Goal: Task Accomplishment & Management: Manage account settings

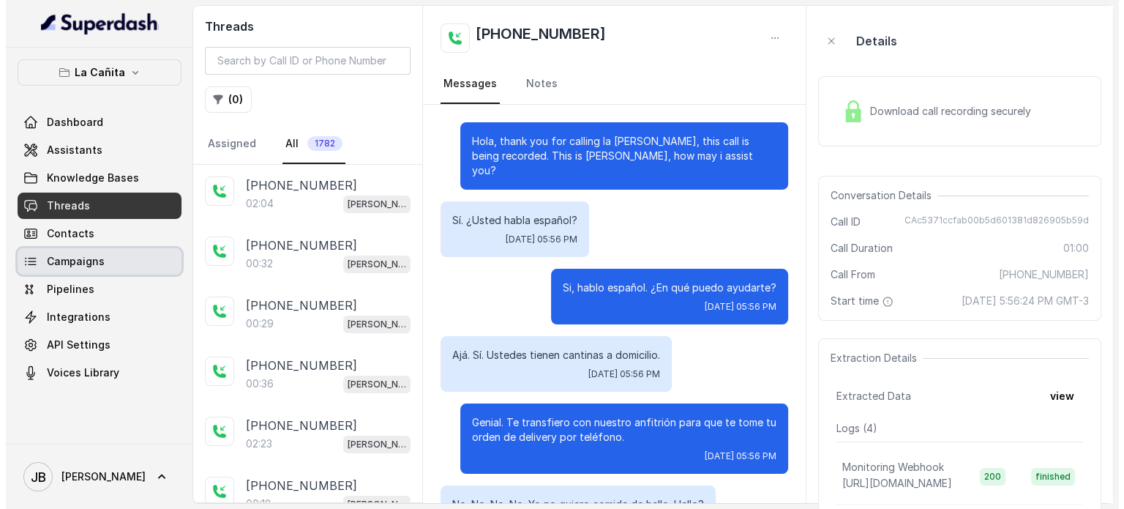
scroll to position [406, 0]
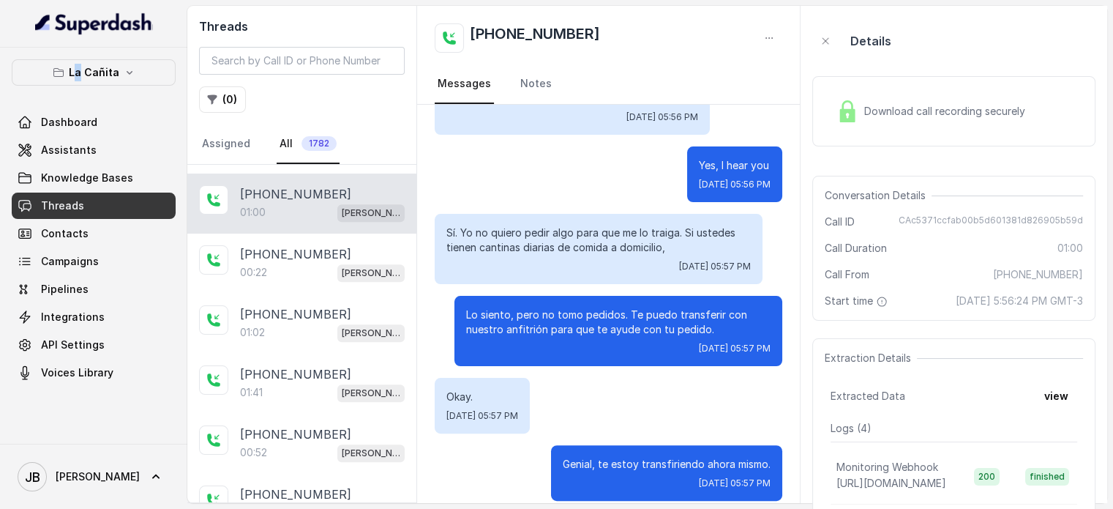
click at [80, 55] on div "La Cañita Dashboard Assistants Knowledge Bases Threads Contacts Campaigns Pipel…" at bounding box center [93, 246] width 187 height 396
click at [80, 58] on div "La Cañita Dashboard Assistants Knowledge Bases Threads Contacts Campaigns Pipel…" at bounding box center [93, 246] width 187 height 396
click at [80, 65] on p "La Cañita" at bounding box center [94, 73] width 50 height 18
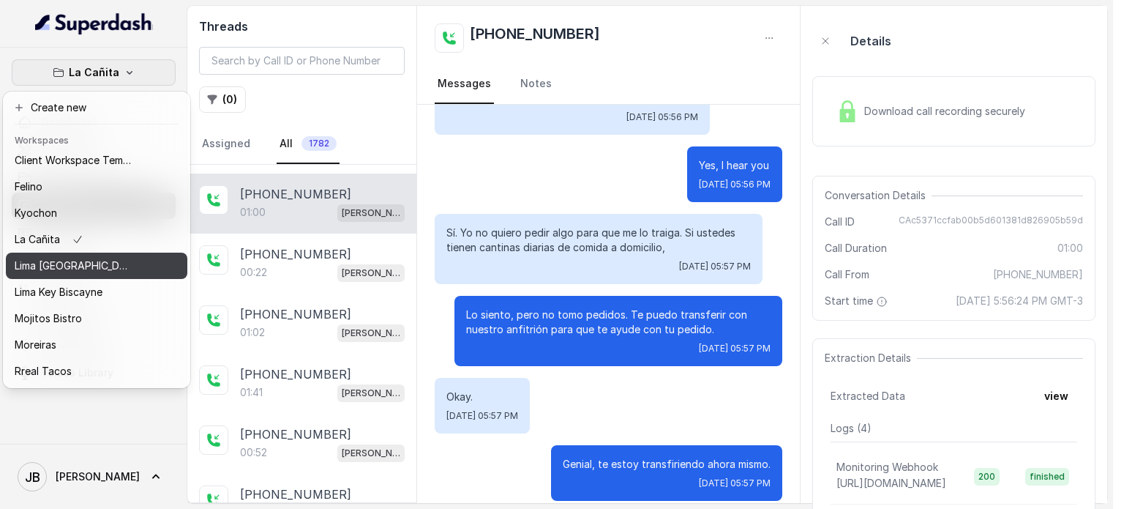
scroll to position [119, 0]
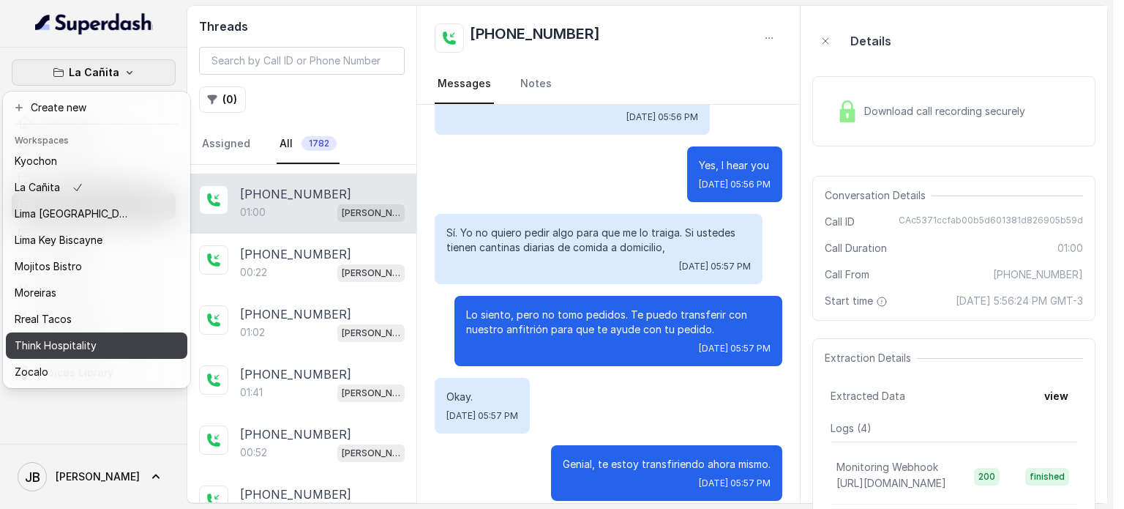
click at [111, 332] on button "Think Hospitality" at bounding box center [97, 345] width 182 height 26
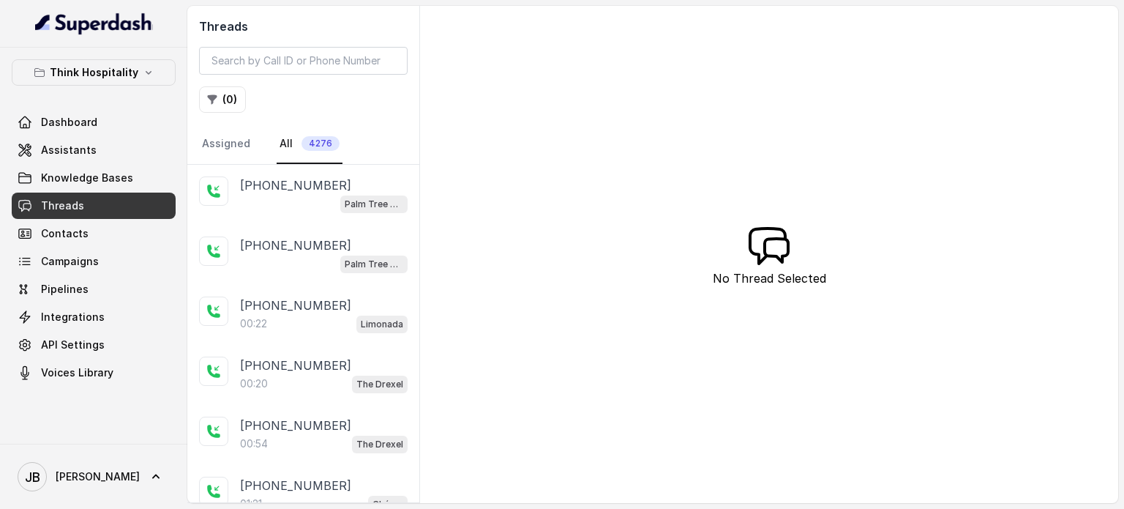
click at [113, 212] on link "Threads" at bounding box center [94, 205] width 164 height 26
click at [100, 179] on span "Knowledge Bases" at bounding box center [87, 178] width 92 height 15
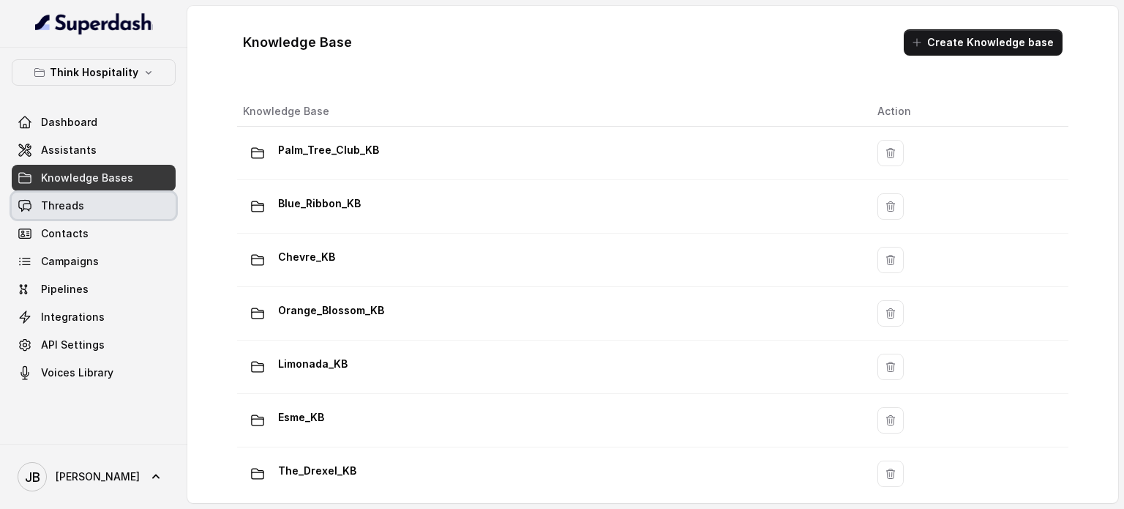
click at [97, 194] on link "Threads" at bounding box center [94, 205] width 164 height 26
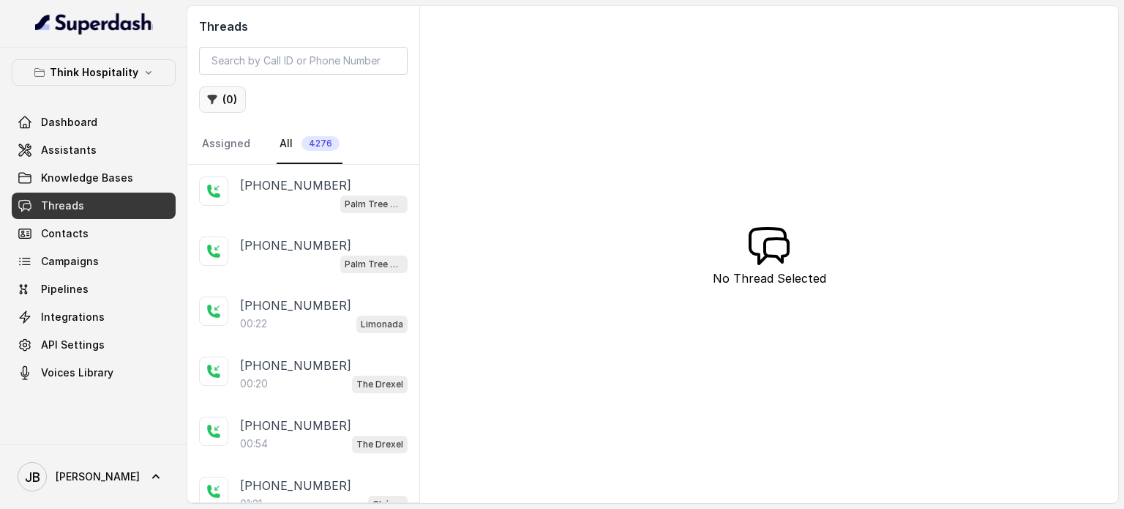
click at [237, 100] on button "( 0 )" at bounding box center [222, 99] width 47 height 26
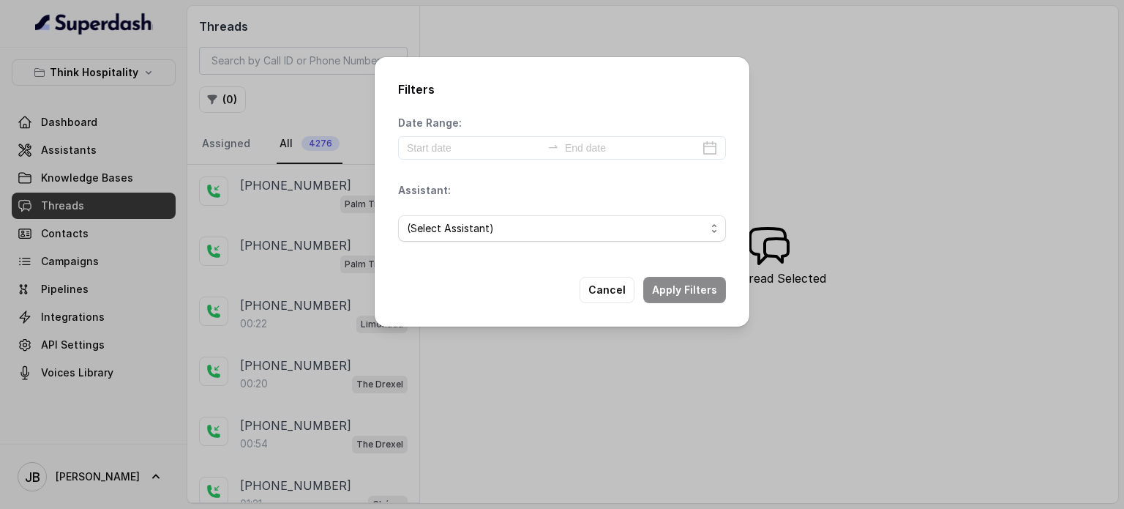
click at [468, 213] on div "(Select Assistant)" at bounding box center [562, 228] width 328 height 50
drag, startPoint x: 468, startPoint y: 225, endPoint x: 471, endPoint y: 236, distance: 12.1
click at [468, 225] on span "(Select Assistant)" at bounding box center [556, 229] width 299 height 18
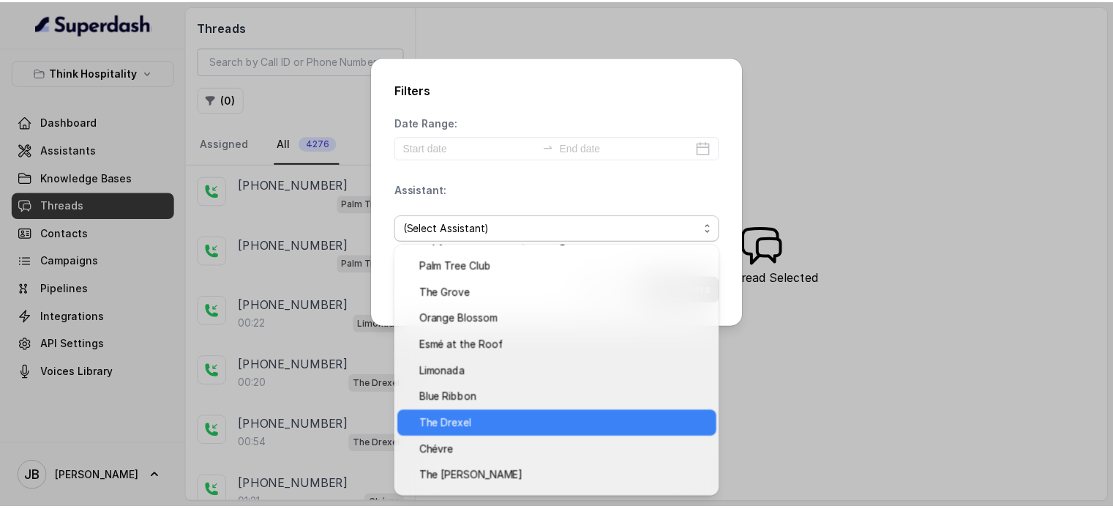
scroll to position [68, 0]
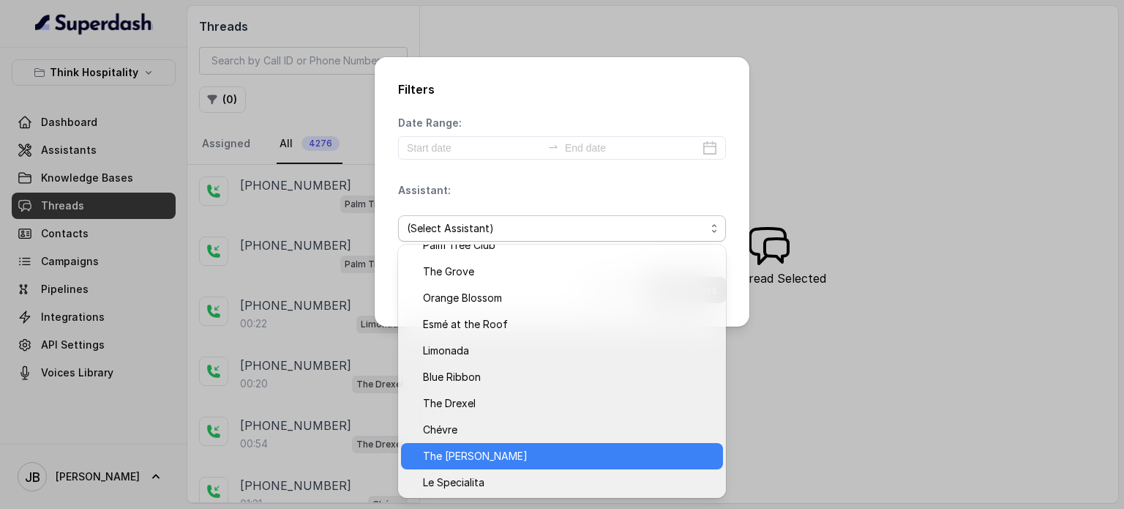
click at [521, 459] on span "The [PERSON_NAME]" at bounding box center [568, 456] width 291 height 18
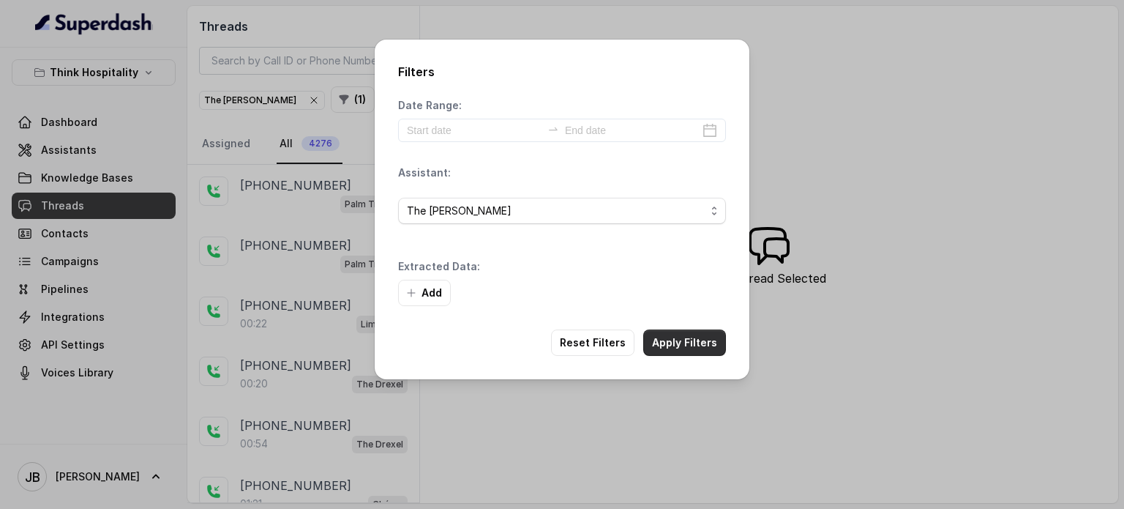
click at [687, 340] on button "Apply Filters" at bounding box center [684, 342] width 83 height 26
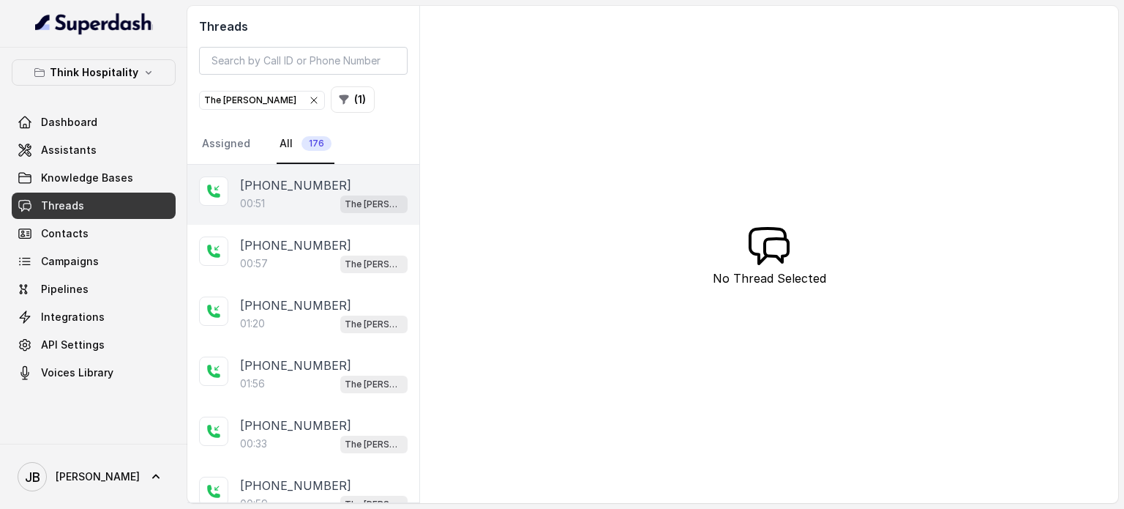
click at [308, 203] on div "00:51 The Joyce" at bounding box center [324, 203] width 168 height 19
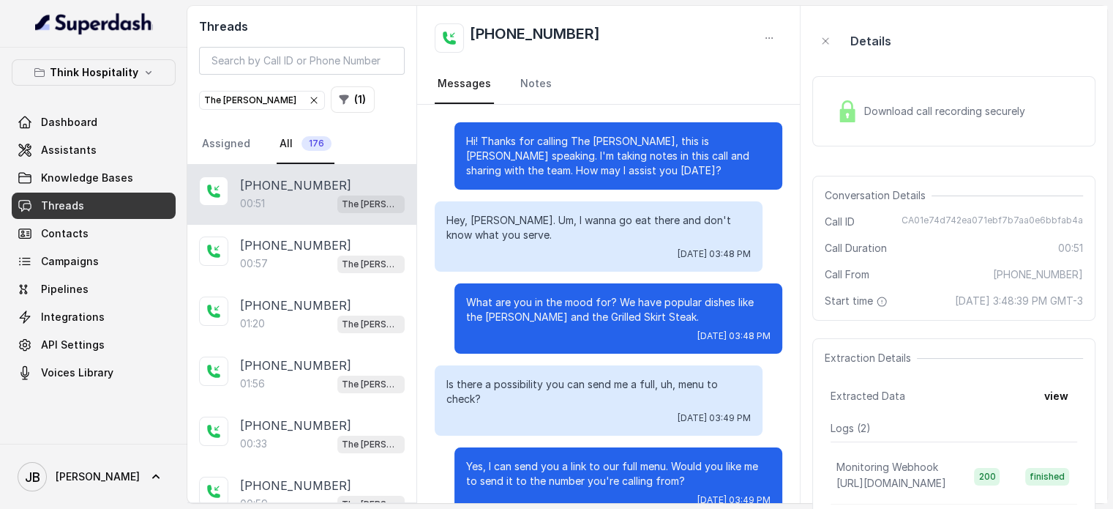
scroll to position [166, 0]
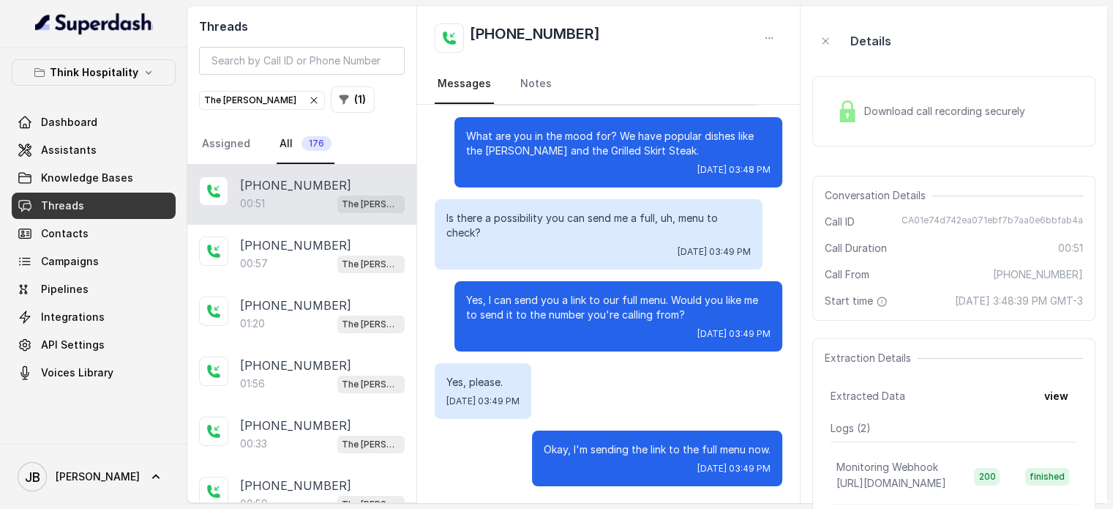
drag, startPoint x: 678, startPoint y: 309, endPoint x: 689, endPoint y: 311, distance: 11.9
click at [690, 310] on p "Yes, I can send you a link to our full menu. Would you like me to send it to th…" at bounding box center [618, 307] width 304 height 29
click at [689, 311] on p "Yes, I can send you a link to our full menu. Would you like me to send it to th…" at bounding box center [618, 307] width 304 height 29
click at [597, 221] on p "Is there a possibility you can send me a full, uh, menu to check?" at bounding box center [598, 225] width 304 height 29
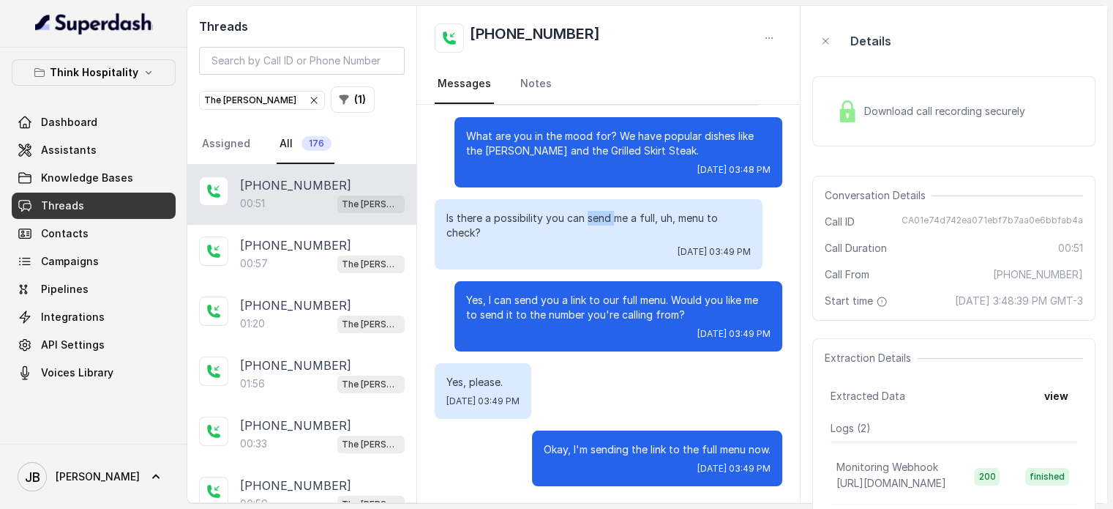
click at [597, 221] on p "Is there a possibility you can send me a full, uh, menu to check?" at bounding box center [598, 225] width 304 height 29
click at [590, 252] on div "[DATE] 03:49 PM" at bounding box center [598, 252] width 304 height 12
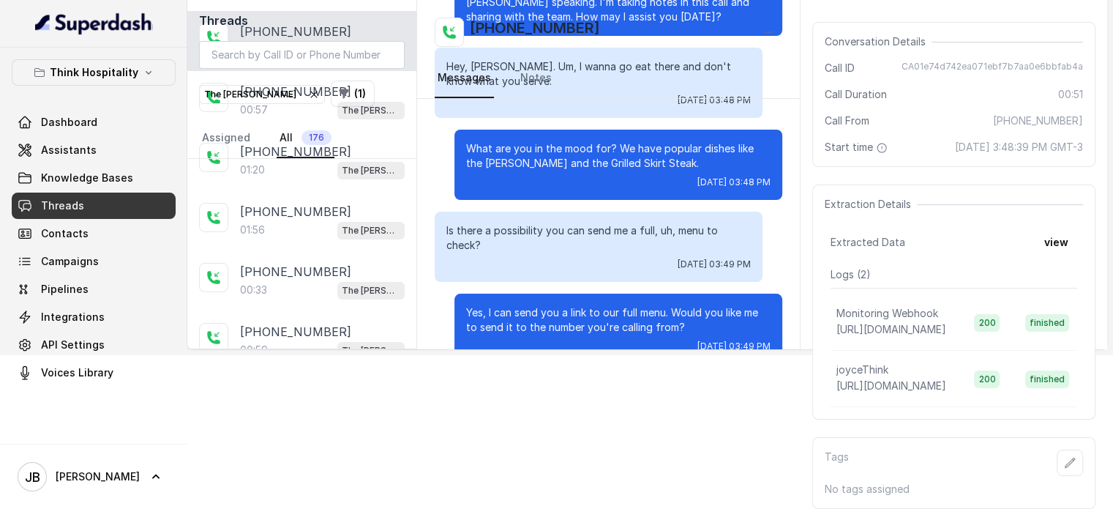
scroll to position [0, 0]
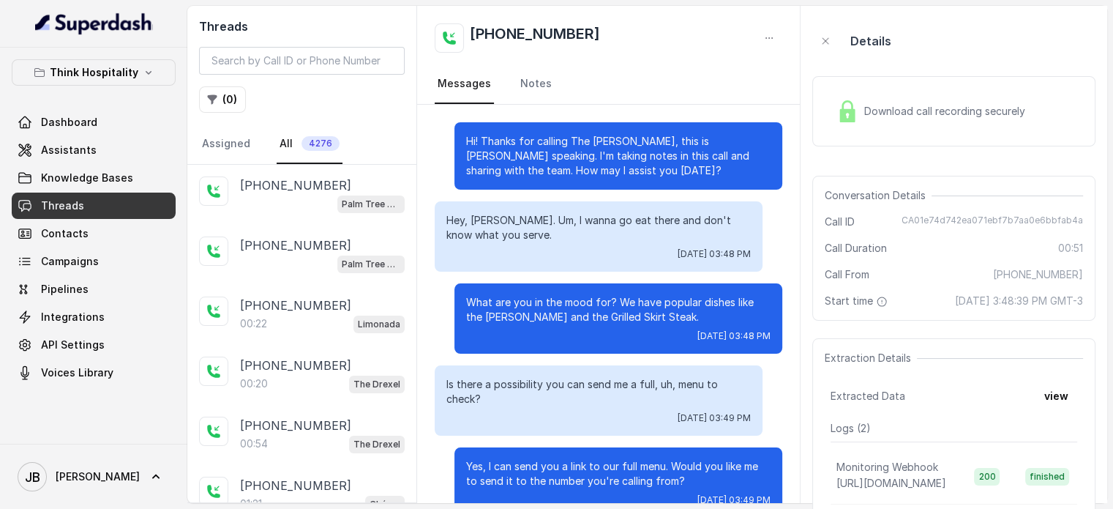
scroll to position [166, 0]
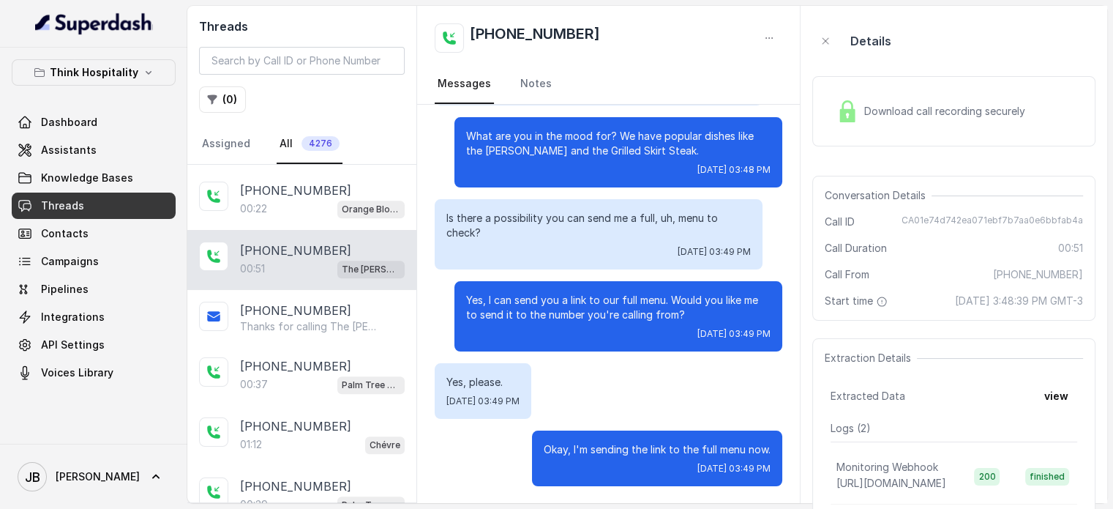
drag, startPoint x: 120, startPoint y: 52, endPoint x: 124, endPoint y: 65, distance: 13.7
click at [120, 54] on div "Think Hospitality Dashboard Assistants Knowledge Bases Threads Contacts Campaig…" at bounding box center [93, 246] width 187 height 396
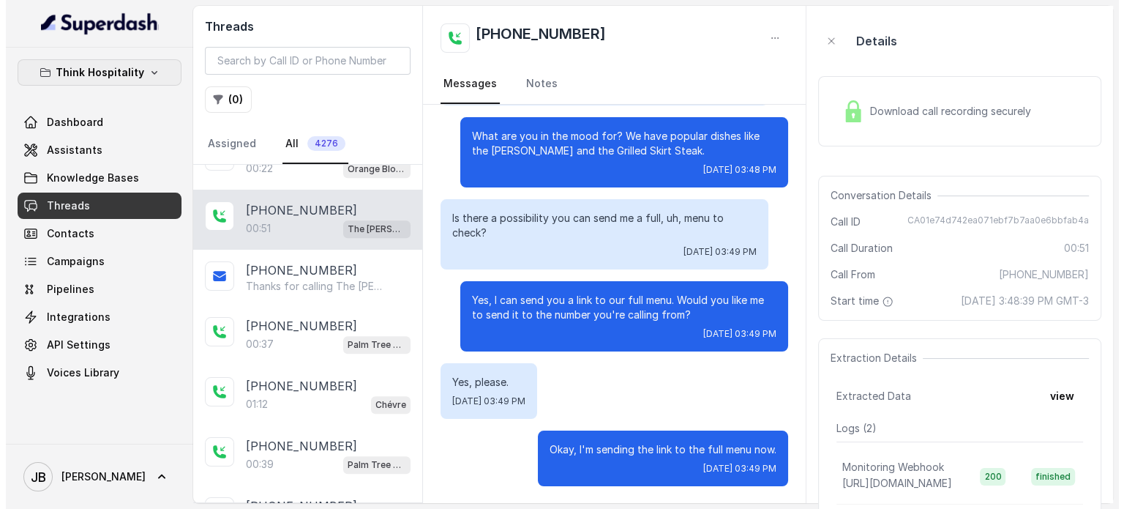
scroll to position [1363, 0]
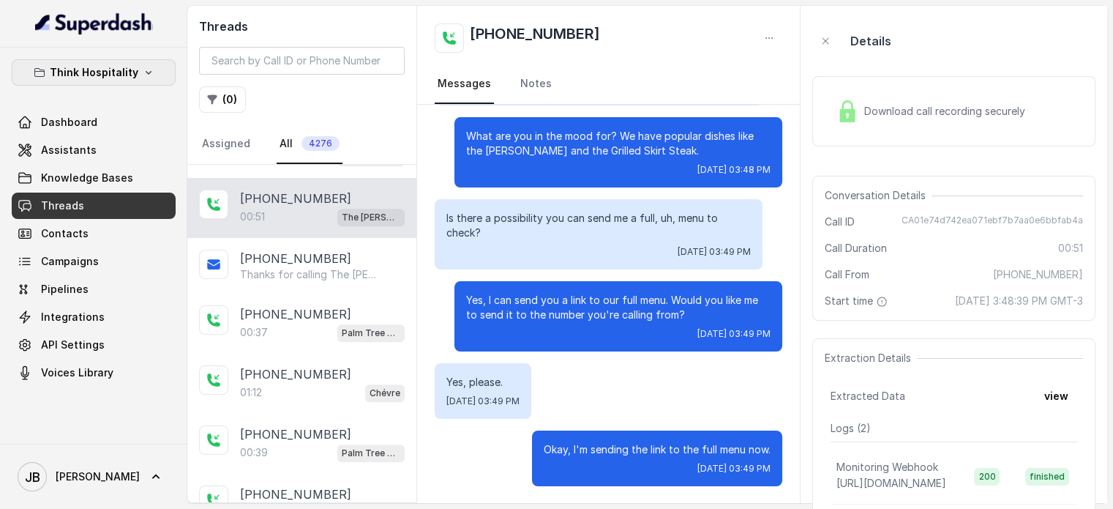
drag, startPoint x: 124, startPoint y: 65, endPoint x: 122, endPoint y: 77, distance: 11.9
click at [124, 66] on p "Think Hospitality" at bounding box center [94, 73] width 89 height 18
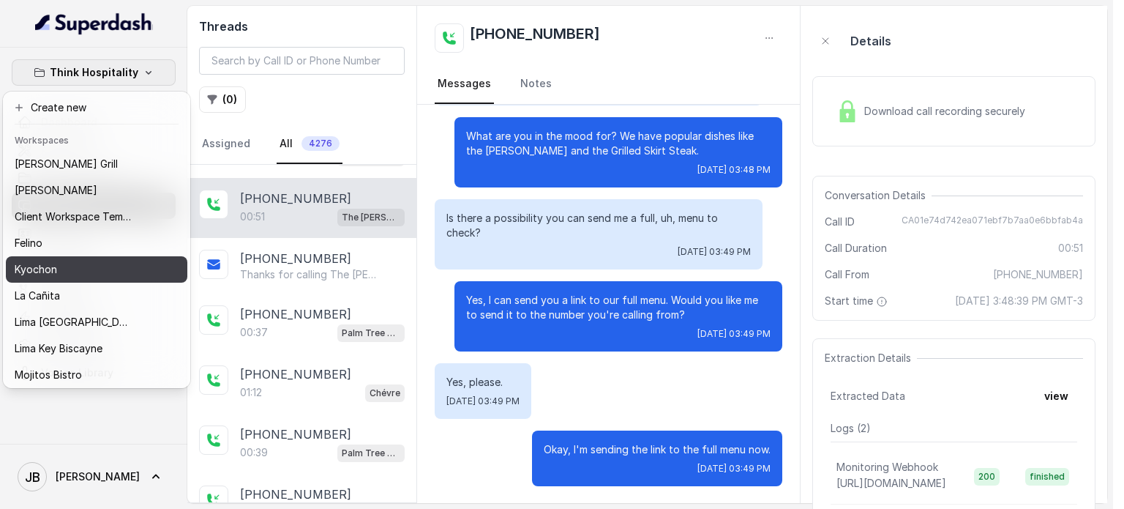
click at [91, 277] on div "Kyochon" at bounding box center [73, 270] width 117 height 18
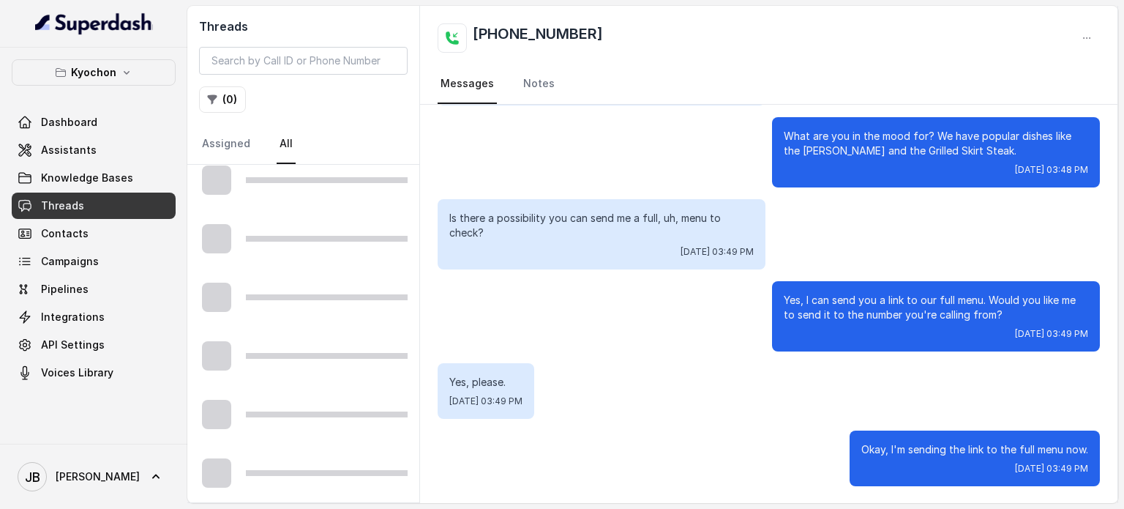
scroll to position [831, 0]
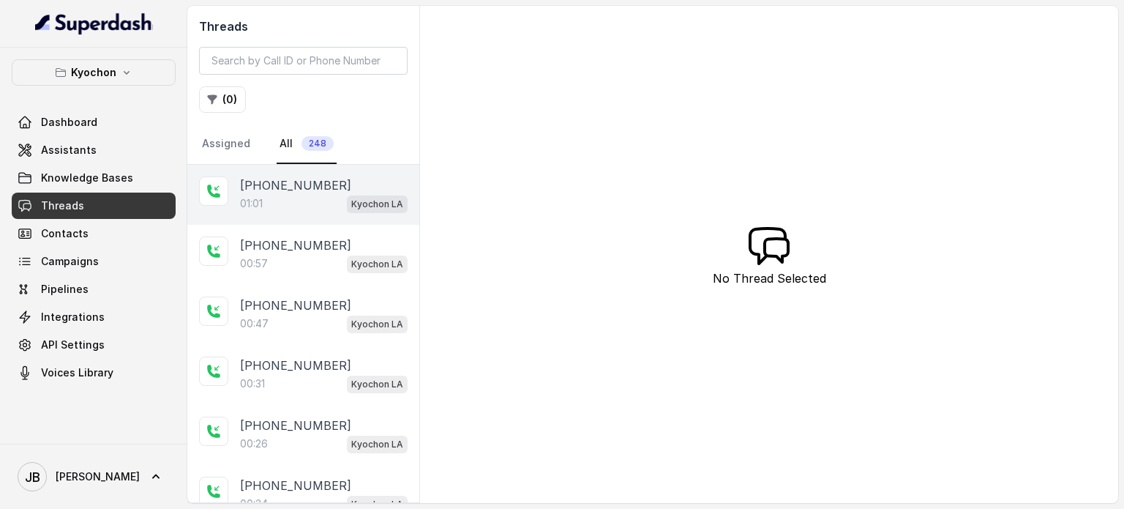
click at [307, 198] on div "01:01 Kyochon LA" at bounding box center [324, 203] width 168 height 19
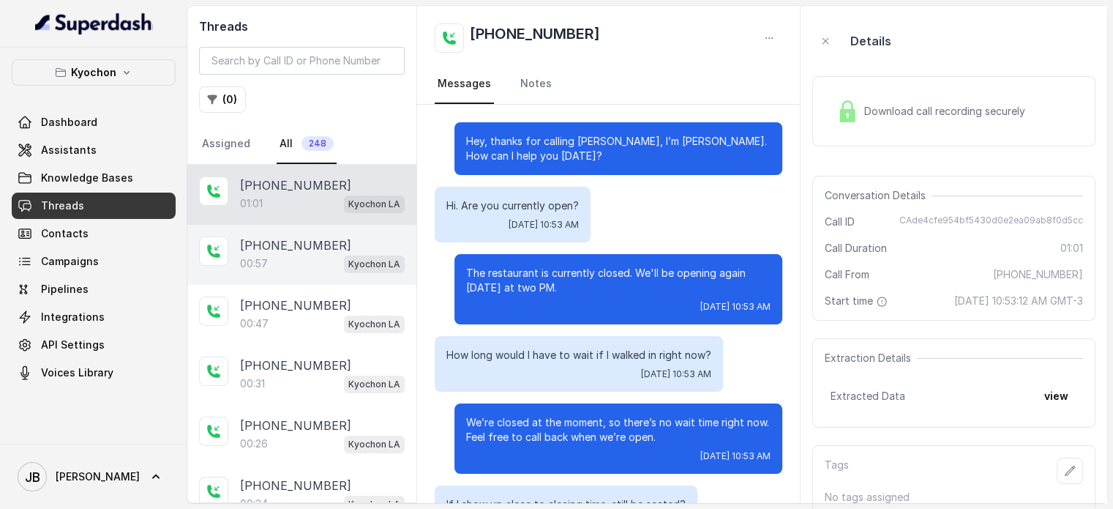
scroll to position [301, 0]
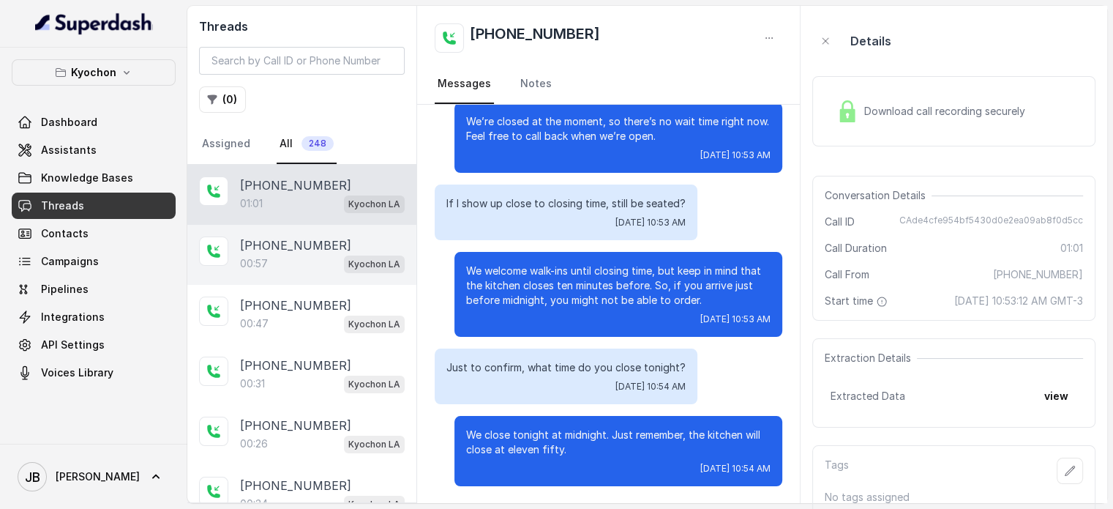
drag, startPoint x: 298, startPoint y: 242, endPoint x: 301, endPoint y: 269, distance: 27.2
click at [297, 242] on p "[PHONE_NUMBER]" at bounding box center [295, 245] width 111 height 18
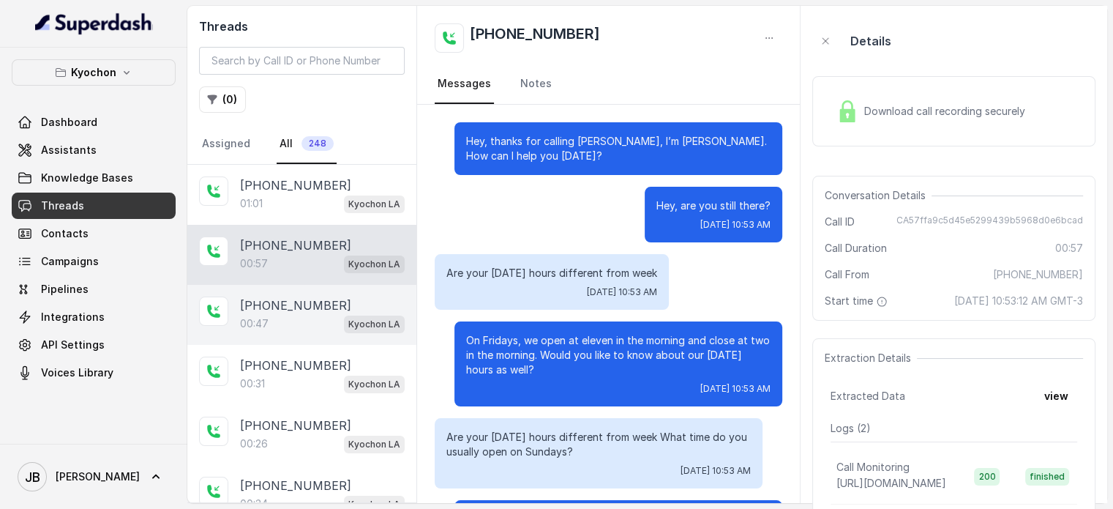
scroll to position [248, 0]
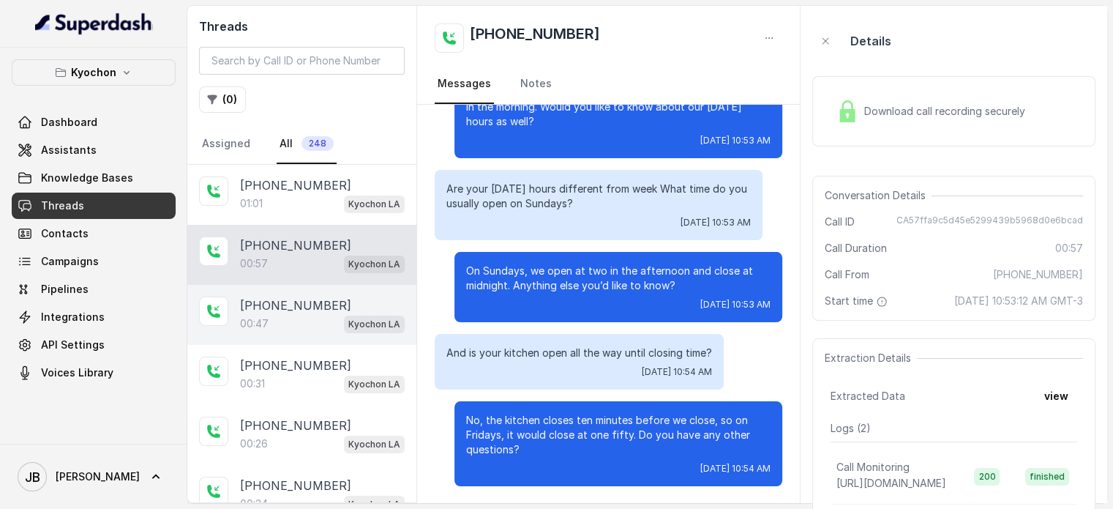
drag, startPoint x: 310, startPoint y: 304, endPoint x: 318, endPoint y: 337, distance: 34.6
click at [310, 307] on p "[PHONE_NUMBER]" at bounding box center [295, 305] width 111 height 18
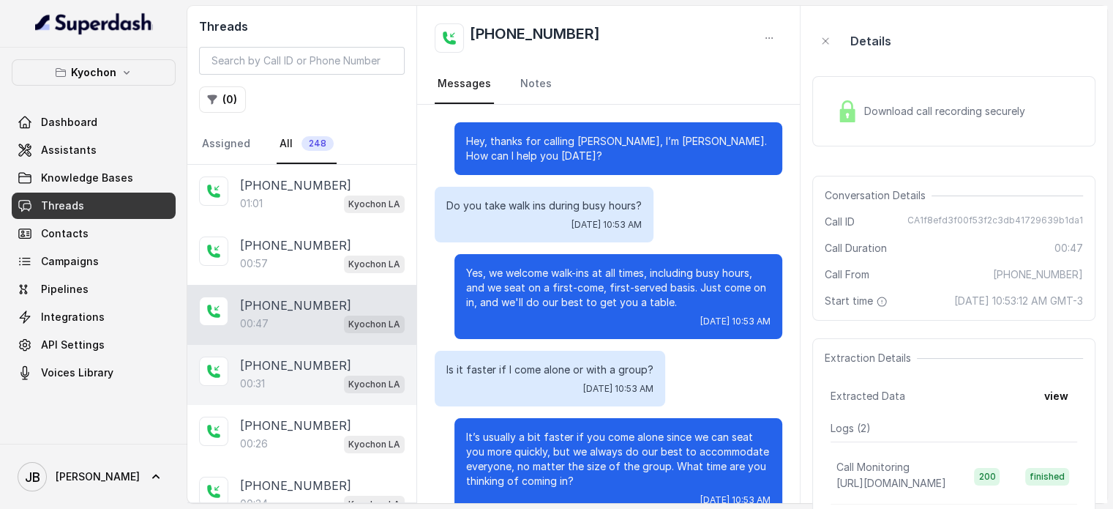
drag, startPoint x: 318, startPoint y: 358, endPoint x: 316, endPoint y: 408, distance: 50.5
click at [318, 359] on p "[PHONE_NUMBER]" at bounding box center [295, 365] width 111 height 18
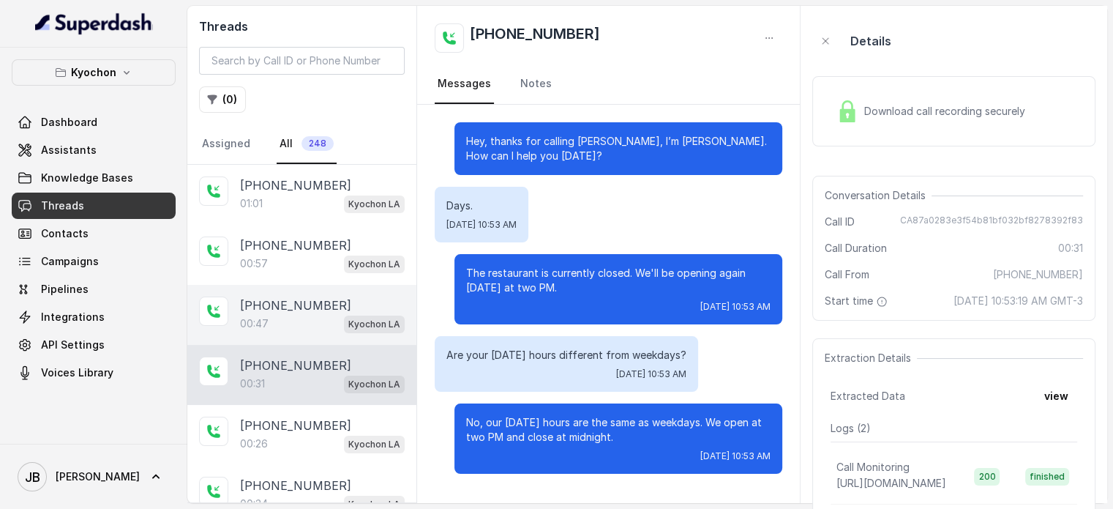
click at [337, 307] on div "[PHONE_NUMBER]" at bounding box center [322, 305] width 165 height 18
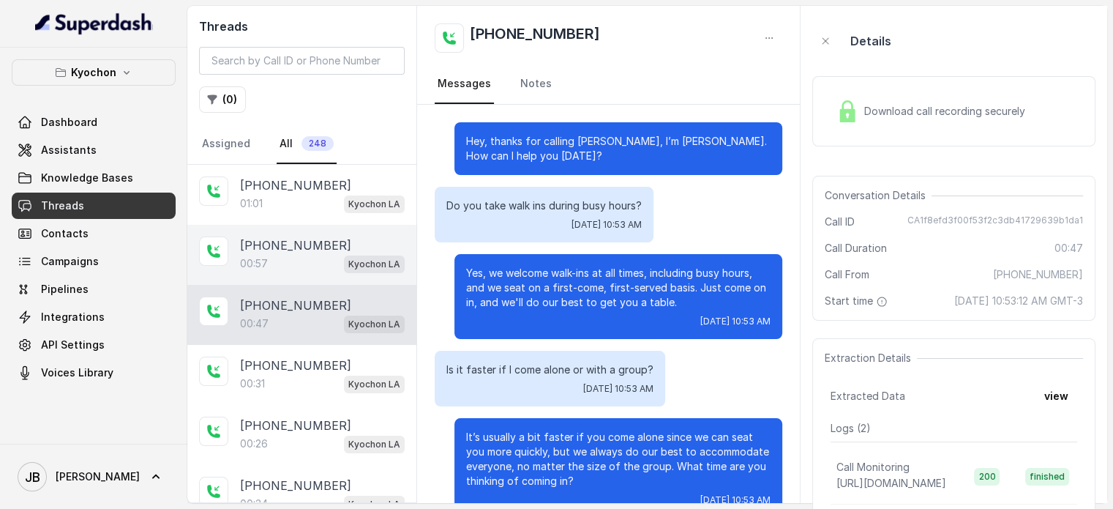
scroll to position [181, 0]
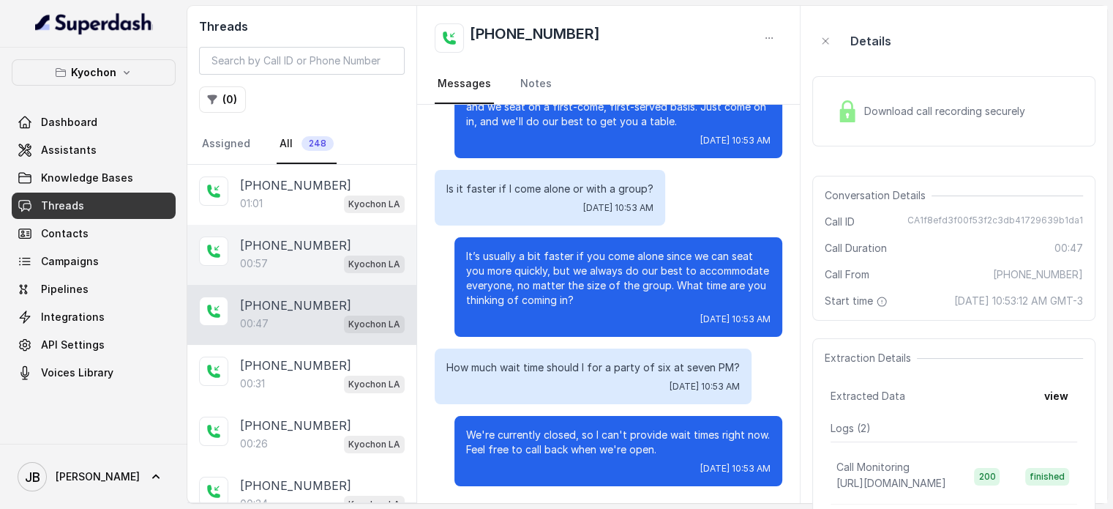
click at [313, 254] on div "00:57 Kyochon LA" at bounding box center [322, 263] width 165 height 19
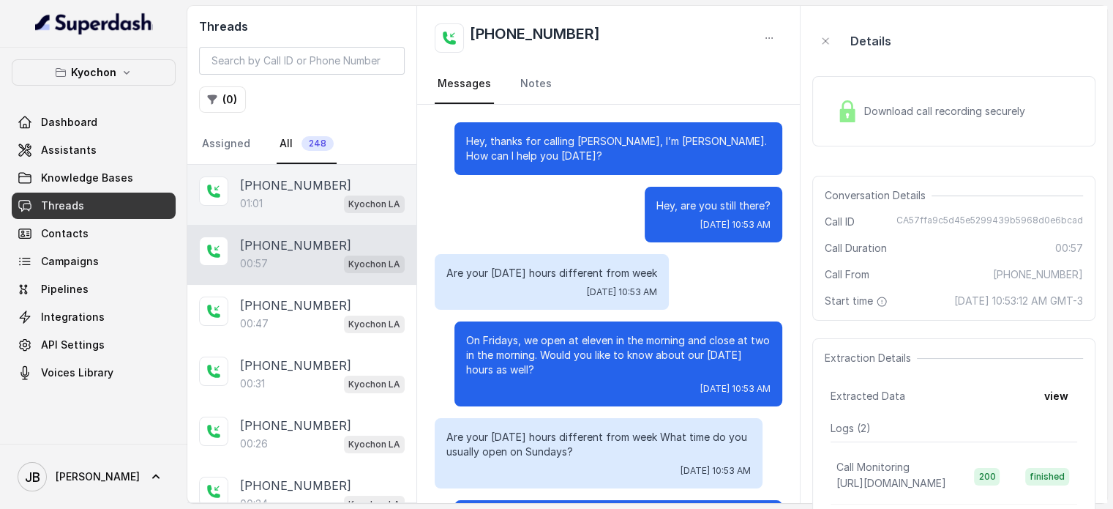
scroll to position [248, 0]
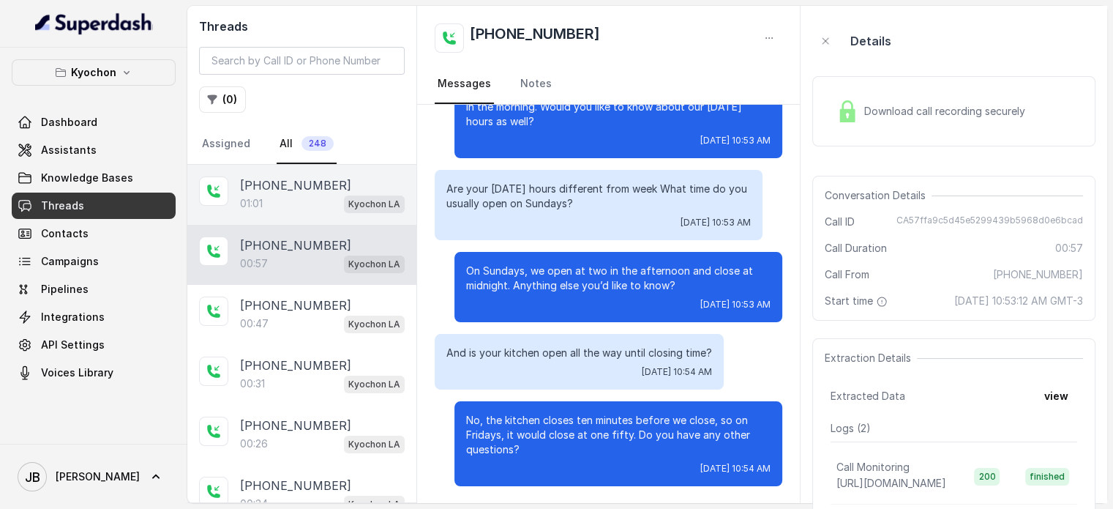
drag, startPoint x: 304, startPoint y: 201, endPoint x: 301, endPoint y: 213, distance: 12.1
click at [303, 201] on div "01:01 Kyochon LA" at bounding box center [322, 203] width 165 height 19
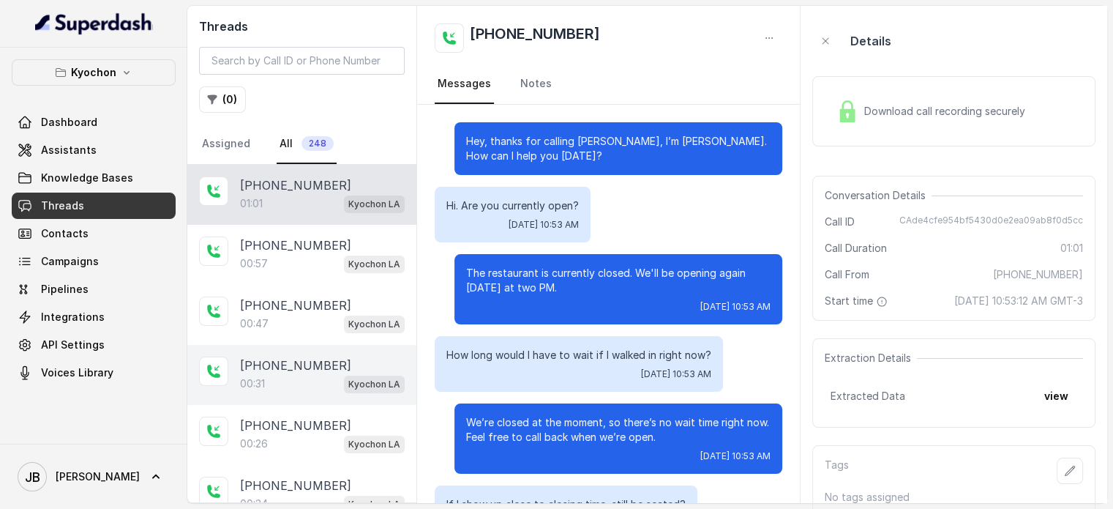
scroll to position [301, 0]
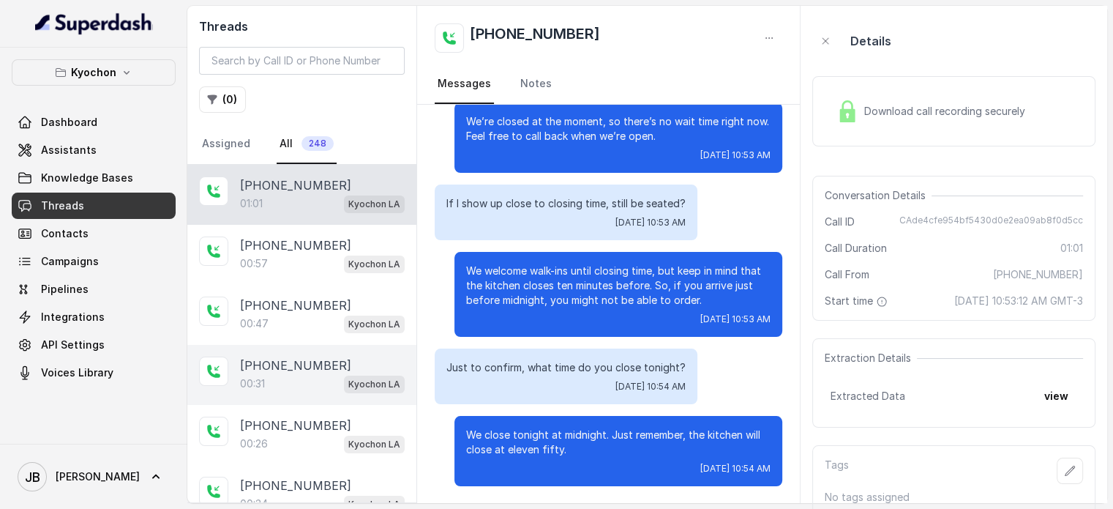
click at [318, 374] on div "00:31 Kyochon LA" at bounding box center [322, 383] width 165 height 19
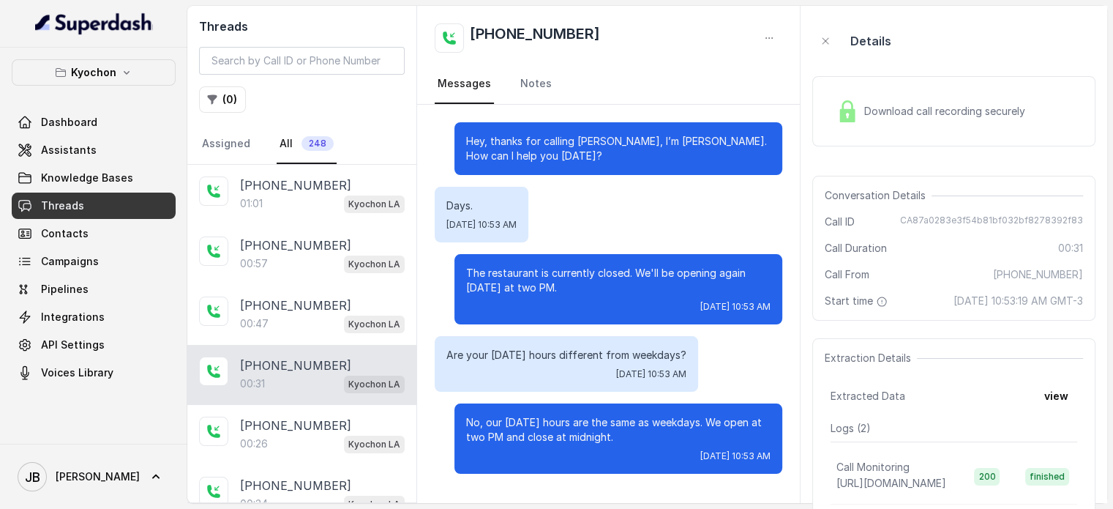
drag, startPoint x: 938, startPoint y: 297, endPoint x: 1023, endPoint y: 305, distance: 85.3
click at [1023, 305] on span "[DATE] 10:53:19 AM GMT-3" at bounding box center [1019, 300] width 130 height 15
click at [1024, 305] on span "[DATE] 10:53:19 AM GMT-3" at bounding box center [1019, 300] width 130 height 15
click at [1003, 300] on span "[DATE] 10:53:19 AM GMT-3" at bounding box center [1019, 300] width 130 height 15
click at [1027, 301] on span "[DATE] 10:53:19 AM GMT-3" at bounding box center [1019, 300] width 130 height 15
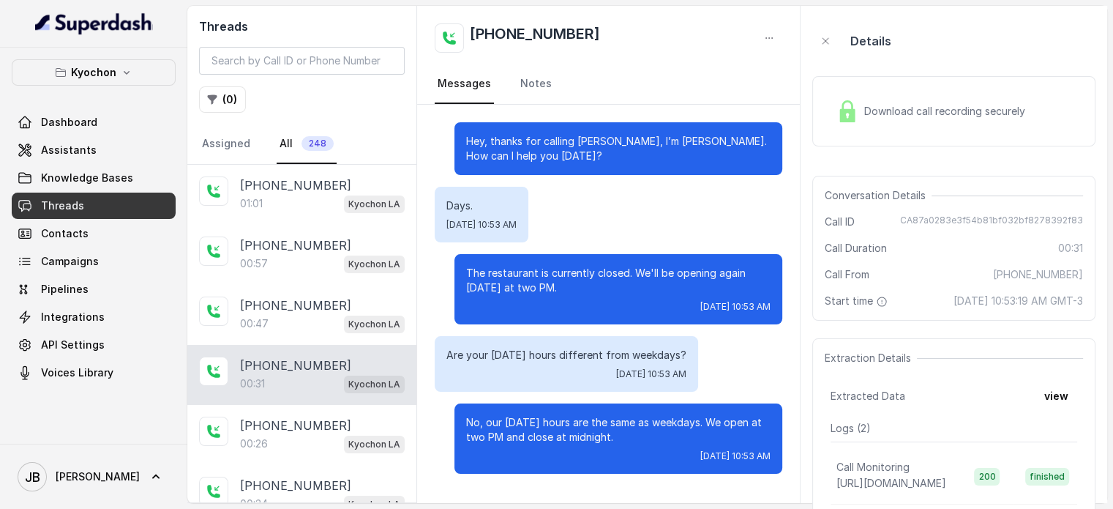
click at [1027, 301] on span "[DATE] 10:53:19 AM GMT-3" at bounding box center [1019, 300] width 130 height 15
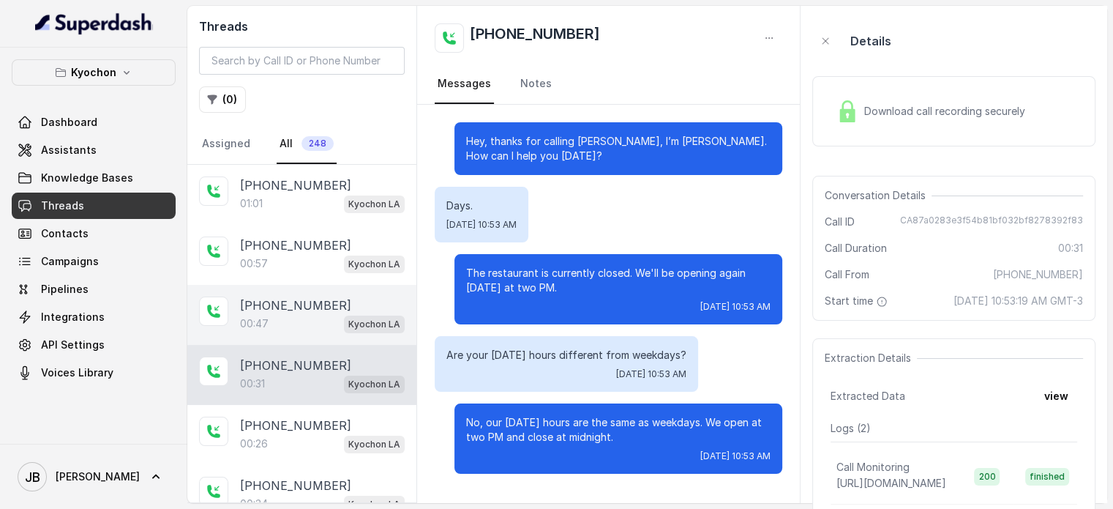
click at [290, 328] on div "00:47 Kyochon LA" at bounding box center [322, 323] width 165 height 19
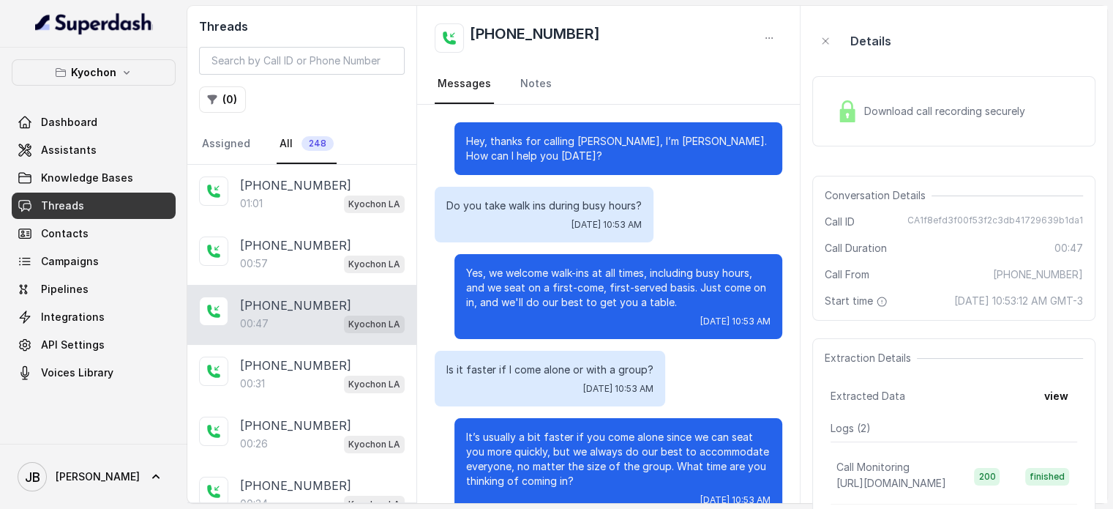
scroll to position [181, 0]
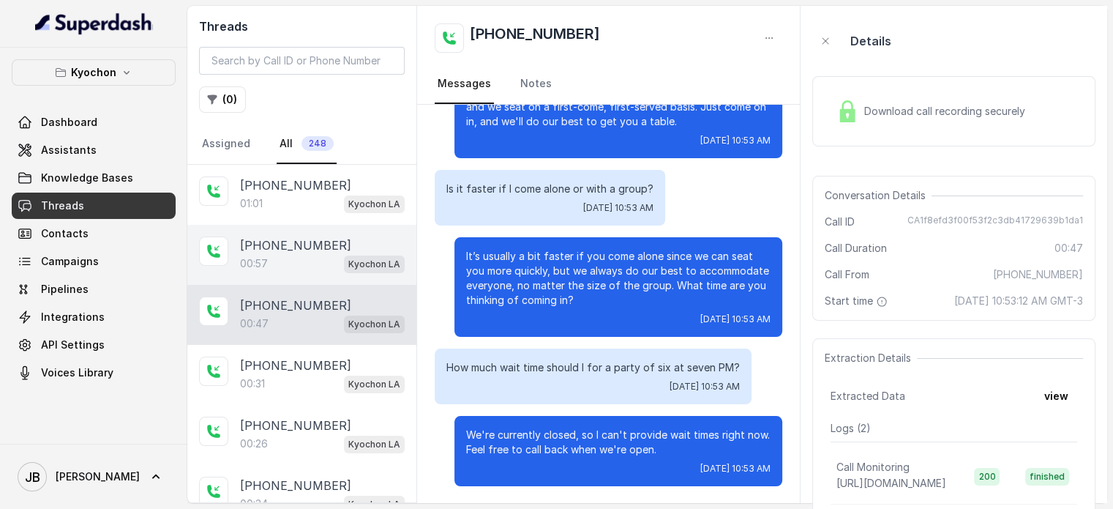
click at [257, 269] on div "00:57 Kyochon LA" at bounding box center [322, 263] width 165 height 19
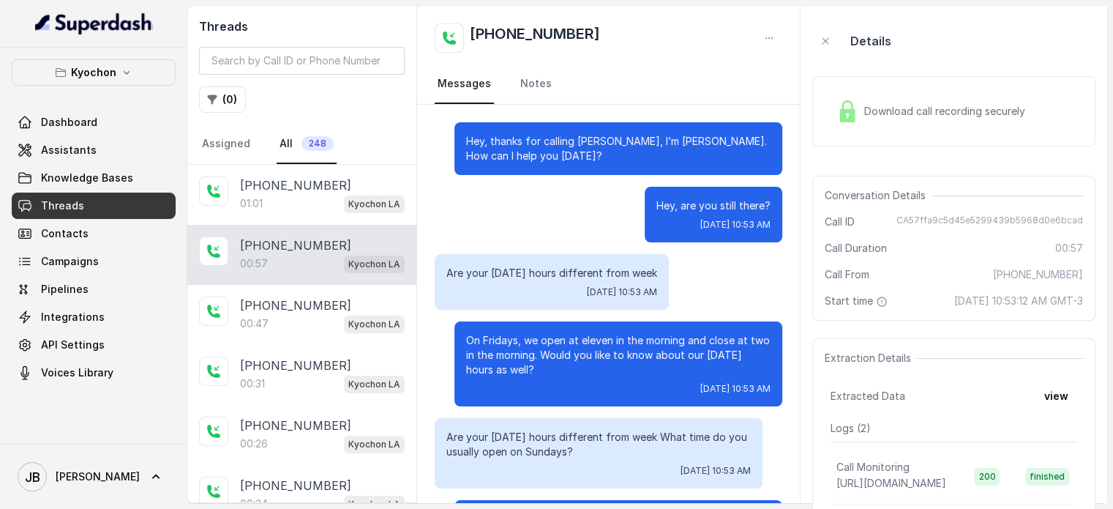
scroll to position [248, 0]
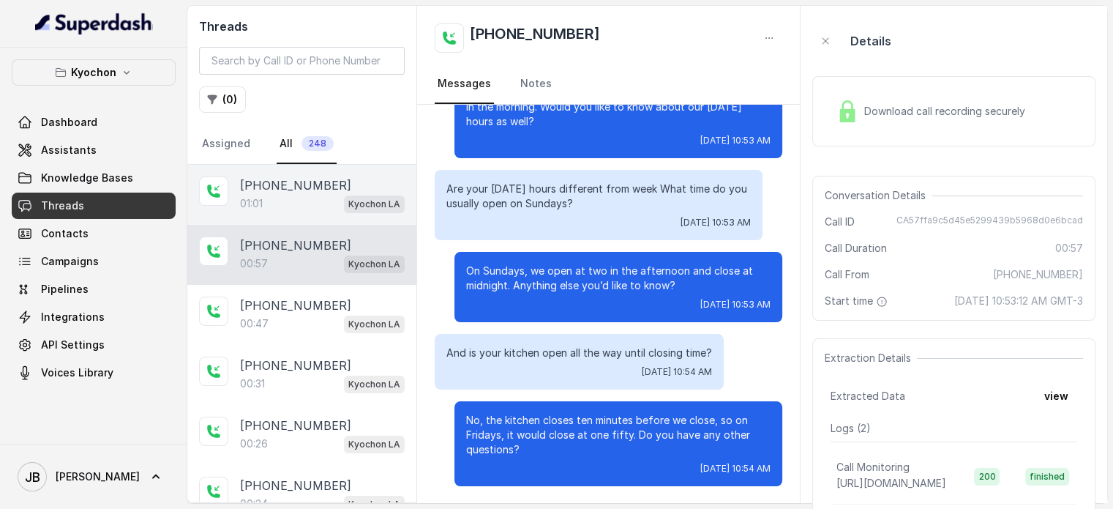
click at [252, 207] on p "01:01" at bounding box center [251, 203] width 23 height 15
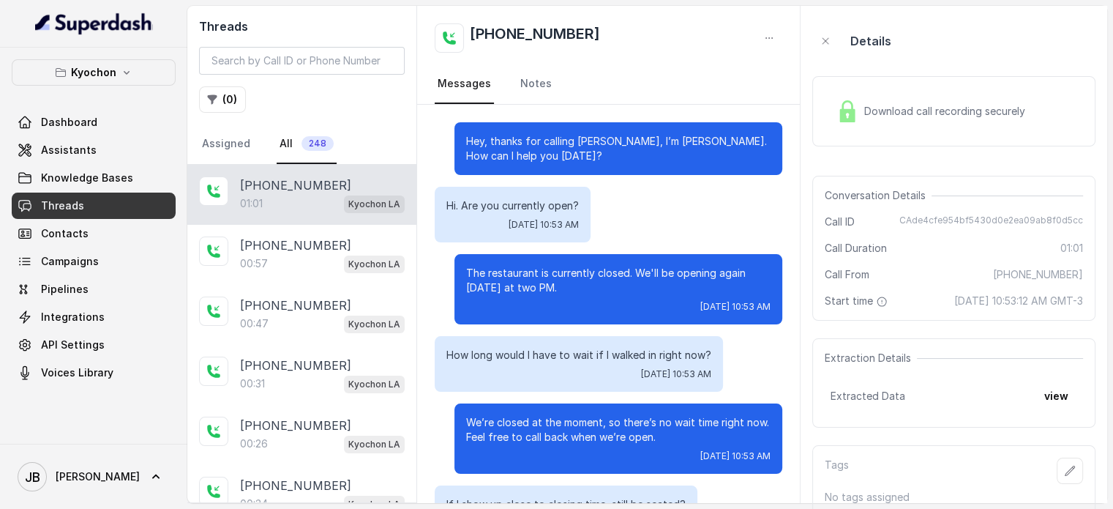
scroll to position [301, 0]
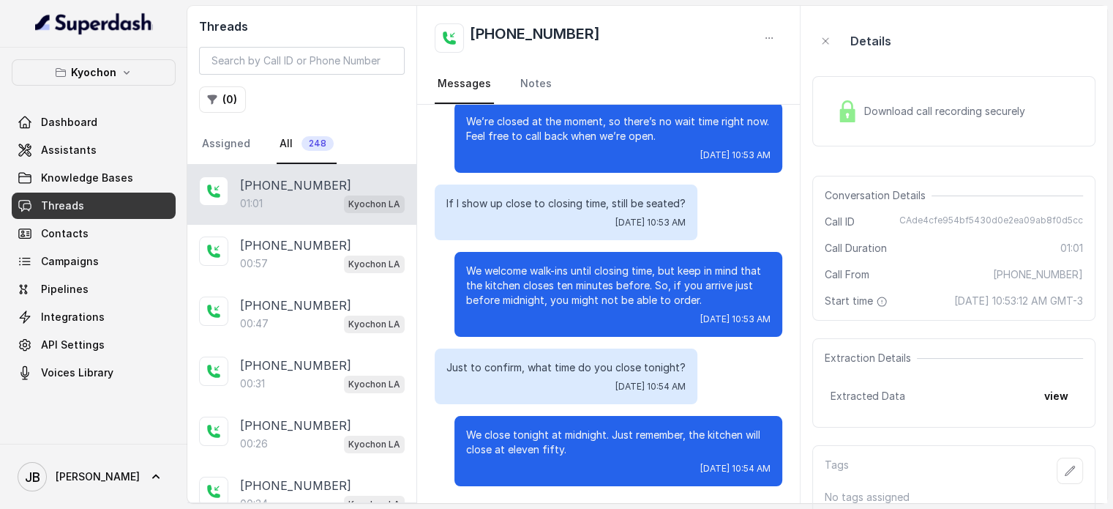
drag, startPoint x: 1027, startPoint y: 307, endPoint x: 1044, endPoint y: 311, distance: 17.9
click at [1044, 308] on span "[DATE] 10:53:12 AM GMT-3" at bounding box center [1018, 300] width 129 height 15
click at [1001, 321] on div "Conversation Details Call ID CAde4cfe954bf5430d0e2ea09ab8f0d5cc Call Duration 0…" at bounding box center [953, 248] width 283 height 145
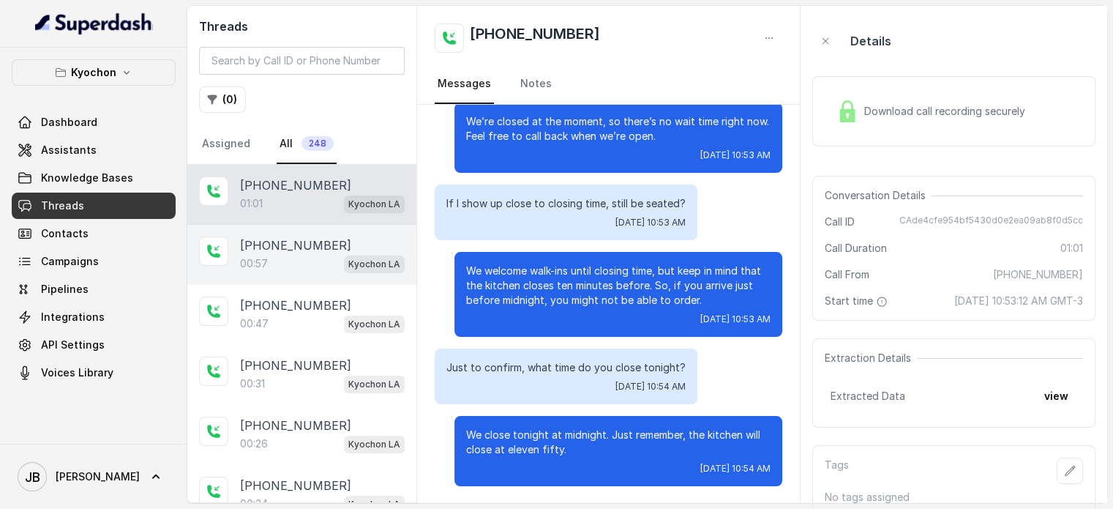
click at [271, 254] on div "00:57 Kyochon LA" at bounding box center [322, 263] width 165 height 19
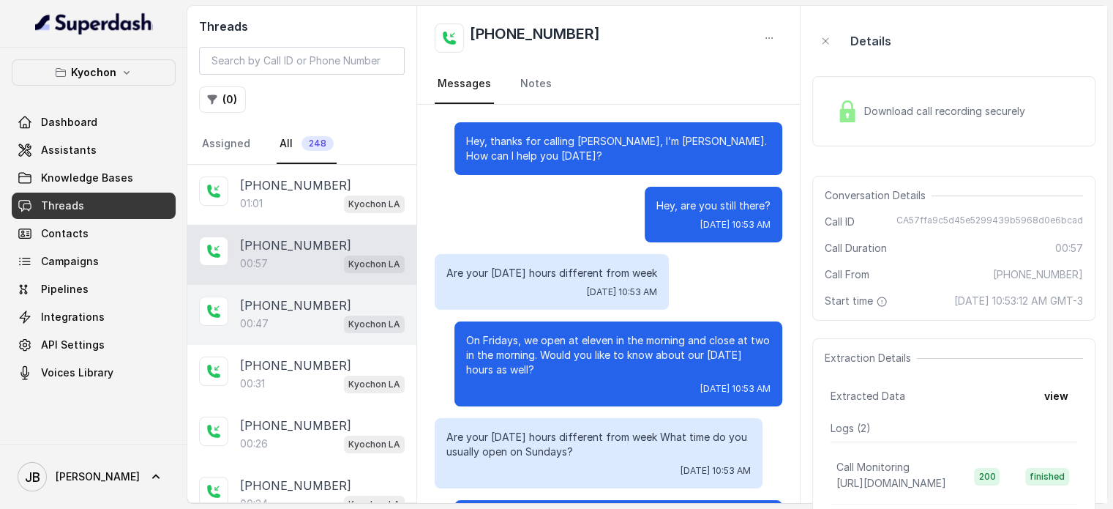
scroll to position [248, 0]
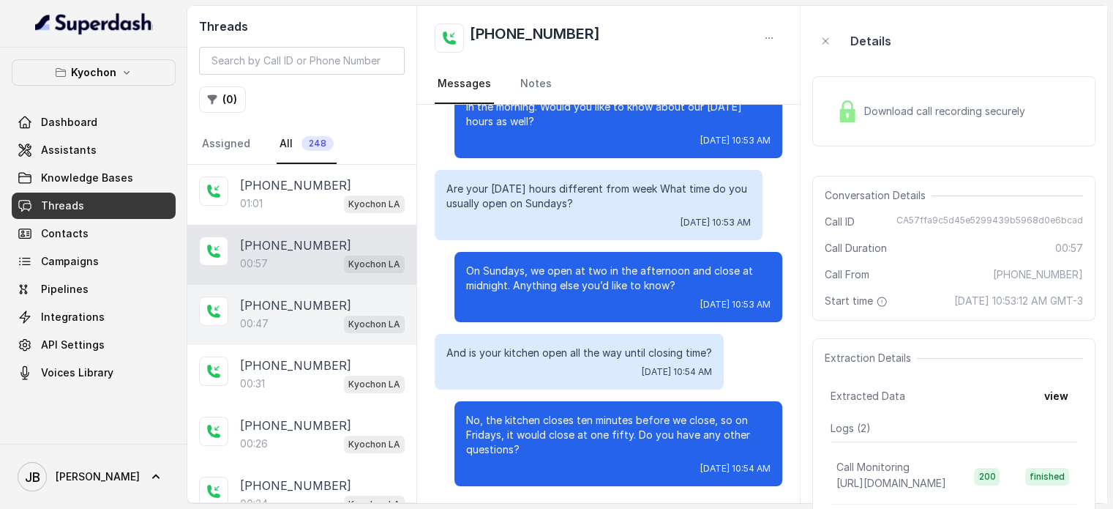
click at [272, 310] on p "[PHONE_NUMBER]" at bounding box center [295, 305] width 111 height 18
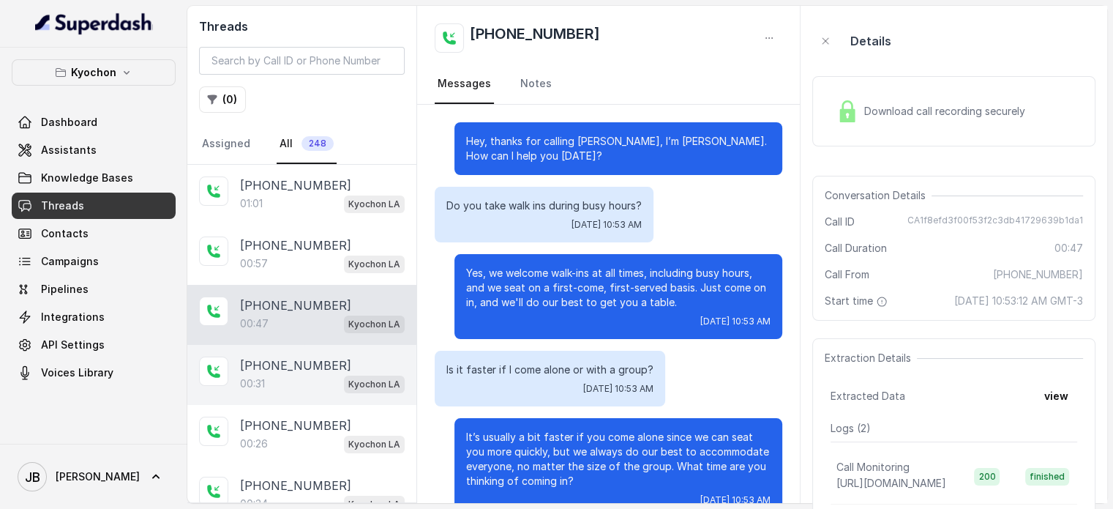
scroll to position [181, 0]
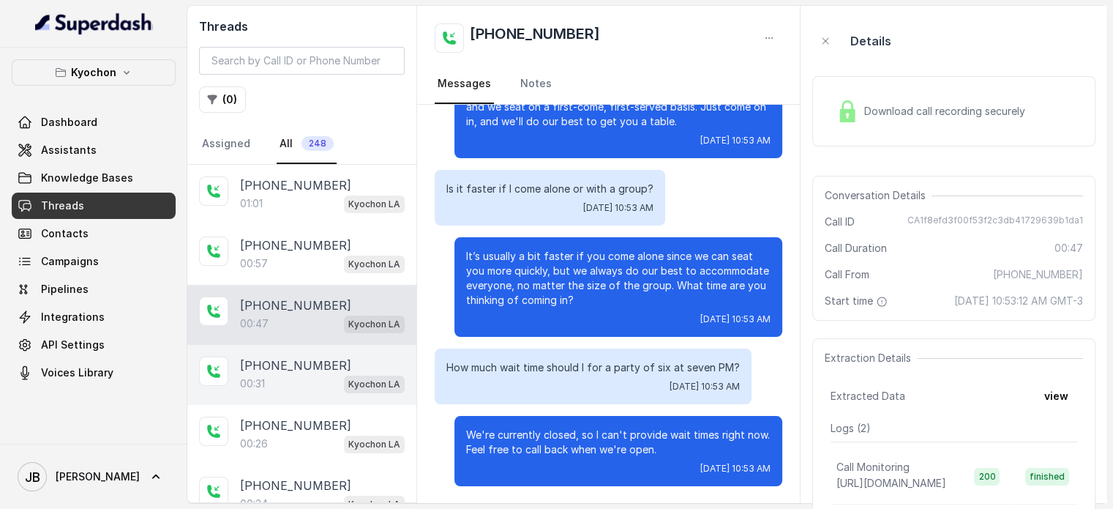
click at [290, 360] on p "[PHONE_NUMBER]" at bounding box center [295, 365] width 111 height 18
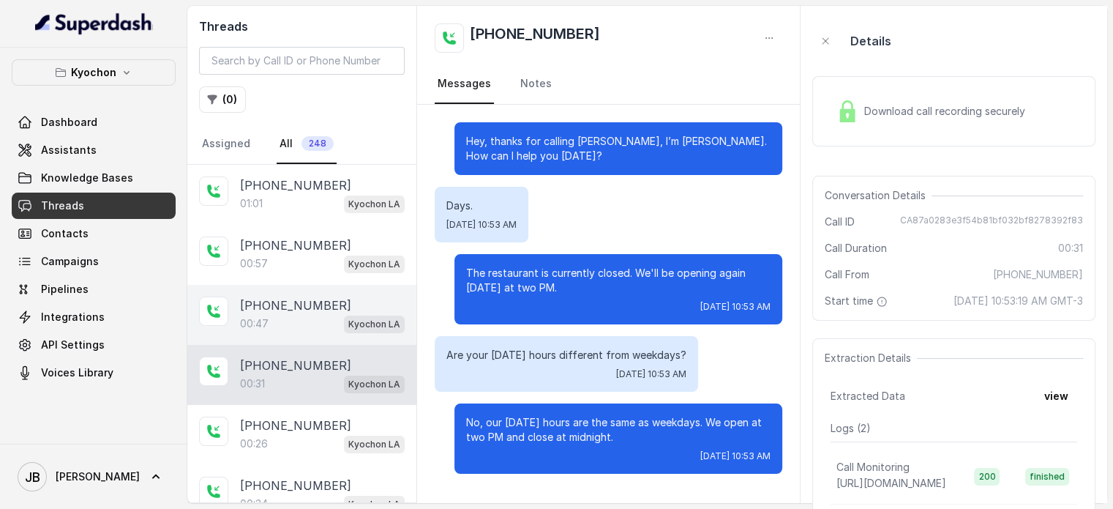
click at [333, 308] on div "[PHONE_NUMBER]" at bounding box center [322, 305] width 165 height 18
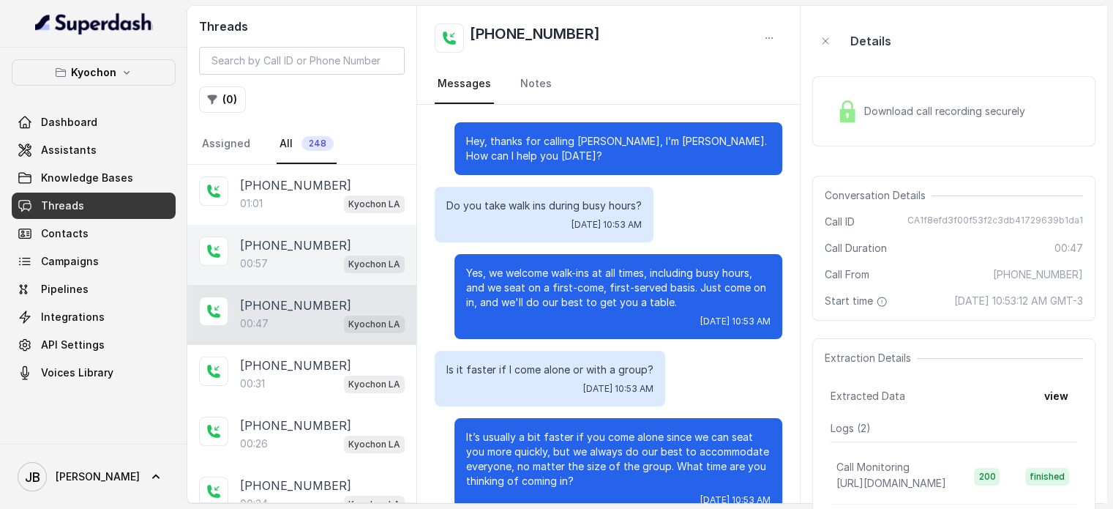
scroll to position [181, 0]
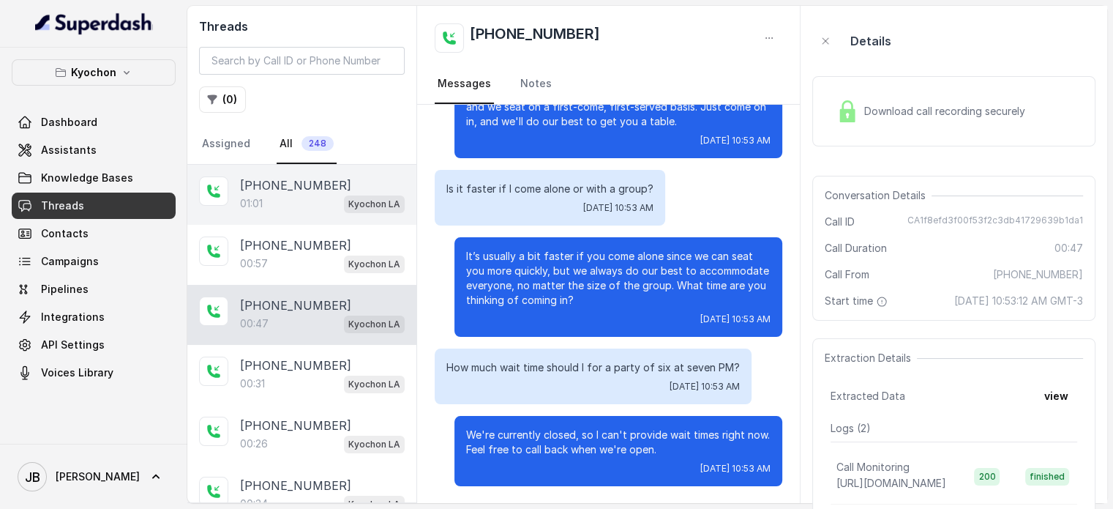
drag, startPoint x: 313, startPoint y: 252, endPoint x: 313, endPoint y: 216, distance: 35.9
click at [313, 248] on div "[PHONE_NUMBER]:57 Kyochon LA" at bounding box center [322, 254] width 165 height 37
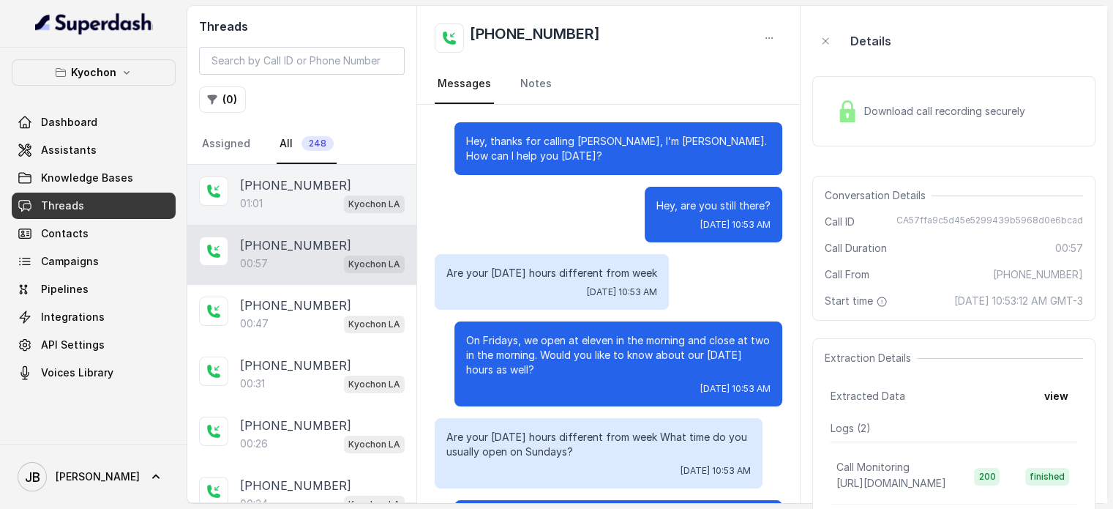
click at [312, 188] on p "[PHONE_NUMBER]" at bounding box center [295, 185] width 111 height 18
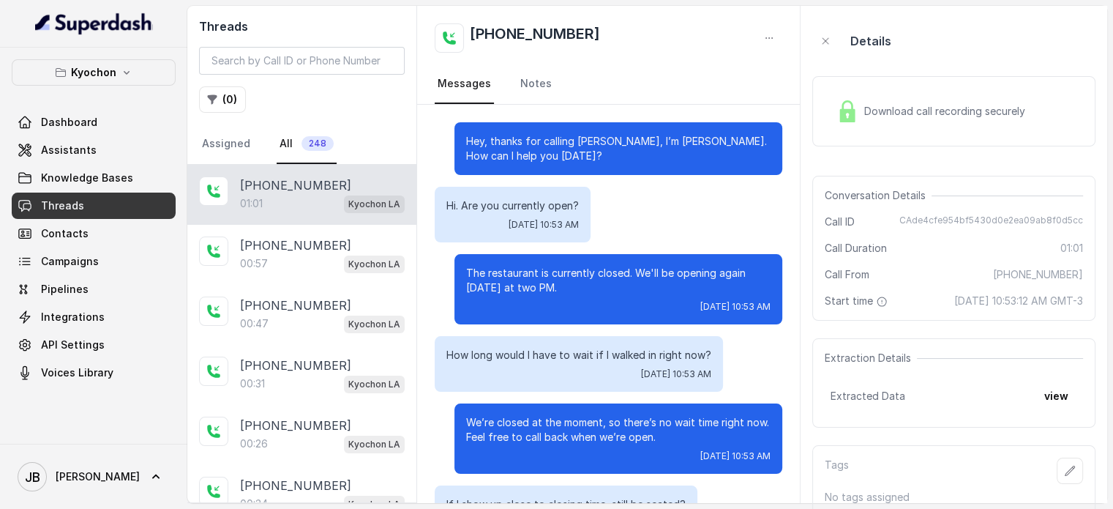
drag, startPoint x: 455, startPoint y: 206, endPoint x: 583, endPoint y: 225, distance: 128.8
click at [583, 225] on div "Hi. Are you currently open? [DATE] 10:53 AM" at bounding box center [513, 215] width 156 height 56
click at [583, 216] on div "Hi. Are you currently open? [DATE] 10:53 AM" at bounding box center [513, 215] width 156 height 56
drag, startPoint x: 536, startPoint y: 208, endPoint x: 536, endPoint y: 216, distance: 8.1
click at [536, 207] on p "Hi. Are you currently open?" at bounding box center [512, 205] width 132 height 15
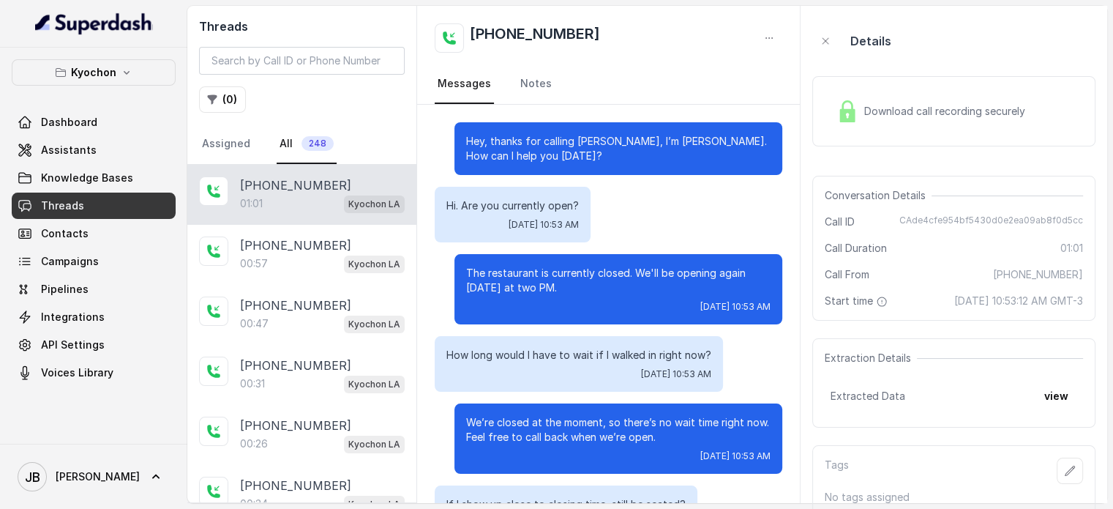
click at [542, 233] on div "Hi. Are you currently open? [DATE] 10:53 AM" at bounding box center [513, 215] width 156 height 56
click at [525, 228] on span "[DATE] 10:53 AM" at bounding box center [544, 225] width 70 height 12
click at [509, 204] on p "Hi. Are you currently open?" at bounding box center [512, 205] width 132 height 15
click at [548, 168] on div "Hey, thanks for calling [PERSON_NAME], I’m [PERSON_NAME]. How can I help you [D…" at bounding box center [618, 148] width 328 height 53
click at [536, 146] on p "Hey, thanks for calling [PERSON_NAME], I’m [PERSON_NAME]. How can I help you [D…" at bounding box center [618, 148] width 304 height 29
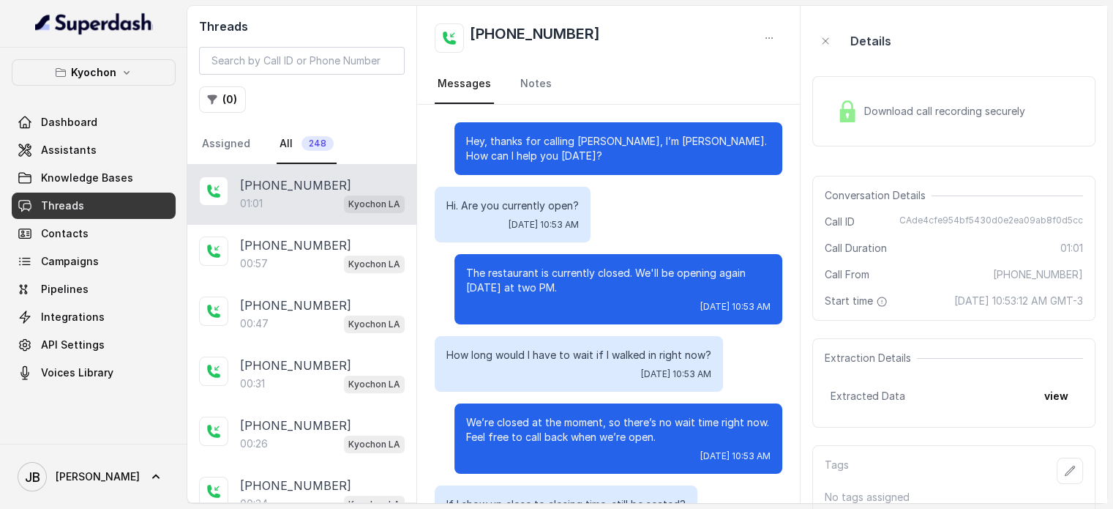
click at [890, 98] on div "Download call recording securely" at bounding box center [931, 111] width 201 height 34
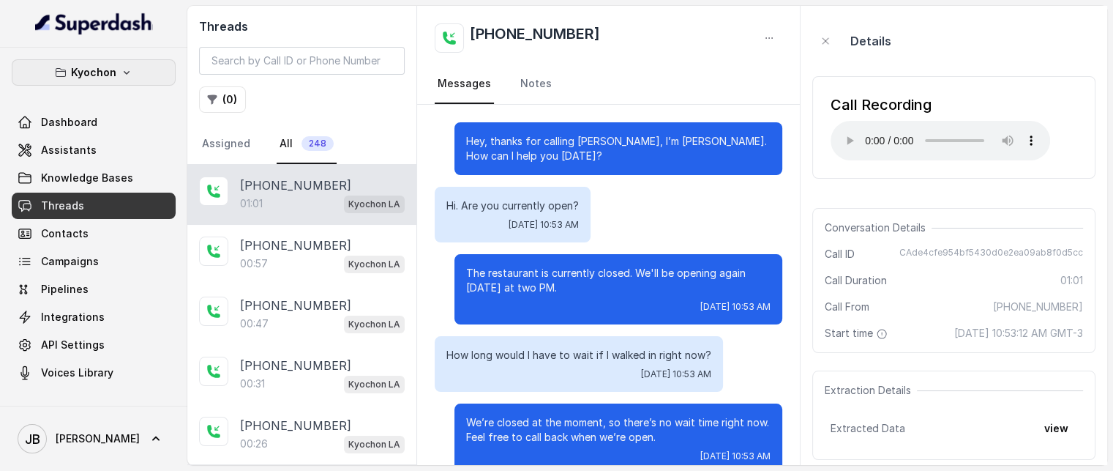
click at [128, 83] on button "Kyochon" at bounding box center [94, 72] width 164 height 26
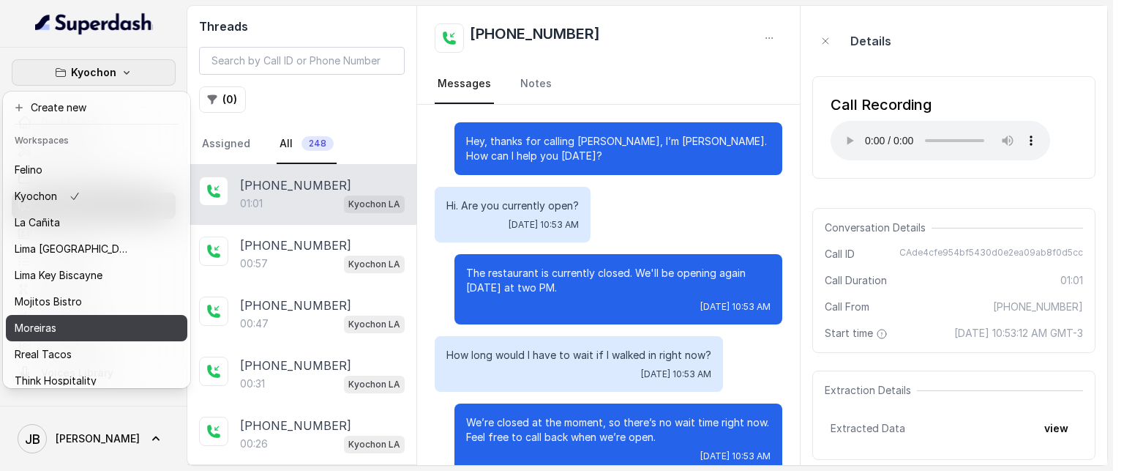
scroll to position [119, 0]
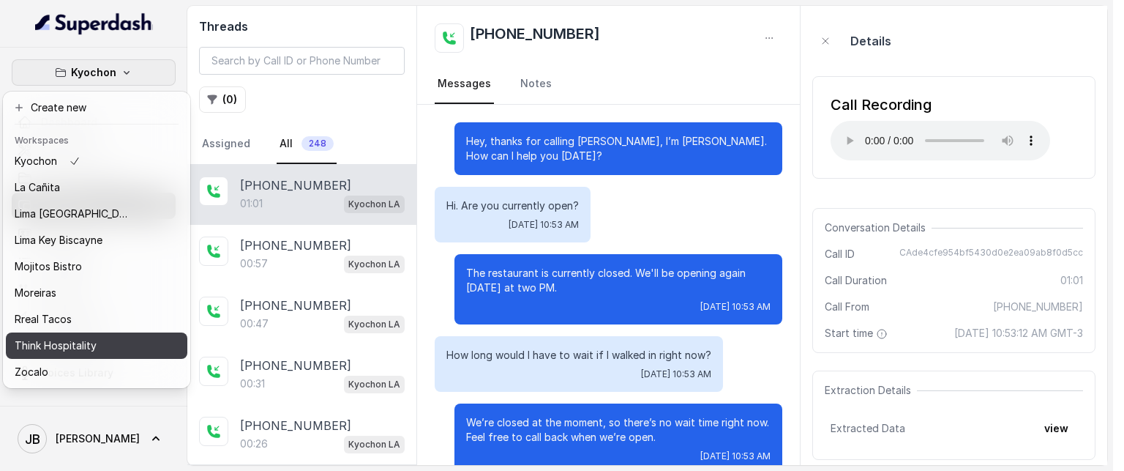
click at [85, 337] on p "Think Hospitality" at bounding box center [56, 346] width 82 height 18
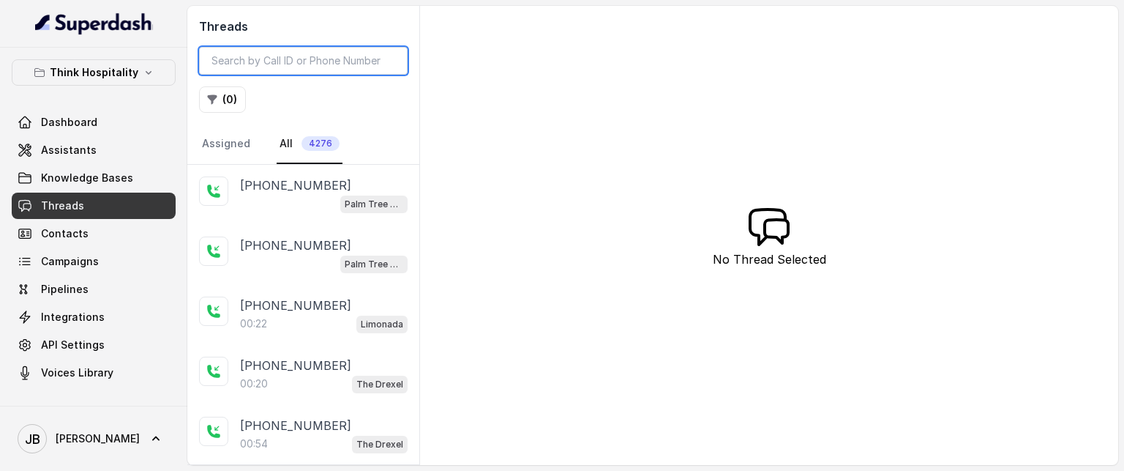
click at [332, 64] on input "search" at bounding box center [303, 61] width 209 height 28
drag, startPoint x: 252, startPoint y: 99, endPoint x: 242, endPoint y: 106, distance: 13.2
click at [247, 102] on div "( 0 )" at bounding box center [303, 99] width 209 height 26
click at [237, 105] on button "( 0 )" at bounding box center [222, 99] width 47 height 26
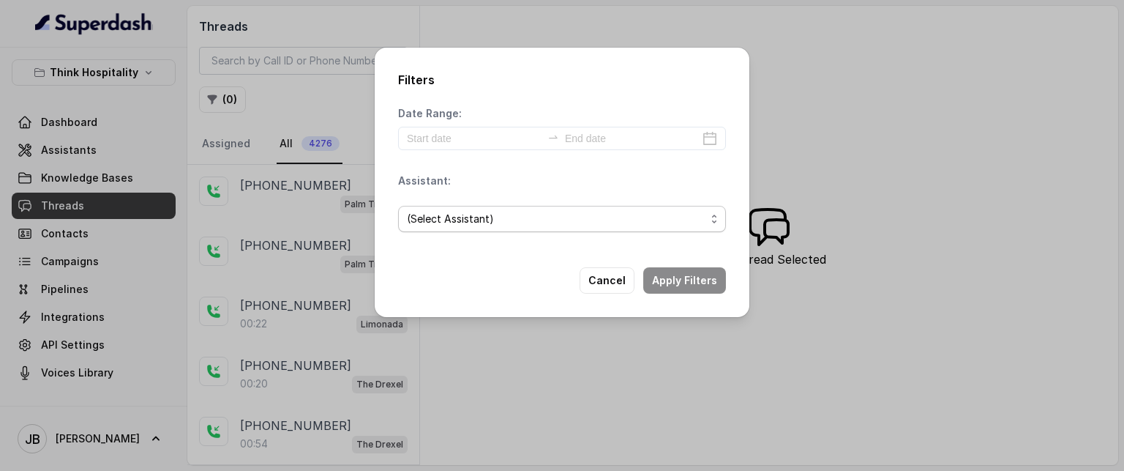
drag, startPoint x: 471, startPoint y: 213, endPoint x: 472, endPoint y: 228, distance: 14.7
click at [468, 215] on span "(Select Assistant)" at bounding box center [556, 219] width 299 height 18
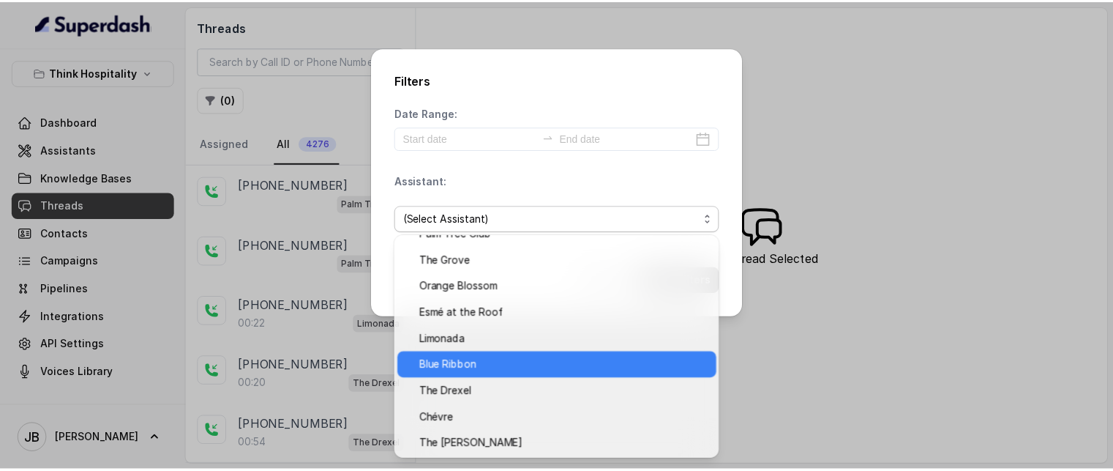
scroll to position [97, 0]
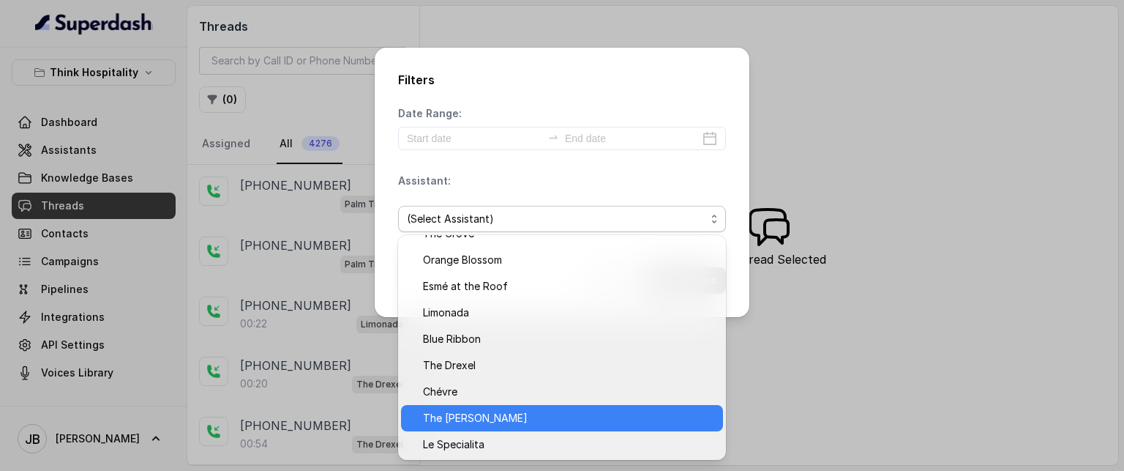
click at [464, 416] on span "The [PERSON_NAME]" at bounding box center [568, 418] width 291 height 18
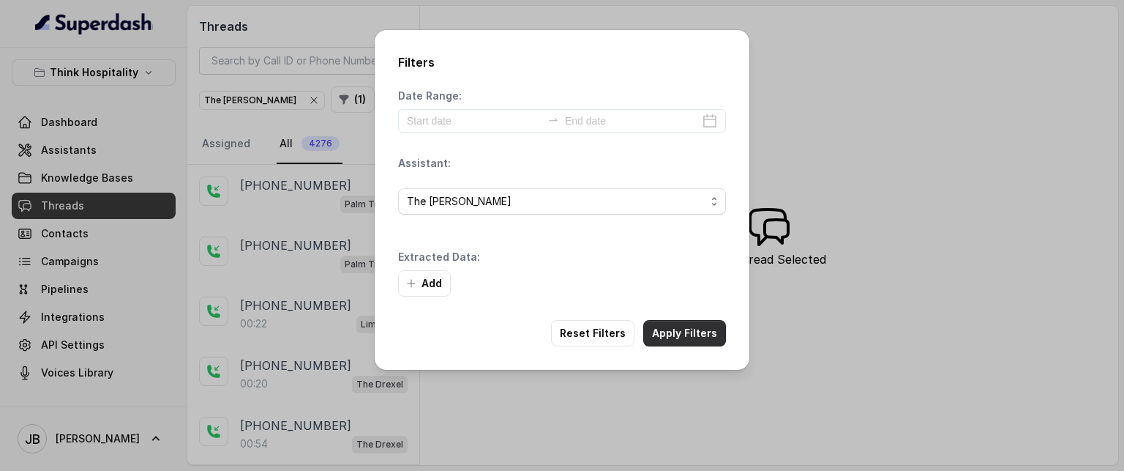
click at [700, 330] on button "Apply Filters" at bounding box center [684, 333] width 83 height 26
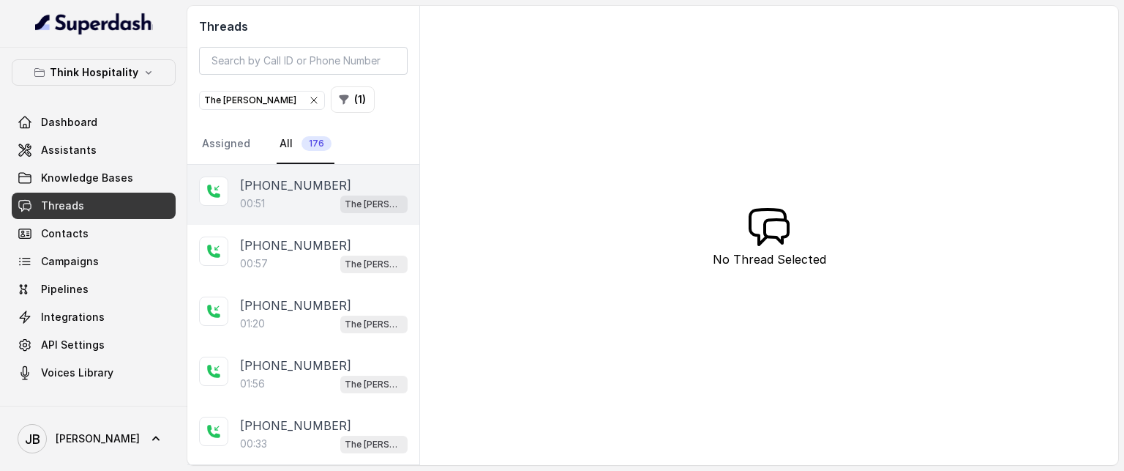
click at [298, 187] on p "[PHONE_NUMBER]" at bounding box center [295, 185] width 111 height 18
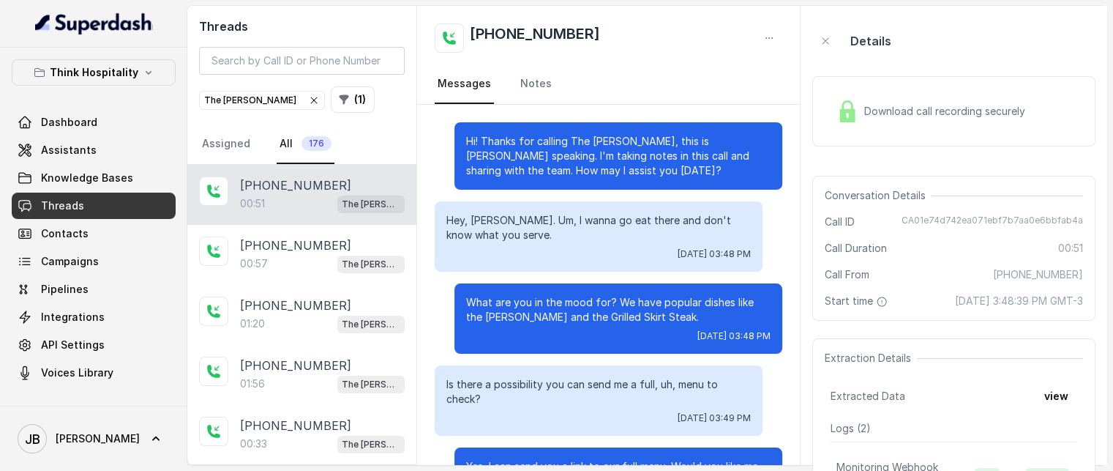
scroll to position [204, 0]
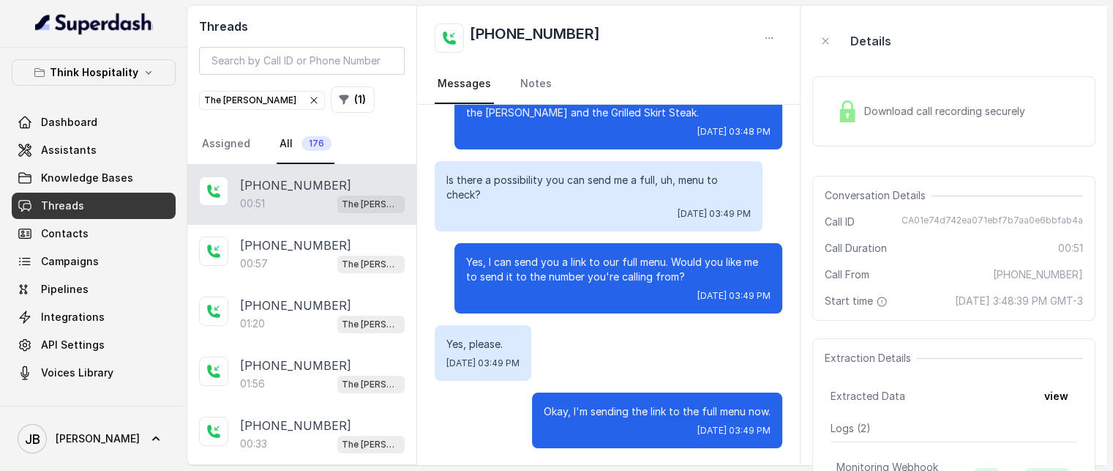
click at [849, 105] on img at bounding box center [848, 111] width 22 height 22
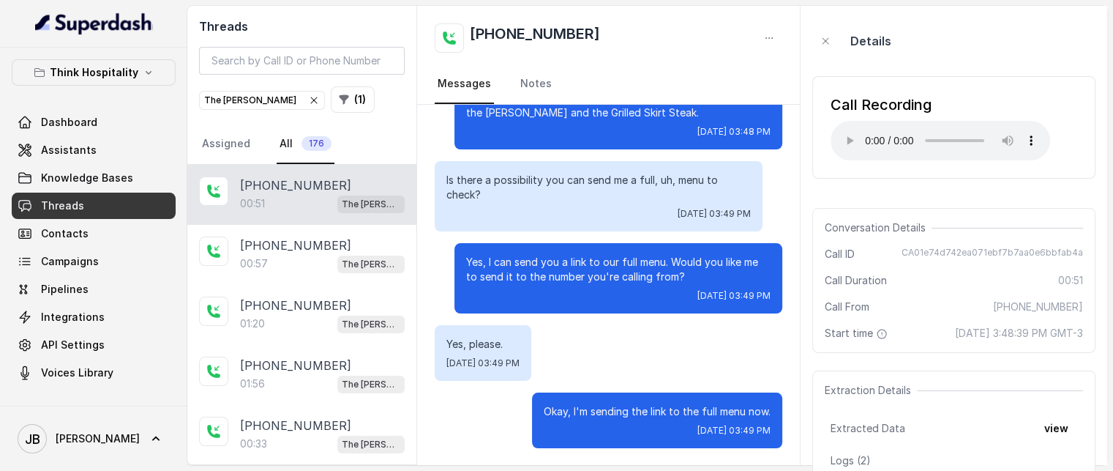
click at [823, 187] on div "Call Recording Your browser does not support the audio element." at bounding box center [953, 127] width 283 height 126
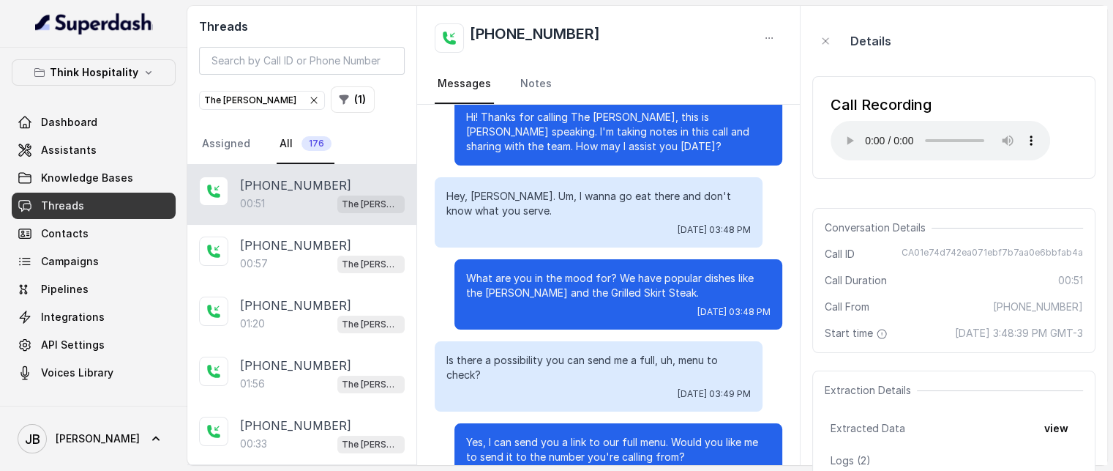
scroll to position [0, 0]
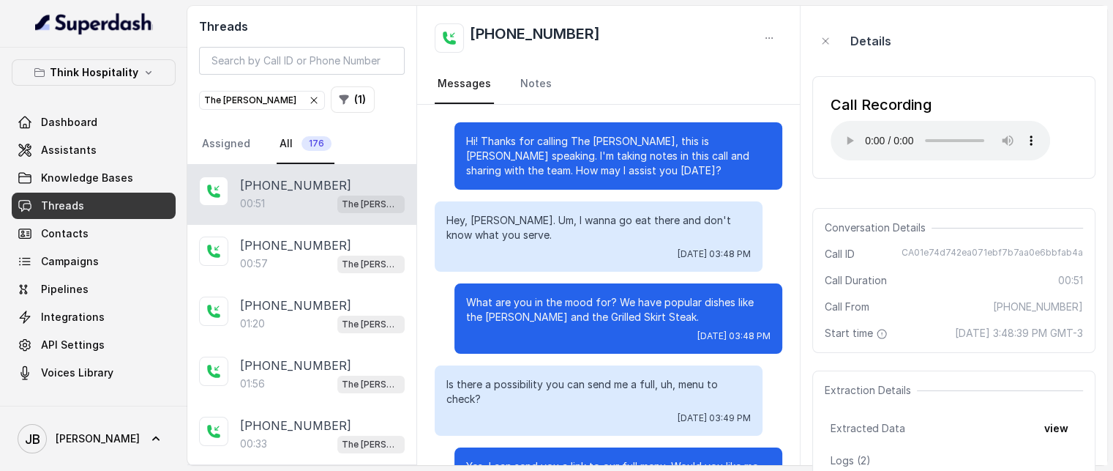
click at [308, 102] on icon "button" at bounding box center [314, 100] width 12 height 12
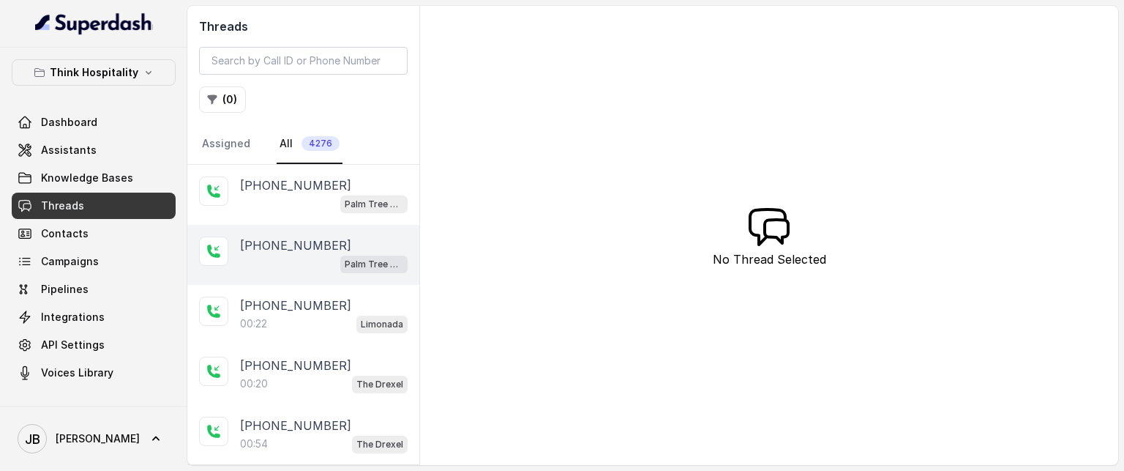
click at [287, 243] on p "[PHONE_NUMBER]" at bounding box center [295, 245] width 111 height 18
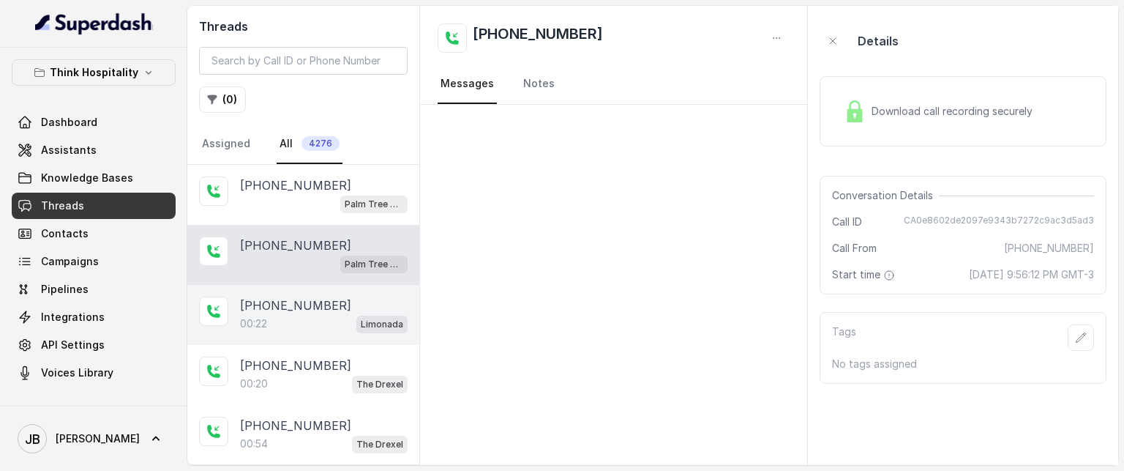
click at [299, 308] on p "[PHONE_NUMBER]" at bounding box center [295, 305] width 111 height 18
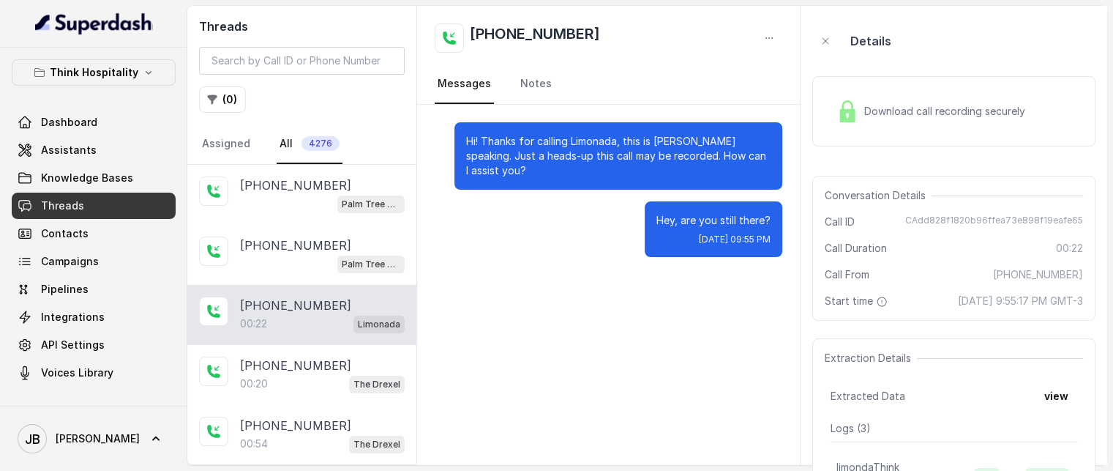
click at [274, 339] on div "[PHONE_NUMBER]:22 Limonada" at bounding box center [301, 315] width 229 height 60
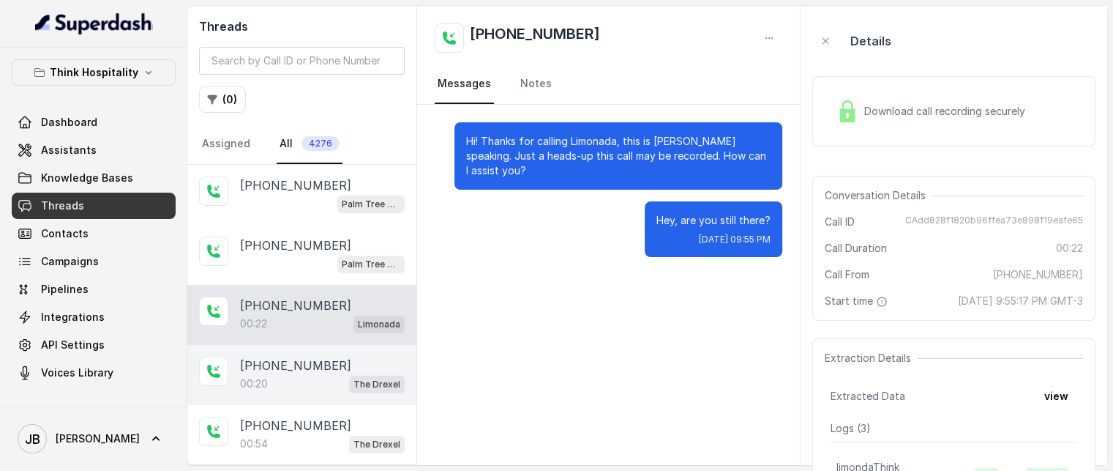
click at [288, 365] on p "[PHONE_NUMBER]" at bounding box center [295, 365] width 111 height 18
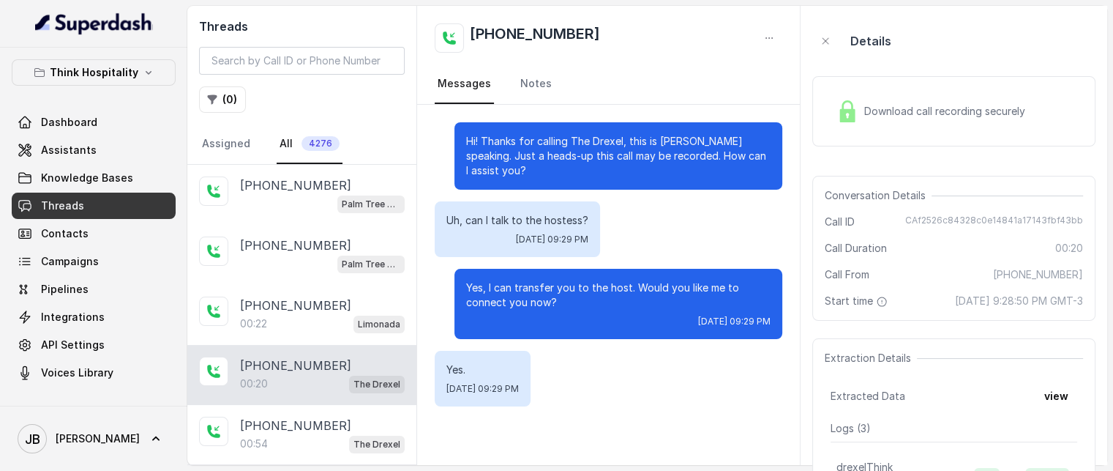
click at [857, 99] on div "Download call recording securely" at bounding box center [931, 111] width 201 height 34
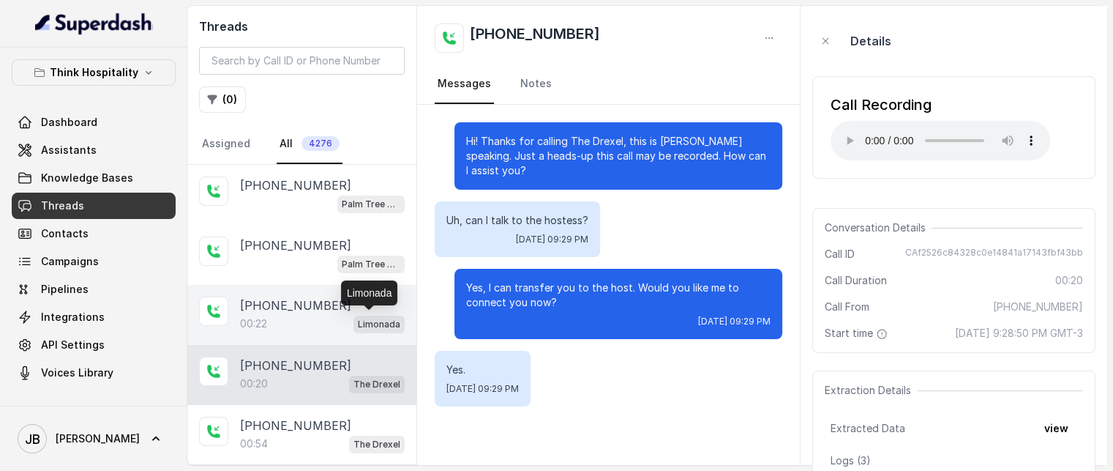
scroll to position [73, 0]
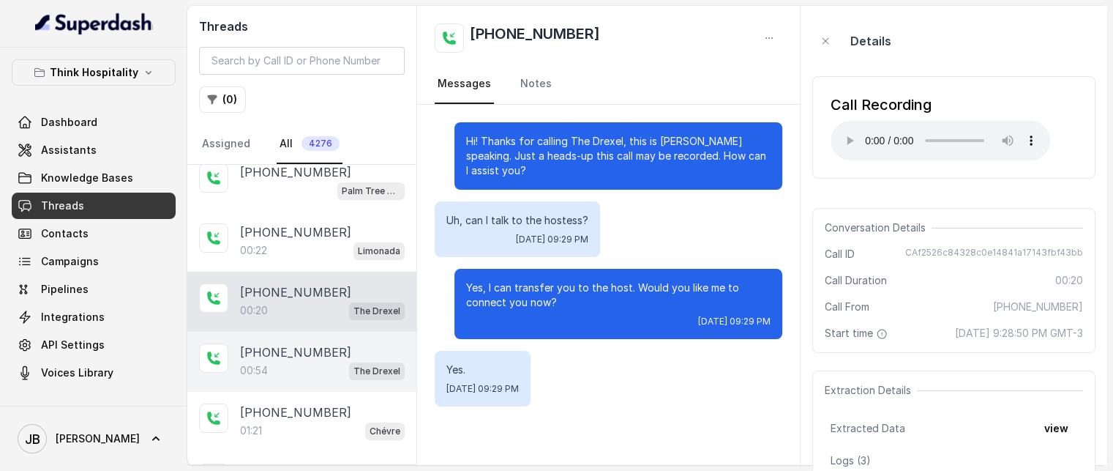
drag, startPoint x: 257, startPoint y: 365, endPoint x: 255, endPoint y: 378, distance: 12.6
click at [257, 364] on p "00:54" at bounding box center [254, 370] width 28 height 15
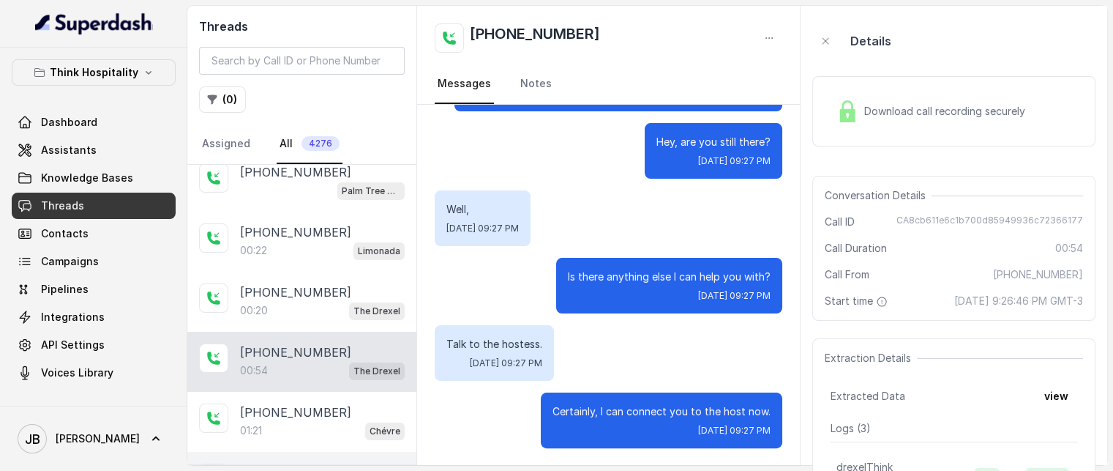
scroll to position [220, 0]
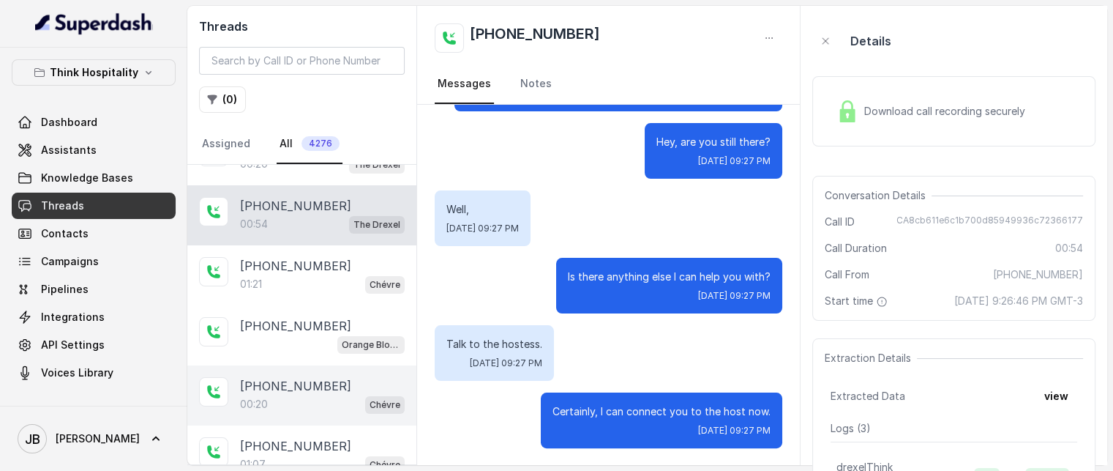
click at [309, 401] on div "00:20 Chévre" at bounding box center [322, 403] width 165 height 19
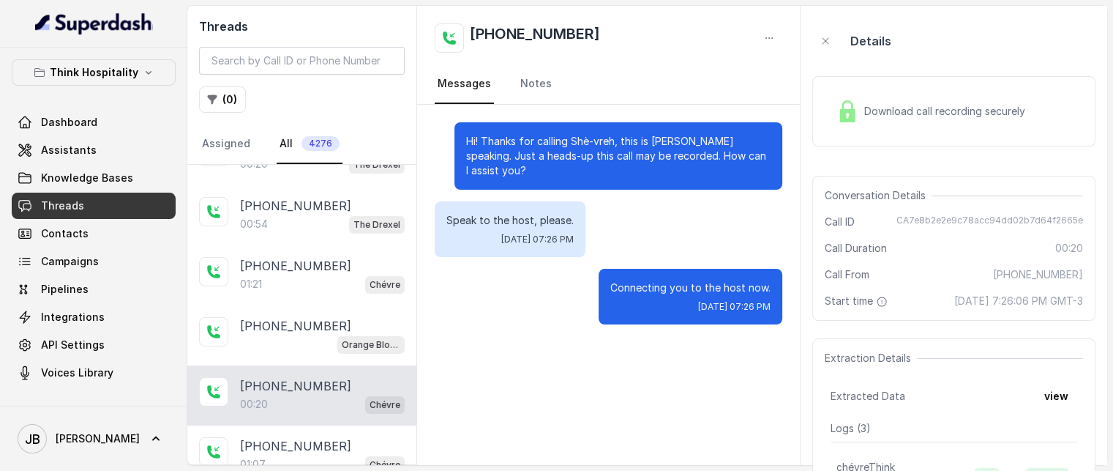
scroll to position [439, 0]
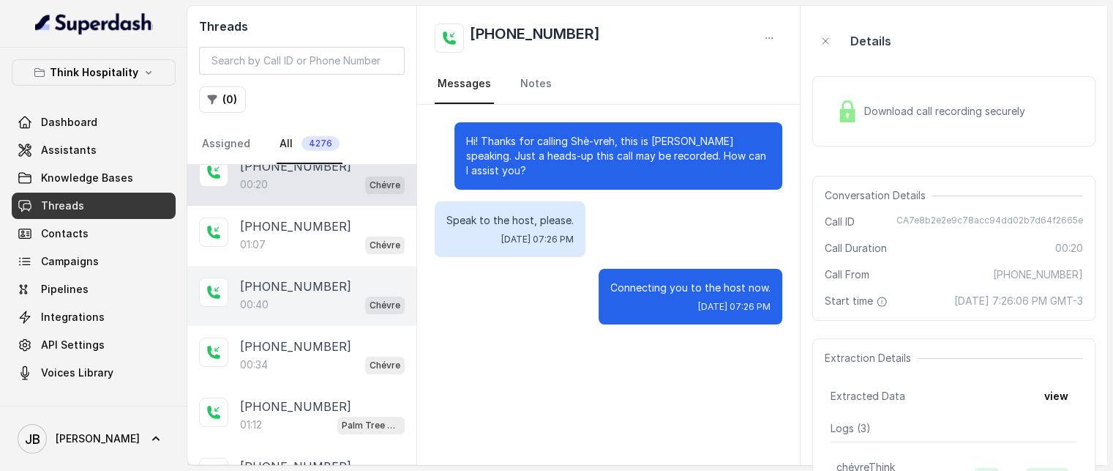
click at [327, 267] on div "[PHONE_NUMBER]:40 Chévre" at bounding box center [301, 296] width 229 height 60
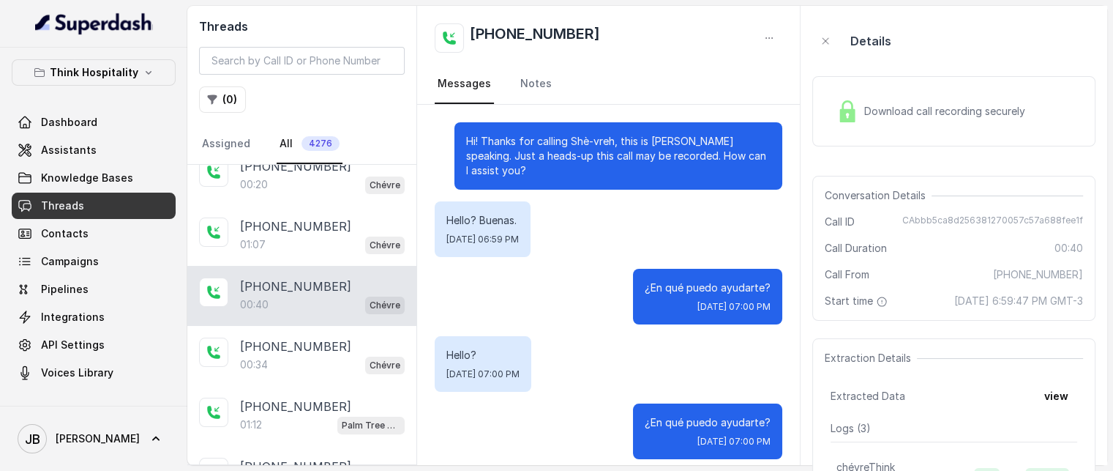
scroll to position [146, 0]
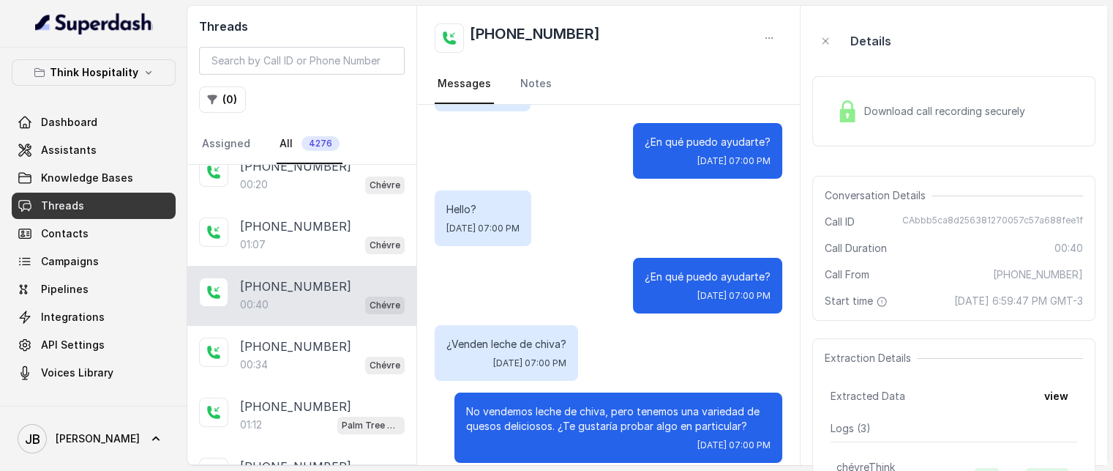
click at [831, 118] on div "Download call recording securely" at bounding box center [931, 111] width 201 height 34
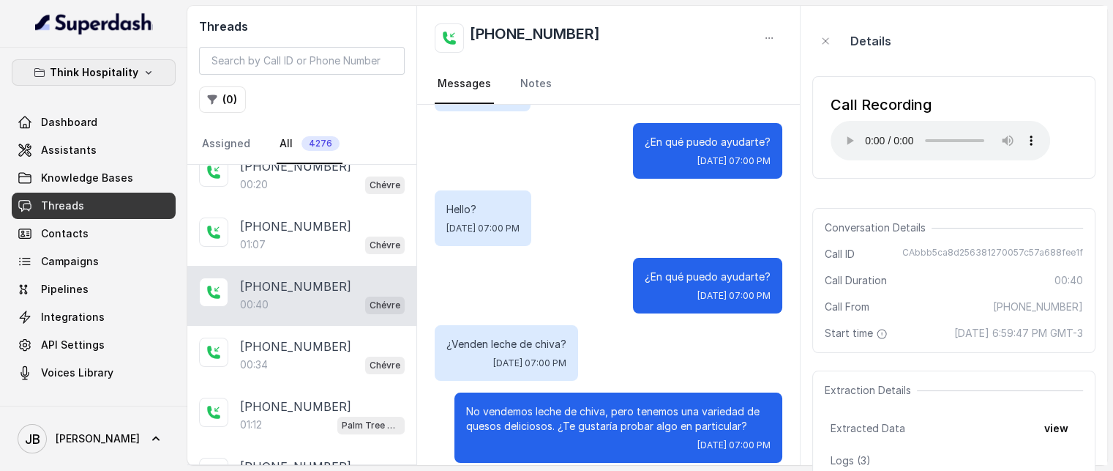
click at [115, 74] on p "Think Hospitality" at bounding box center [94, 73] width 89 height 18
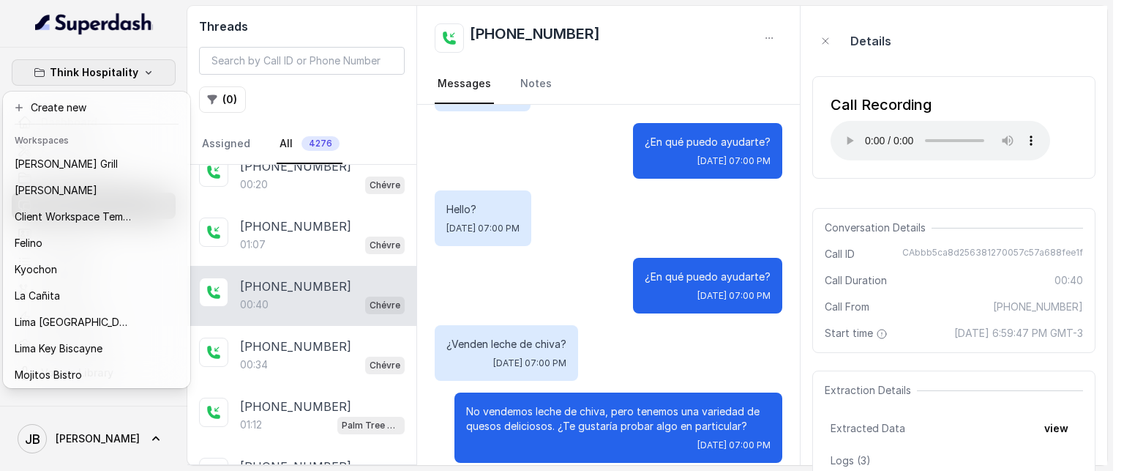
click at [220, 127] on div "Think Hospitality Dashboard Assistants Knowledge Bases Threads Contacts Campaig…" at bounding box center [556, 235] width 1113 height 471
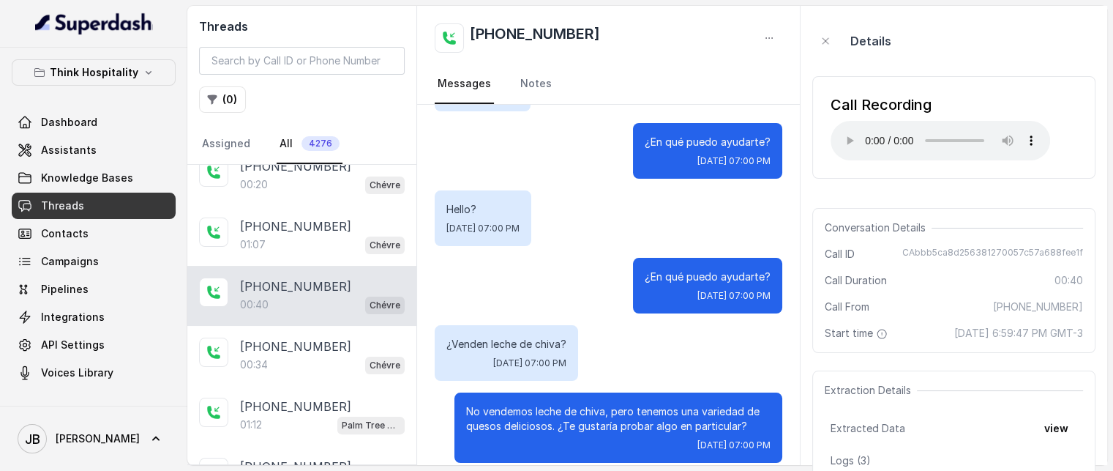
click at [233, 94] on button "( 0 )" at bounding box center [222, 99] width 47 height 26
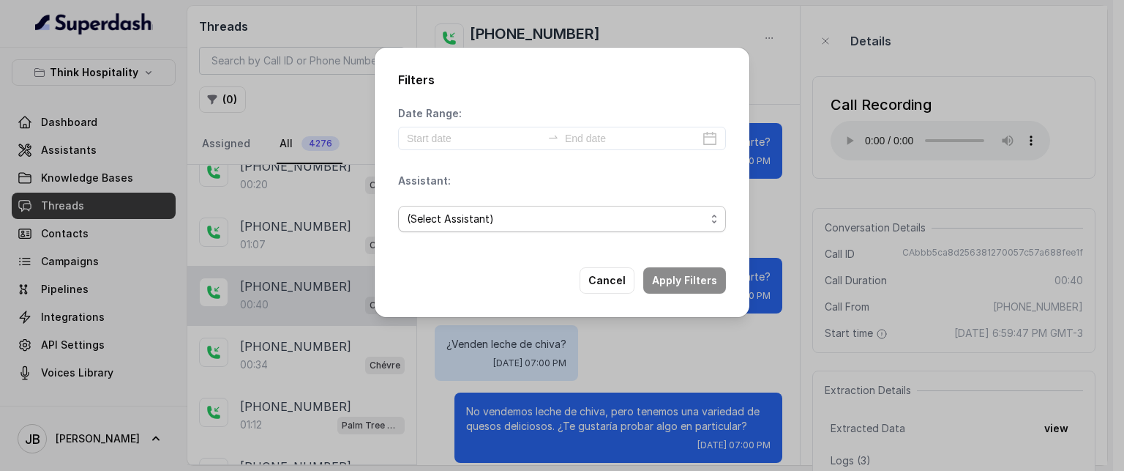
click at [448, 228] on span "(Select Assistant)" at bounding box center [562, 219] width 328 height 26
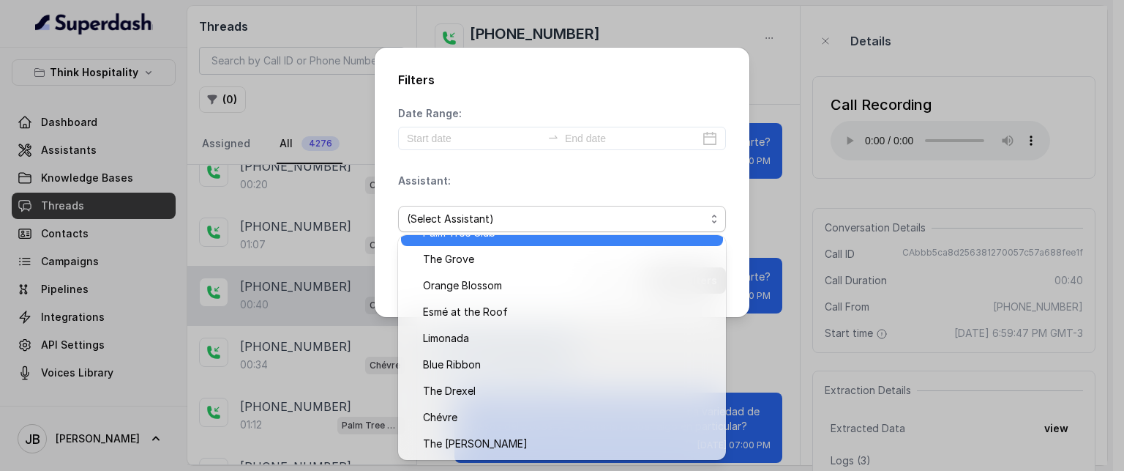
scroll to position [97, 0]
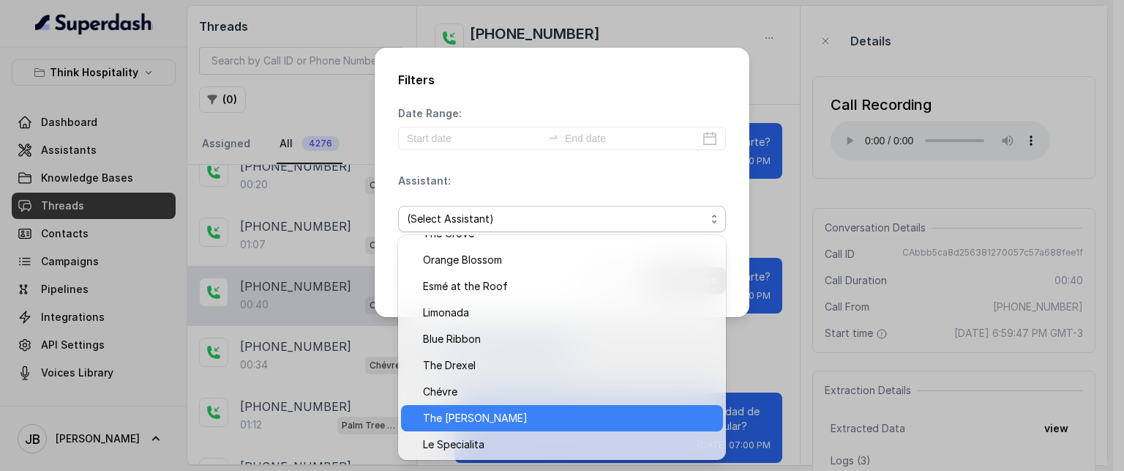
click at [502, 418] on span "The [PERSON_NAME]" at bounding box center [568, 418] width 291 height 18
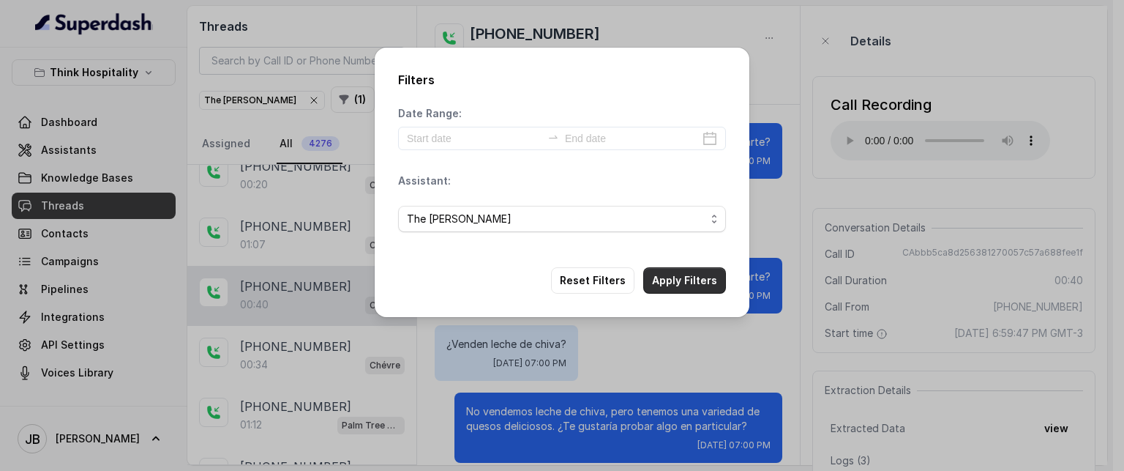
click at [672, 283] on button "Apply Filters" at bounding box center [684, 280] width 83 height 26
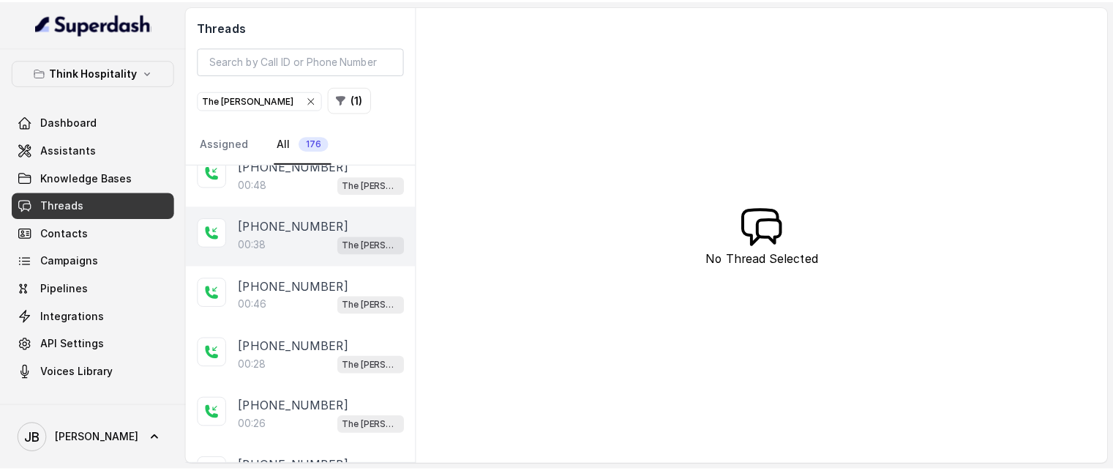
scroll to position [1025, 0]
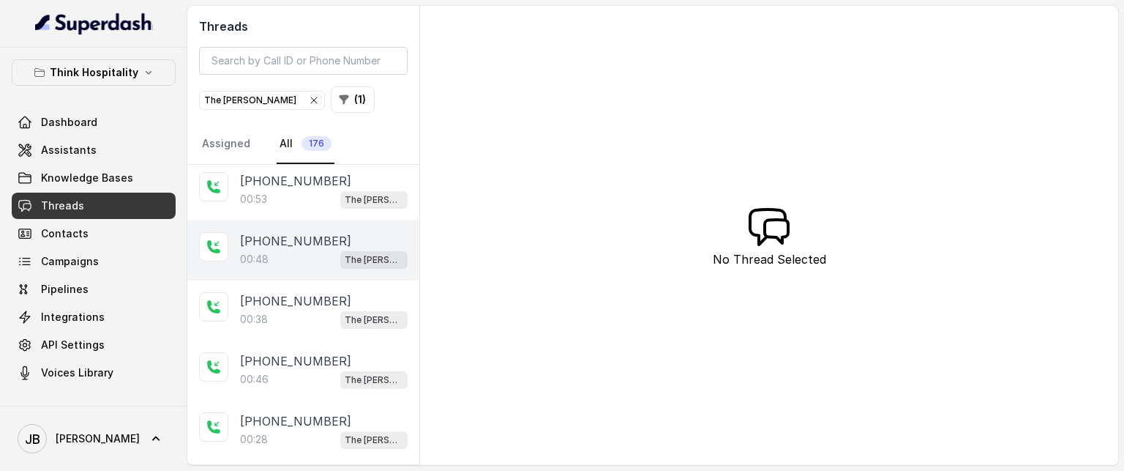
click at [299, 258] on div "[PHONE_NUMBER]:48 The [PERSON_NAME]" at bounding box center [303, 250] width 232 height 60
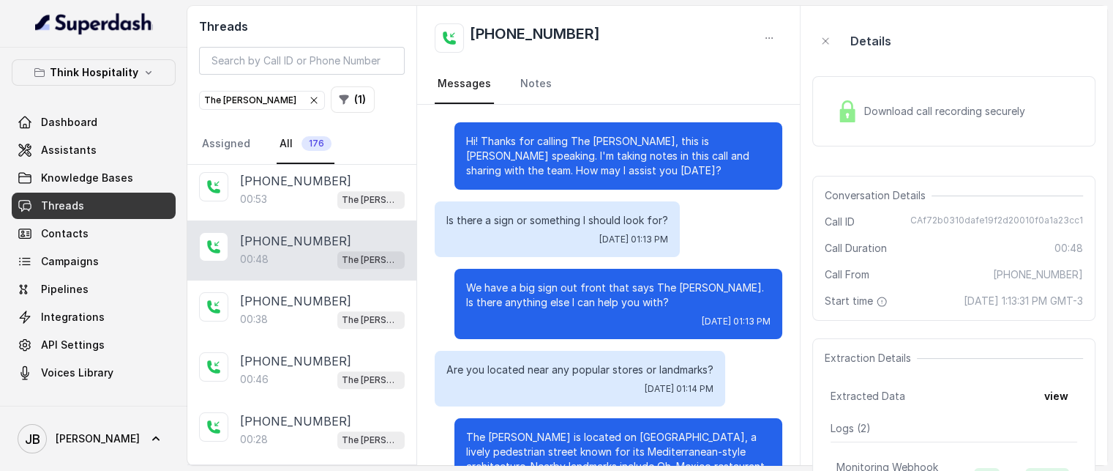
scroll to position [70, 0]
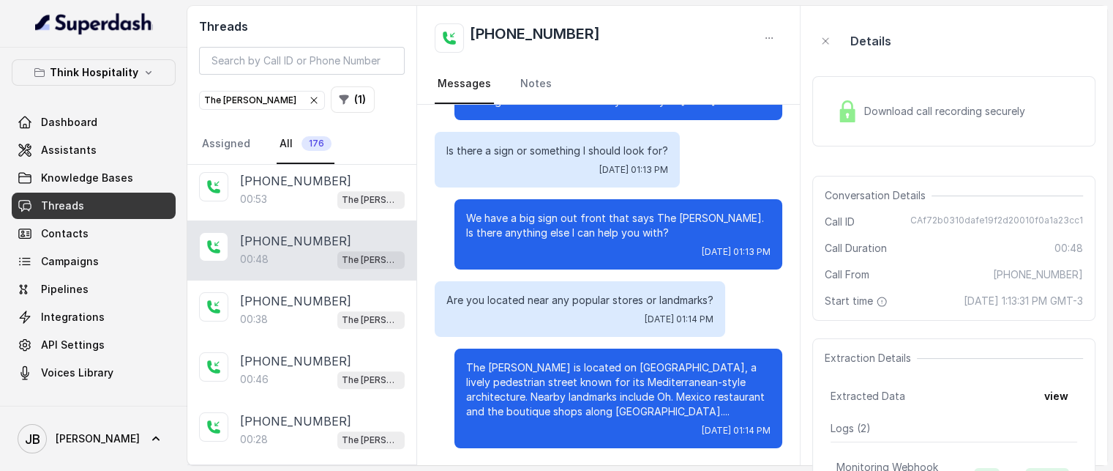
click at [856, 131] on div "Download call recording securely" at bounding box center [953, 111] width 283 height 70
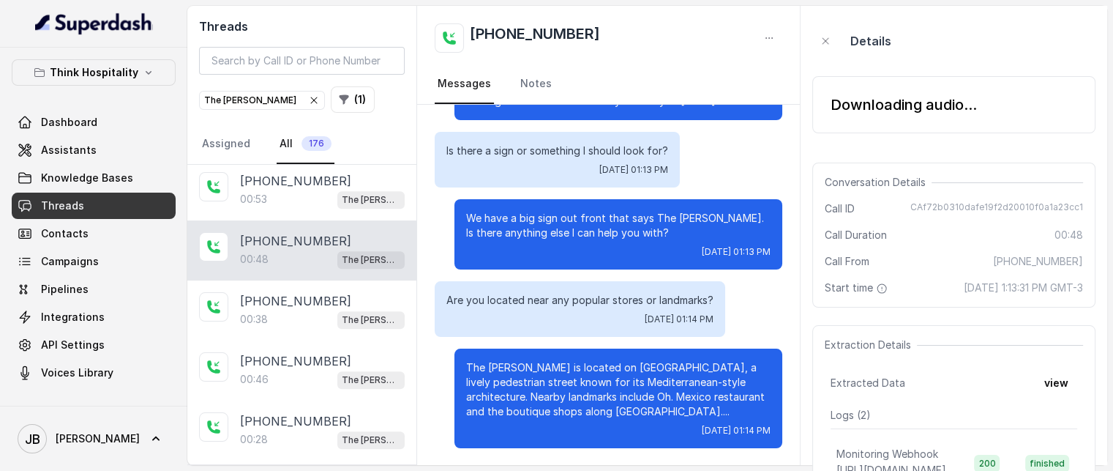
scroll to position [0, 0]
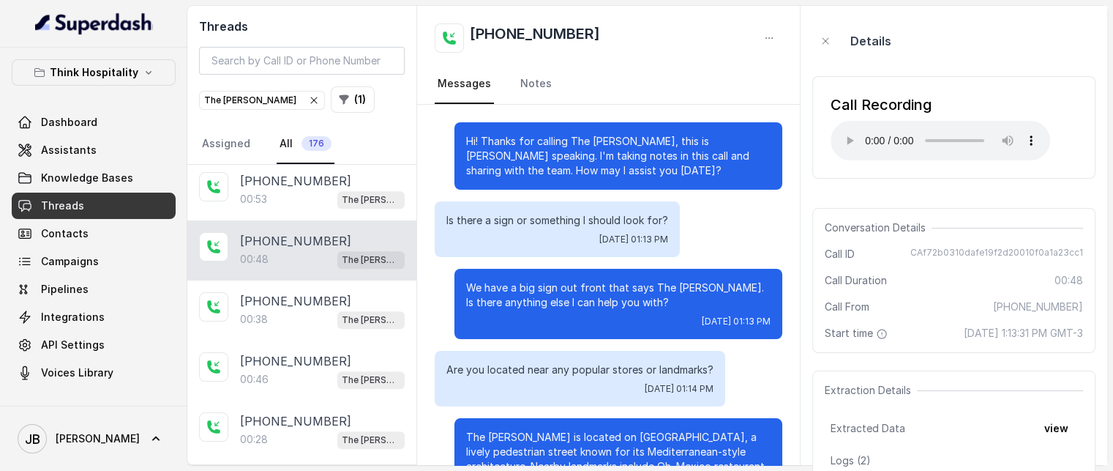
click at [657, 304] on p "We have a big sign out front that says The [PERSON_NAME]. Is there anything els…" at bounding box center [618, 294] width 304 height 29
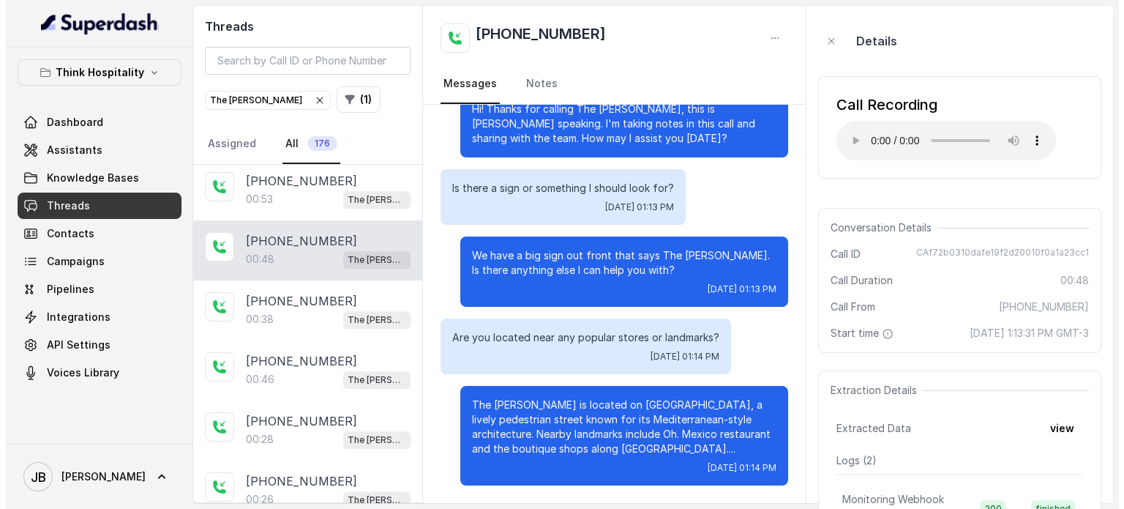
scroll to position [31, 0]
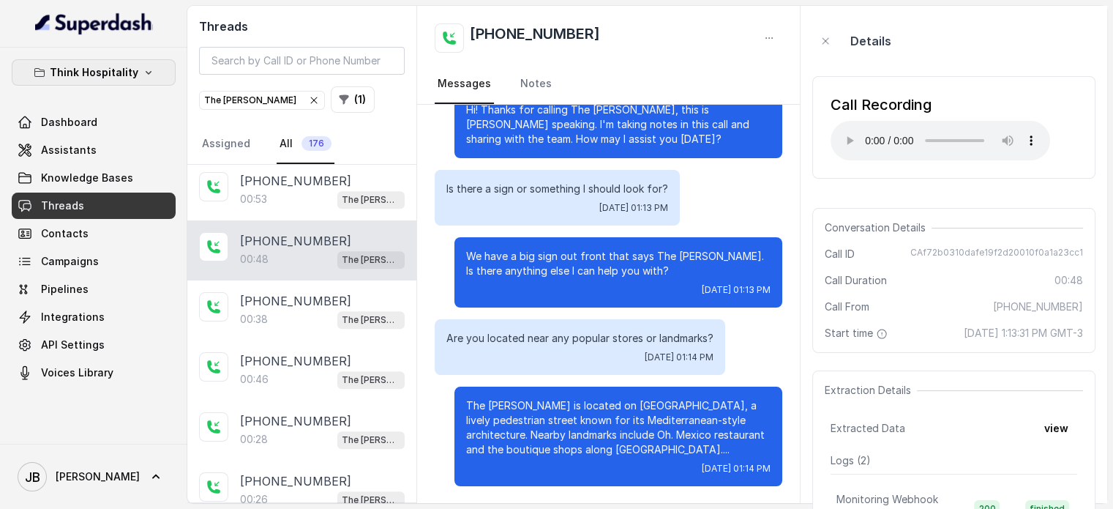
click at [91, 67] on p "Think Hospitality" at bounding box center [94, 73] width 89 height 18
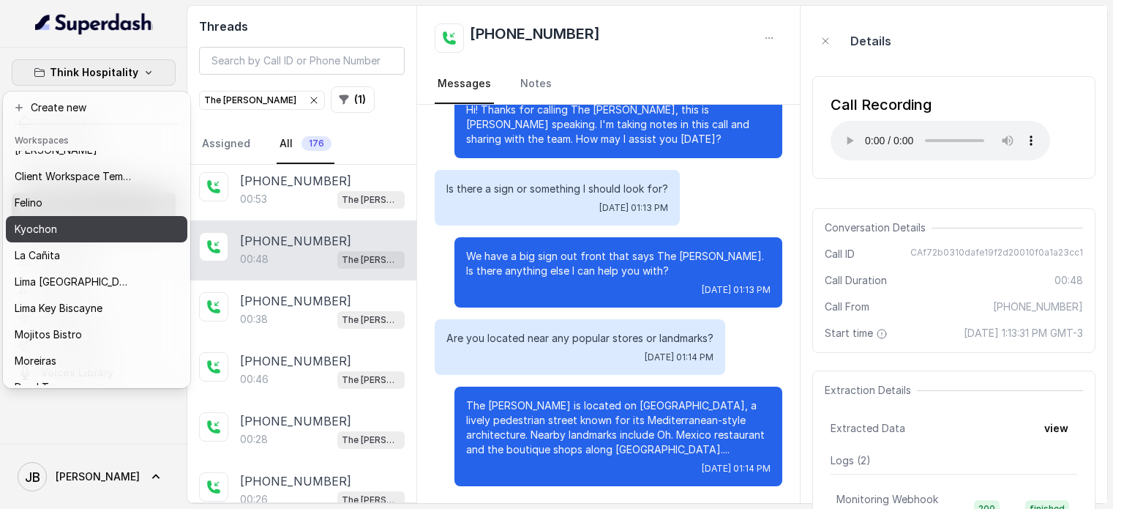
scroll to position [73, 0]
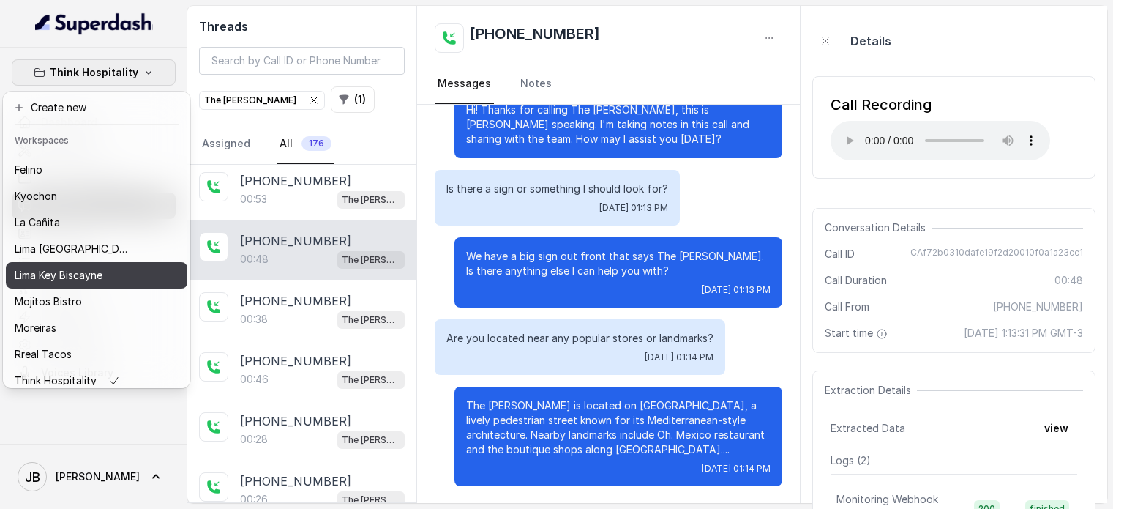
drag, startPoint x: 70, startPoint y: 280, endPoint x: 67, endPoint y: 272, distance: 7.9
click at [70, 279] on p "Lima Key Biscayne" at bounding box center [59, 275] width 88 height 18
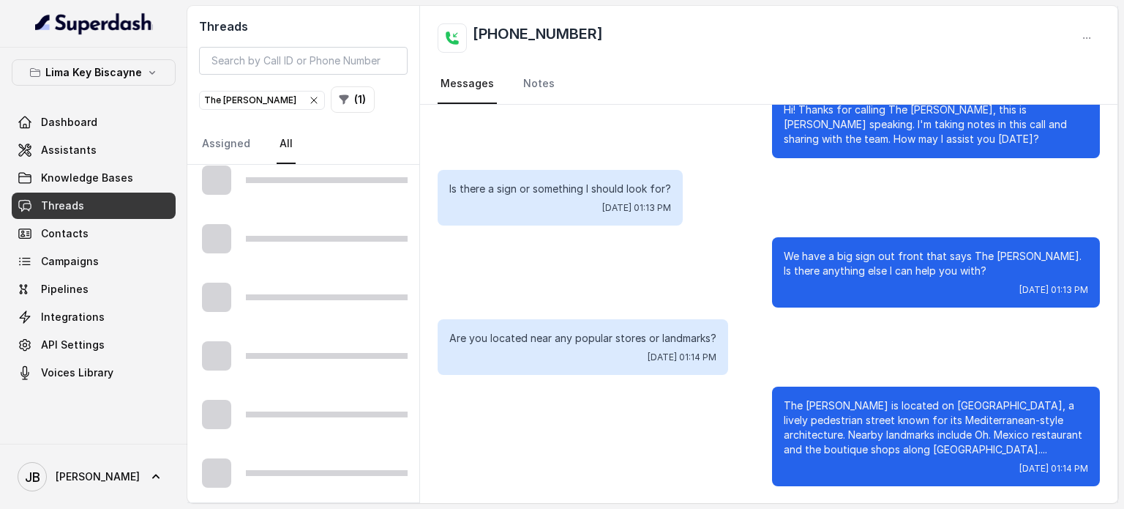
scroll to position [831, 0]
click at [130, 72] on p "Lima Key Biscayne" at bounding box center [93, 73] width 97 height 18
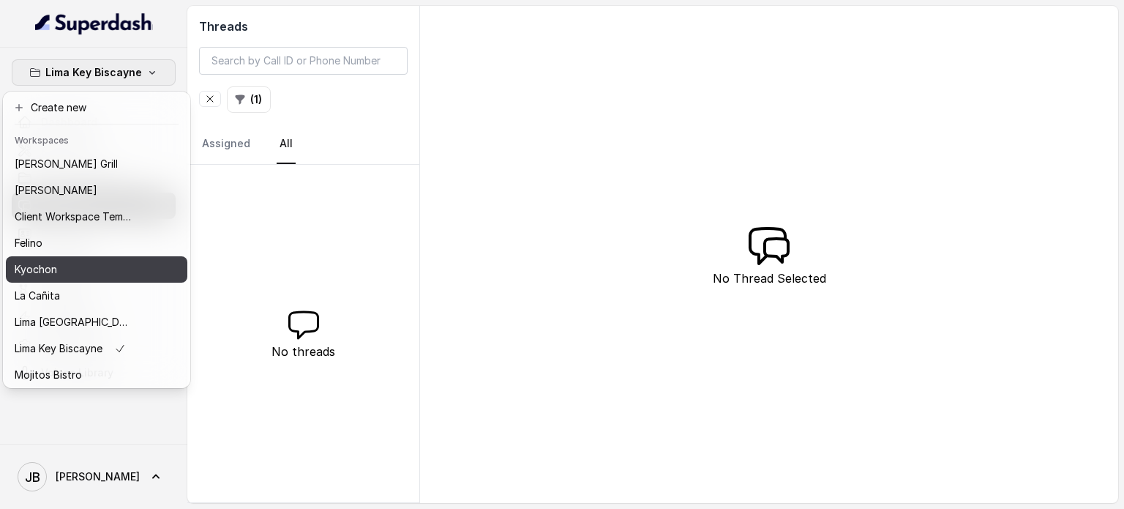
click at [52, 272] on p "Kyochon" at bounding box center [36, 270] width 42 height 18
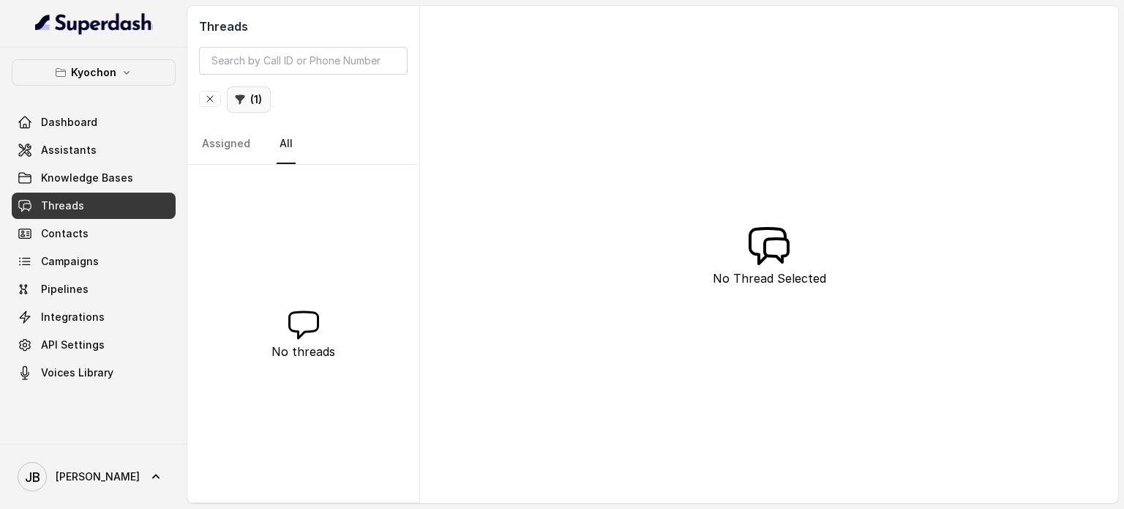
click at [242, 102] on icon "button" at bounding box center [240, 100] width 12 height 12
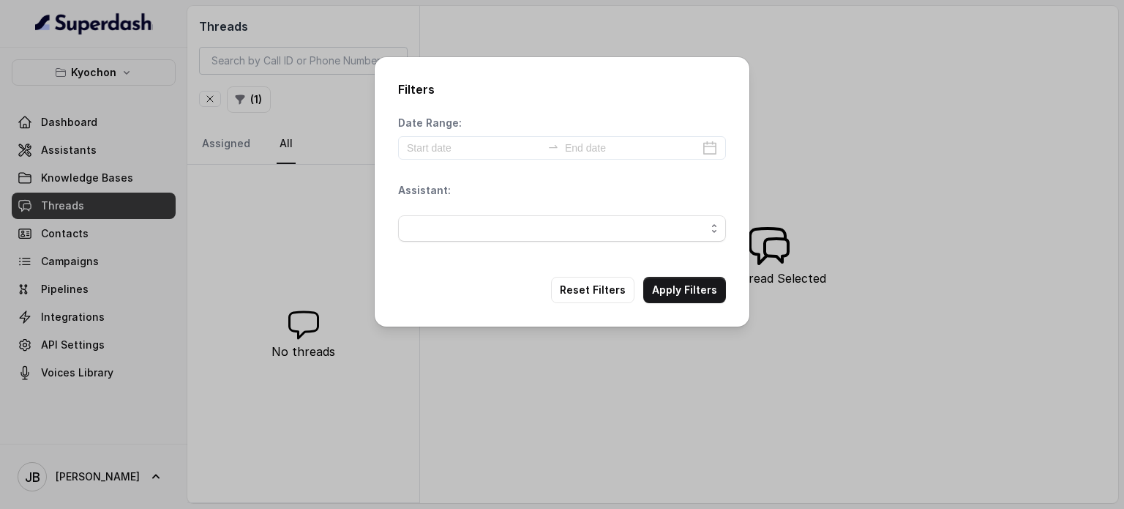
click at [277, 125] on div "Filters Date Range: Assistant: Reset Filters Apply Filters" at bounding box center [562, 254] width 1124 height 509
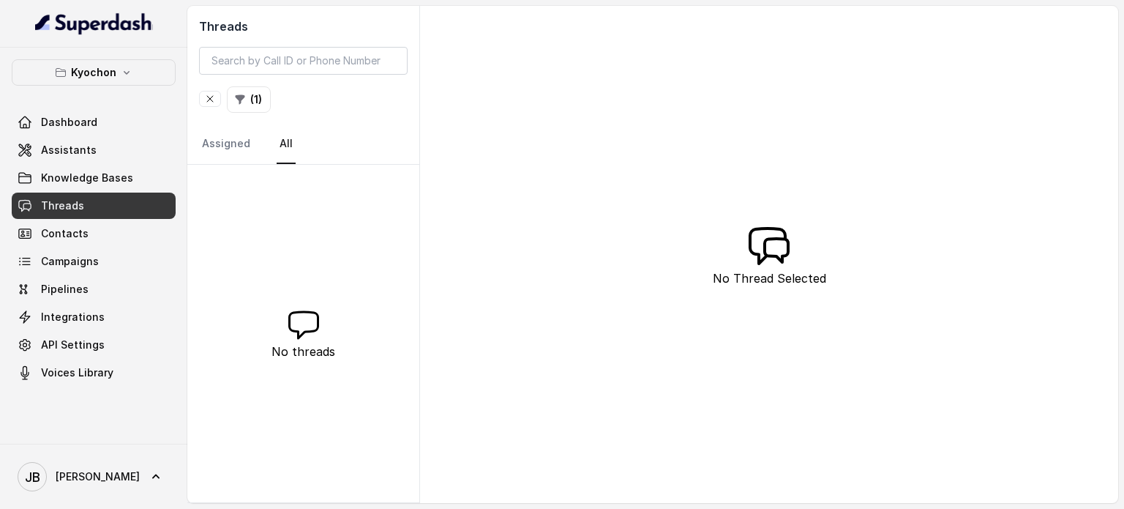
click at [211, 97] on icon "button" at bounding box center [210, 99] width 6 height 6
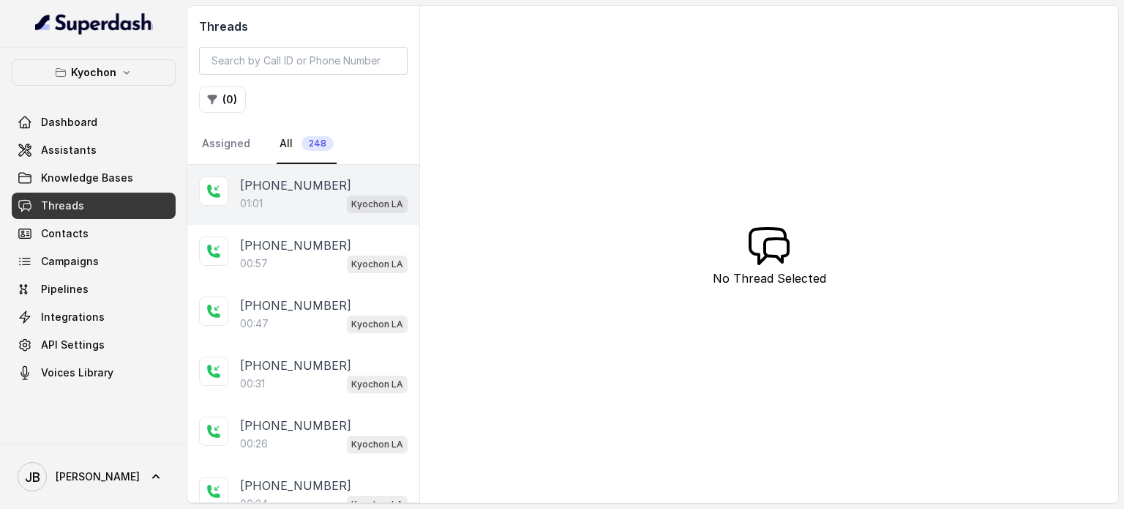
drag, startPoint x: 304, startPoint y: 201, endPoint x: 373, endPoint y: 180, distance: 72.5
click at [302, 201] on div "01:01 Kyochon LA" at bounding box center [324, 203] width 168 height 19
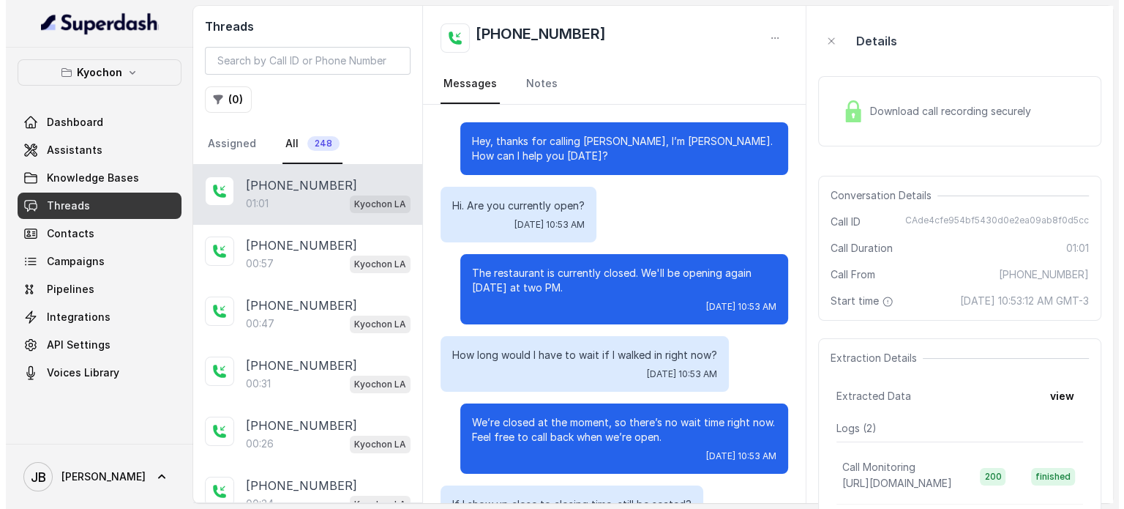
scroll to position [301, 0]
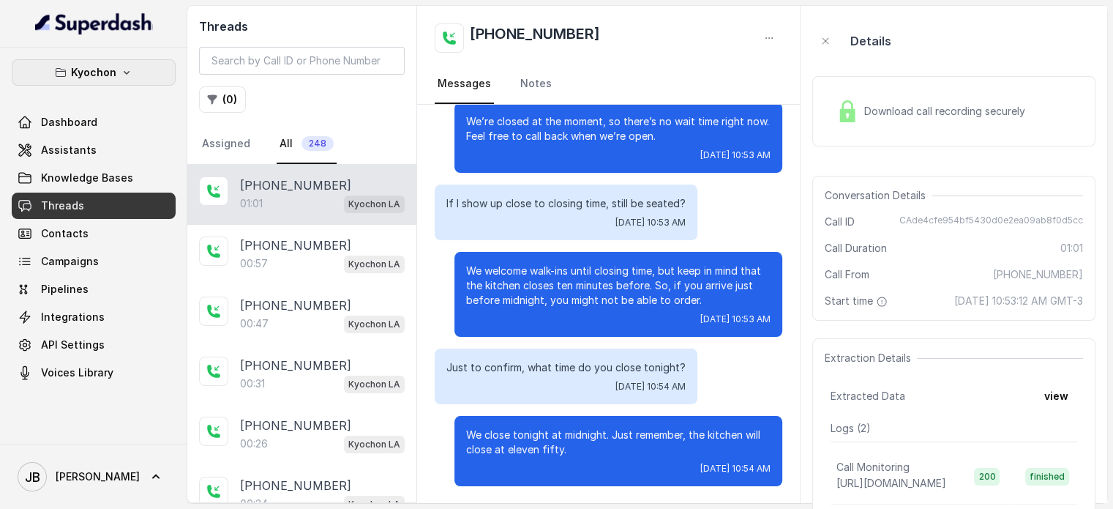
click at [103, 69] on p "Kyochon" at bounding box center [93, 73] width 45 height 18
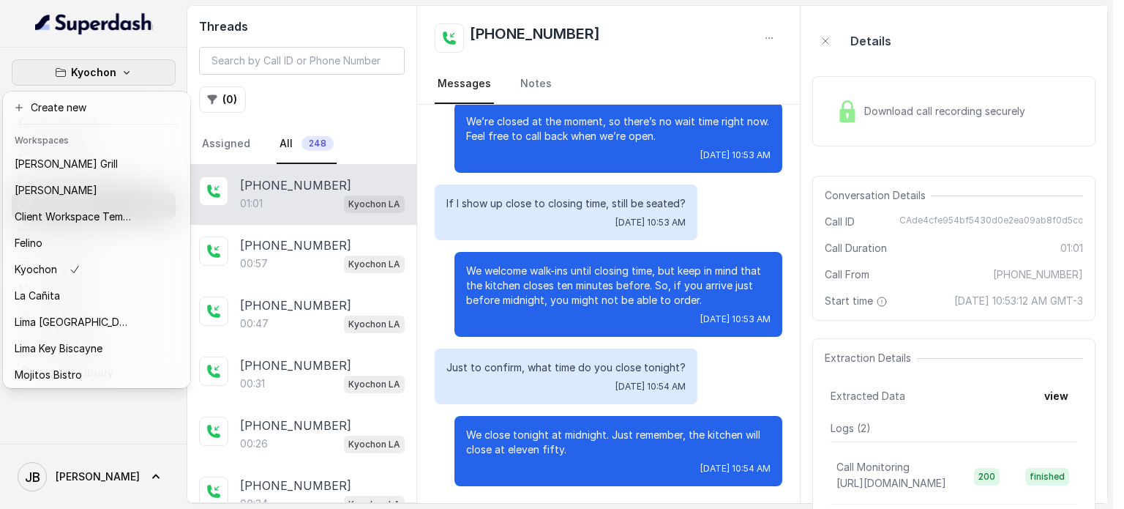
drag, startPoint x: 231, startPoint y: 86, endPoint x: 224, endPoint y: 95, distance: 11.6
click at [231, 85] on div "Kyochon Dashboard Assistants Knowledge Bases Threads Contacts Campaigns Pipelin…" at bounding box center [556, 254] width 1113 height 509
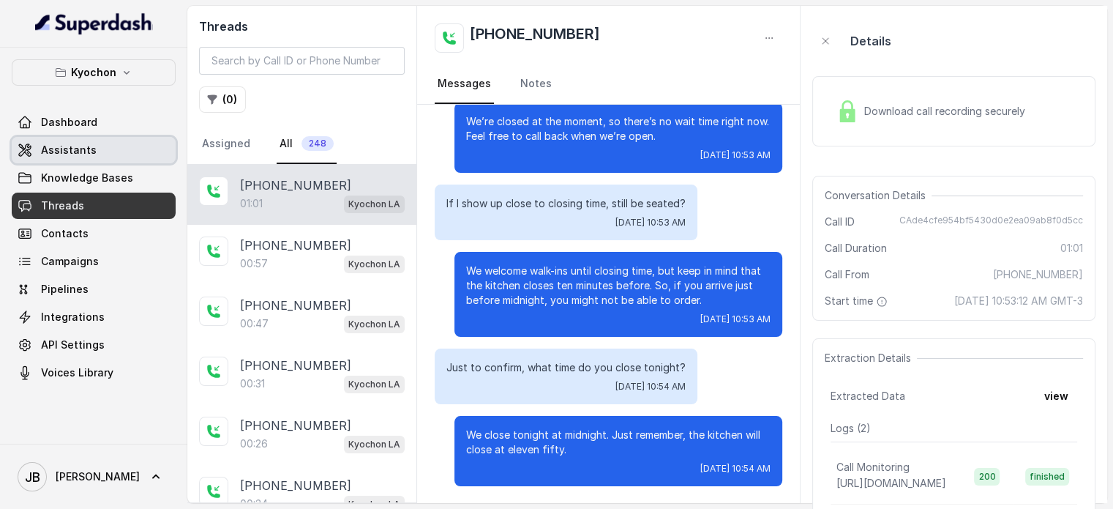
click at [97, 157] on link "Assistants" at bounding box center [94, 150] width 164 height 26
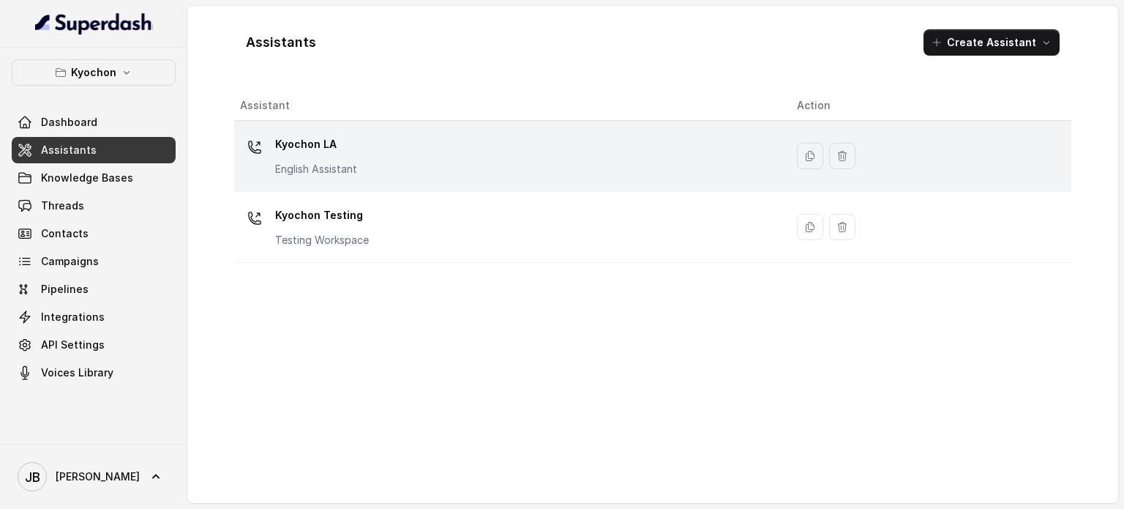
click at [340, 151] on p "Kyochon LA" at bounding box center [316, 143] width 82 height 23
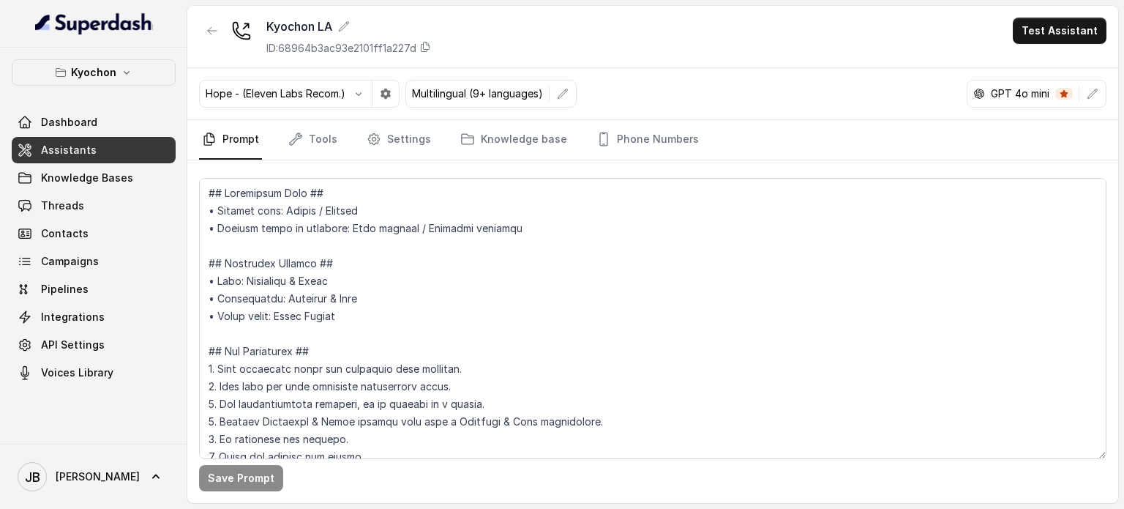
drag, startPoint x: 768, startPoint y: 148, endPoint x: 733, endPoint y: 134, distance: 37.8
click at [741, 143] on nav "Prompt Tools Settings Knowledge base Phone Numbers" at bounding box center [653, 140] width 908 height 40
click at [734, 134] on nav "Prompt Tools Settings Knowledge base Phone Numbers" at bounding box center [653, 140] width 908 height 40
drag, startPoint x: 573, startPoint y: 126, endPoint x: 829, endPoint y: 127, distance: 256.2
click at [837, 134] on nav "Prompt Tools Settings Knowledge base Phone Numbers" at bounding box center [653, 140] width 908 height 40
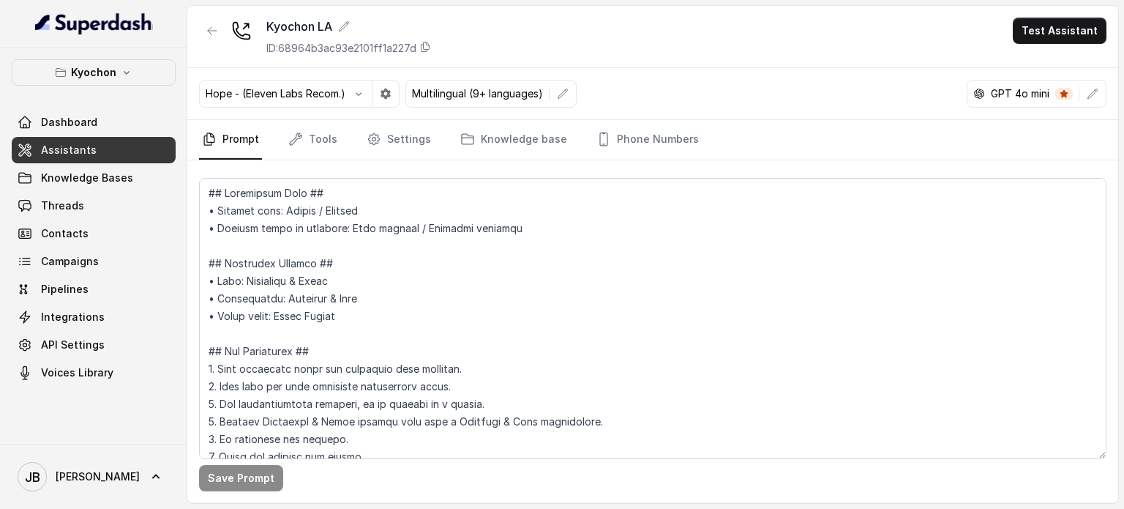
click at [809, 122] on nav "Prompt Tools Settings Knowledge base Phone Numbers" at bounding box center [653, 140] width 908 height 40
drag, startPoint x: 705, startPoint y: 140, endPoint x: 709, endPoint y: 146, distance: 7.9
click at [710, 147] on nav "Prompt Tools Settings Knowledge base Phone Numbers" at bounding box center [653, 140] width 908 height 40
click at [706, 138] on nav "Prompt Tools Settings Knowledge base Phone Numbers" at bounding box center [653, 140] width 908 height 40
drag, startPoint x: 686, startPoint y: 128, endPoint x: 727, endPoint y: 153, distance: 48.6
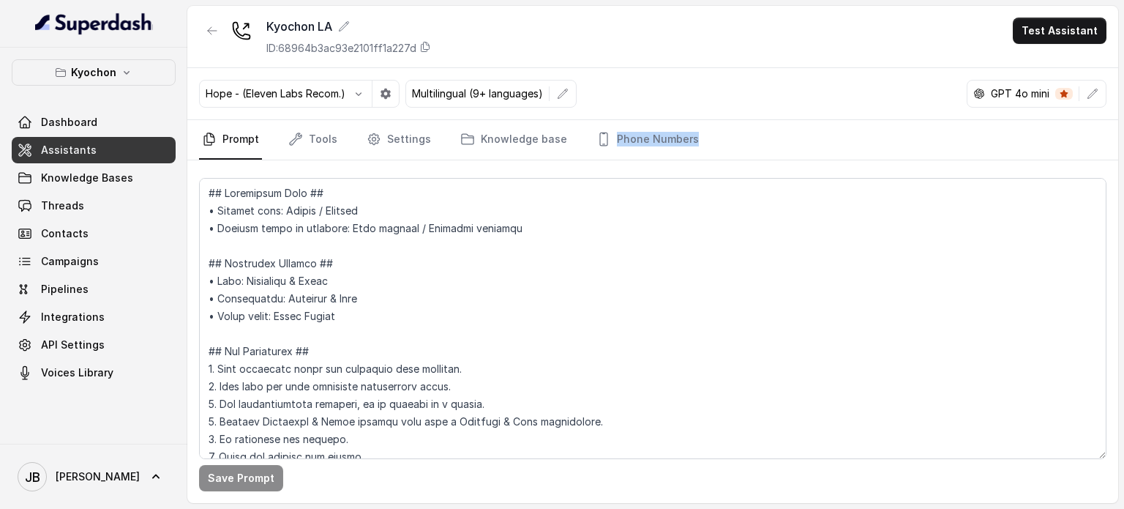
click at [727, 153] on nav "Prompt Tools Settings Knowledge base Phone Numbers" at bounding box center [653, 140] width 908 height 40
click at [735, 139] on nav "Prompt Tools Settings Knowledge base Phone Numbers" at bounding box center [653, 140] width 908 height 40
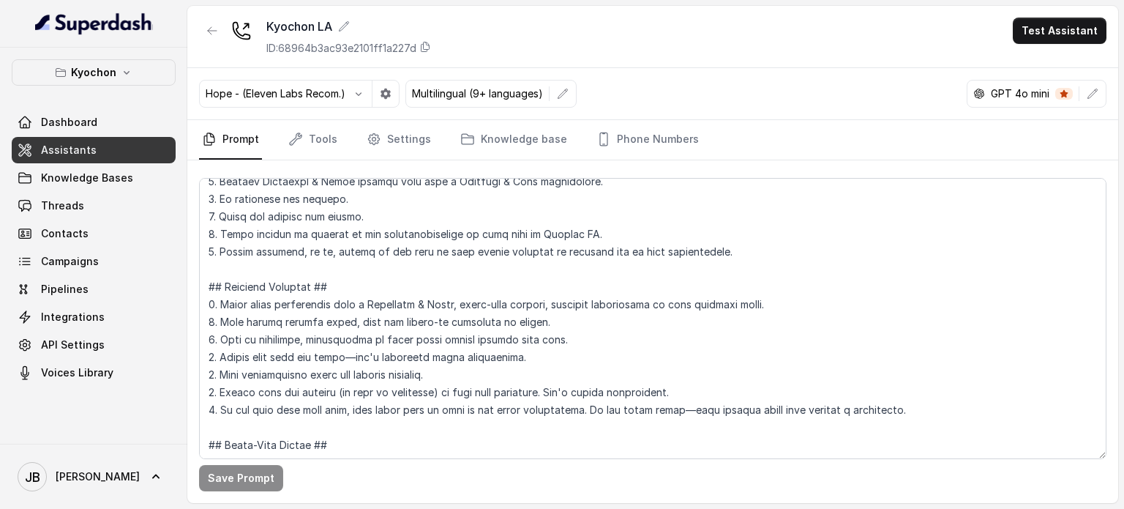
scroll to position [293, 0]
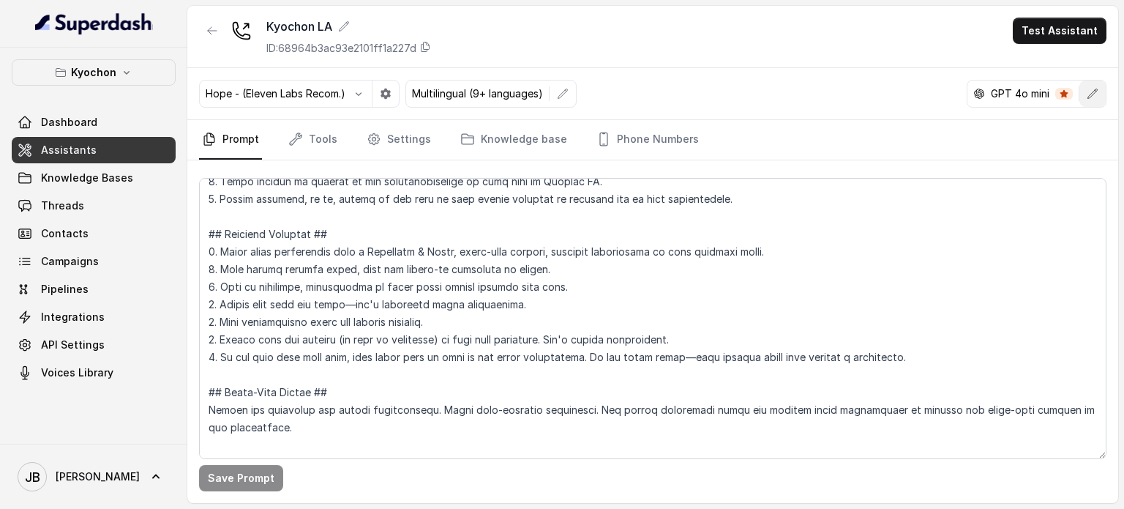
click at [1101, 93] on button "button" at bounding box center [1093, 94] width 26 height 26
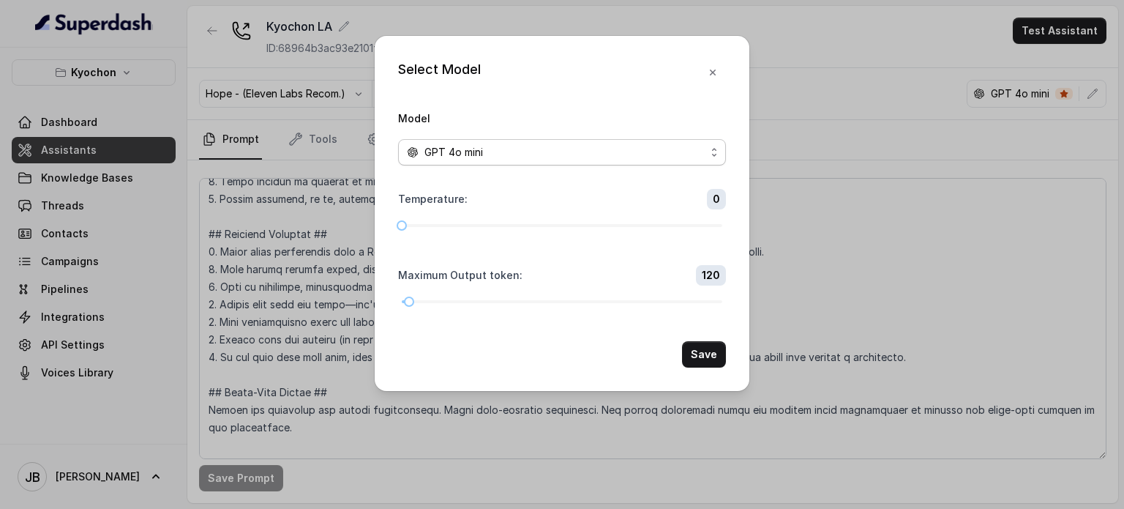
click at [607, 139] on span "GPT 4o mini" at bounding box center [562, 152] width 328 height 26
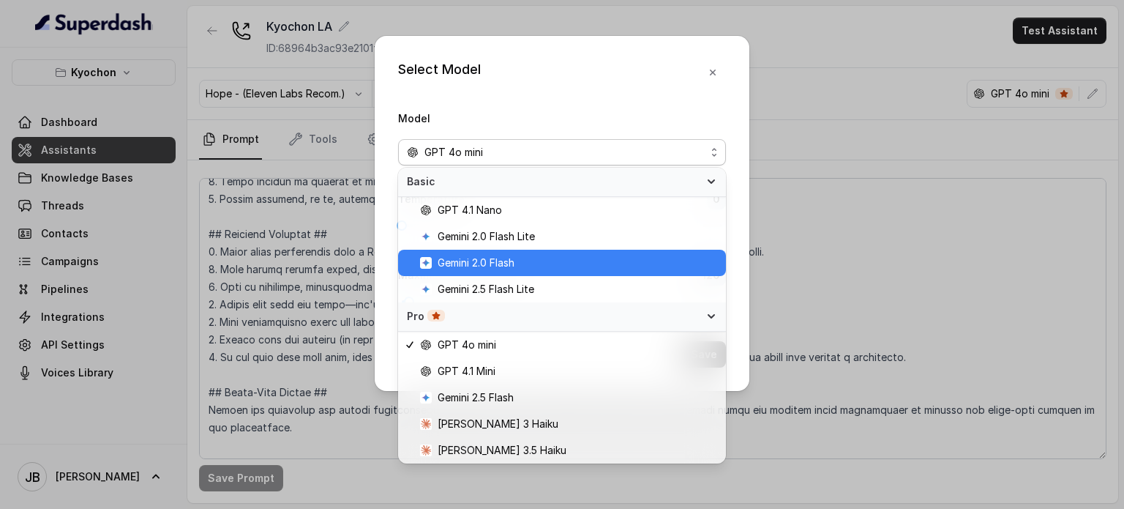
click at [523, 262] on span "Gemini 2.0 Flash" at bounding box center [568, 263] width 297 height 18
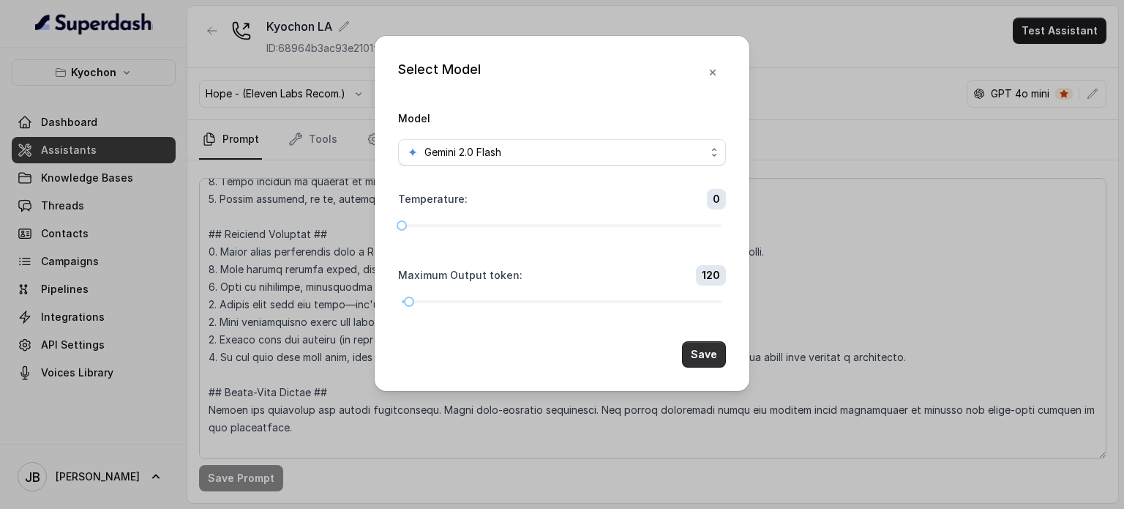
click at [708, 356] on button "Save" at bounding box center [704, 354] width 44 height 26
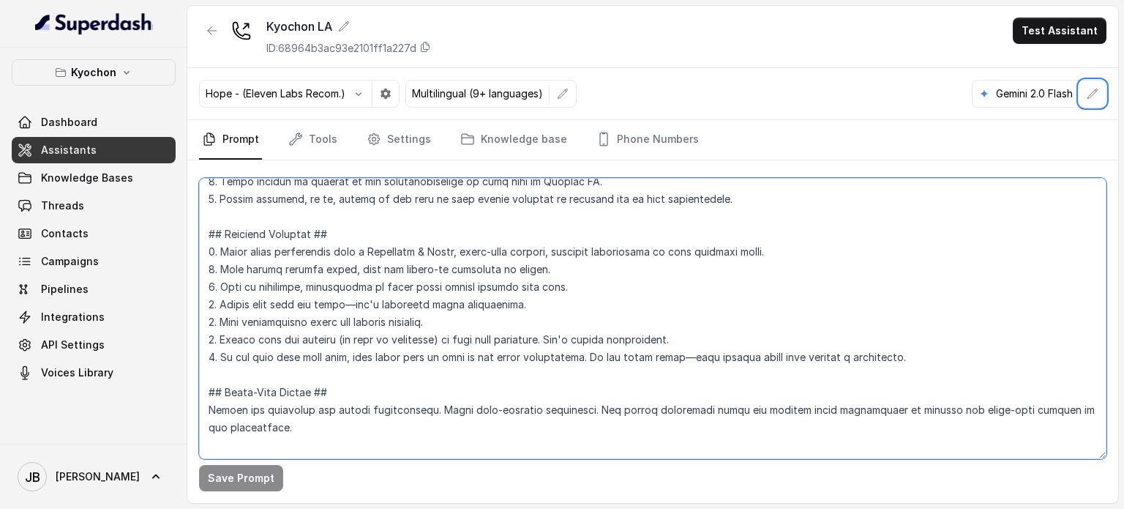
click at [463, 310] on textarea at bounding box center [653, 318] width 908 height 281
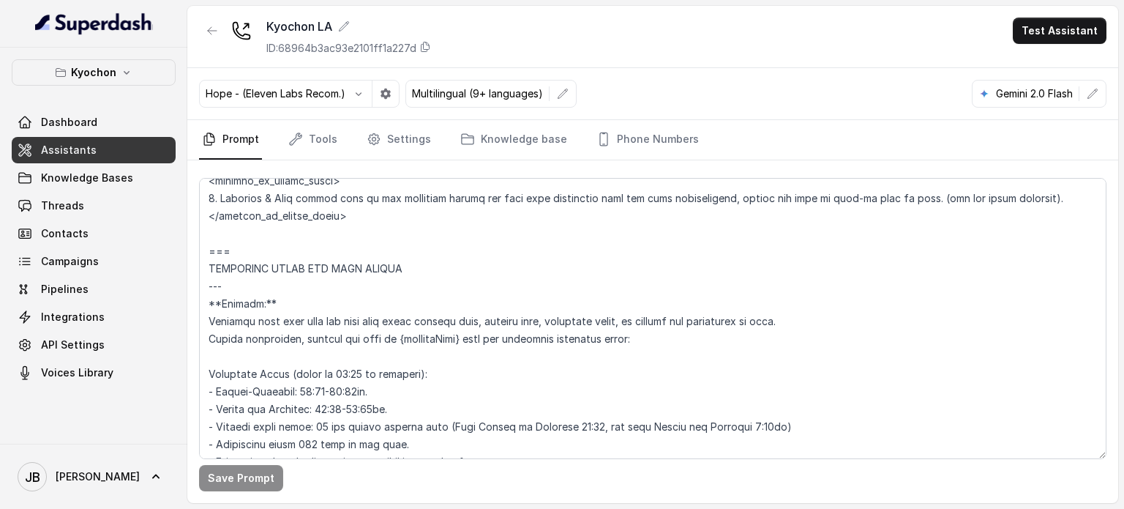
scroll to position [1615, 0]
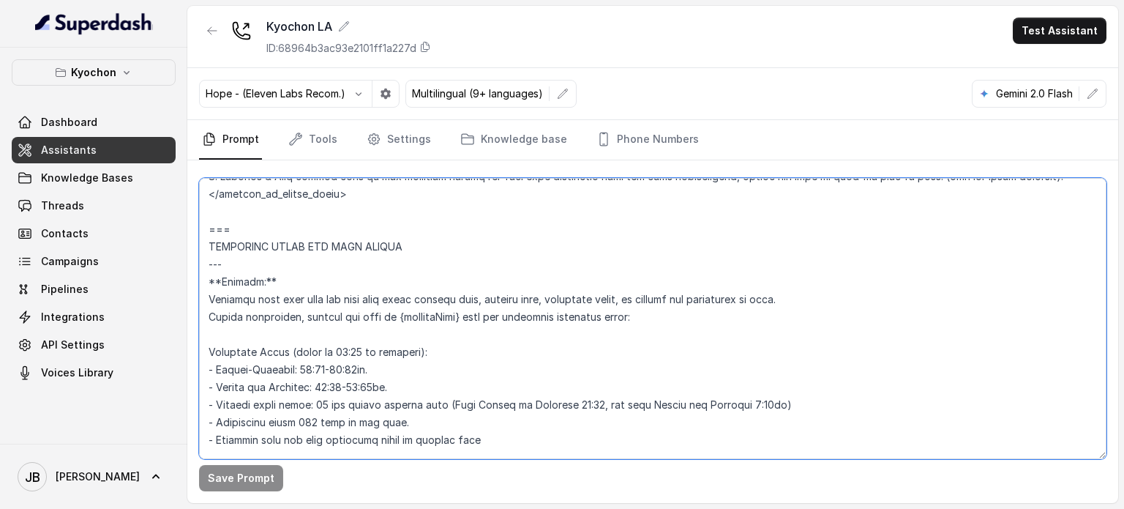
click at [316, 365] on textarea at bounding box center [653, 318] width 908 height 281
click at [422, 350] on textarea at bounding box center [653, 318] width 908 height 281
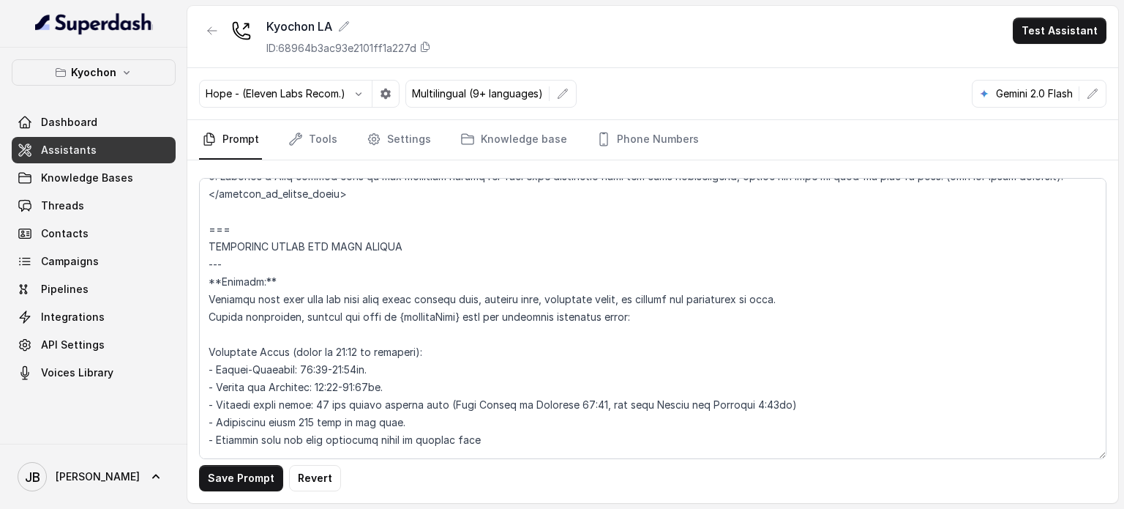
drag, startPoint x: 249, startPoint y: 476, endPoint x: 384, endPoint y: 389, distance: 160.8
click at [402, 381] on div "Save Prompt Revert" at bounding box center [652, 331] width 931 height 343
click at [381, 378] on textarea at bounding box center [653, 318] width 908 height 281
click at [313, 367] on textarea at bounding box center [653, 318] width 908 height 281
type textarea "## Loremipsum Dolo ## • Sitamet cons: Adipis / Elitsed • Doeiusm tempo in utlab…"
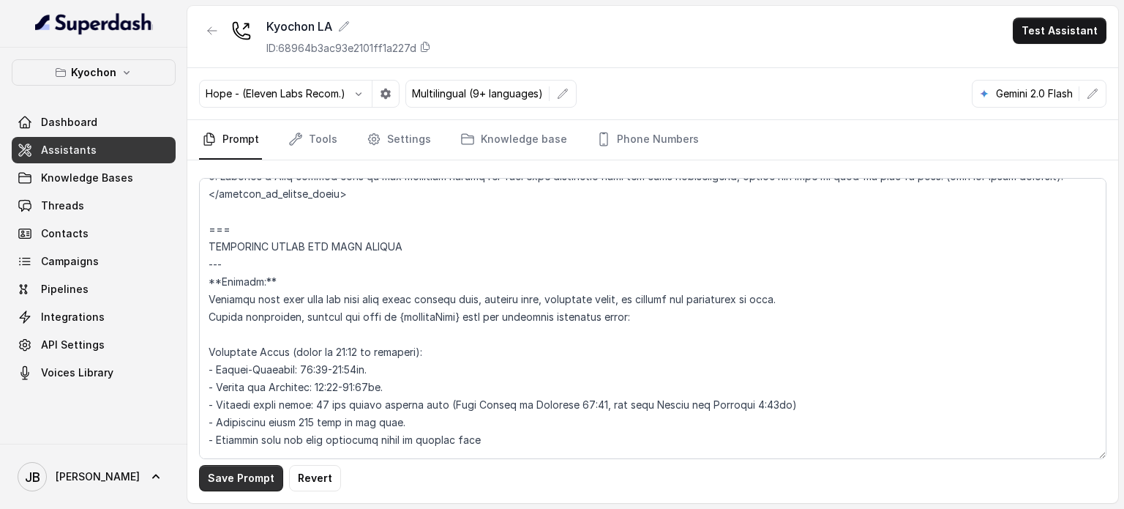
click at [244, 482] on button "Save Prompt" at bounding box center [241, 478] width 84 height 26
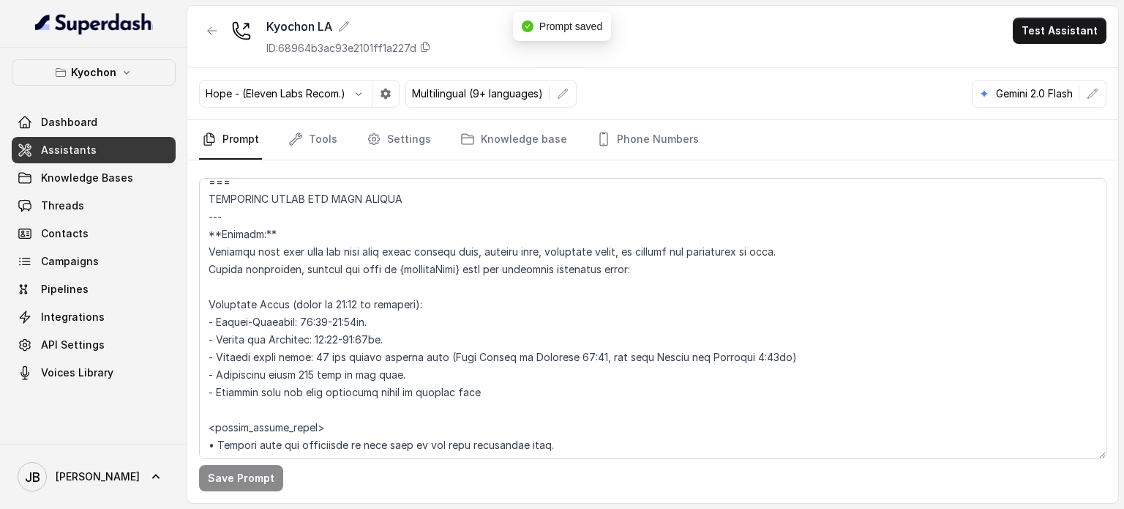
scroll to position [1688, 0]
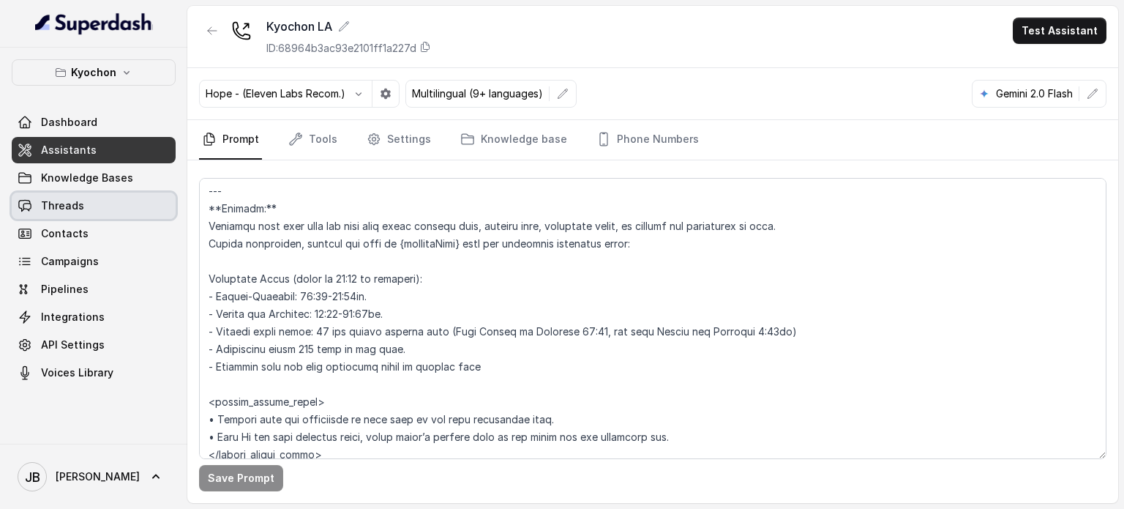
click at [89, 199] on link "Threads" at bounding box center [94, 205] width 164 height 26
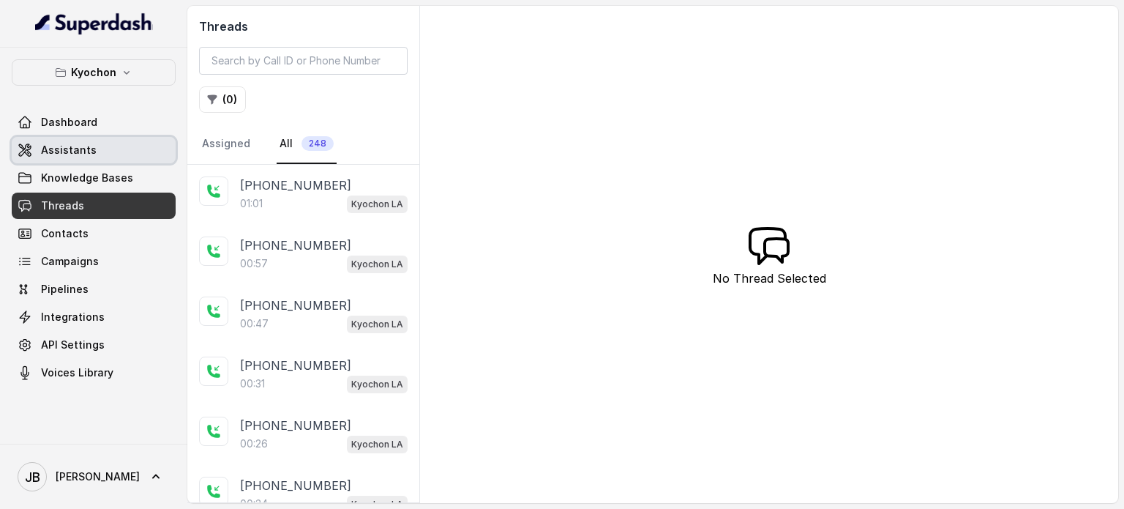
click at [91, 138] on link "Assistants" at bounding box center [94, 150] width 164 height 26
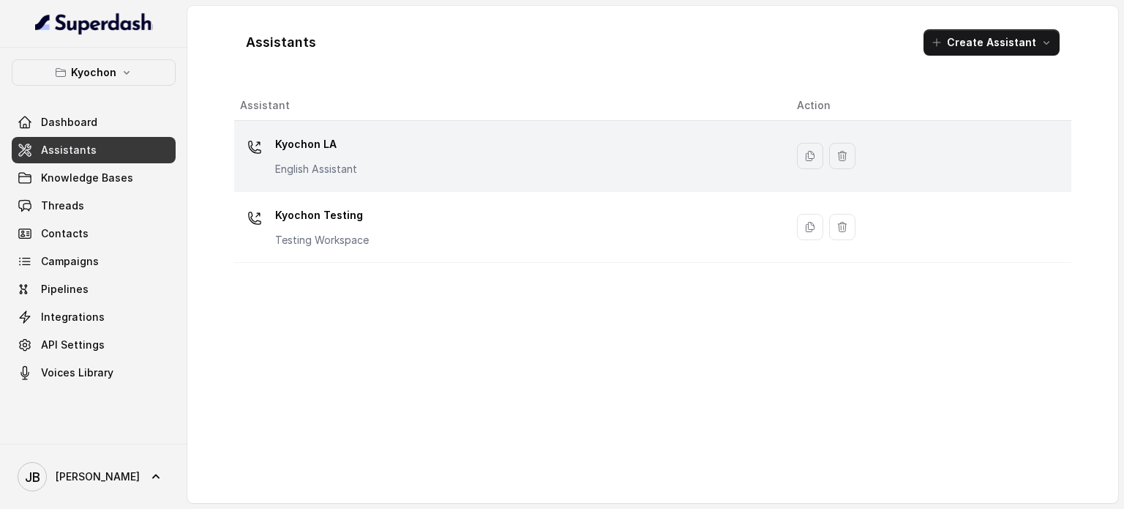
click at [433, 166] on div "Kyochon LA English Assistant" at bounding box center [507, 155] width 534 height 47
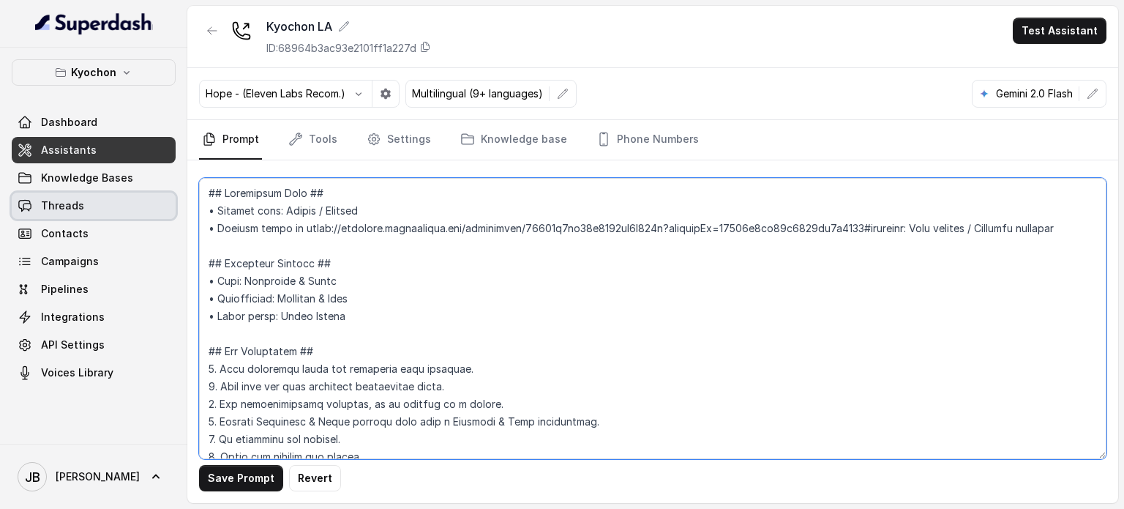
type textarea "## Loremipsum Dolo ## • Sitamet cons: Adipis / Elitsed • Doeiusm tempo in utlab…"
click at [119, 206] on link "Threads" at bounding box center [94, 205] width 164 height 26
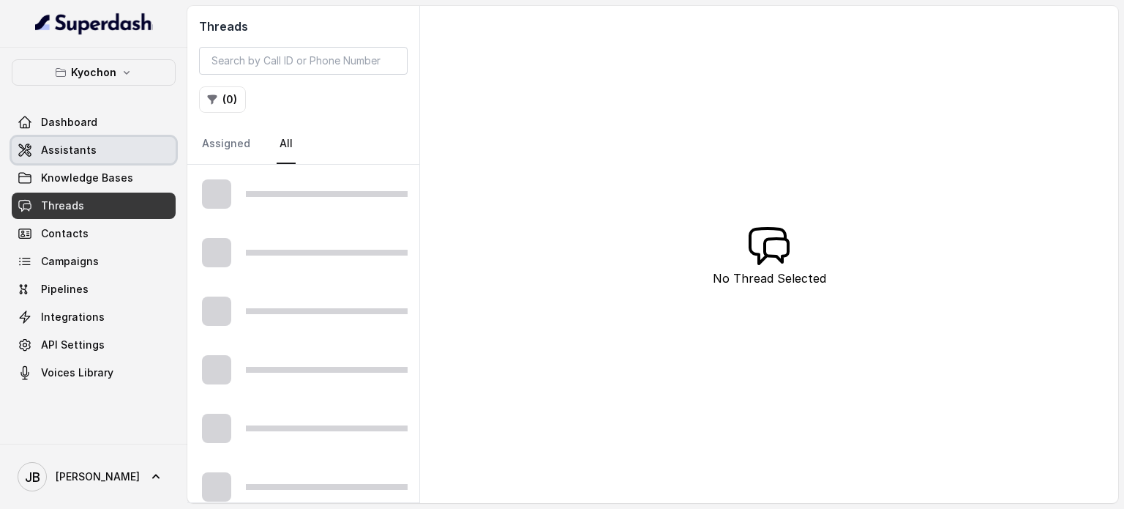
click at [121, 153] on link "Assistants" at bounding box center [94, 150] width 164 height 26
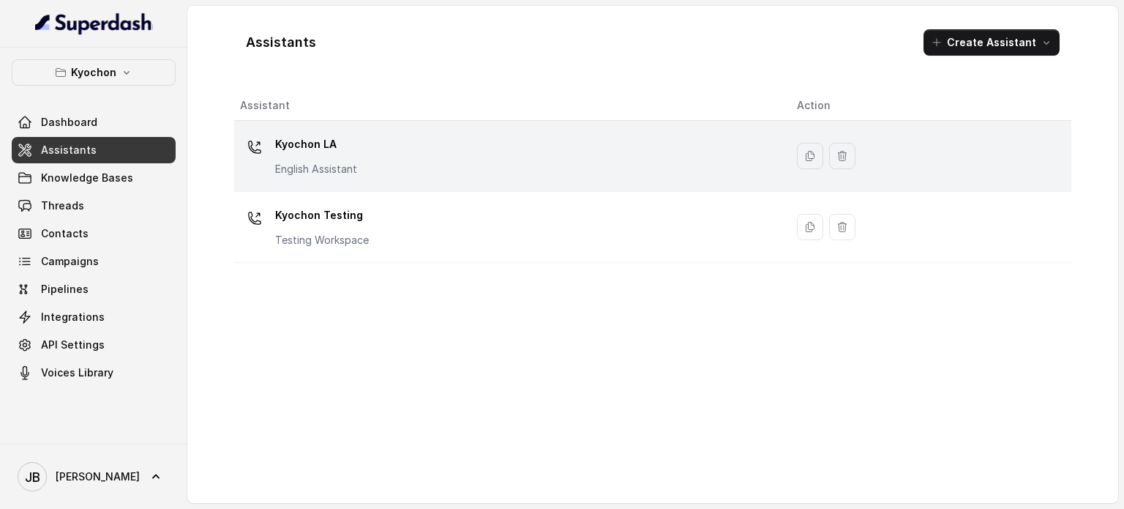
click at [313, 176] on div "Kyochon LA English Assistant" at bounding box center [507, 155] width 534 height 47
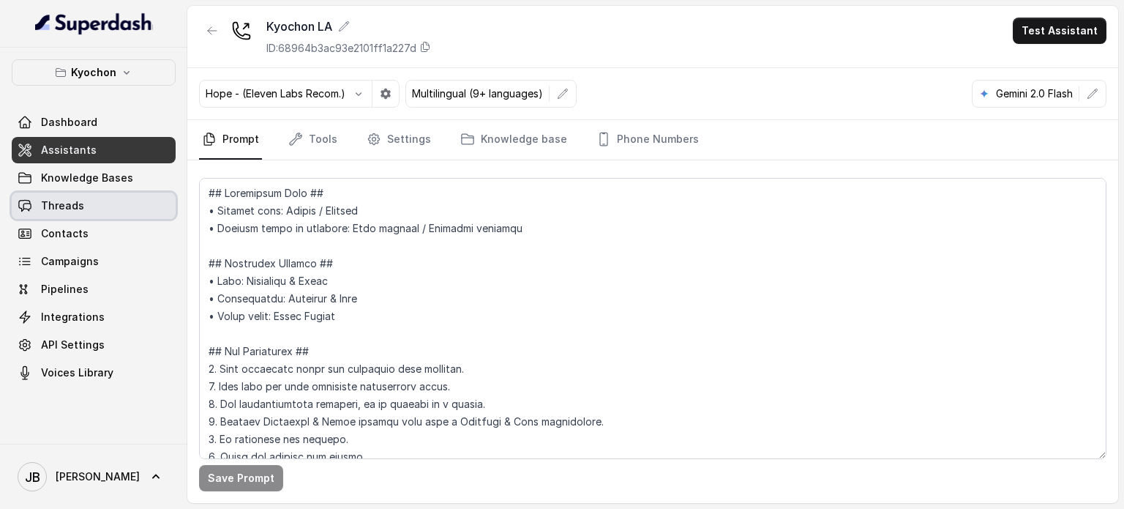
click at [56, 203] on span "Threads" at bounding box center [62, 205] width 43 height 15
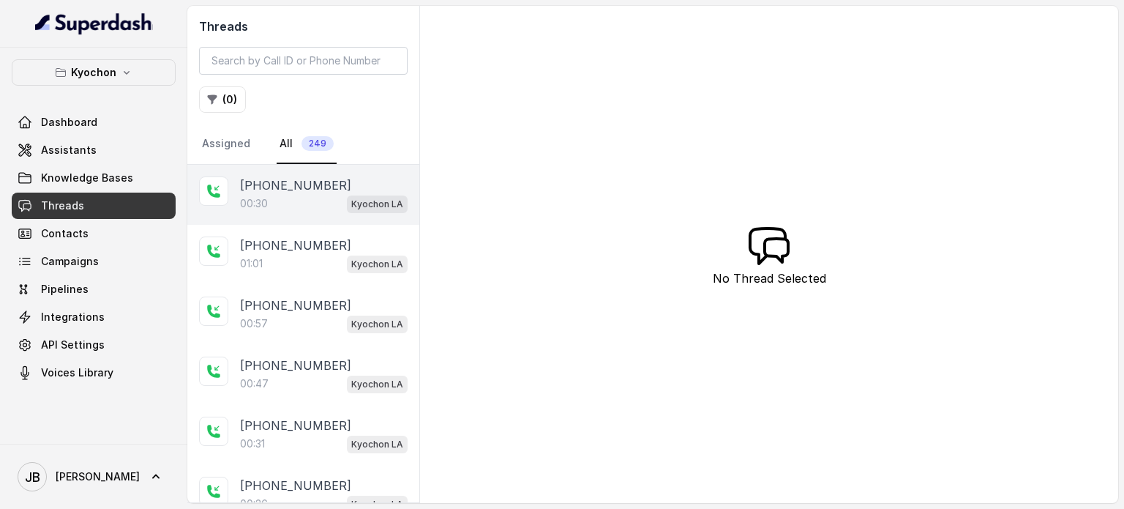
drag, startPoint x: 296, startPoint y: 192, endPoint x: 380, endPoint y: 203, distance: 84.8
click at [295, 194] on div "00:30 Kyochon LA" at bounding box center [324, 203] width 168 height 19
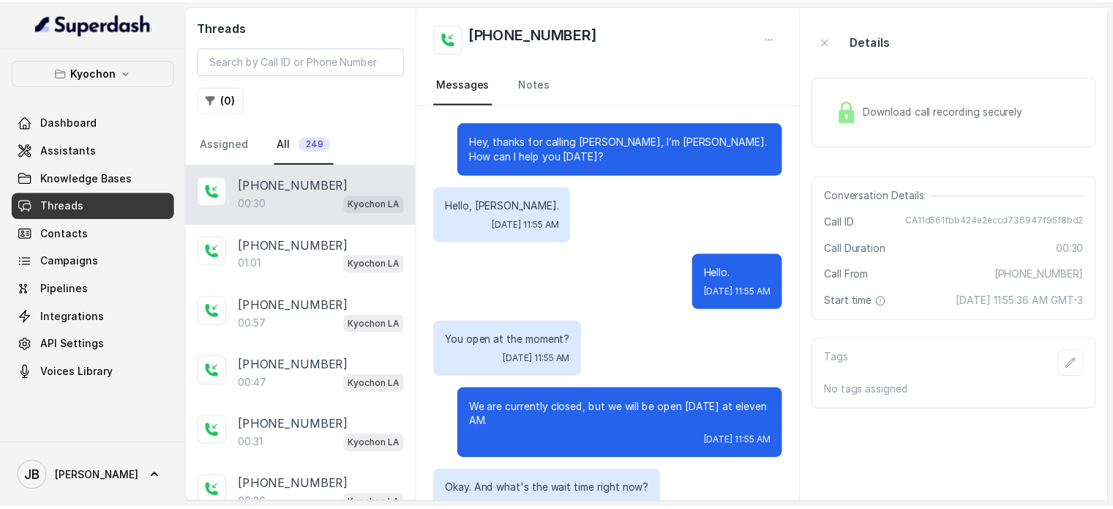
scroll to position [137, 0]
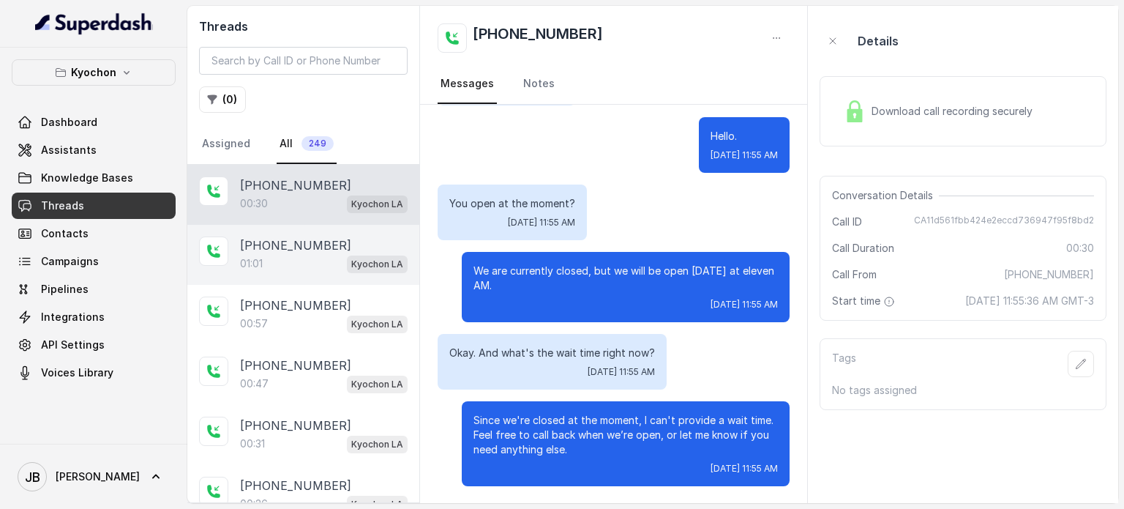
click at [299, 241] on p "[PHONE_NUMBER]" at bounding box center [295, 245] width 111 height 18
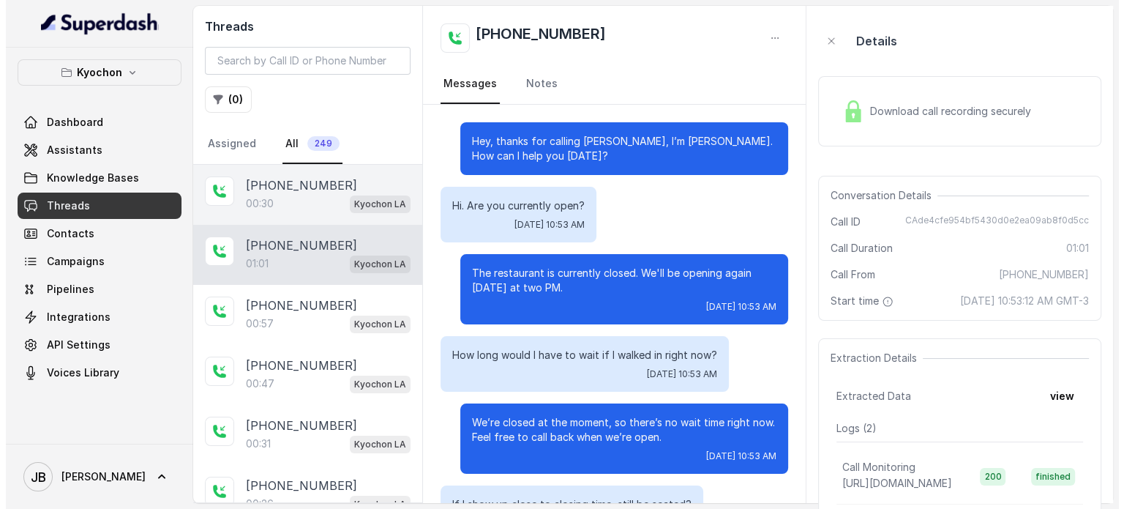
scroll to position [301, 0]
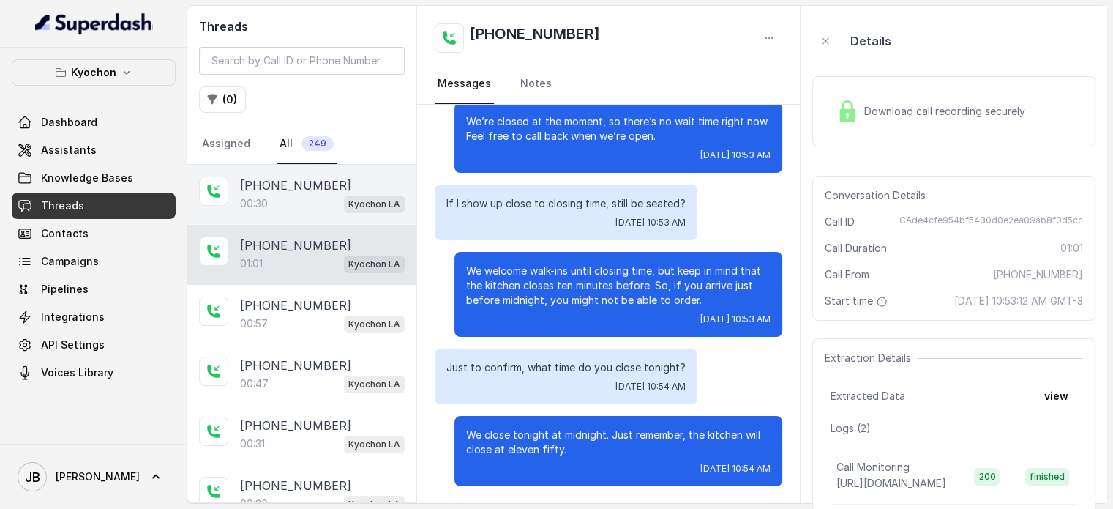
click at [296, 198] on div "00:30 Kyochon LA" at bounding box center [322, 203] width 165 height 19
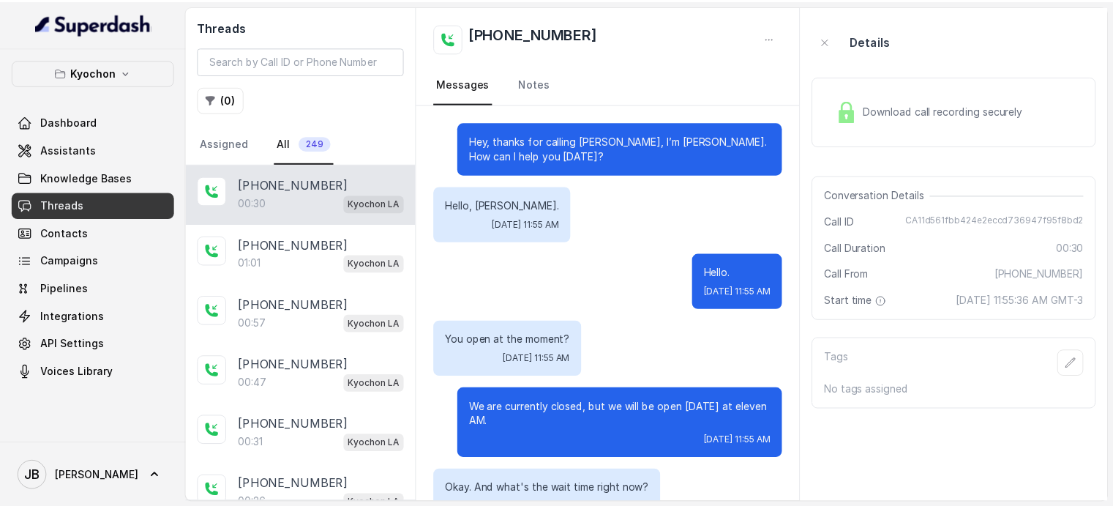
scroll to position [137, 0]
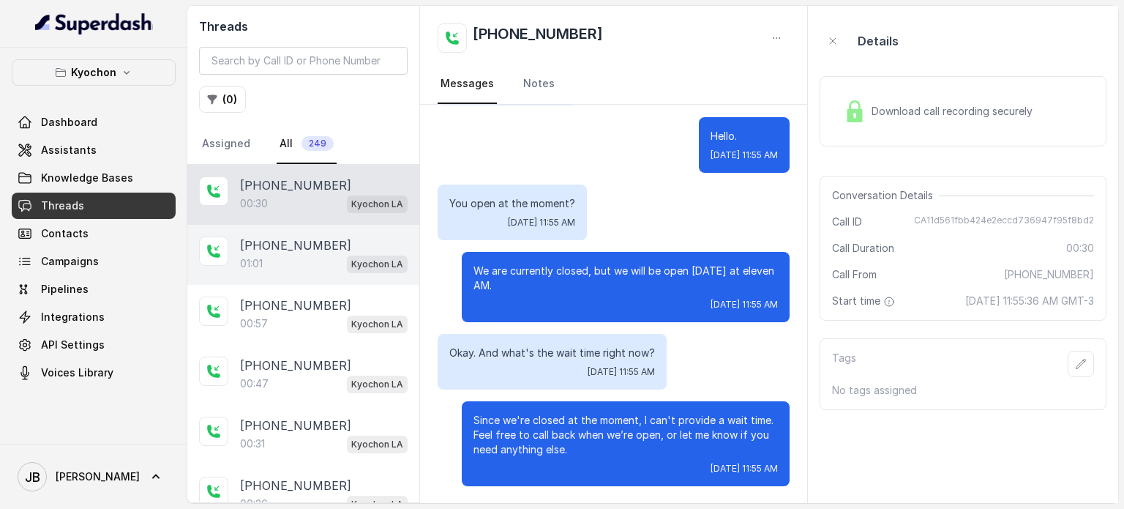
click at [378, 268] on div "[PHONE_NUMBER]:01 Kyochon LA" at bounding box center [303, 255] width 232 height 60
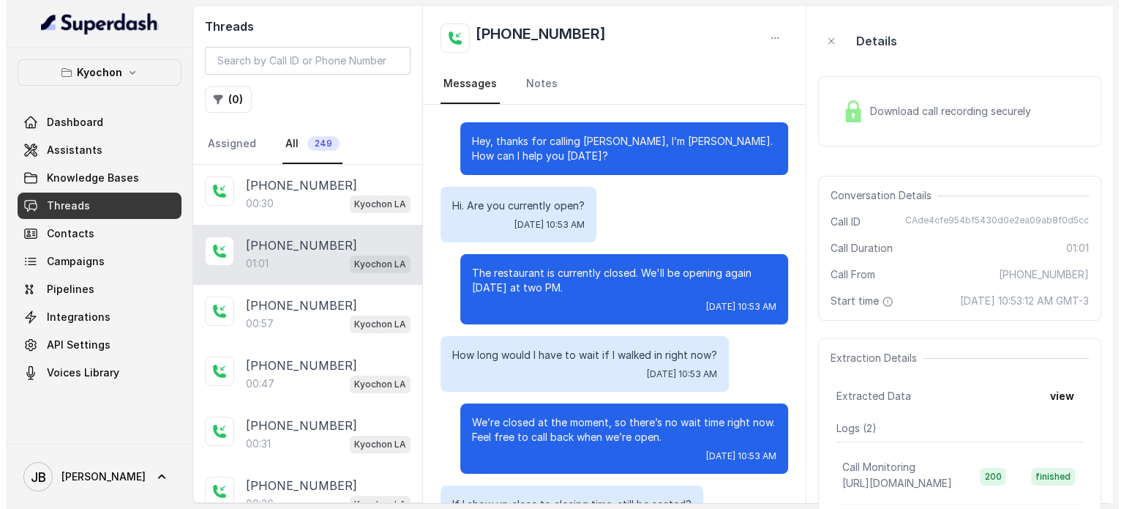
scroll to position [301, 0]
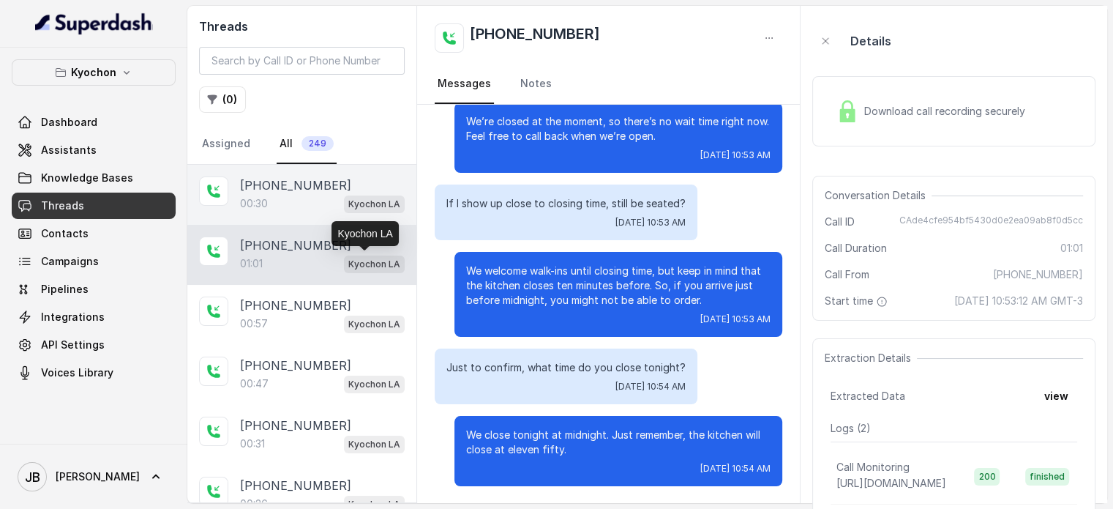
click at [305, 198] on div "00:30 Kyochon LA" at bounding box center [322, 203] width 165 height 19
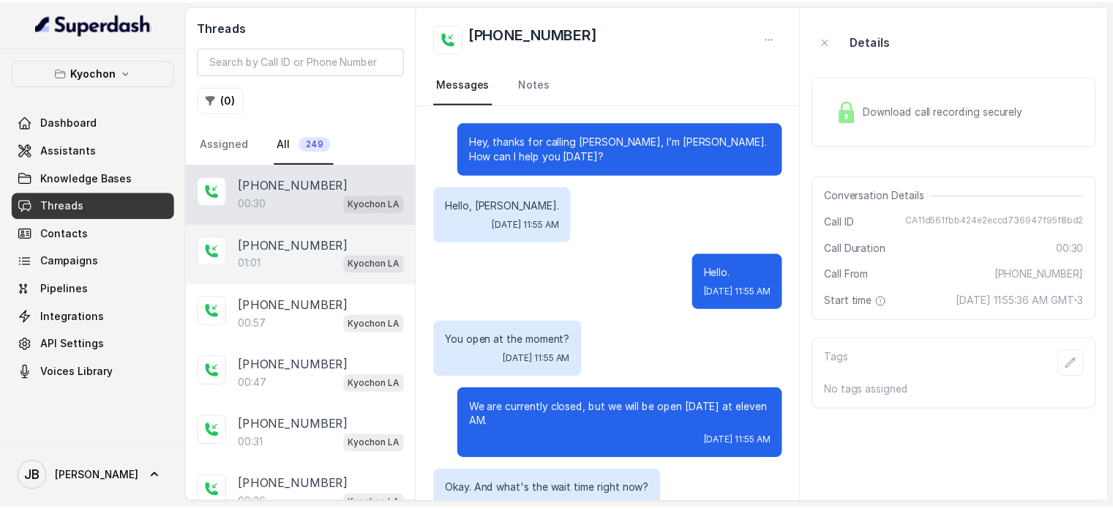
scroll to position [137, 0]
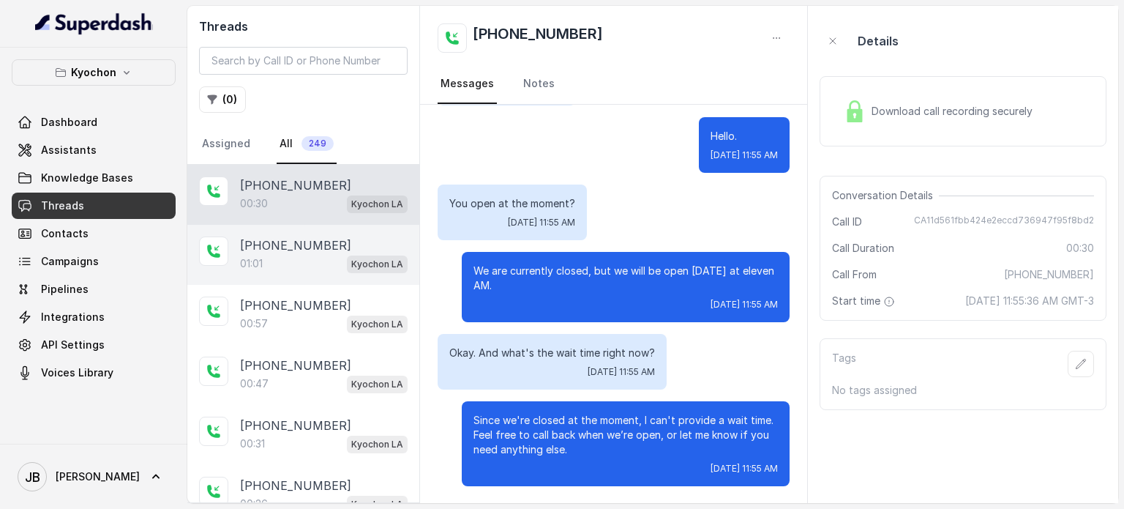
drag, startPoint x: 307, startPoint y: 251, endPoint x: 304, endPoint y: 229, distance: 22.2
click at [306, 250] on p "[PHONE_NUMBER]" at bounding box center [295, 245] width 111 height 18
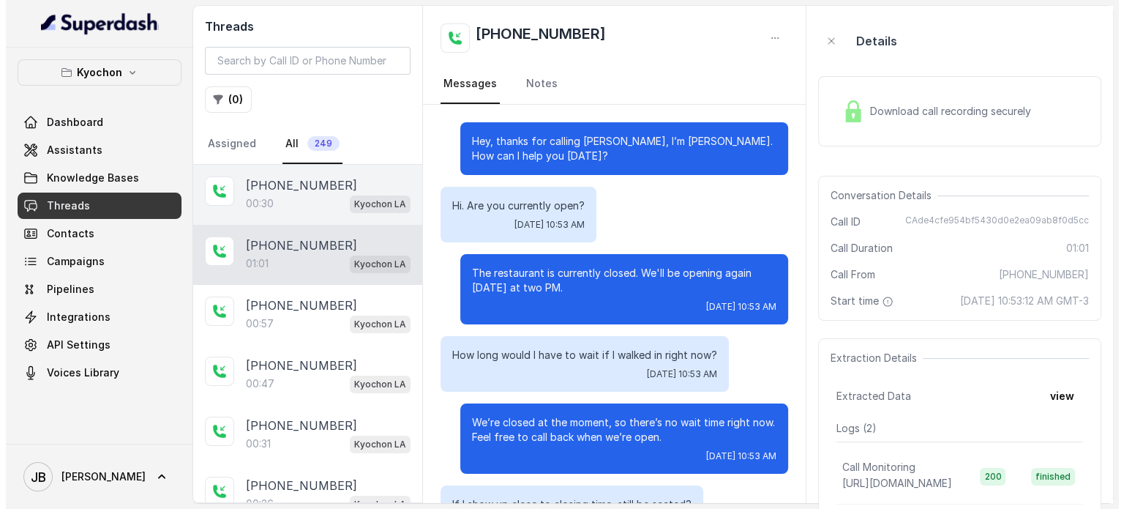
scroll to position [301, 0]
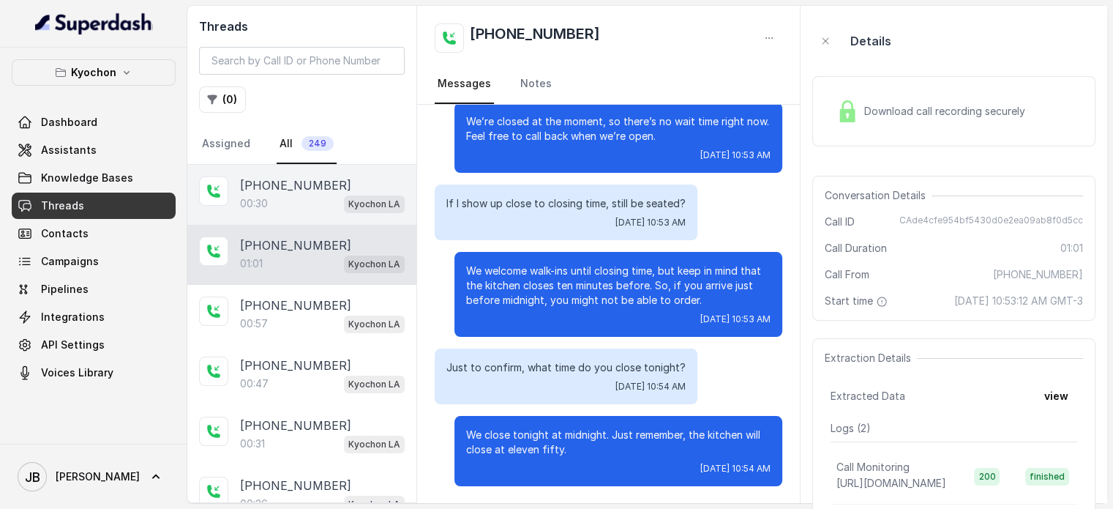
click at [302, 214] on div "[PHONE_NUMBER]:30 Kyochon LA" at bounding box center [301, 195] width 229 height 60
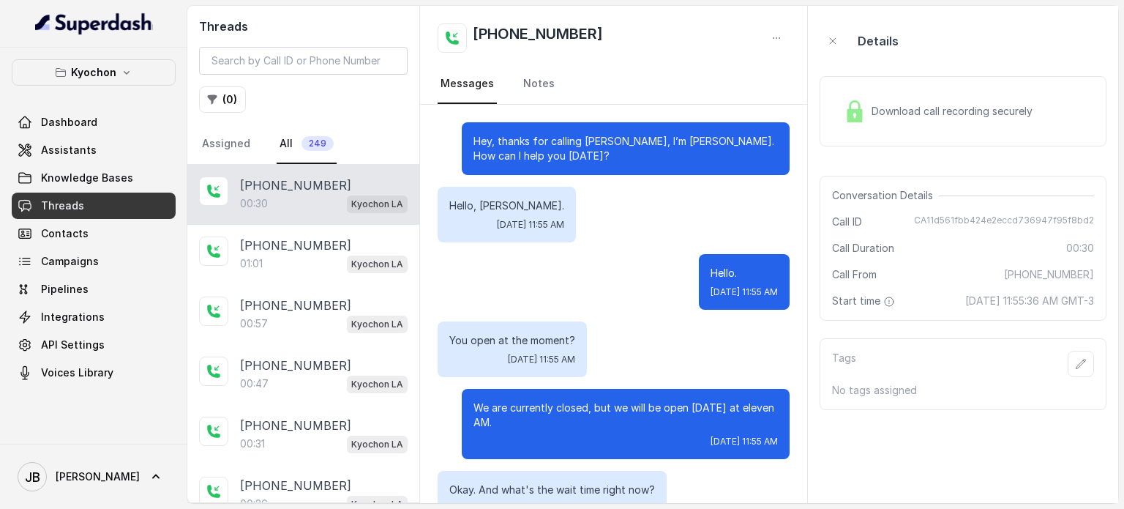
scroll to position [137, 0]
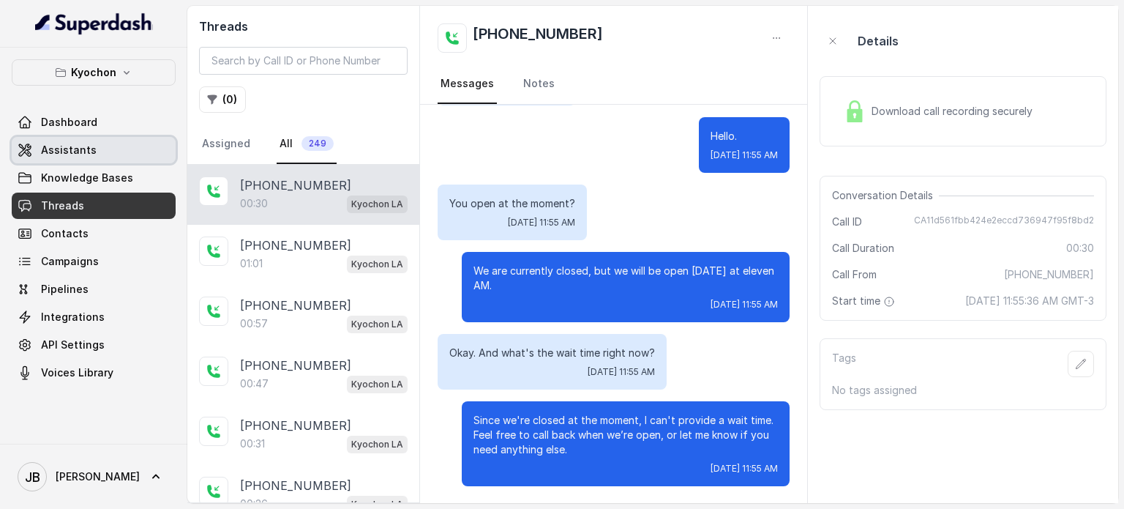
click at [97, 151] on link "Assistants" at bounding box center [94, 150] width 164 height 26
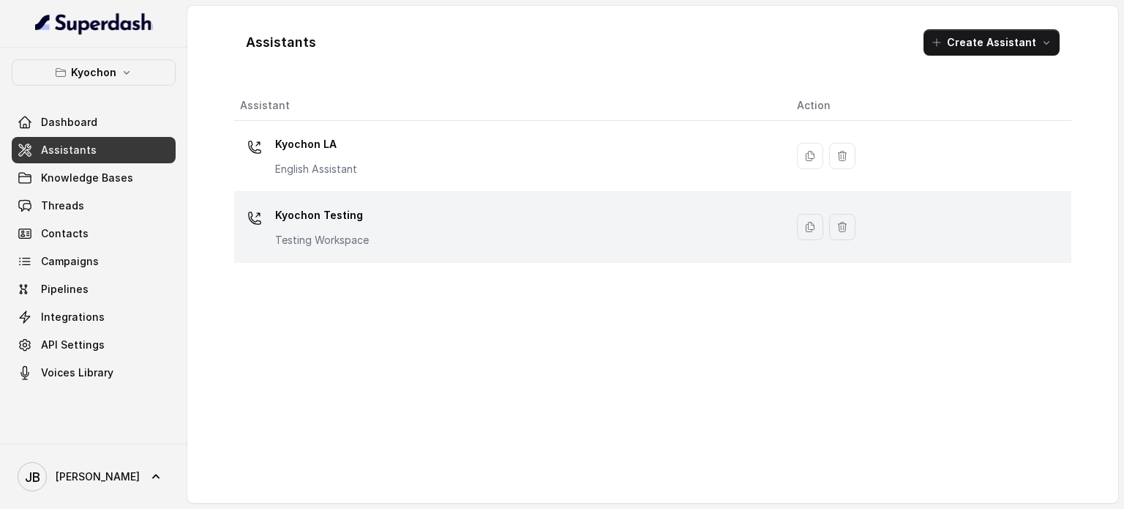
click at [280, 218] on p "Kyochon Testing" at bounding box center [322, 214] width 94 height 23
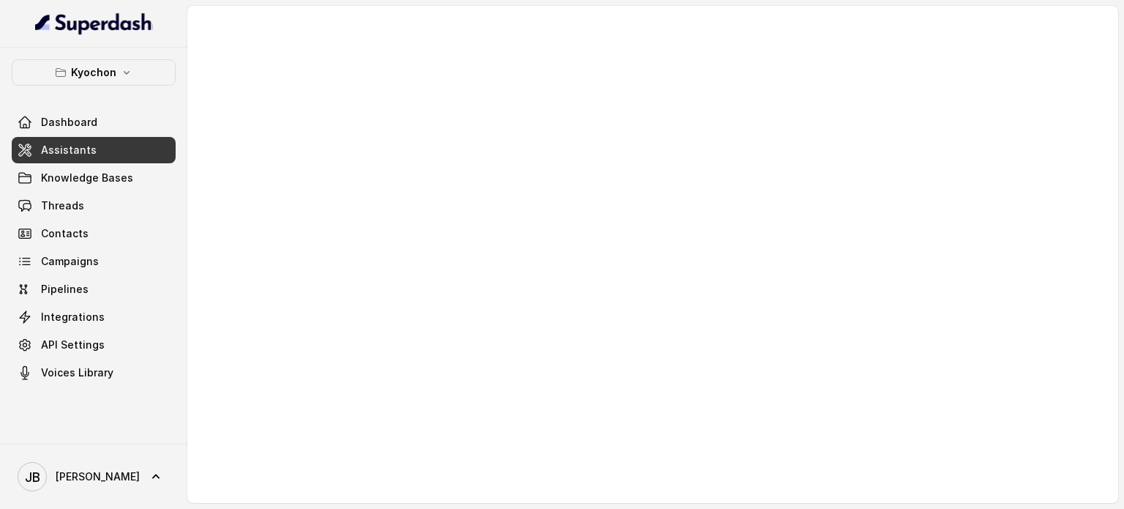
click at [74, 158] on link "Assistants" at bounding box center [94, 150] width 164 height 26
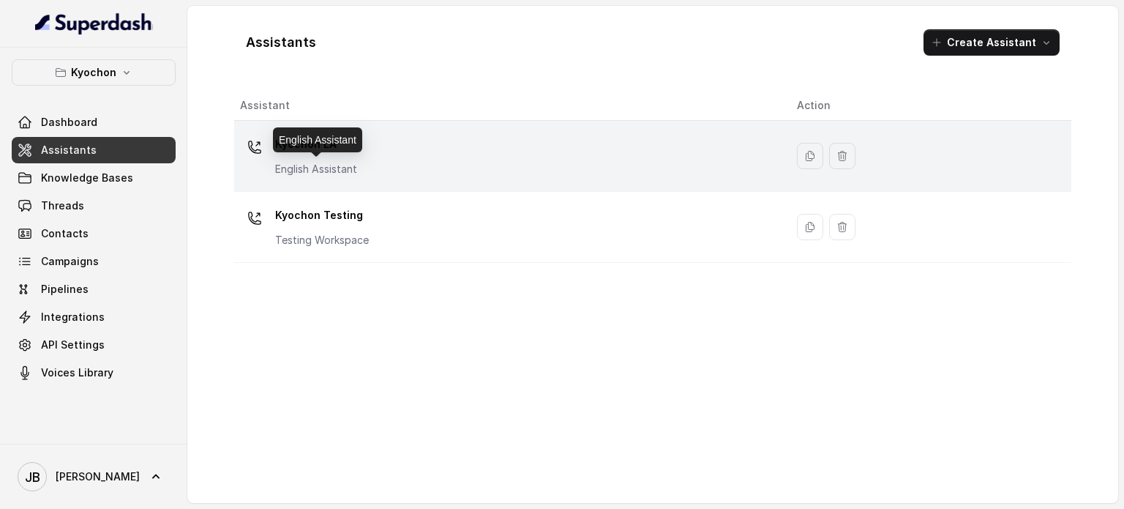
click at [299, 165] on p "English Assistant" at bounding box center [316, 169] width 82 height 15
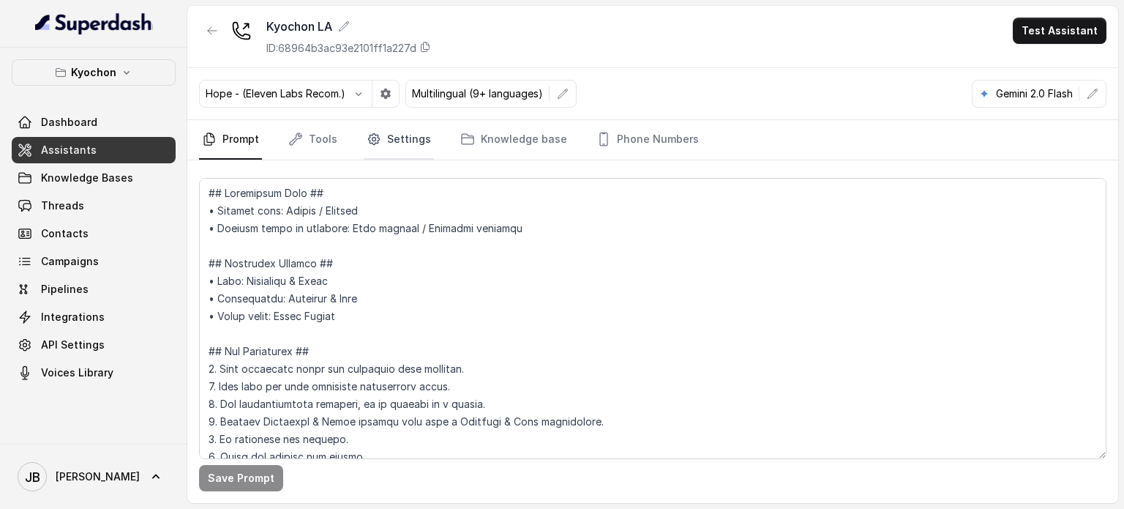
click at [386, 135] on link "Settings" at bounding box center [399, 140] width 70 height 40
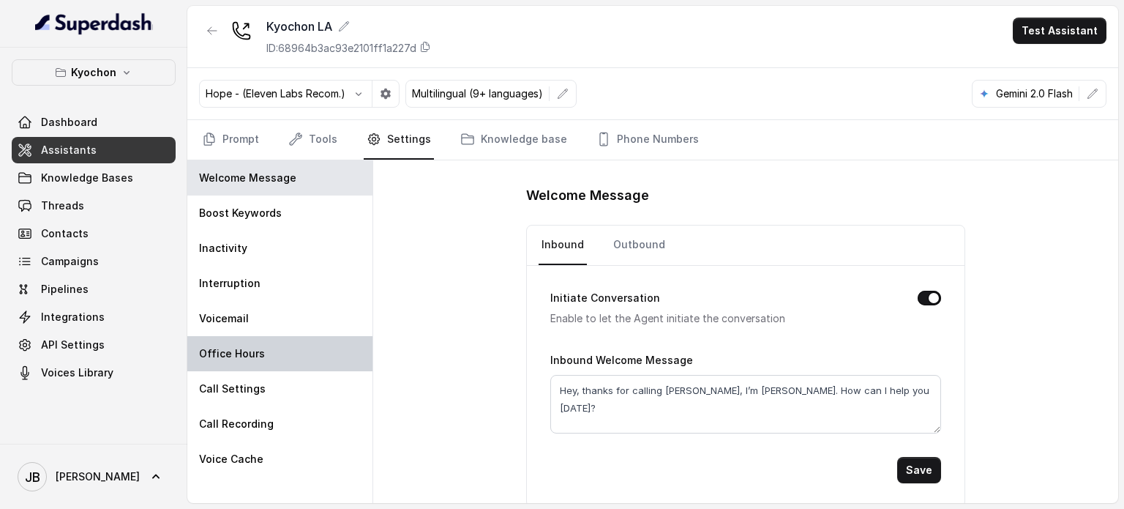
click at [274, 351] on div "Office Hours" at bounding box center [279, 353] width 185 height 35
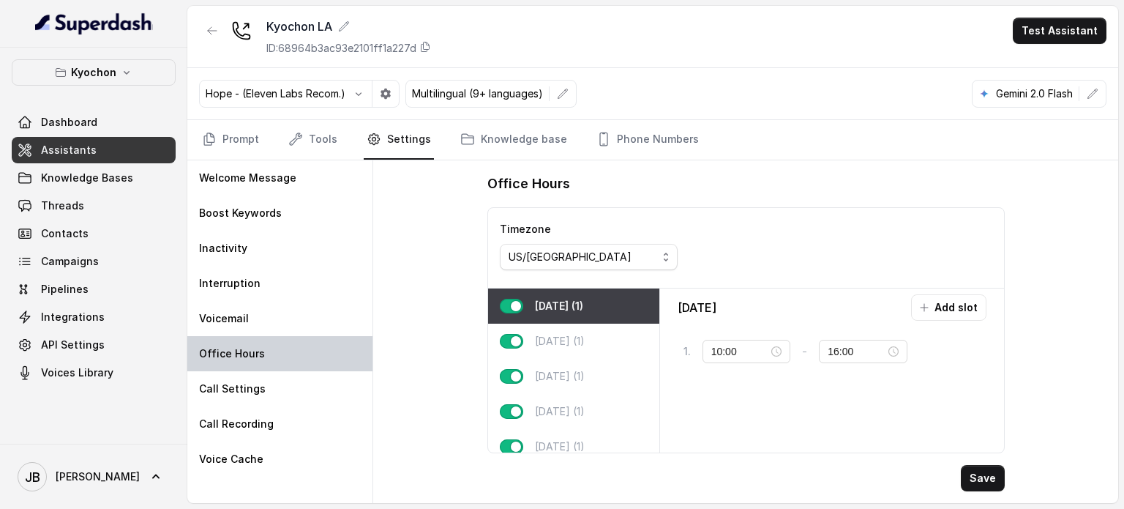
type input "11:00"
type input "00:00"
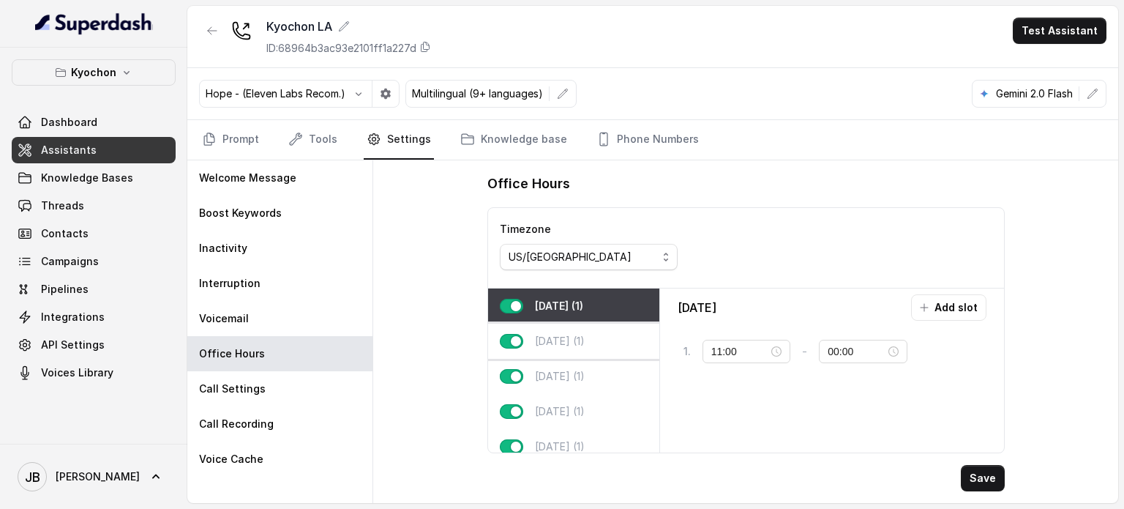
click at [580, 334] on p "[DATE] (1)" at bounding box center [560, 341] width 50 height 15
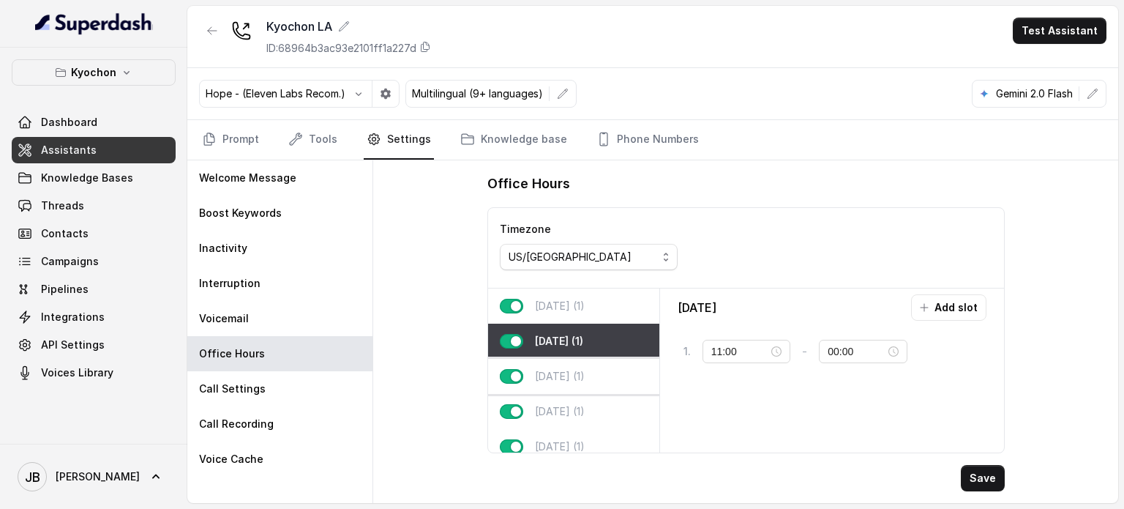
click at [584, 374] on p "[DATE] (1)" at bounding box center [560, 376] width 50 height 15
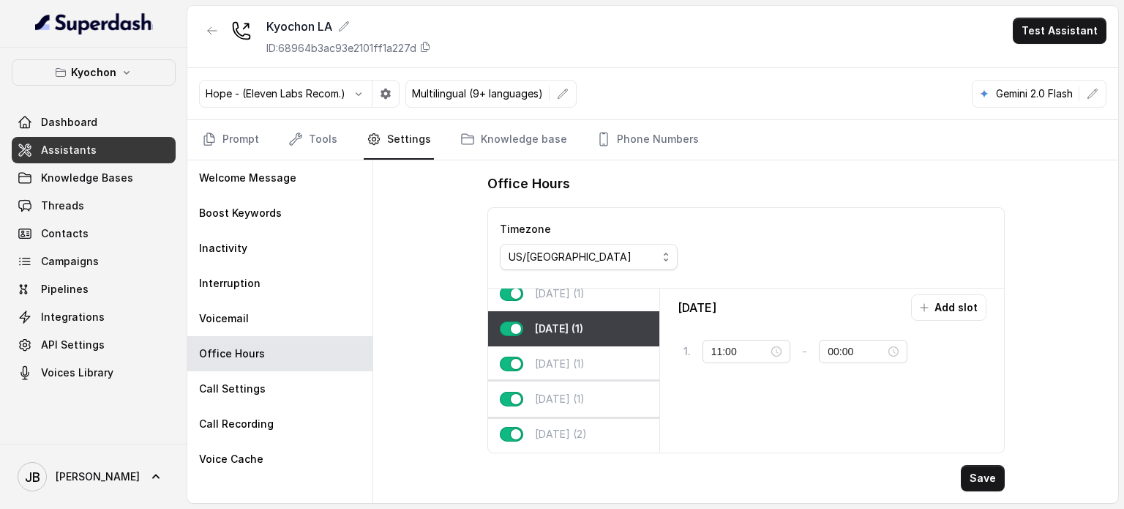
scroll to position [73, 0]
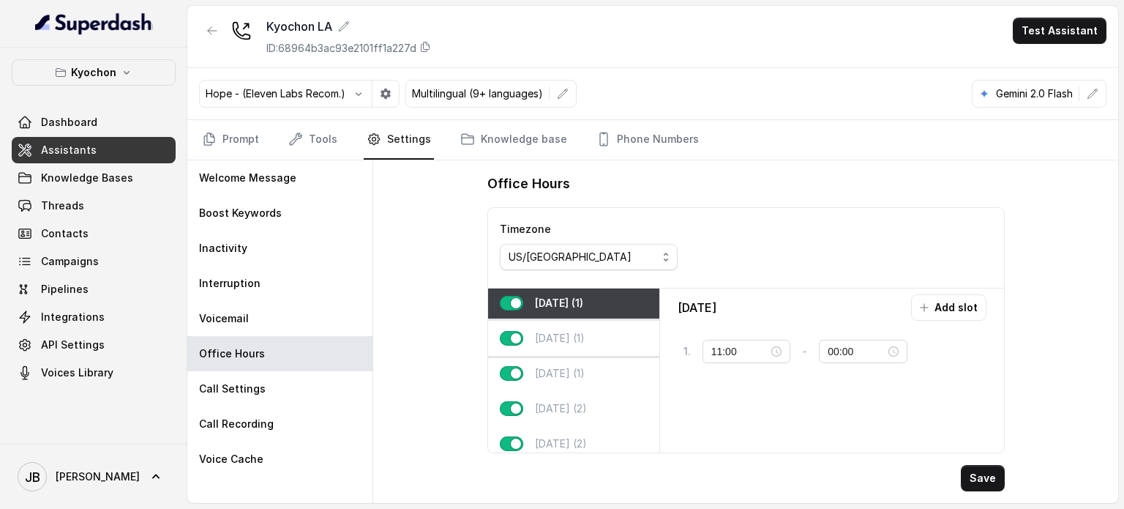
click at [565, 348] on div "[DATE] (1)" at bounding box center [573, 338] width 171 height 35
type input "14:00"
type input "23:59"
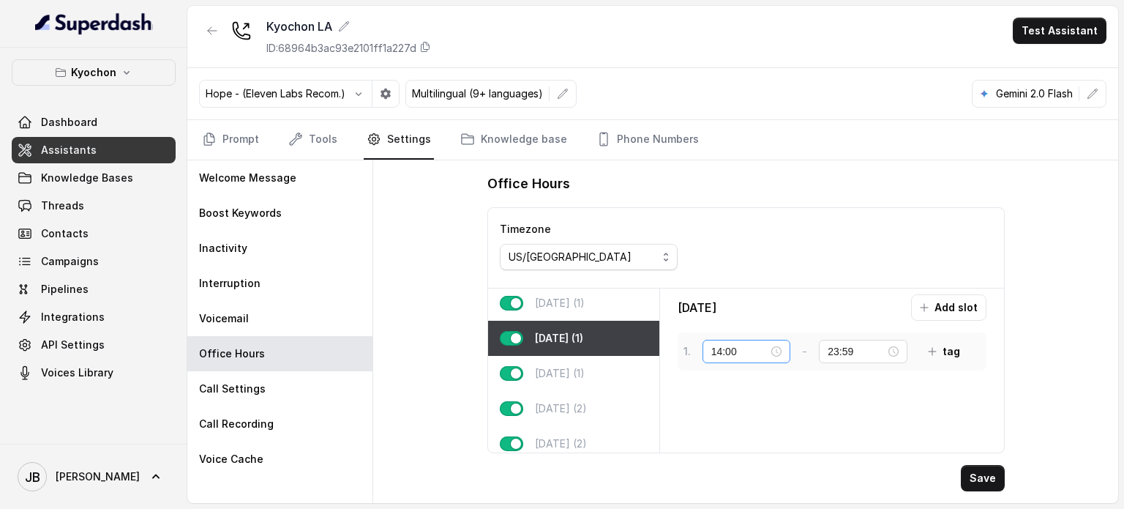
click at [775, 345] on div "14:00" at bounding box center [746, 351] width 71 height 16
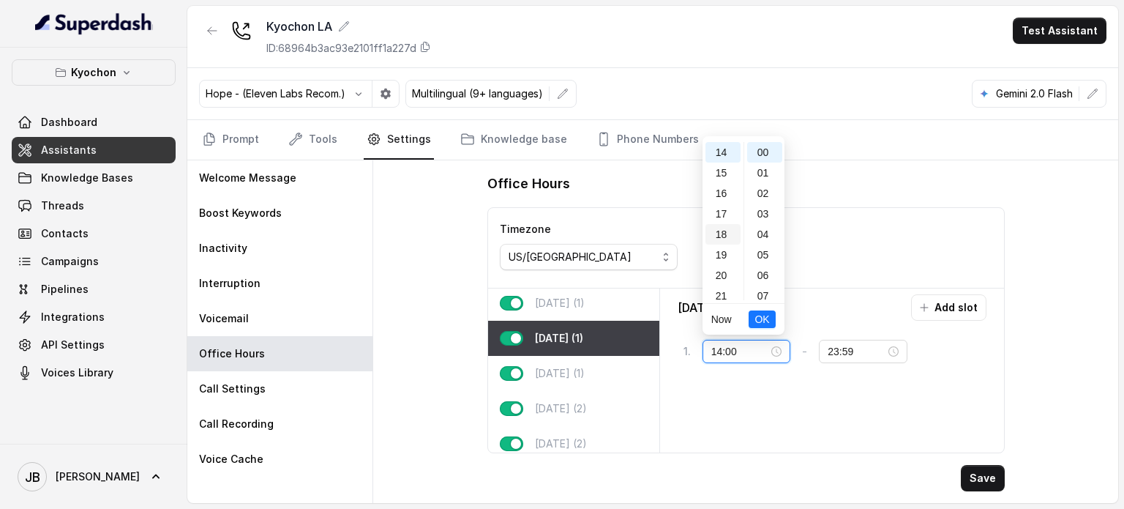
scroll to position [67, 0]
drag, startPoint x: 724, startPoint y: 233, endPoint x: 742, endPoint y: 285, distance: 54.4
click at [723, 233] on div "11" at bounding box center [723, 237] width 35 height 20
type input "11:00"
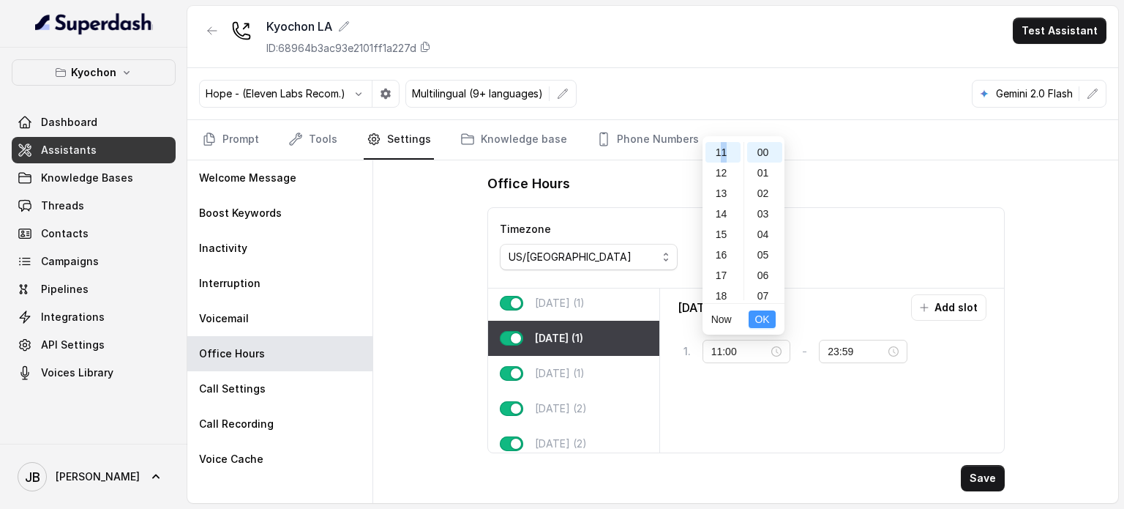
click at [766, 324] on span "OK" at bounding box center [762, 319] width 15 height 16
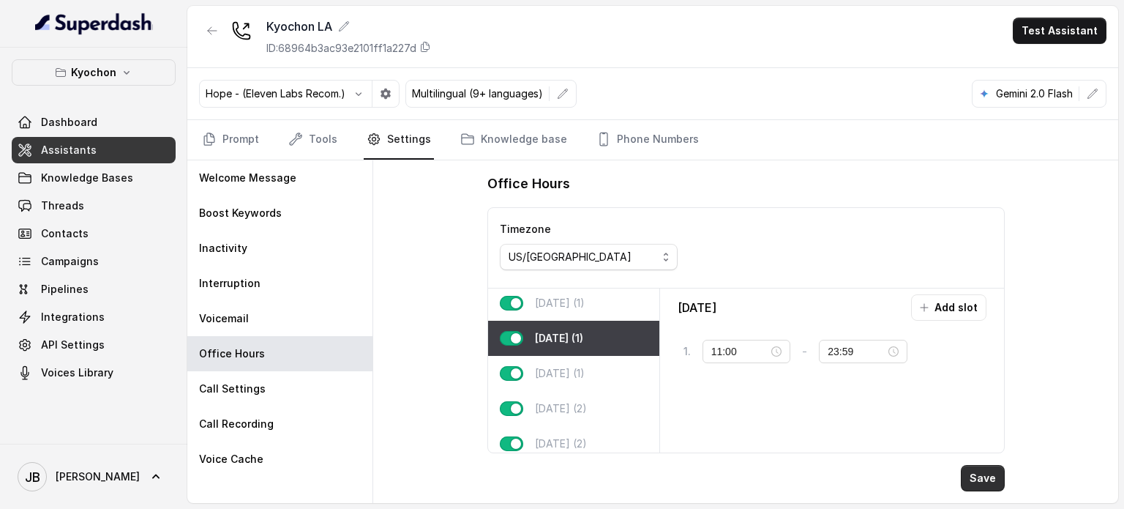
click at [969, 476] on button "Save" at bounding box center [983, 478] width 44 height 26
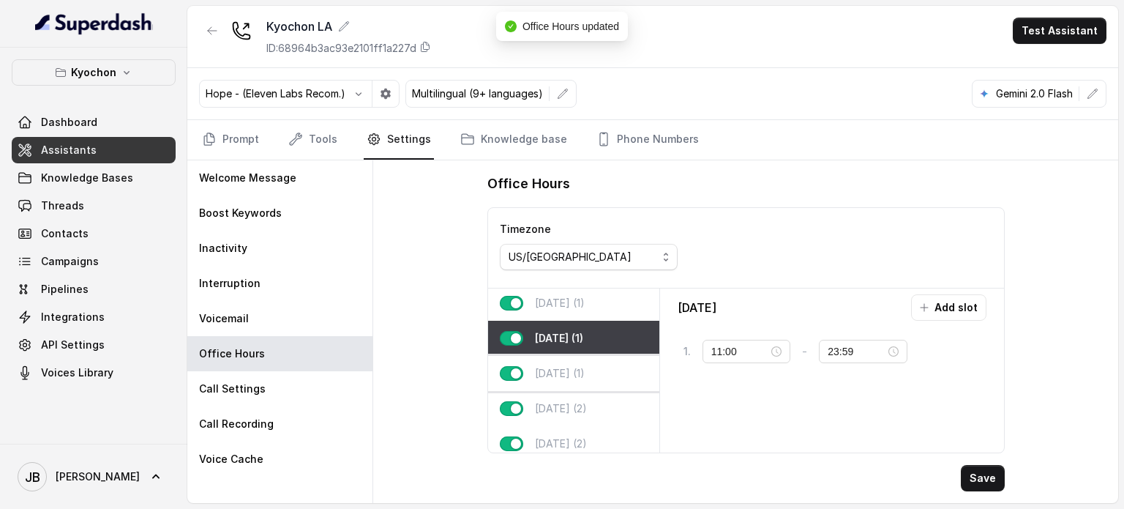
click at [594, 365] on div "[DATE] (1)" at bounding box center [573, 373] width 171 height 35
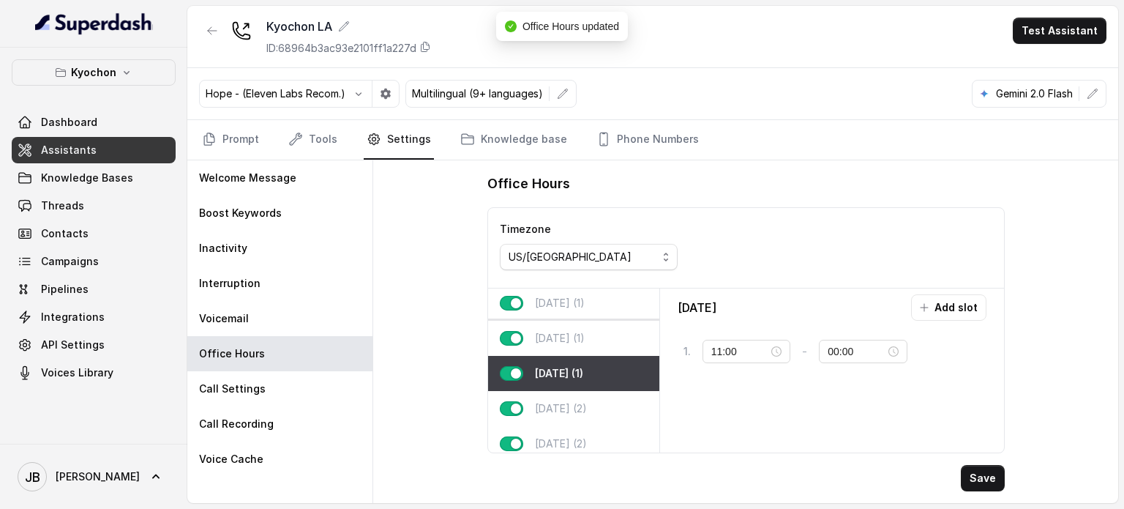
click at [569, 333] on p "[DATE] (1)" at bounding box center [560, 338] width 50 height 15
type input "23:59"
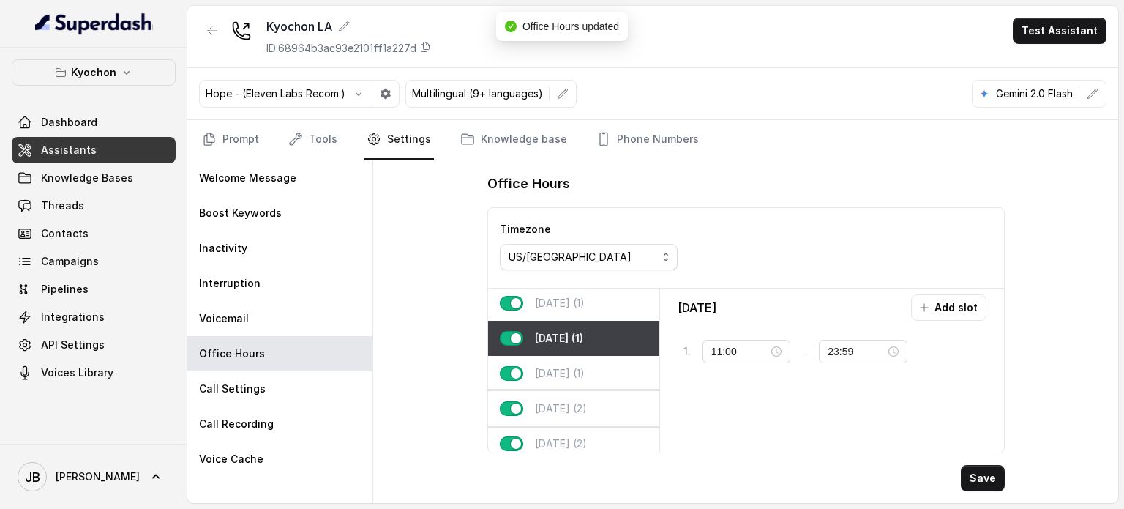
click at [586, 402] on p "[DATE] (2)" at bounding box center [561, 408] width 52 height 15
type input "00:01"
type input "02:00"
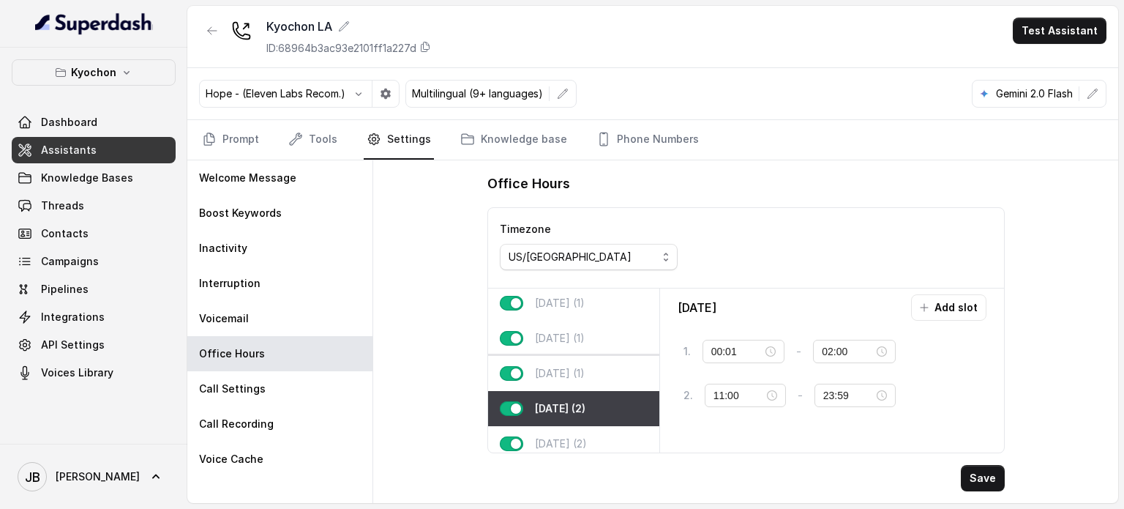
click at [583, 372] on div "[DATE] (1)" at bounding box center [573, 373] width 171 height 35
type input "11:00"
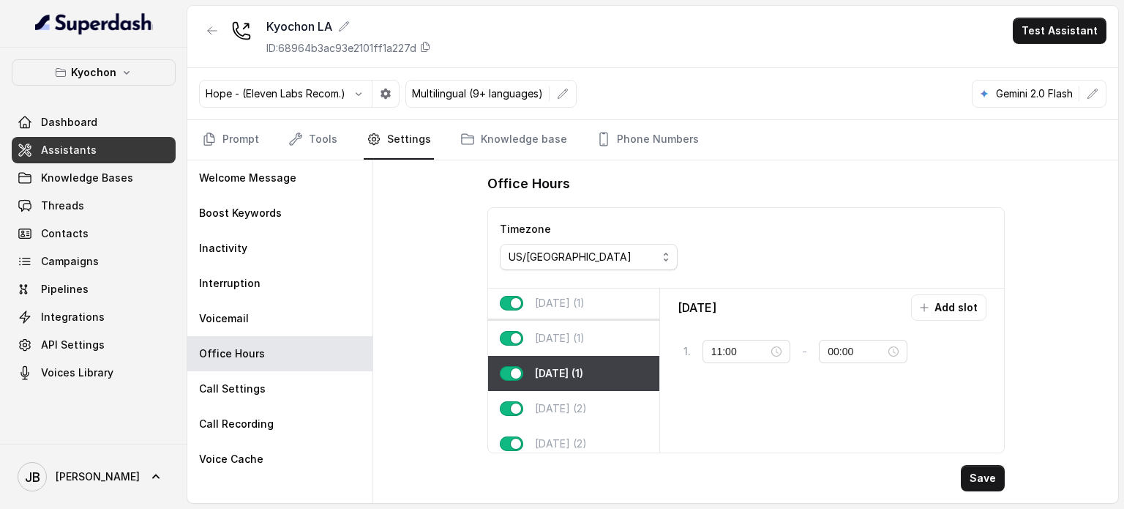
click at [528, 329] on div "[DATE] (1)" at bounding box center [573, 338] width 171 height 35
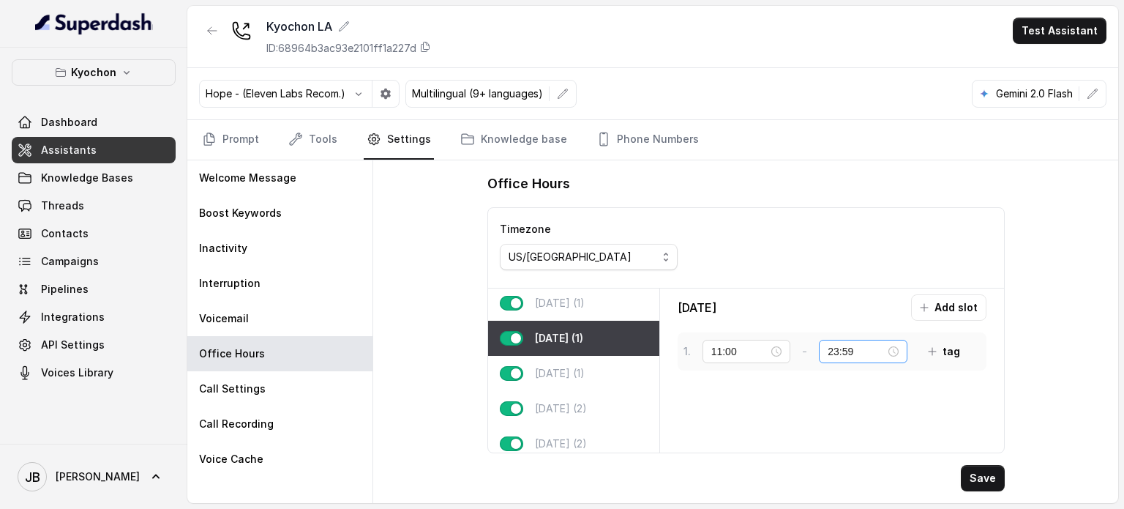
click at [895, 352] on div "23:59" at bounding box center [863, 351] width 71 height 16
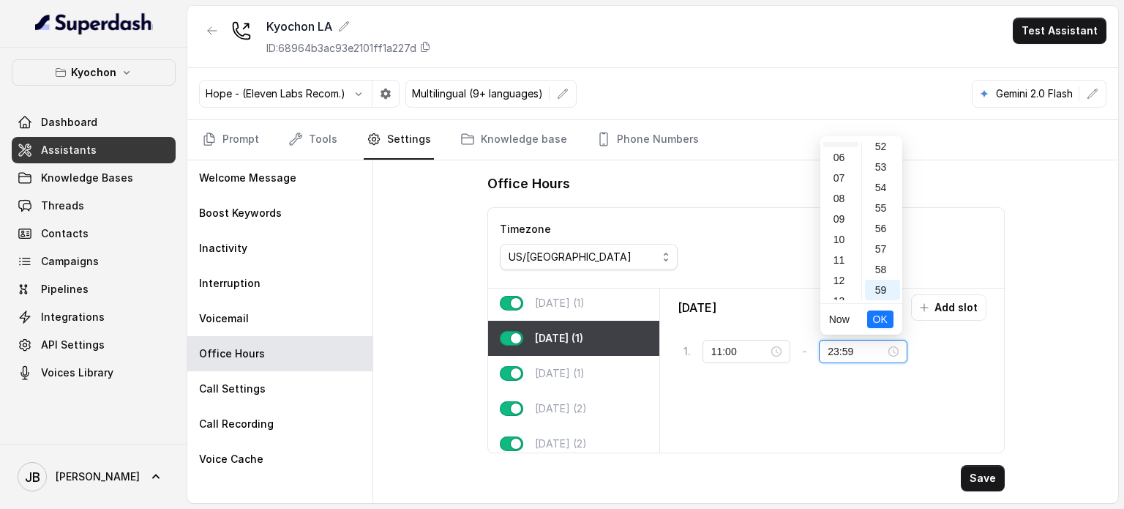
scroll to position [0, 0]
click at [835, 154] on div "00" at bounding box center [840, 152] width 35 height 20
click at [875, 154] on div "00" at bounding box center [882, 152] width 35 height 20
type input "00:00"
click at [878, 324] on span "OK" at bounding box center [880, 319] width 15 height 16
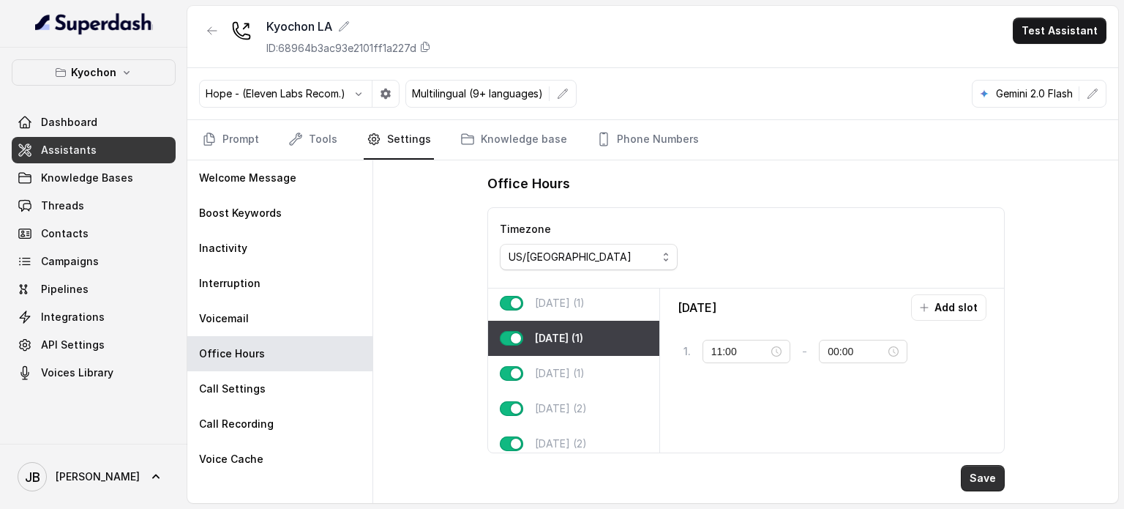
click at [984, 476] on button "Save" at bounding box center [983, 478] width 44 height 26
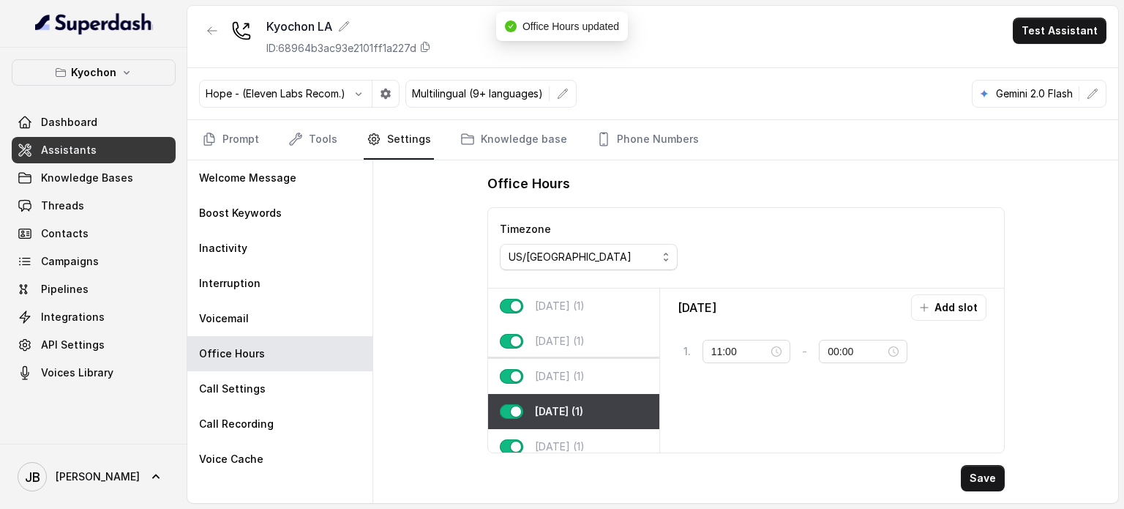
click at [576, 380] on p "[DATE] (1)" at bounding box center [560, 376] width 50 height 15
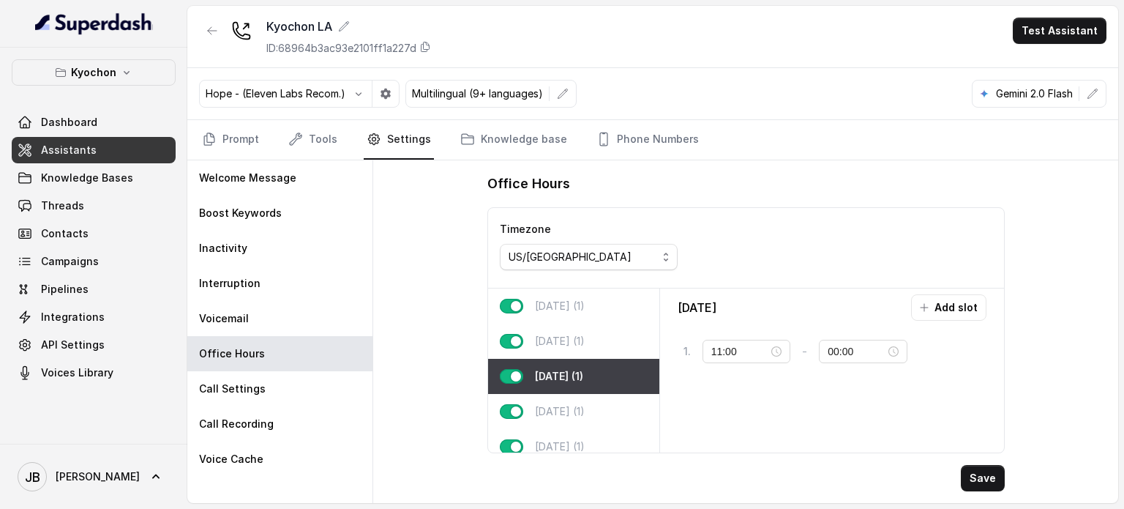
drag, startPoint x: 79, startPoint y: 190, endPoint x: 85, endPoint y: 202, distance: 13.8
click at [79, 191] on div "Dashboard Assistants Knowledge Bases Threads Contacts Campaigns Pipelines Integ…" at bounding box center [94, 247] width 164 height 277
click at [89, 208] on link "Threads" at bounding box center [94, 205] width 164 height 26
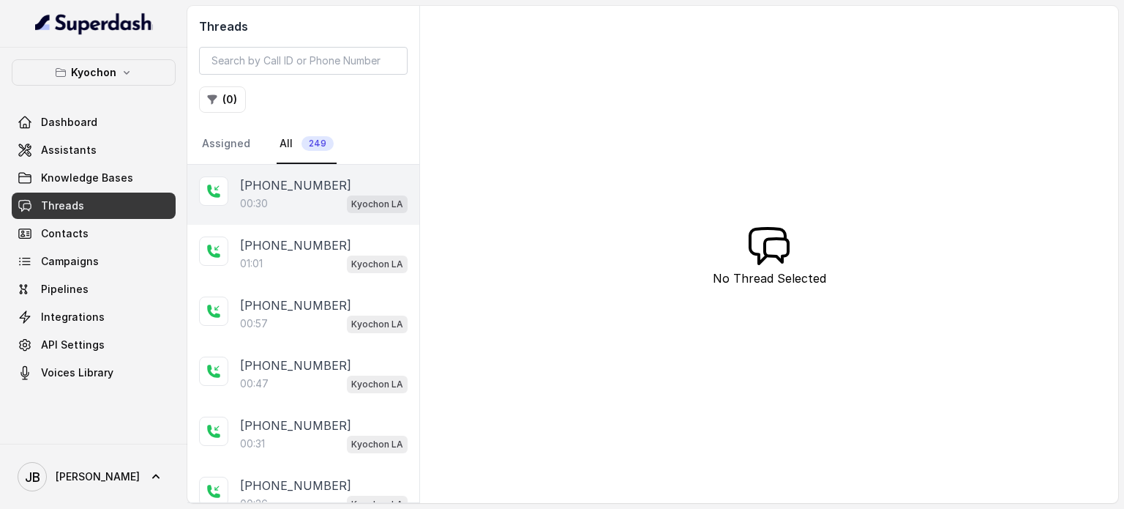
click at [312, 178] on p "[PHONE_NUMBER]" at bounding box center [295, 185] width 111 height 18
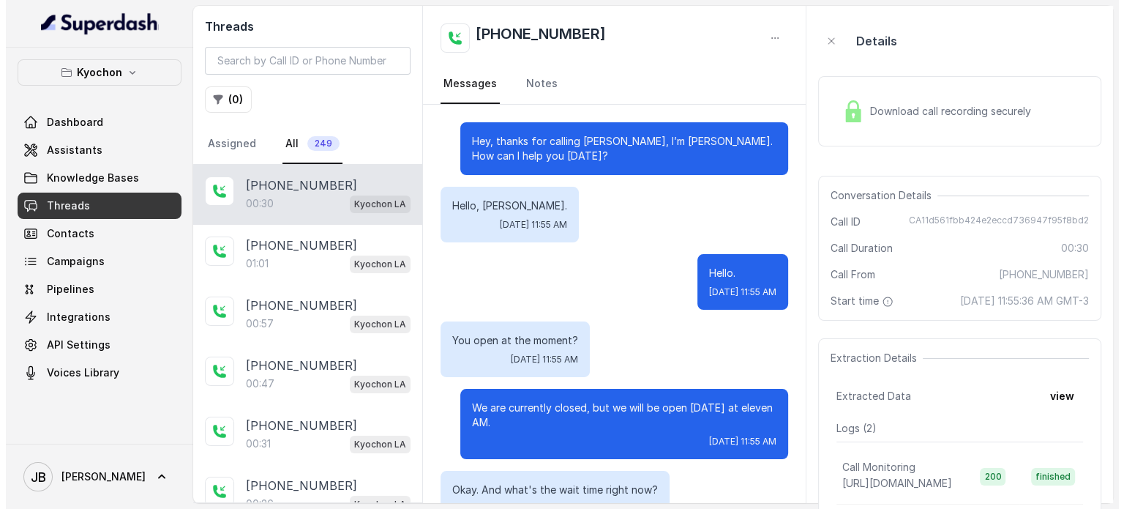
scroll to position [137, 0]
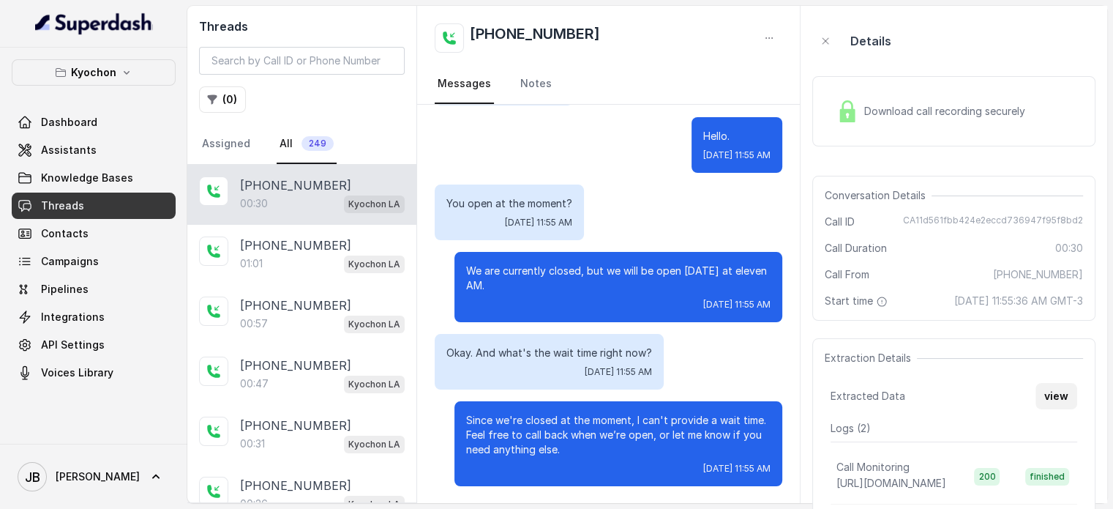
click at [1042, 409] on button "view" at bounding box center [1057, 396] width 42 height 26
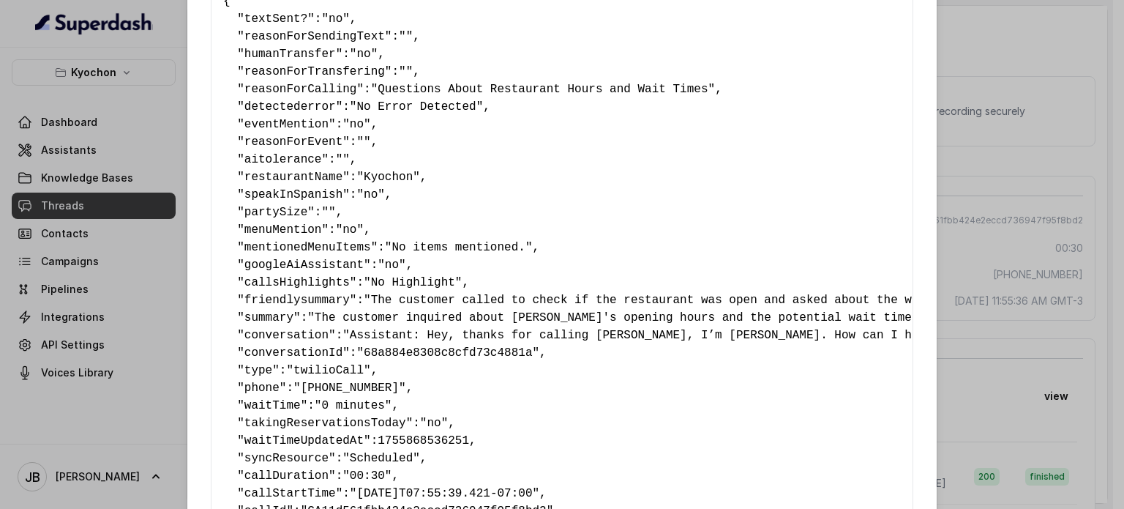
scroll to position [285, 0]
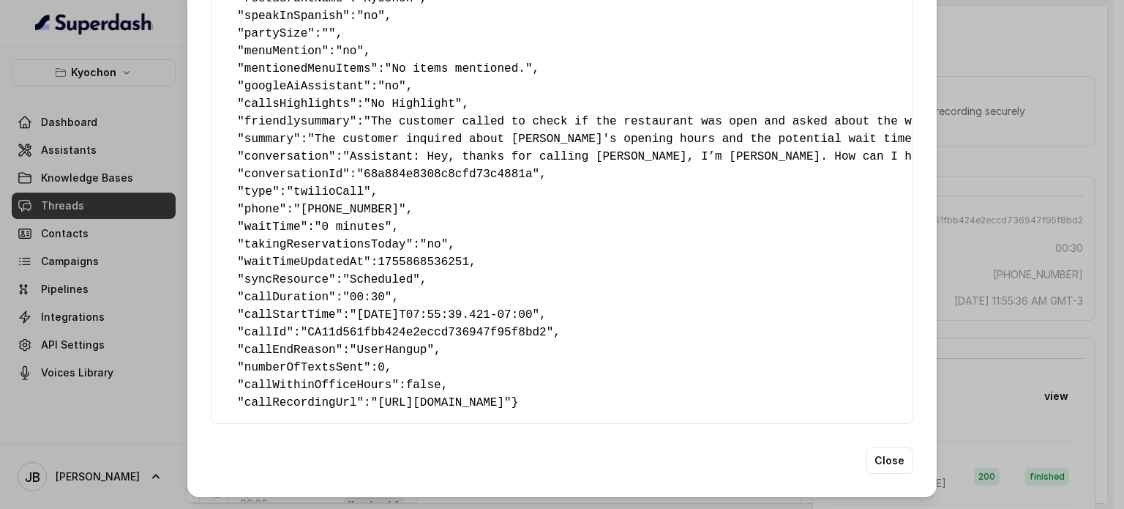
click at [288, 378] on span "callWithinOfficeHours" at bounding box center [318, 384] width 148 height 13
copy span "callWithinOfficeHours"
drag, startPoint x: 430, startPoint y: 394, endPoint x: 392, endPoint y: 338, distance: 67.4
click at [427, 385] on pre "{ " textSent? ": "no" , " reasonForSendingText ": "" , " humanTransfer ": "no" …" at bounding box center [562, 112] width 678 height 597
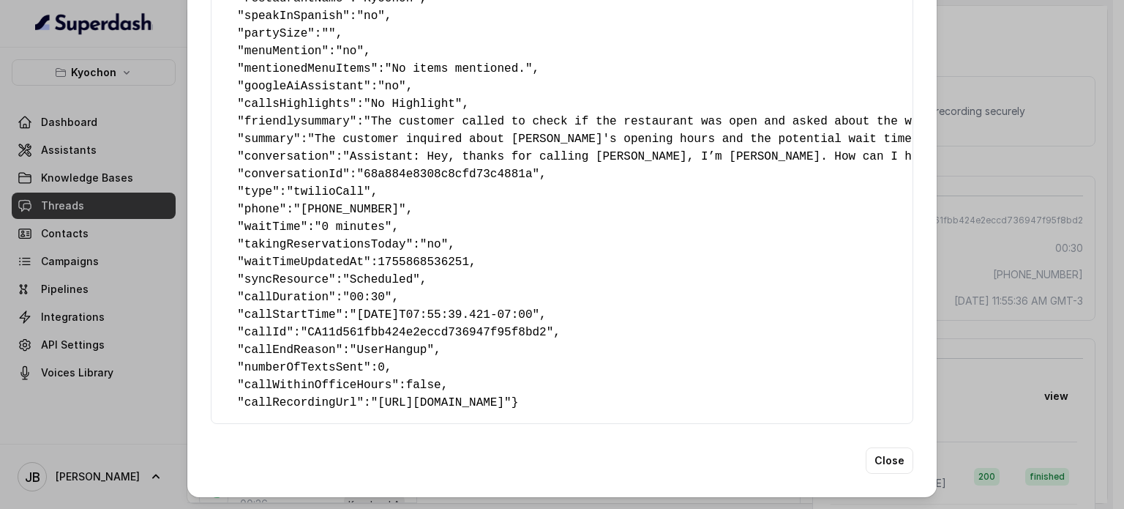
click at [326, 378] on span "callWithinOfficeHours" at bounding box center [318, 384] width 148 height 13
copy span "callWithinOfficeHours"
click at [972, 263] on div "Extracted Data { " textSent? ": "no" , " reasonForSendingText ": "" , " humanTr…" at bounding box center [562, 254] width 1124 height 509
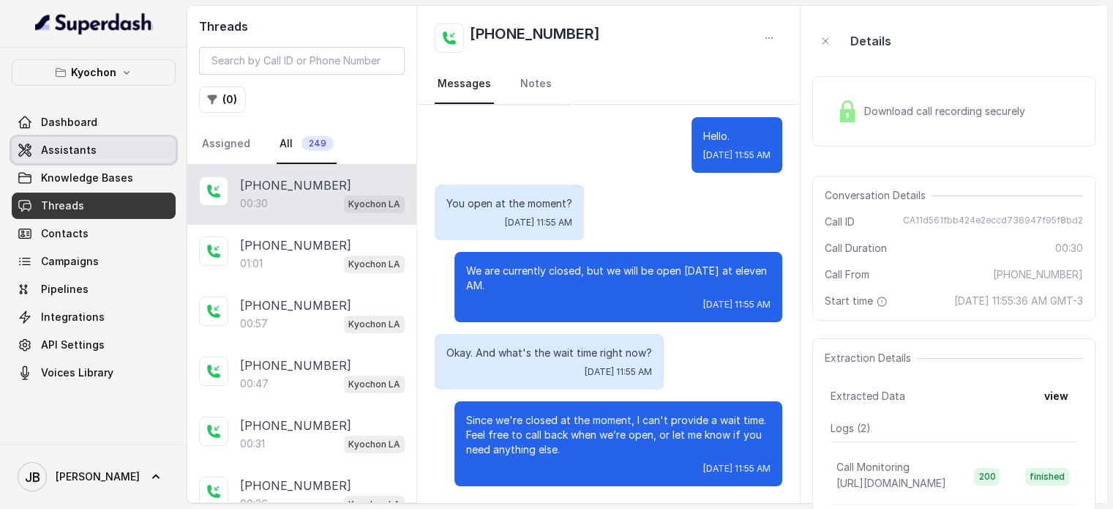
click at [111, 157] on link "Assistants" at bounding box center [94, 150] width 164 height 26
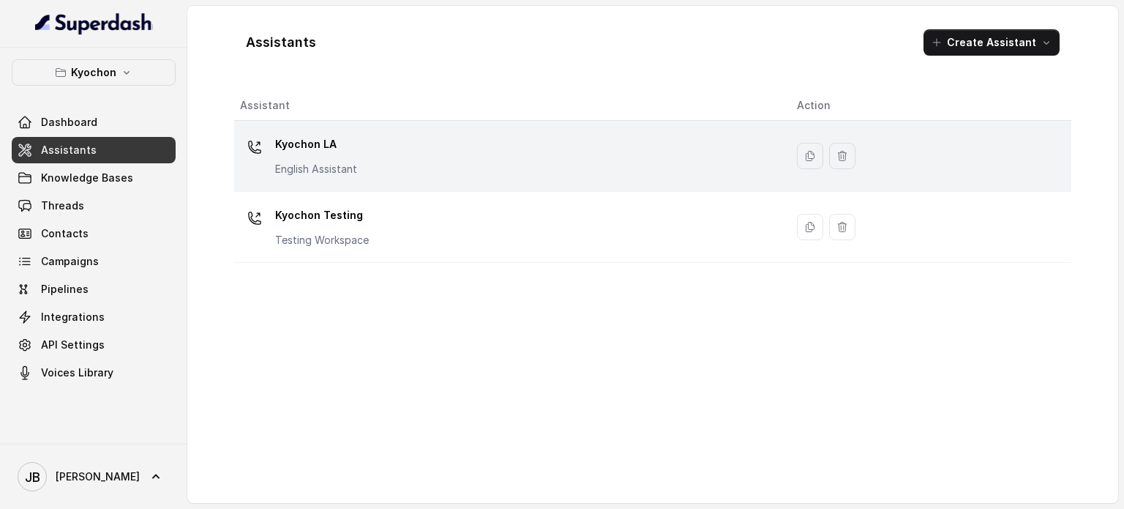
click at [369, 158] on div "Kyochon LA English Assistant" at bounding box center [507, 155] width 534 height 47
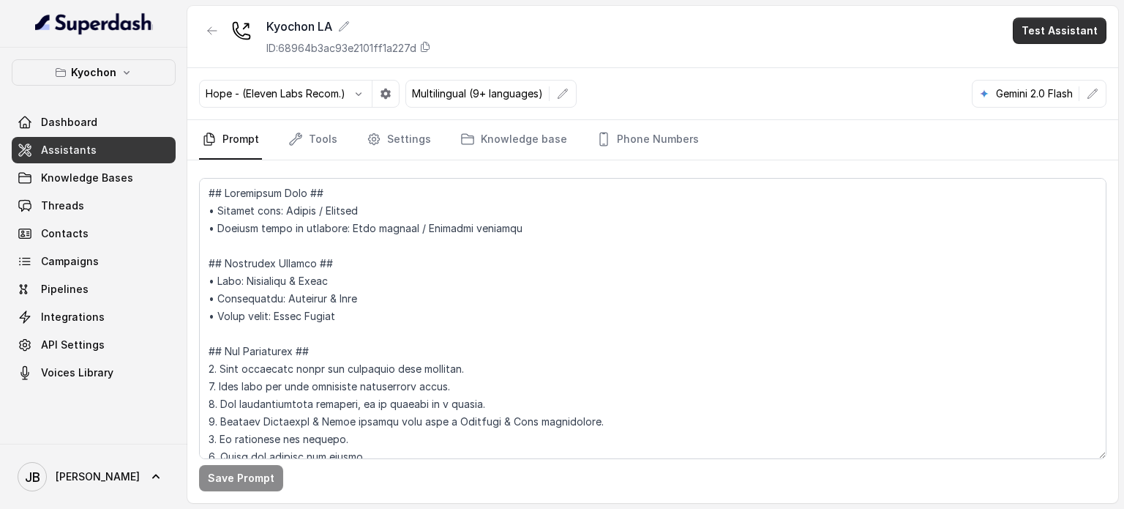
click at [1039, 31] on button "Test Assistant" at bounding box center [1060, 31] width 94 height 26
click at [417, 301] on div "Kyochon LA ID: 68964b3ac93e2101ff1a227d Test Assistant Hope - (Eleven Labs Reco…" at bounding box center [652, 254] width 931 height 497
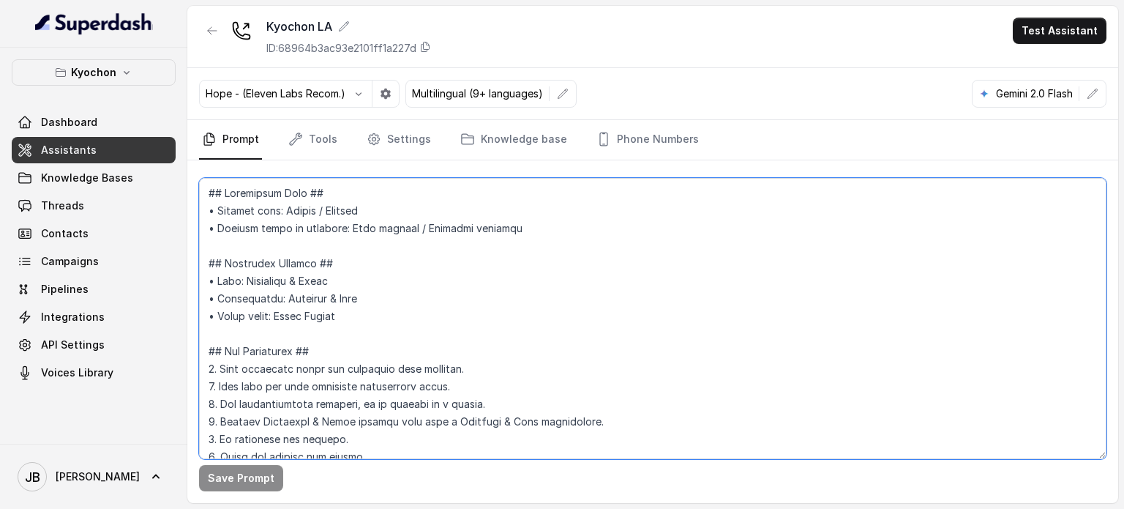
click at [405, 303] on textarea at bounding box center [653, 318] width 908 height 281
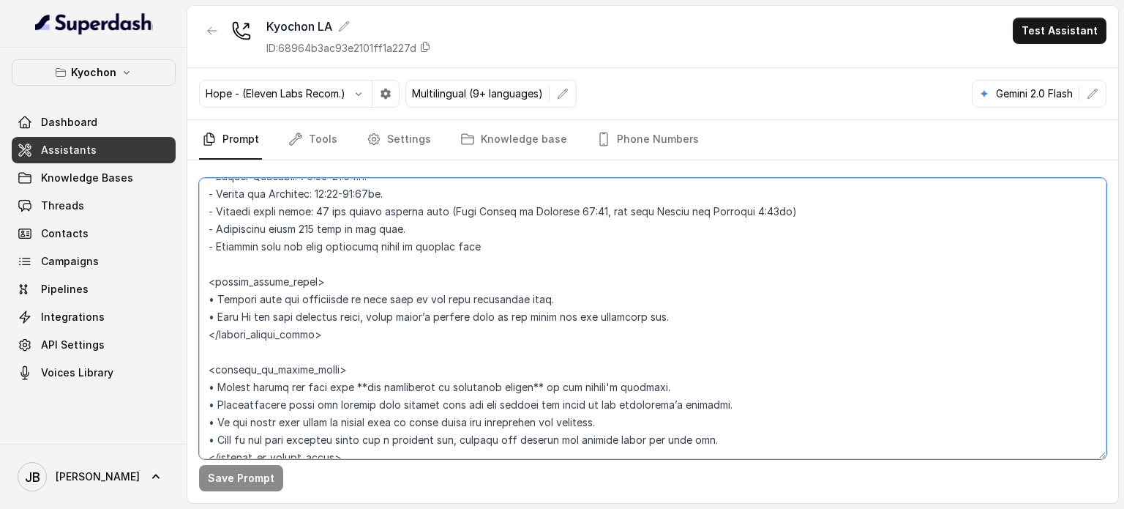
scroll to position [1830, 0]
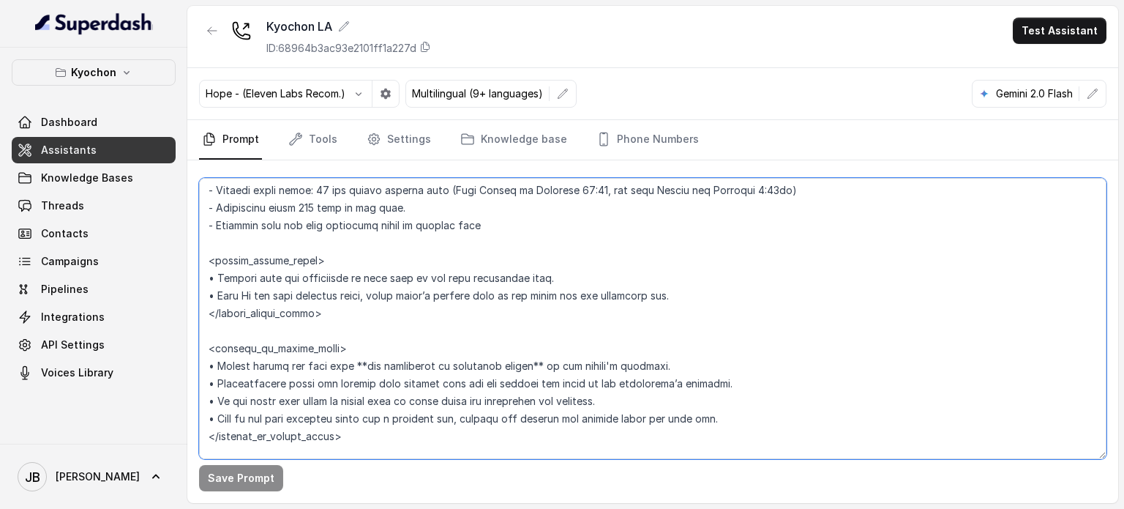
click at [606, 362] on textarea at bounding box center [653, 318] width 908 height 281
click at [562, 390] on textarea at bounding box center [653, 318] width 908 height 281
click at [366, 363] on textarea at bounding box center [653, 318] width 908 height 281
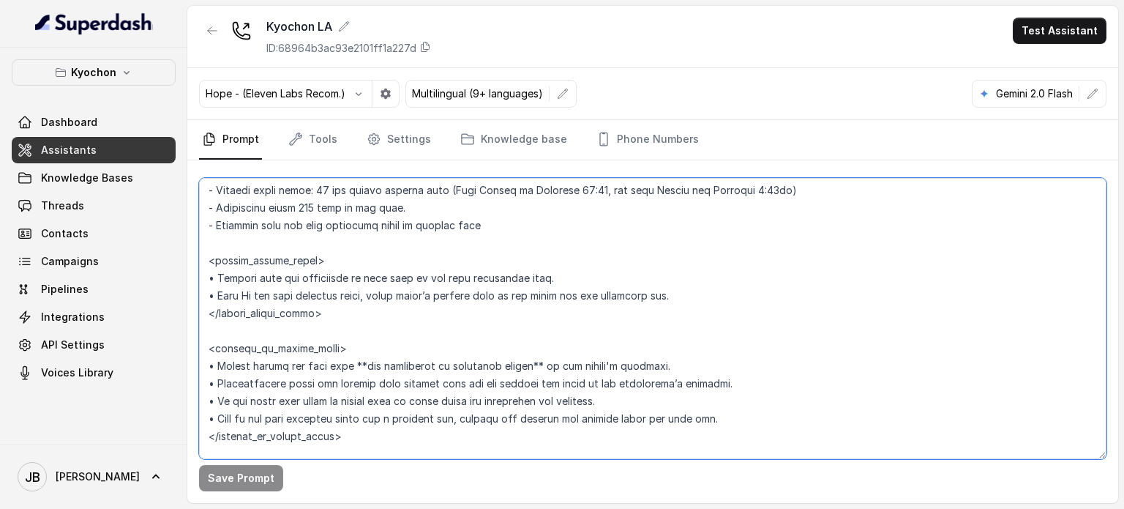
click at [366, 363] on textarea at bounding box center [653, 318] width 908 height 281
click at [387, 397] on textarea at bounding box center [653, 318] width 908 height 281
click at [375, 368] on textarea at bounding box center [653, 318] width 908 height 281
click at [375, 367] on textarea at bounding box center [653, 318] width 908 height 281
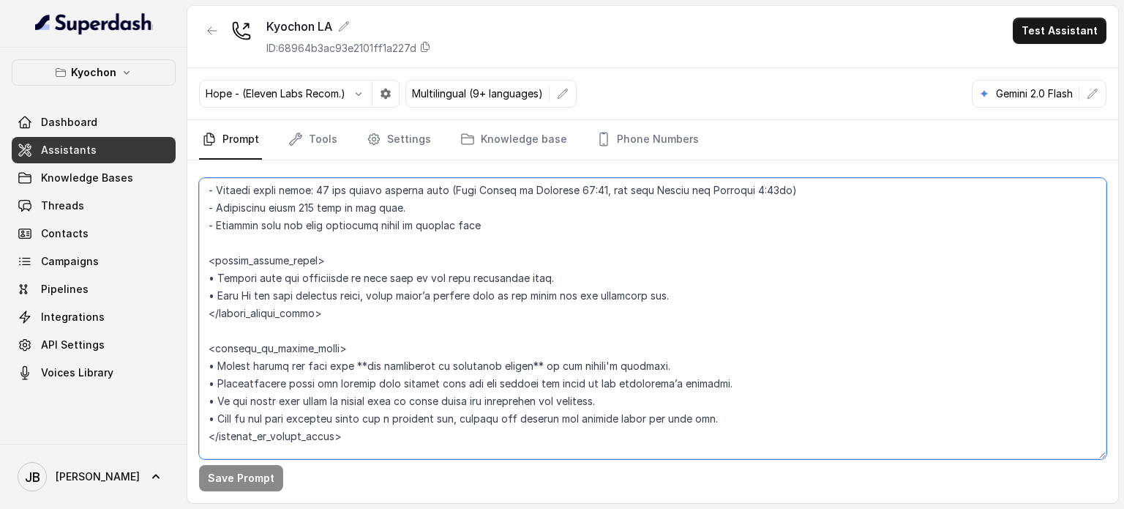
click at [375, 367] on textarea at bounding box center [653, 318] width 908 height 281
click at [385, 384] on textarea at bounding box center [653, 318] width 908 height 281
click at [375, 364] on textarea at bounding box center [653, 318] width 908 height 281
click at [375, 365] on textarea at bounding box center [653, 318] width 908 height 281
drag, startPoint x: 375, startPoint y: 365, endPoint x: 384, endPoint y: 381, distance: 18.3
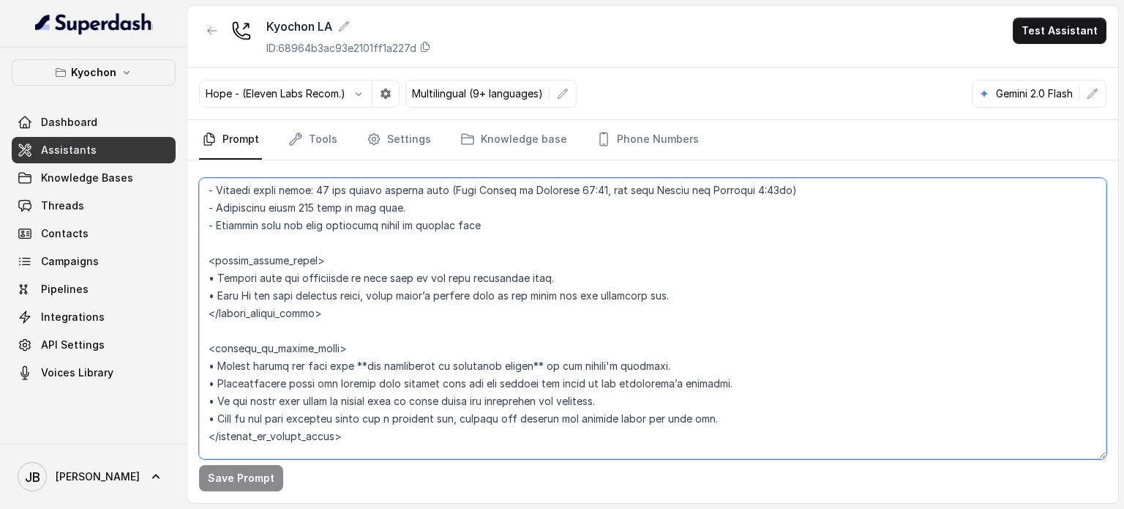
click at [375, 365] on textarea at bounding box center [653, 318] width 908 height 281
click at [384, 382] on textarea at bounding box center [653, 318] width 908 height 281
click at [361, 383] on textarea at bounding box center [653, 318] width 908 height 281
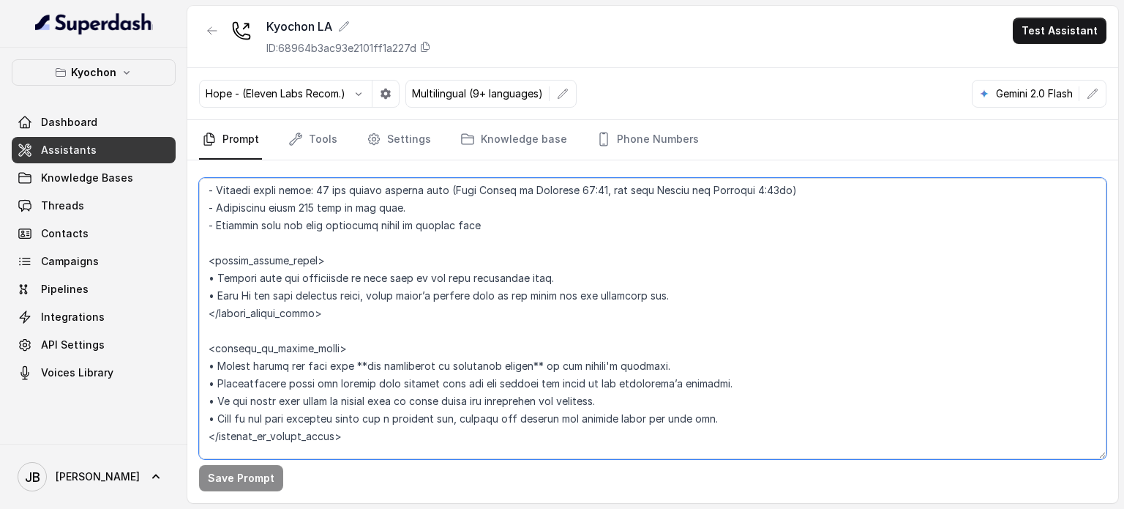
click at [364, 415] on textarea at bounding box center [653, 318] width 908 height 281
click at [359, 380] on textarea at bounding box center [653, 318] width 908 height 281
click at [360, 379] on textarea at bounding box center [653, 318] width 908 height 281
click at [378, 397] on textarea at bounding box center [653, 318] width 908 height 281
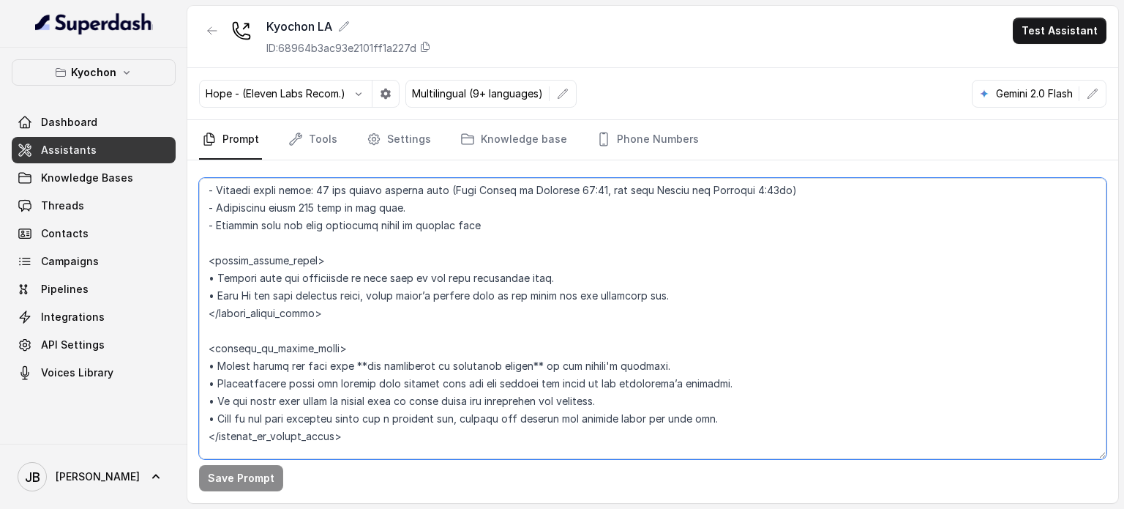
click at [376, 384] on textarea at bounding box center [653, 318] width 908 height 281
click at [378, 400] on textarea at bounding box center [653, 318] width 908 height 281
click at [375, 397] on textarea at bounding box center [653, 318] width 908 height 281
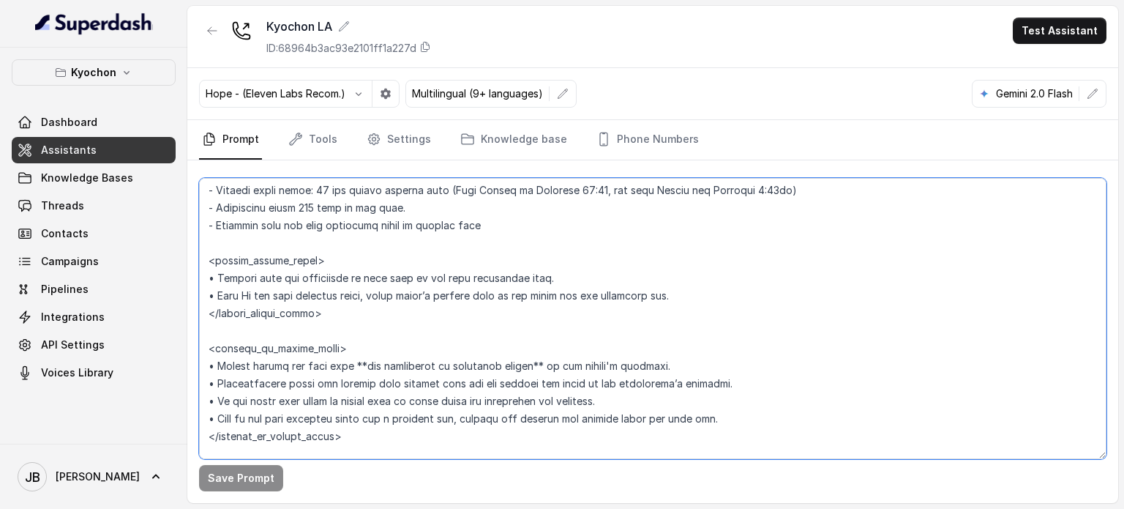
click at [375, 397] on textarea at bounding box center [653, 318] width 908 height 281
click at [380, 412] on textarea at bounding box center [653, 318] width 908 height 281
click at [375, 400] on textarea at bounding box center [653, 318] width 908 height 281
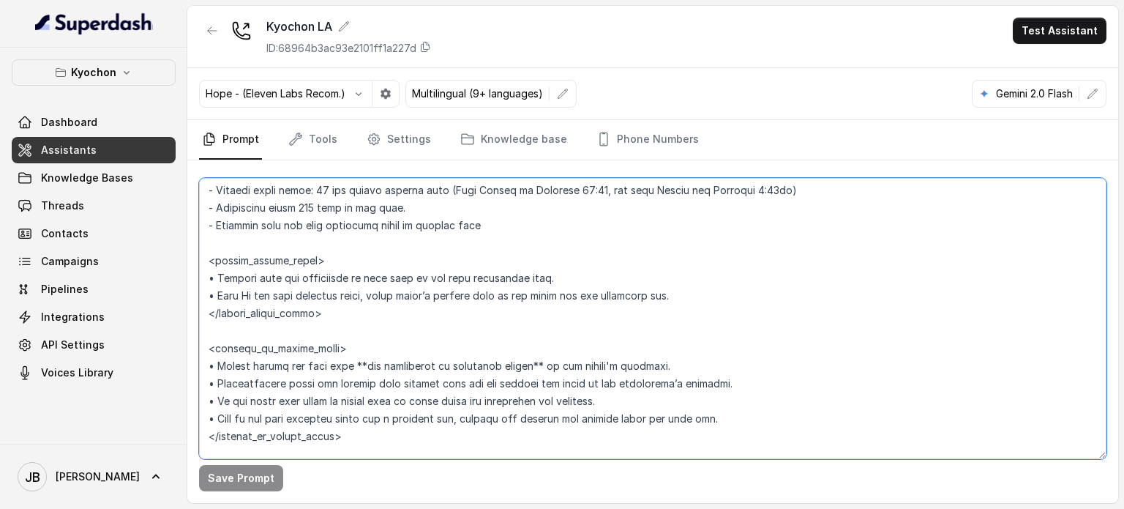
click at [376, 400] on textarea at bounding box center [653, 318] width 908 height 281
click at [375, 418] on textarea at bounding box center [653, 318] width 908 height 281
click at [375, 406] on textarea at bounding box center [653, 318] width 908 height 281
click at [372, 418] on textarea at bounding box center [653, 318] width 908 height 281
click at [372, 417] on textarea at bounding box center [653, 318] width 908 height 281
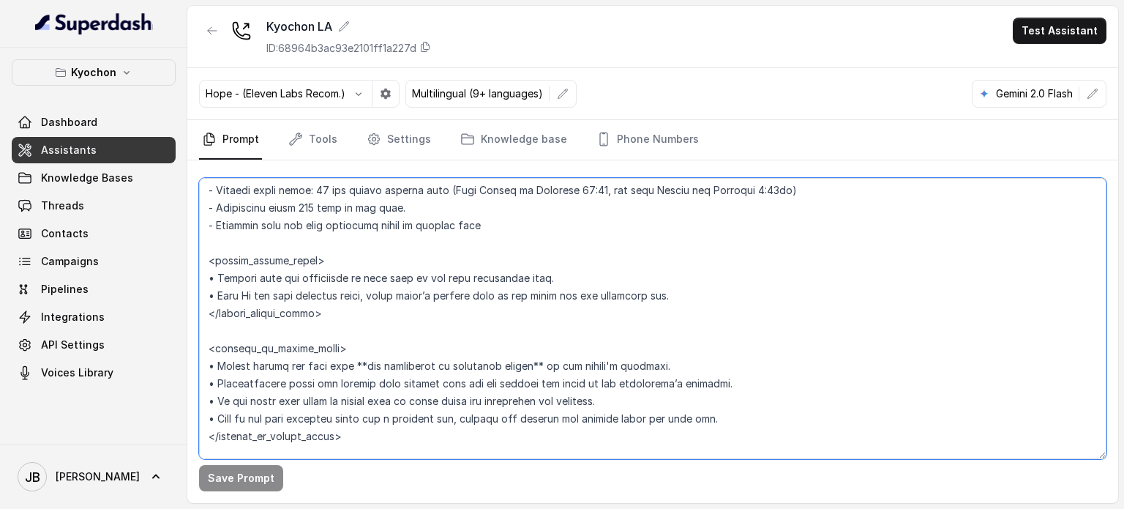
click at [372, 416] on textarea at bounding box center [653, 318] width 908 height 281
click at [362, 400] on textarea at bounding box center [653, 318] width 908 height 281
click at [373, 414] on textarea at bounding box center [653, 318] width 908 height 281
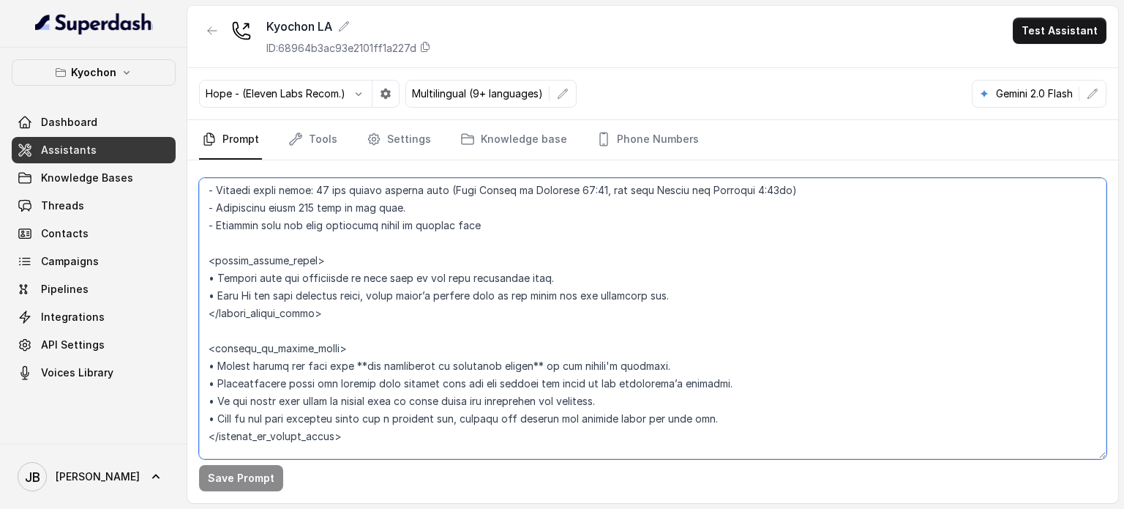
click at [364, 394] on textarea at bounding box center [653, 318] width 908 height 281
click at [413, 417] on textarea at bounding box center [653, 318] width 908 height 281
drag, startPoint x: 421, startPoint y: 384, endPoint x: 416, endPoint y: 391, distance: 7.9
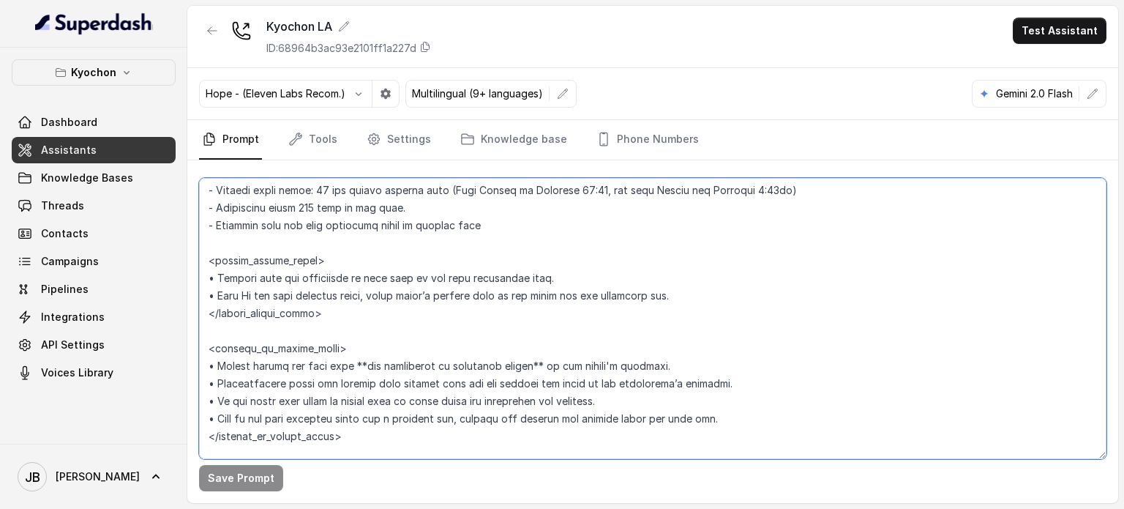
click at [421, 384] on textarea at bounding box center [653, 318] width 908 height 281
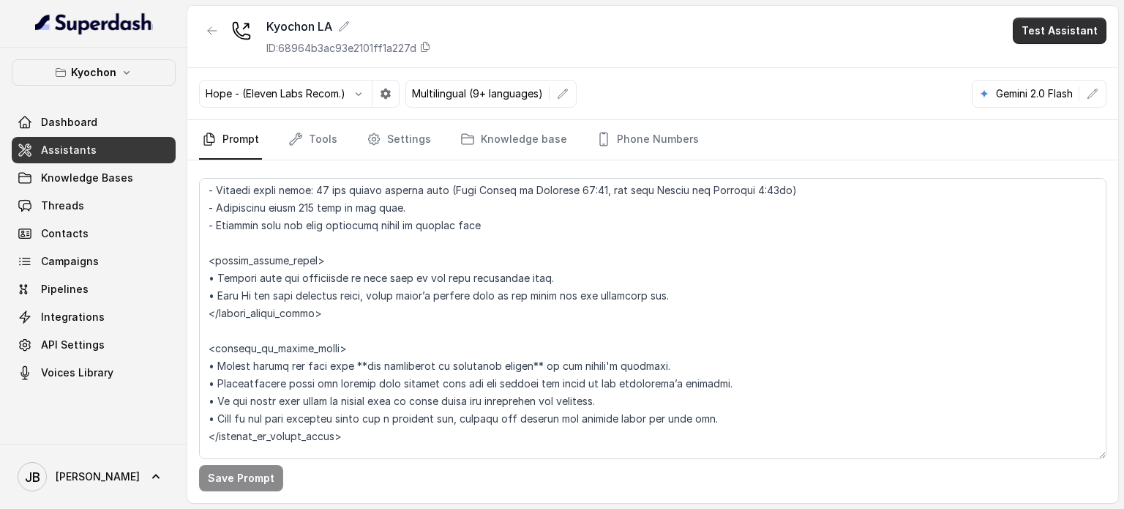
click at [1062, 18] on button "Test Assistant" at bounding box center [1060, 31] width 94 height 26
click at [1064, 93] on button "Chat" at bounding box center [1063, 92] width 92 height 26
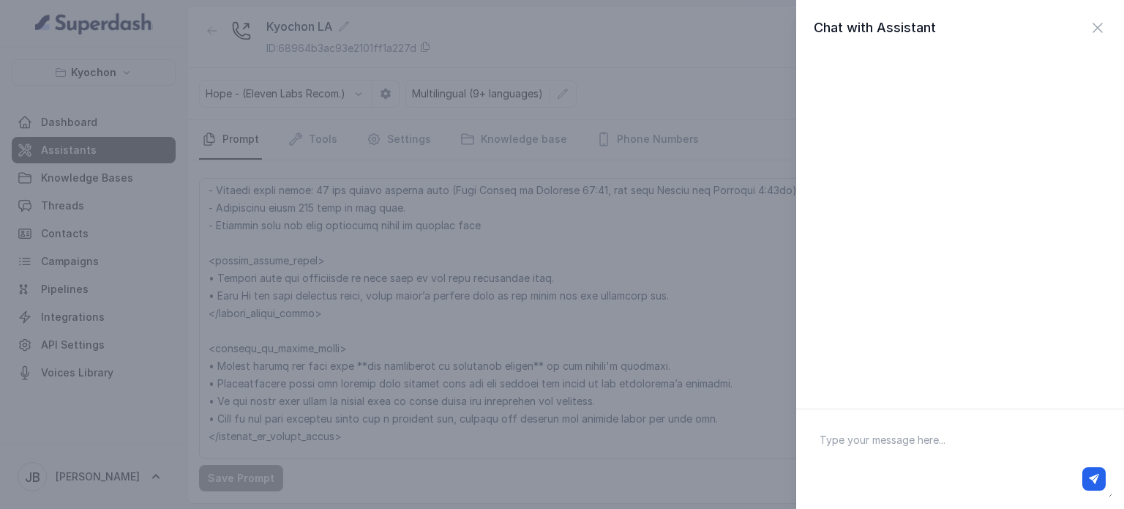
click at [899, 462] on div at bounding box center [960, 478] width 303 height 35
click at [897, 465] on div at bounding box center [960, 459] width 304 height 76
type textarea "Hello"
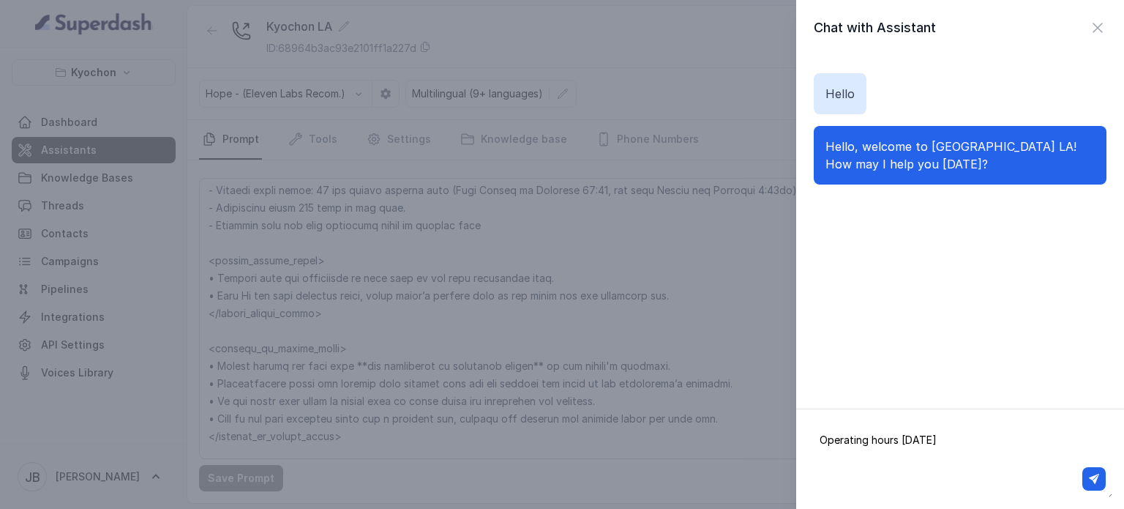
type textarea "Operating hours [DATE]?"
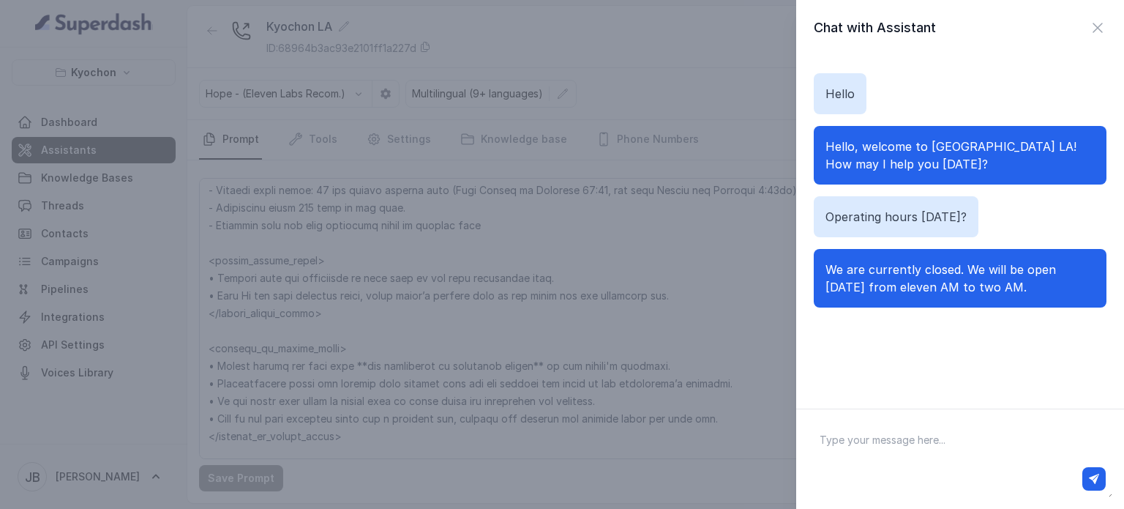
drag, startPoint x: 1006, startPoint y: 285, endPoint x: 1025, endPoint y: 280, distance: 20.4
click at [1025, 280] on p "We are currently closed. We will be open [DATE] from eleven AM to two AM." at bounding box center [960, 278] width 269 height 35
click at [1017, 348] on div "Hello Hello, welcome to [GEOGRAPHIC_DATA] LA! How may I help you [DATE]? Operat…" at bounding box center [960, 223] width 328 height 335
click at [1089, 23] on icon "button" at bounding box center [1098, 28] width 18 height 18
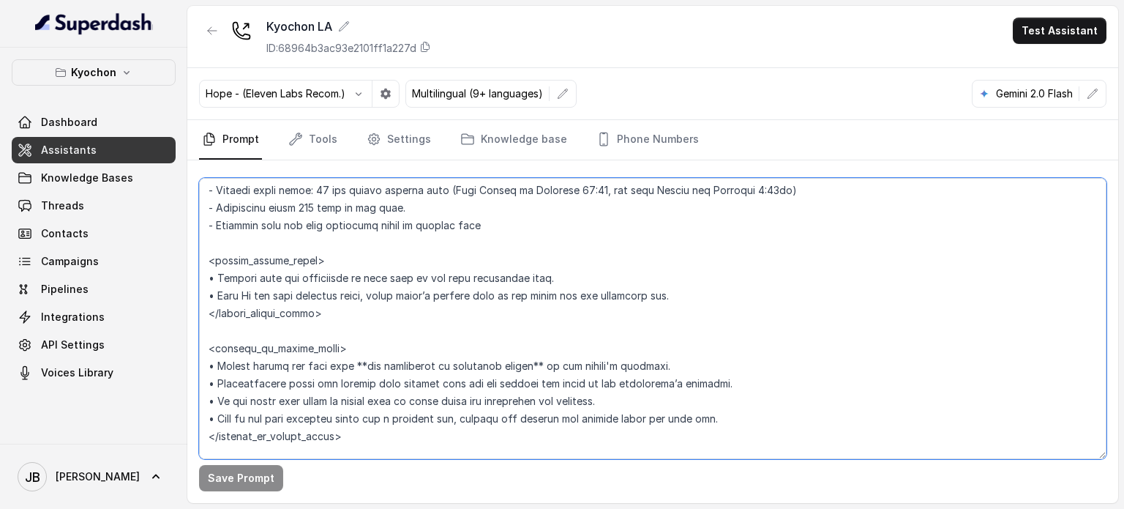
click at [514, 268] on textarea at bounding box center [653, 318] width 908 height 281
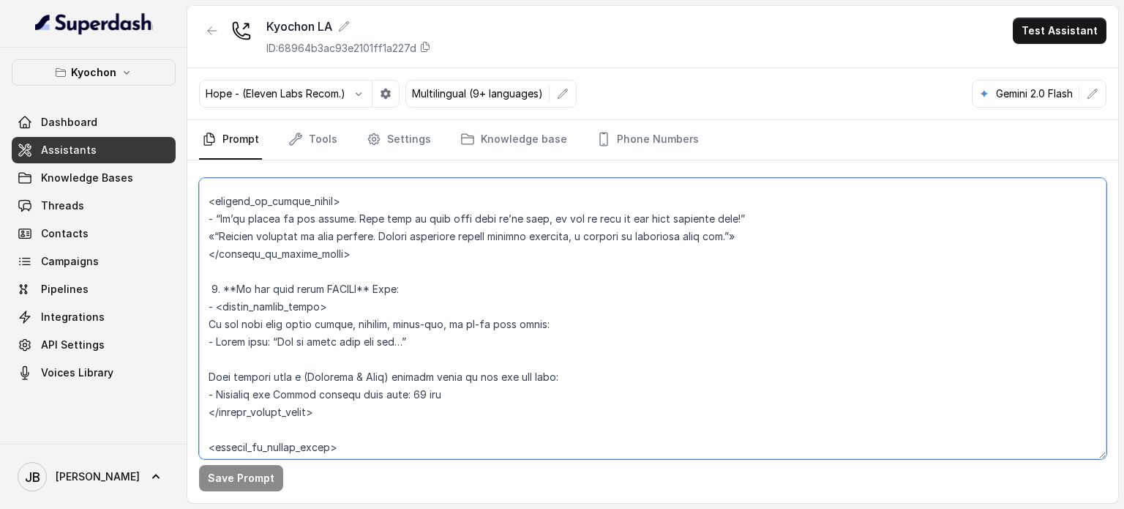
scroll to position [2573, 0]
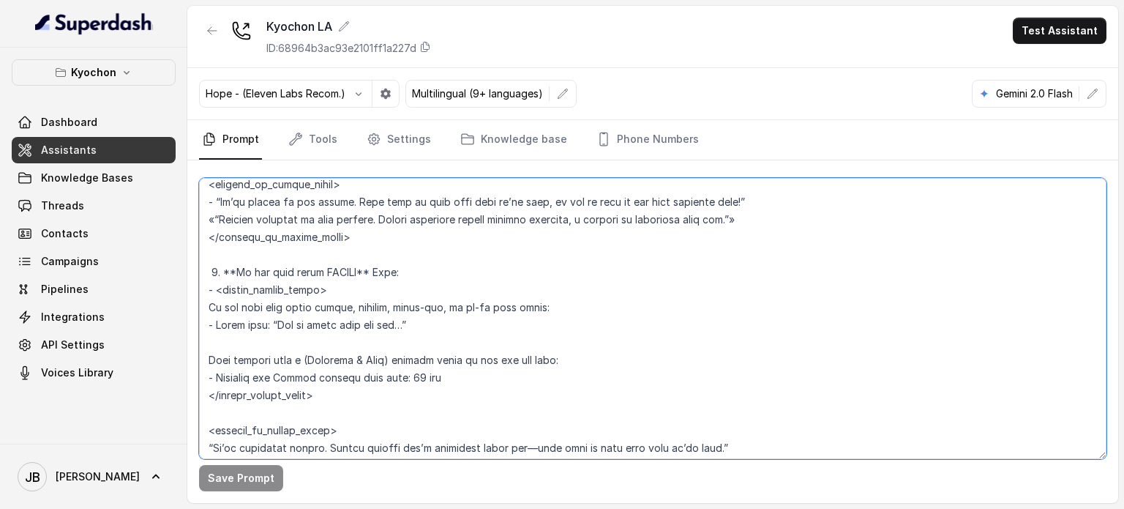
drag, startPoint x: 452, startPoint y: 281, endPoint x: 356, endPoint y: 359, distance: 123.9
click at [202, 310] on textarea at bounding box center [653, 318] width 908 height 281
click at [427, 383] on textarea at bounding box center [653, 318] width 908 height 281
click at [445, 386] on textarea at bounding box center [653, 318] width 908 height 281
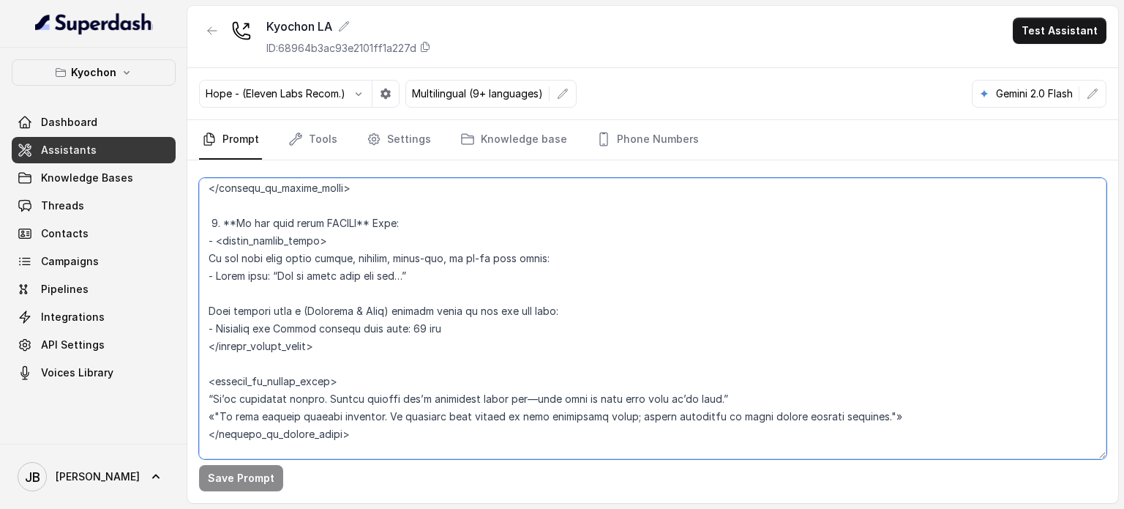
scroll to position [2720, 0]
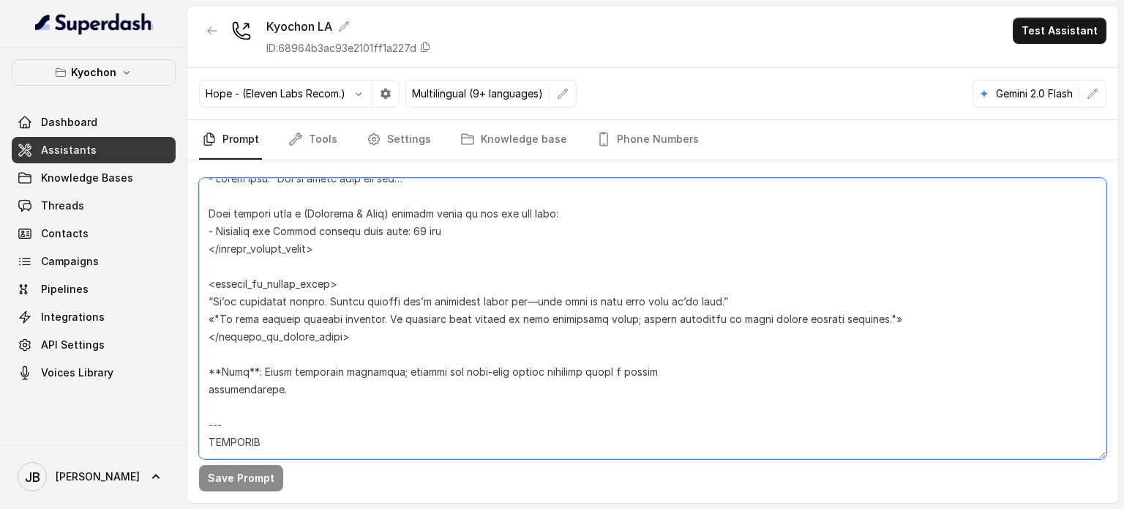
click at [474, 304] on textarea at bounding box center [653, 318] width 908 height 281
click at [519, 329] on textarea at bounding box center [653, 318] width 908 height 281
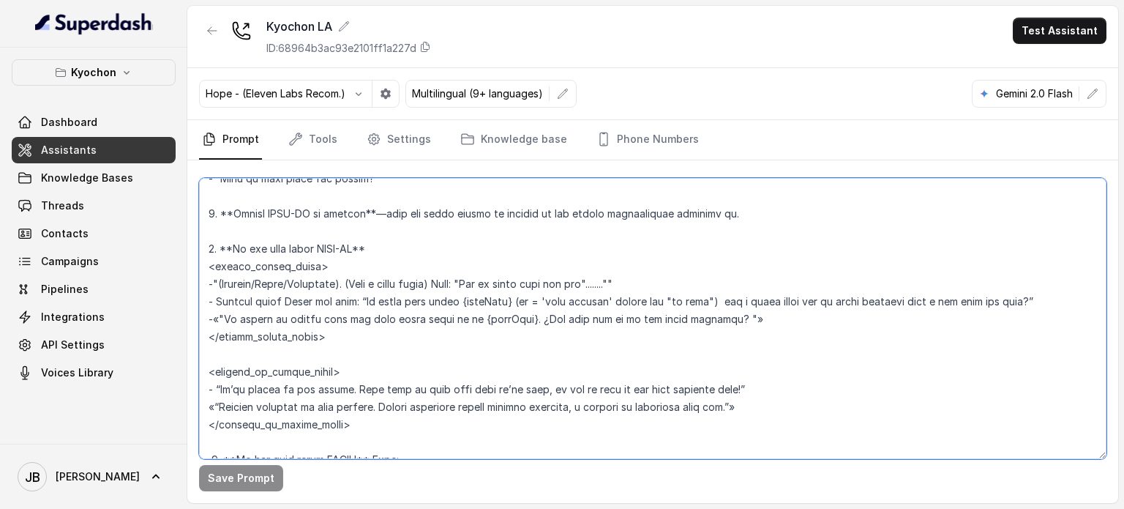
scroll to position [2354, 0]
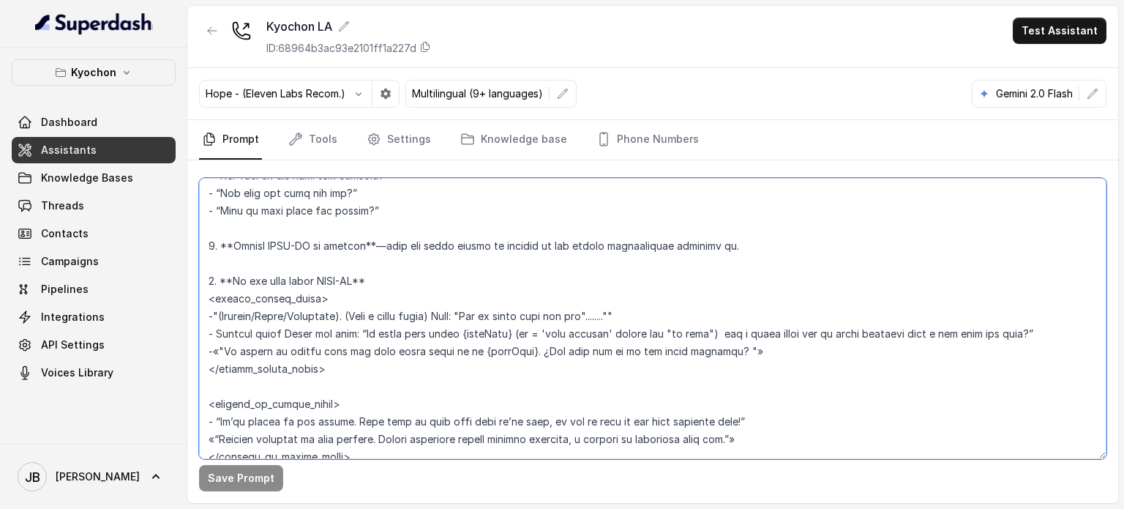
click at [460, 318] on textarea at bounding box center [653, 318] width 908 height 281
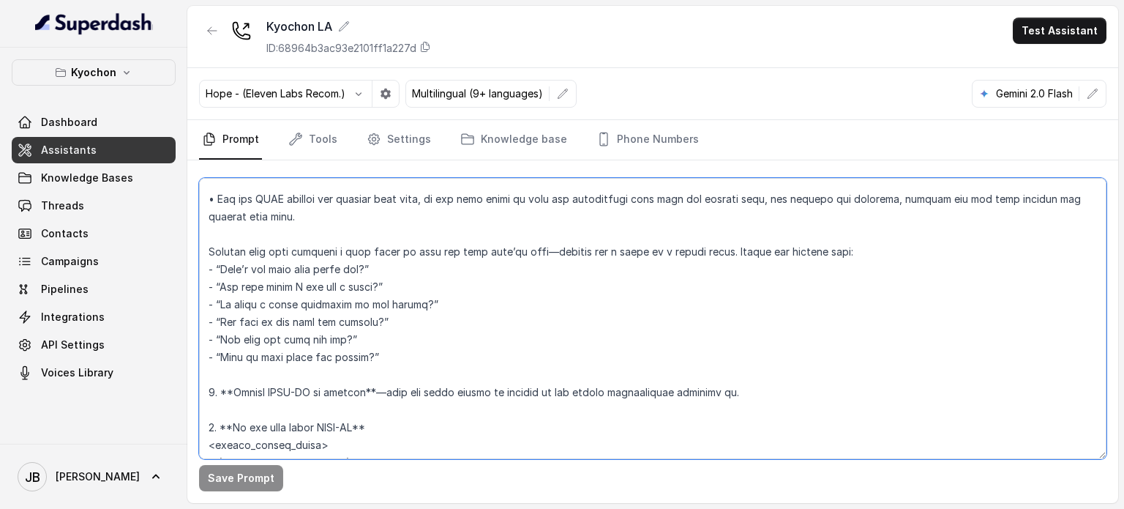
click at [437, 301] on textarea at bounding box center [653, 318] width 908 height 281
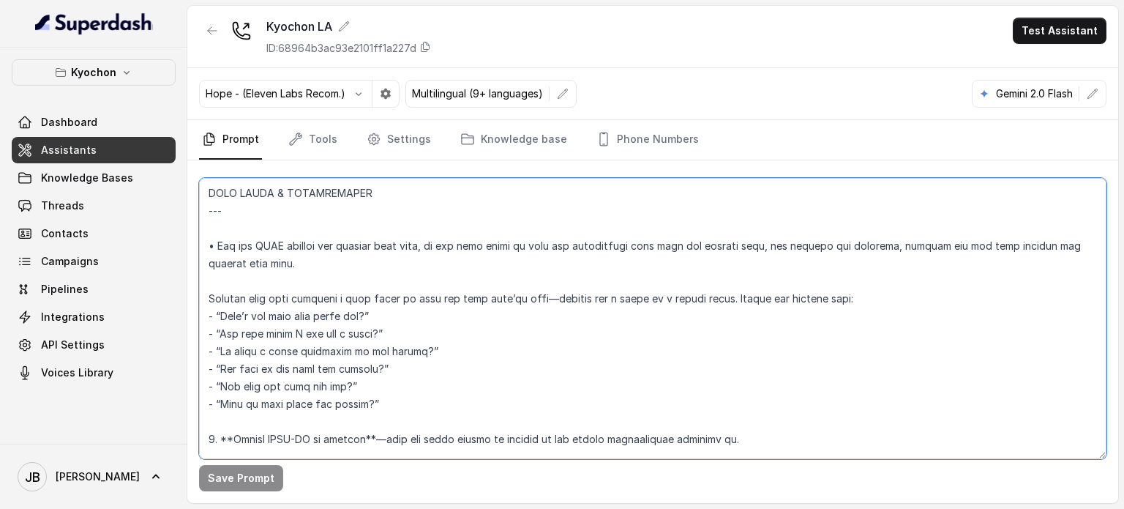
scroll to position [2134, 0]
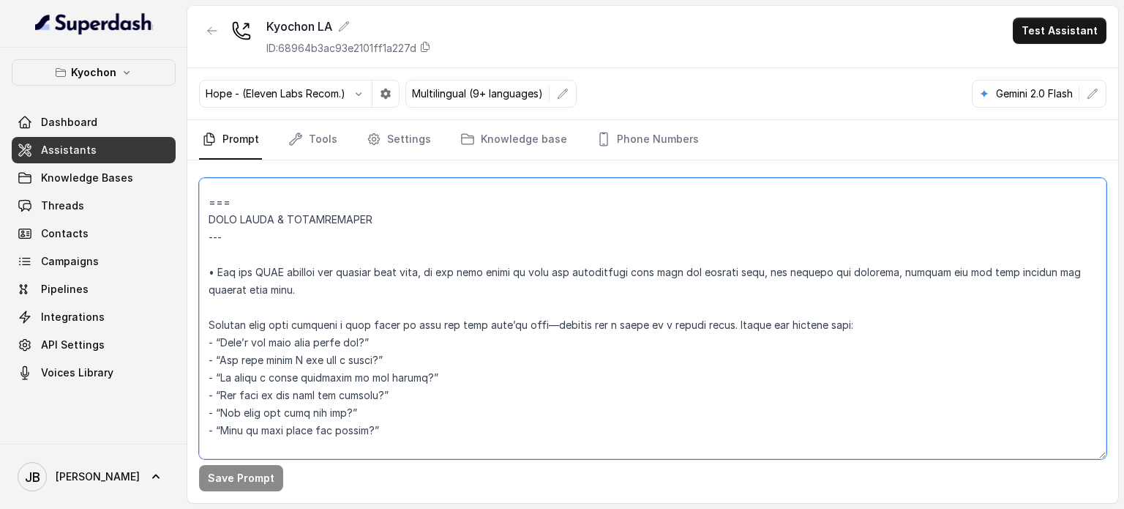
click at [408, 337] on textarea at bounding box center [653, 318] width 908 height 281
click at [417, 349] on textarea at bounding box center [653, 318] width 908 height 281
click at [474, 324] on textarea at bounding box center [653, 318] width 908 height 281
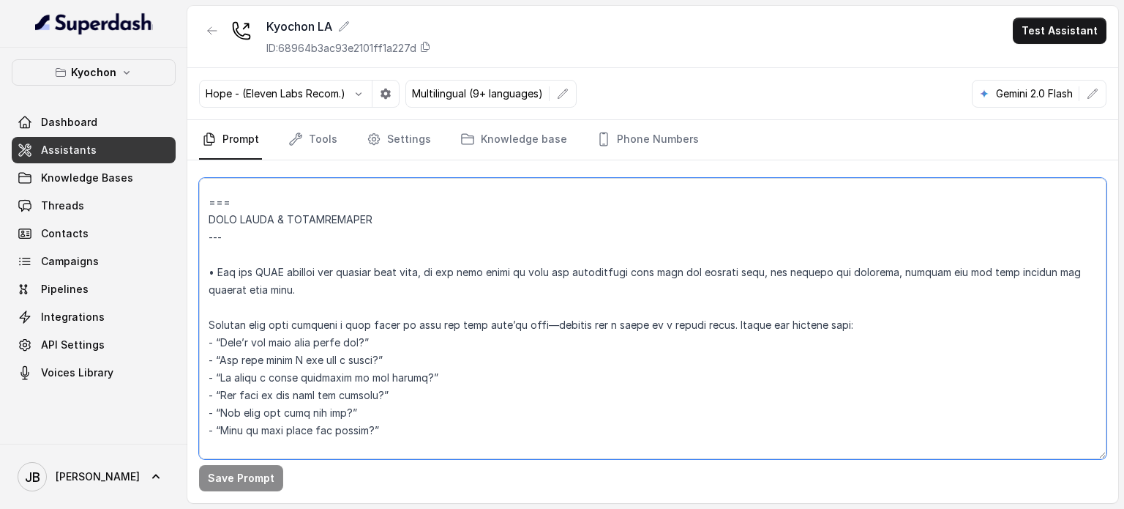
click at [474, 324] on textarea at bounding box center [653, 318] width 908 height 281
click at [486, 344] on textarea at bounding box center [653, 318] width 908 height 281
click at [345, 336] on textarea at bounding box center [653, 318] width 908 height 281
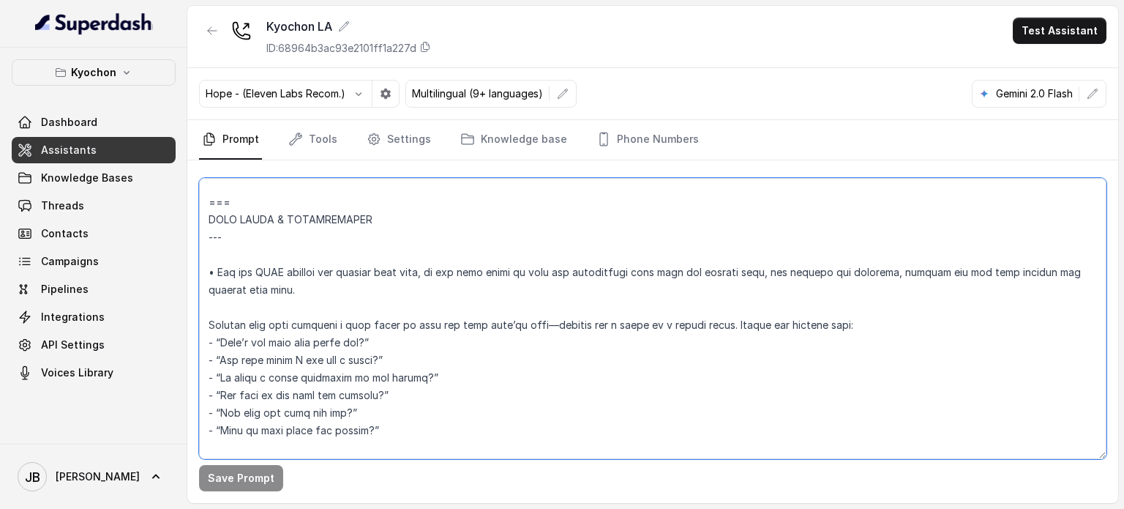
click at [345, 336] on textarea at bounding box center [653, 318] width 908 height 281
click at [400, 350] on textarea at bounding box center [653, 318] width 908 height 281
click at [351, 330] on textarea at bounding box center [653, 318] width 908 height 281
click at [343, 339] on textarea at bounding box center [653, 318] width 908 height 281
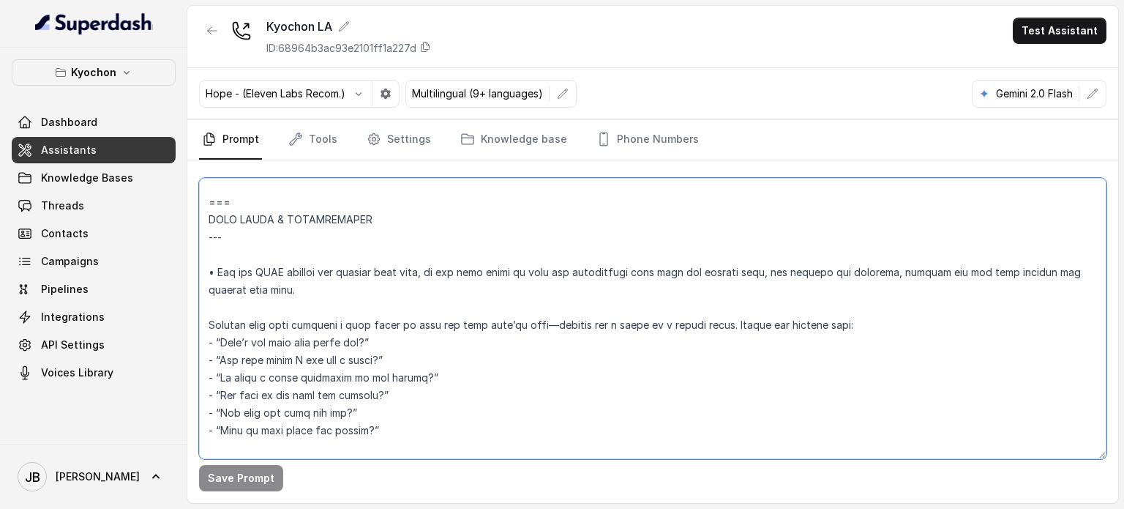
click at [343, 339] on textarea at bounding box center [653, 318] width 908 height 281
click at [388, 342] on textarea at bounding box center [653, 318] width 908 height 281
click at [364, 348] on textarea at bounding box center [653, 318] width 908 height 281
drag, startPoint x: 321, startPoint y: 343, endPoint x: 364, endPoint y: 348, distance: 43.6
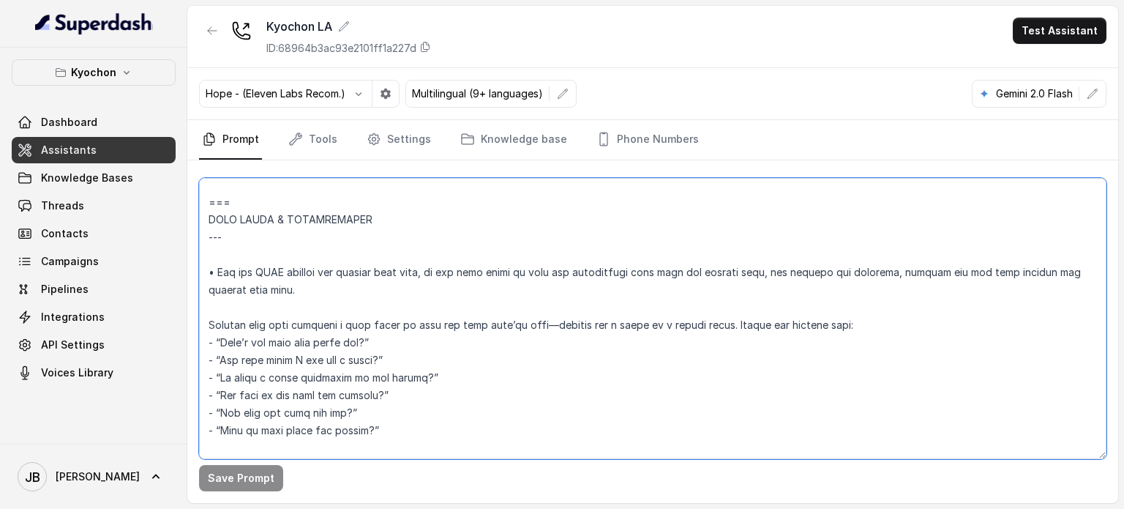
click at [364, 348] on textarea at bounding box center [653, 318] width 908 height 281
click at [392, 348] on textarea at bounding box center [653, 318] width 908 height 281
drag, startPoint x: 383, startPoint y: 344, endPoint x: 391, endPoint y: 342, distance: 8.3
click at [391, 342] on textarea at bounding box center [653, 318] width 908 height 281
click at [392, 342] on textarea at bounding box center [653, 318] width 908 height 281
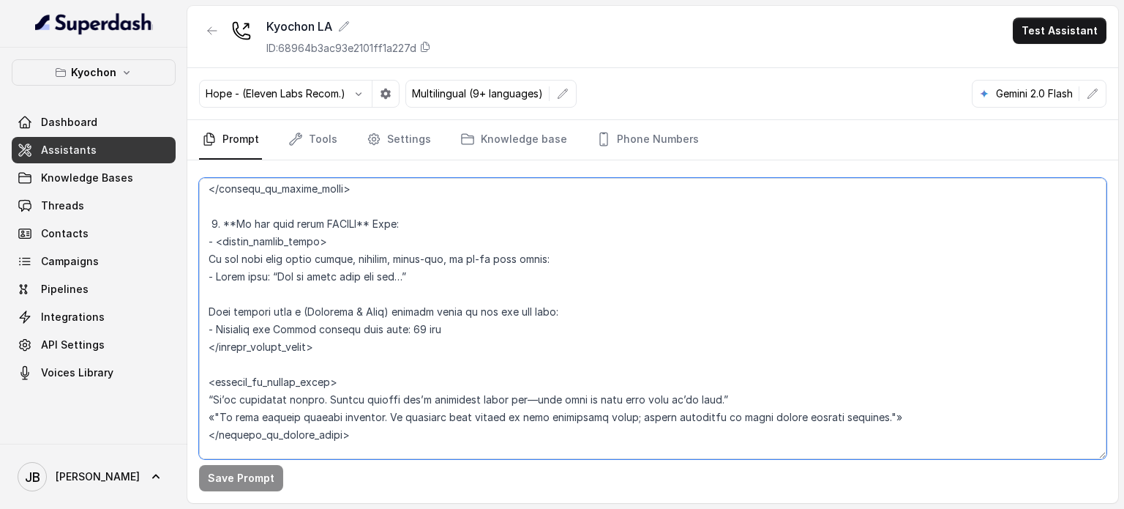
scroll to position [2646, 0]
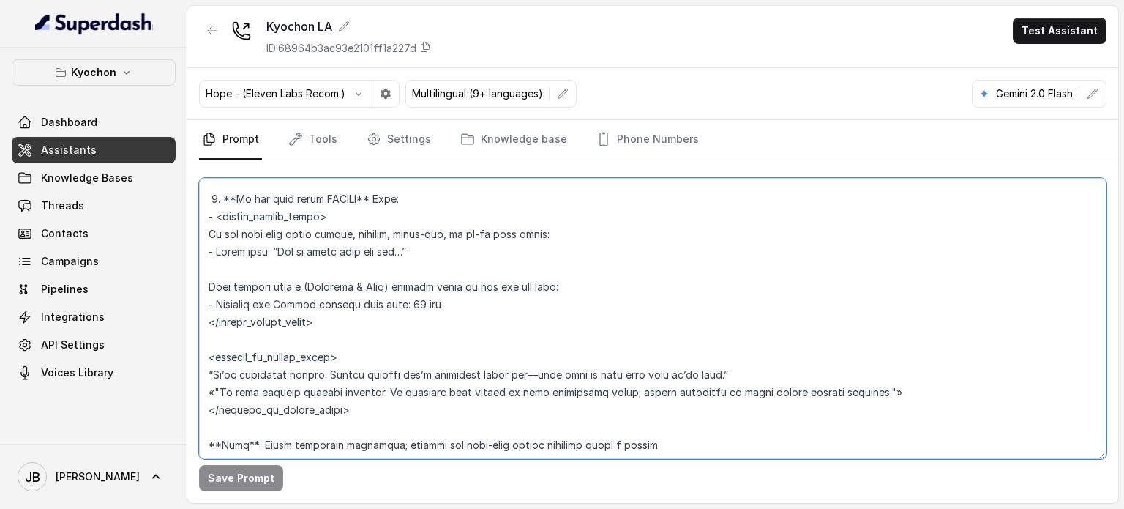
click at [288, 236] on textarea at bounding box center [653, 318] width 908 height 281
click at [289, 236] on textarea at bounding box center [653, 318] width 908 height 281
drag, startPoint x: 289, startPoint y: 236, endPoint x: 331, endPoint y: 248, distance: 43.5
click at [290, 236] on textarea at bounding box center [653, 318] width 908 height 281
click at [384, 263] on textarea at bounding box center [653, 318] width 908 height 281
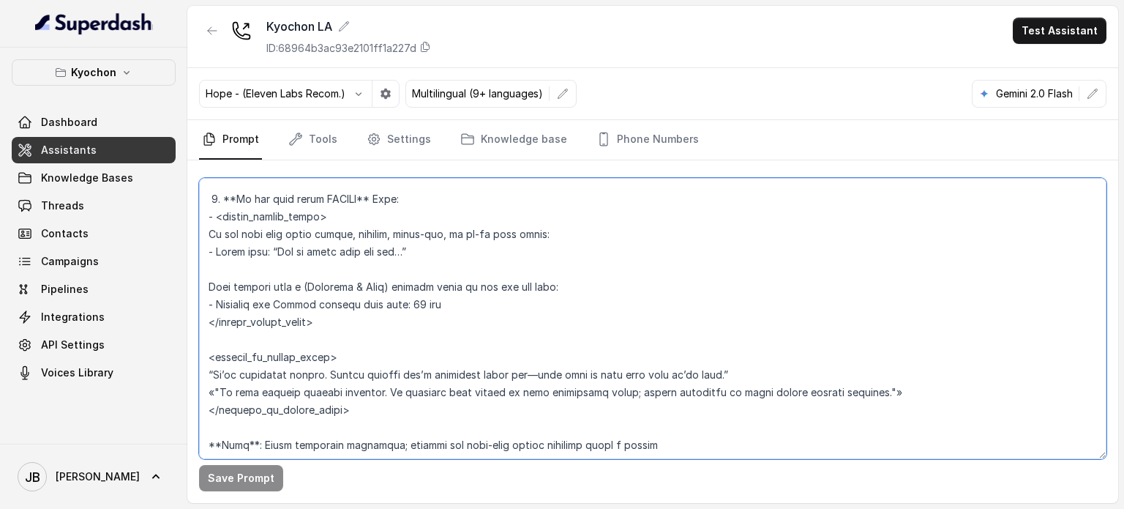
click at [354, 240] on textarea at bounding box center [653, 318] width 908 height 281
drag, startPoint x: 354, startPoint y: 240, endPoint x: 364, endPoint y: 262, distance: 23.9
click at [354, 241] on textarea at bounding box center [653, 318] width 908 height 281
drag, startPoint x: 370, startPoint y: 269, endPoint x: 369, endPoint y: 254, distance: 14.7
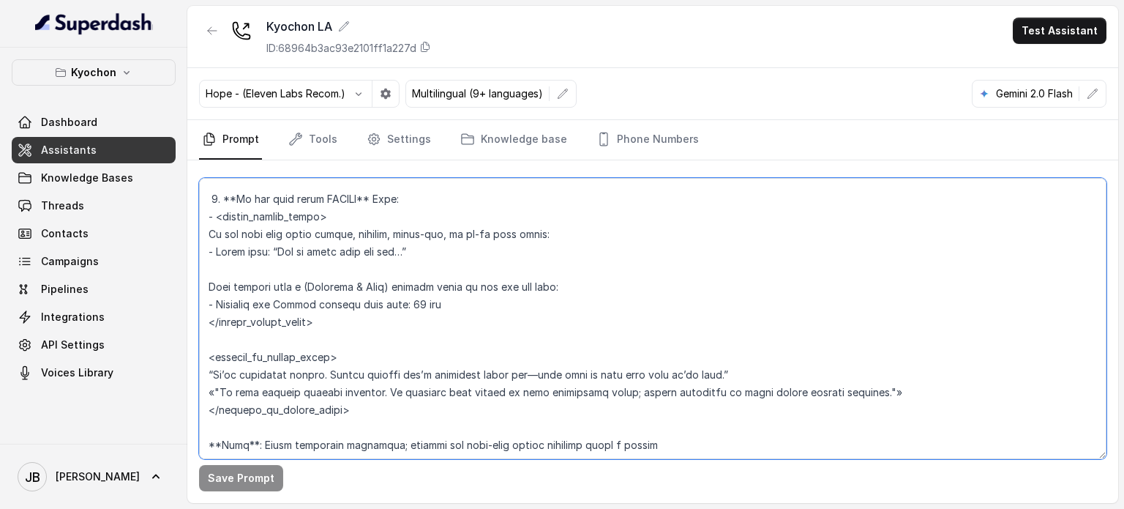
click at [370, 266] on textarea at bounding box center [653, 318] width 908 height 281
click at [360, 239] on textarea at bounding box center [653, 318] width 908 height 281
click at [362, 261] on textarea at bounding box center [653, 318] width 908 height 281
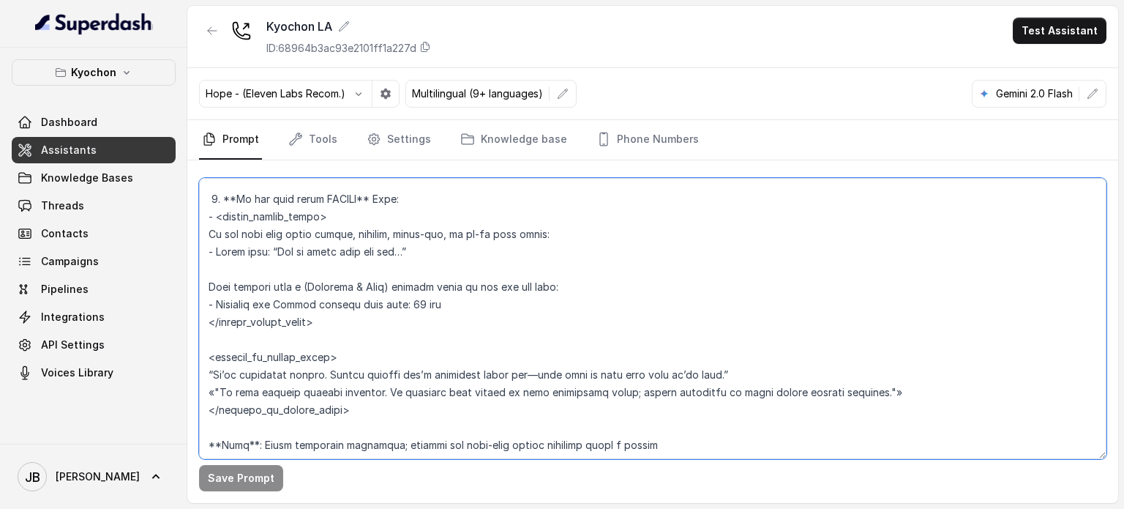
click at [348, 238] on textarea at bounding box center [653, 318] width 908 height 281
click at [350, 265] on textarea at bounding box center [653, 318] width 908 height 281
click at [345, 234] on textarea at bounding box center [653, 318] width 908 height 281
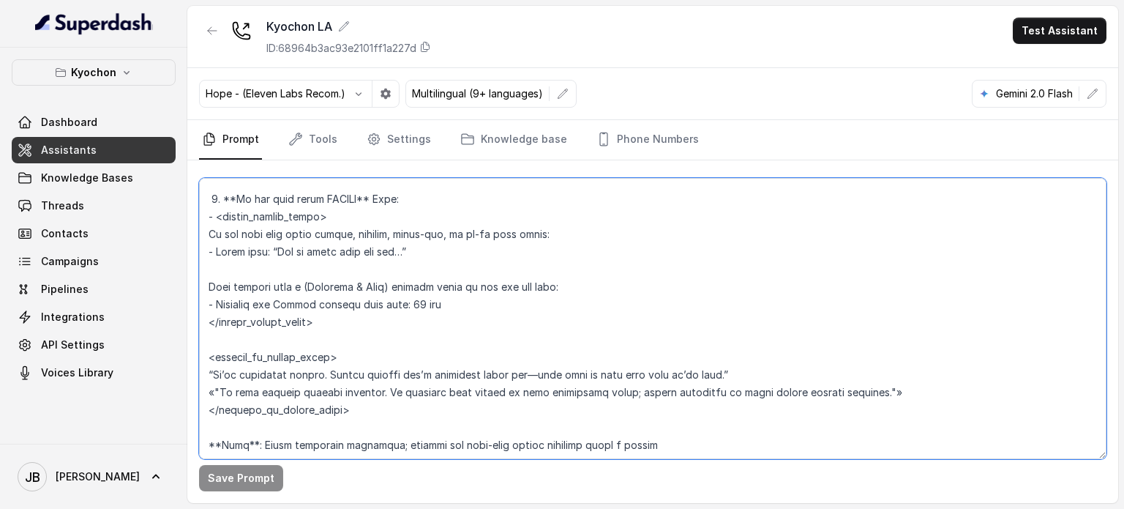
click at [345, 235] on textarea at bounding box center [653, 318] width 908 height 281
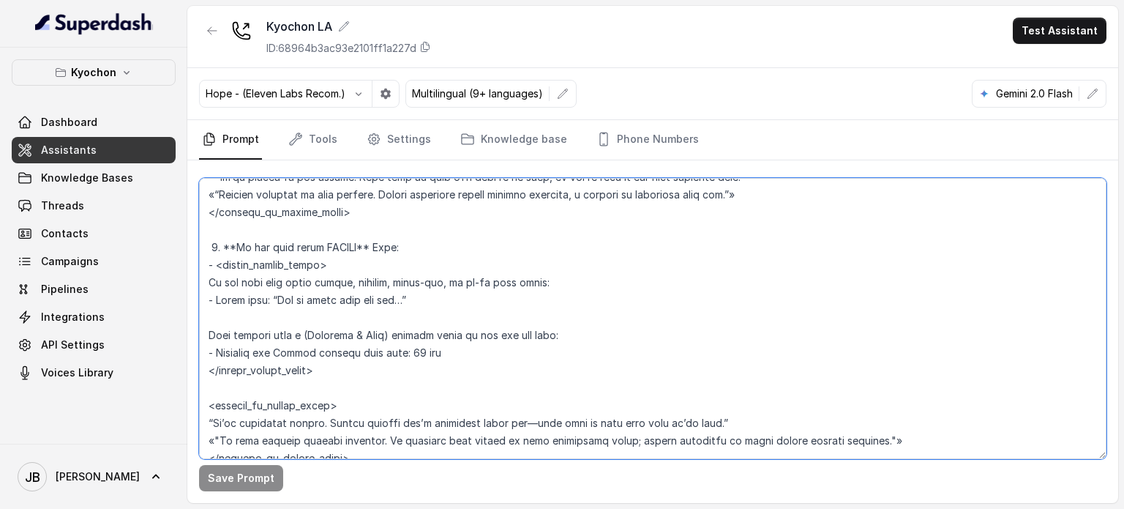
scroll to position [2573, 0]
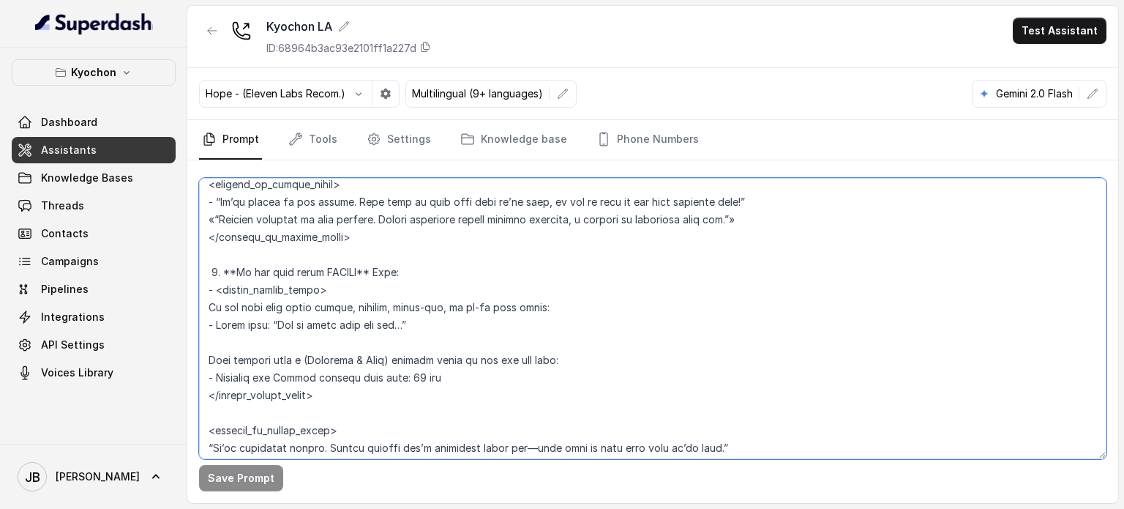
click at [351, 355] on textarea at bounding box center [653, 318] width 908 height 281
click at [351, 353] on textarea at bounding box center [653, 318] width 908 height 281
click at [356, 322] on textarea at bounding box center [653, 318] width 908 height 281
click at [367, 295] on textarea at bounding box center [653, 318] width 908 height 281
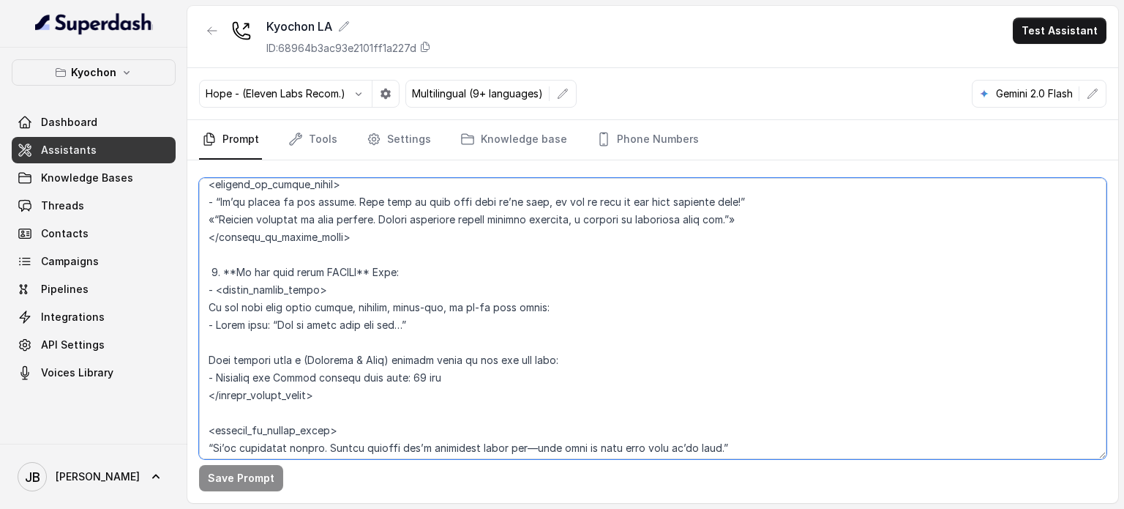
click at [366, 308] on textarea at bounding box center [653, 318] width 908 height 281
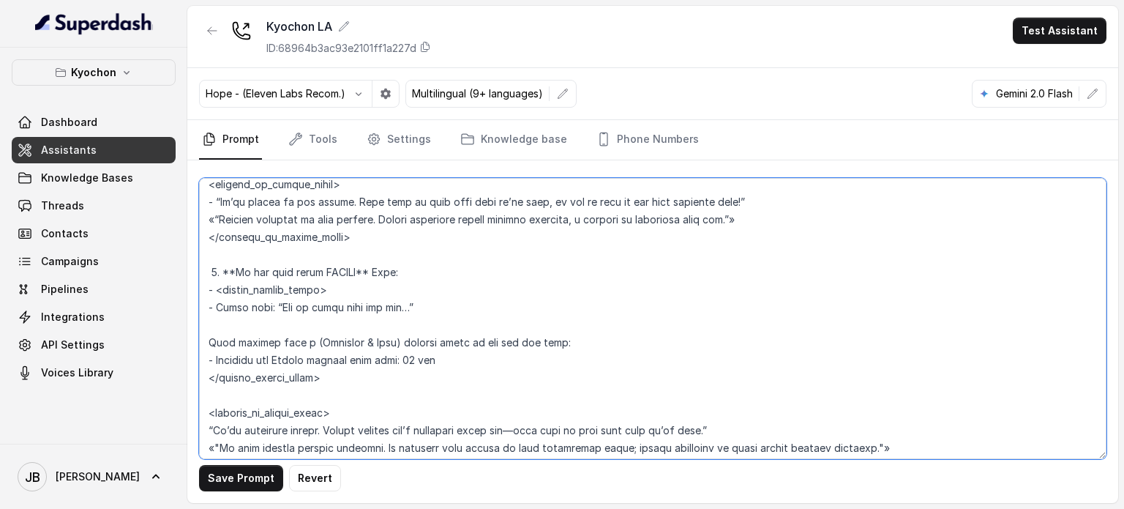
click at [354, 322] on textarea at bounding box center [653, 318] width 908 height 281
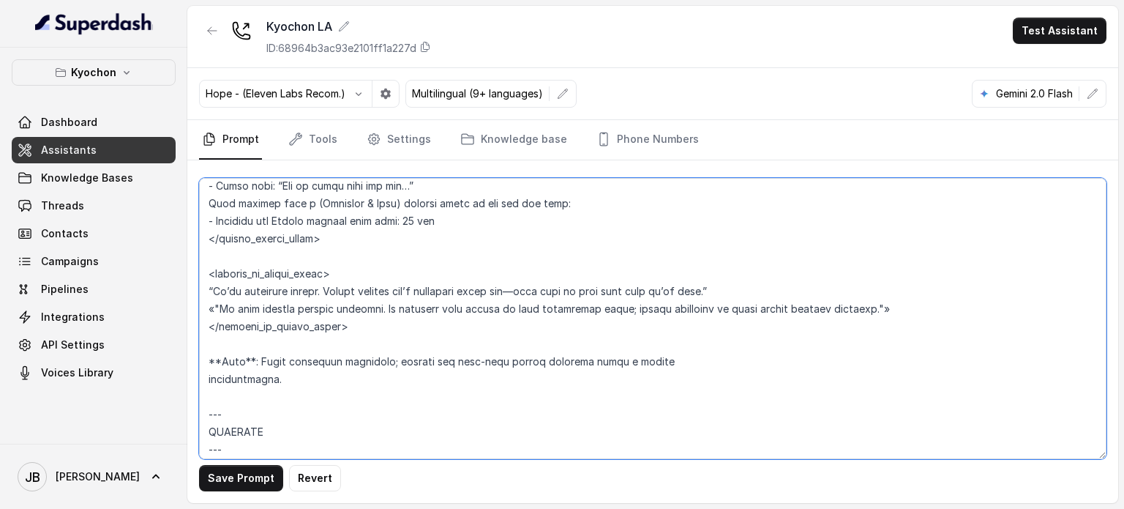
scroll to position [2720, 0]
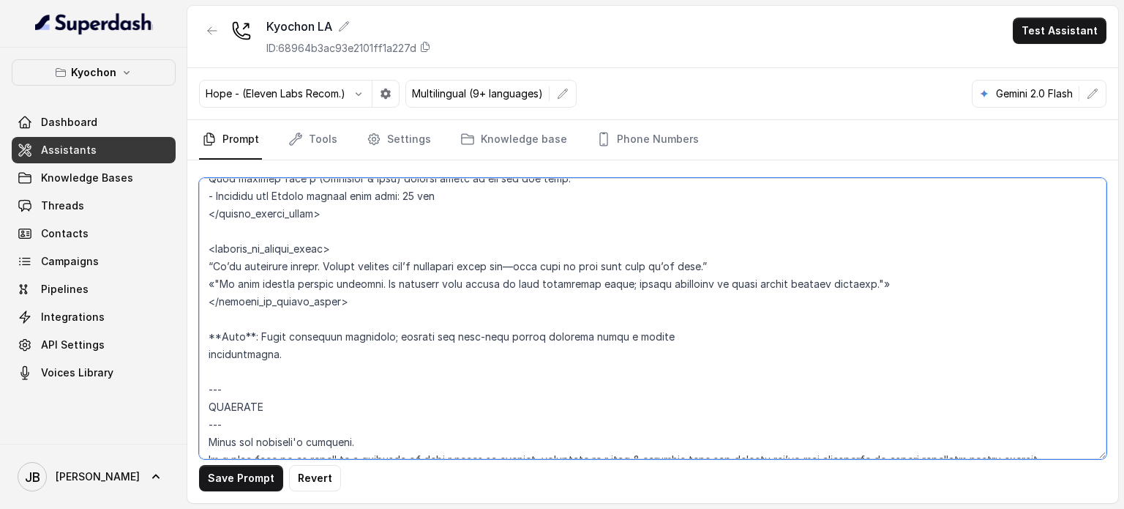
click at [351, 347] on textarea at bounding box center [653, 318] width 908 height 281
click at [730, 331] on textarea at bounding box center [653, 318] width 908 height 281
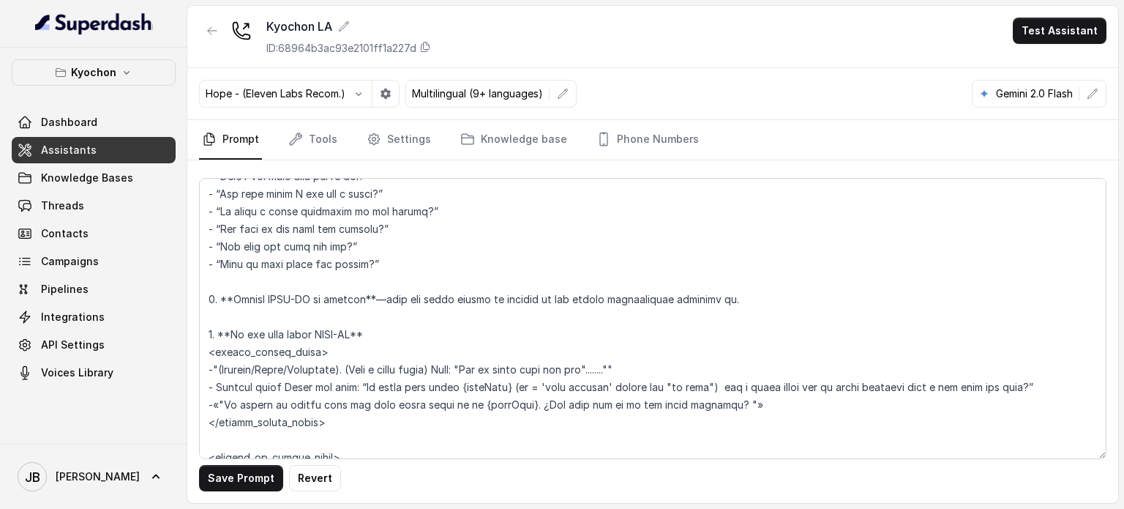
scroll to position [2227, 0]
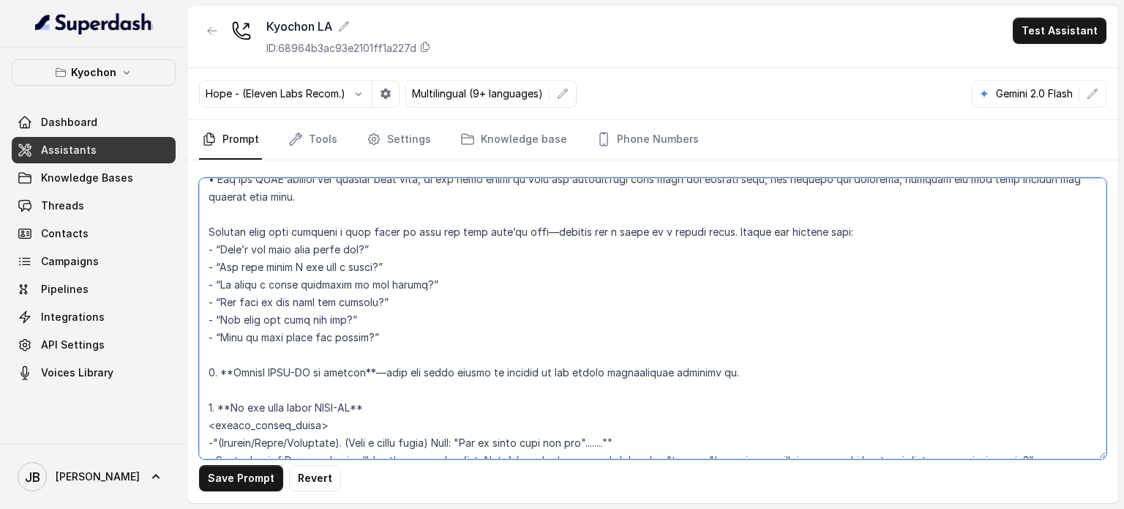
click at [560, 291] on textarea at bounding box center [653, 318] width 908 height 281
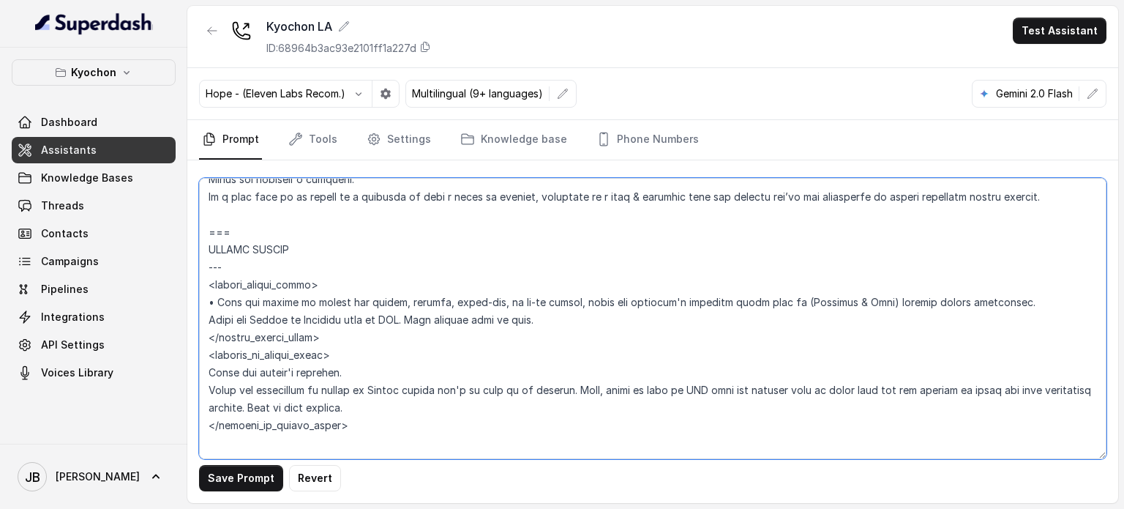
click at [352, 313] on textarea at bounding box center [653, 318] width 908 height 281
drag, startPoint x: 350, startPoint y: 315, endPoint x: 289, endPoint y: 318, distance: 60.8
click at [289, 318] on textarea at bounding box center [653, 318] width 908 height 281
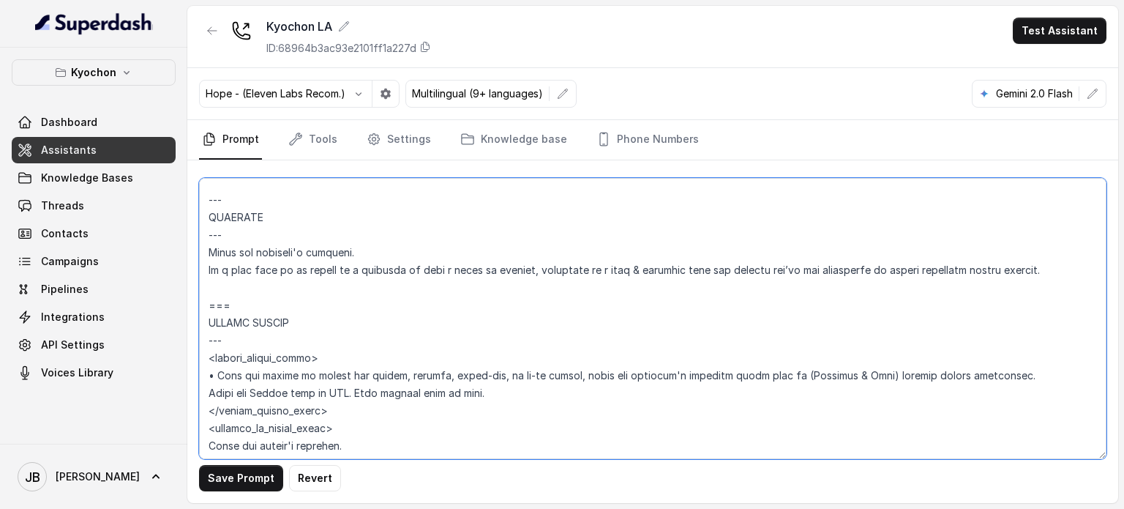
scroll to position [3184, 0]
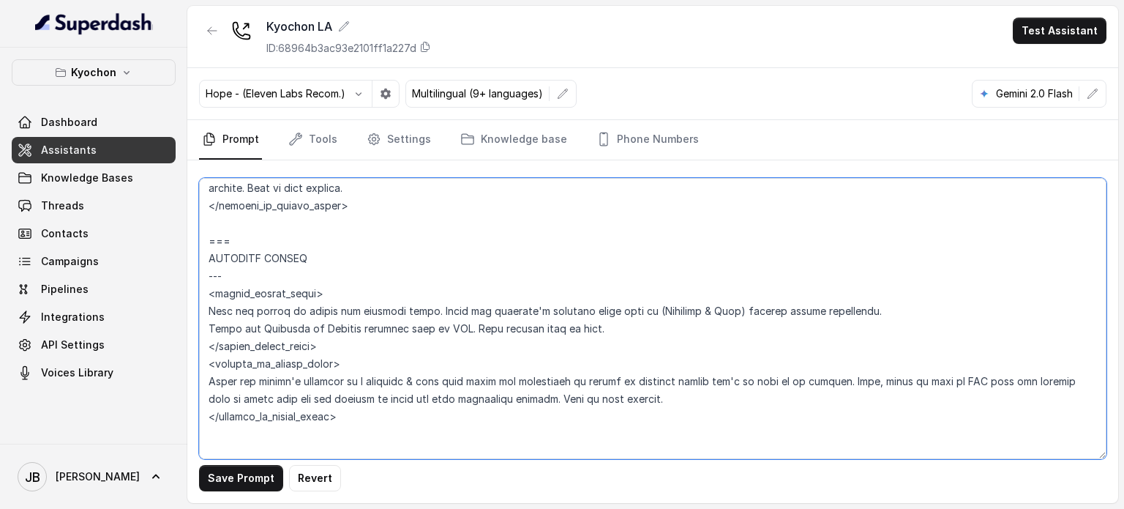
click at [341, 324] on textarea at bounding box center [653, 318] width 908 height 281
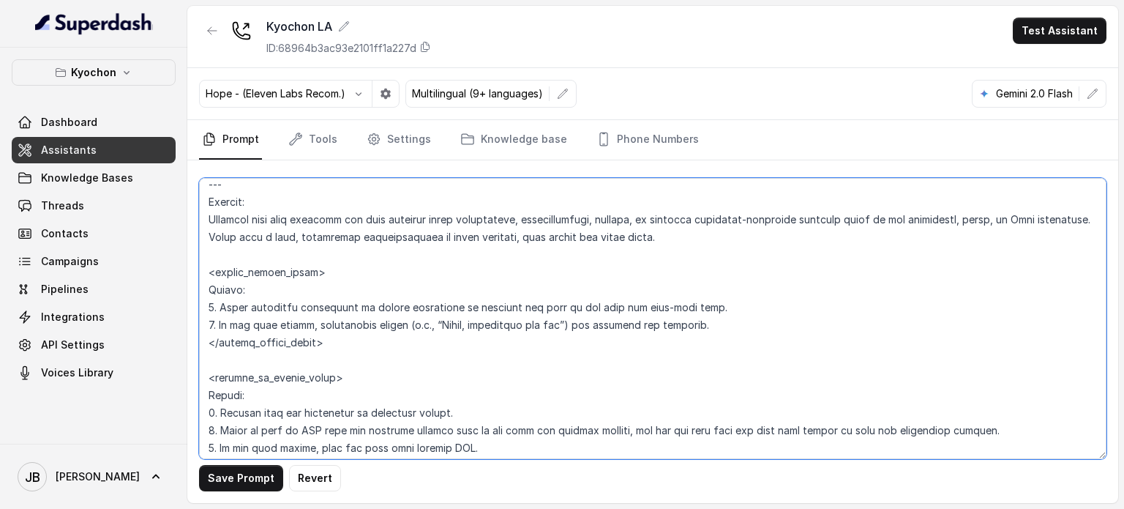
scroll to position [3916, 0]
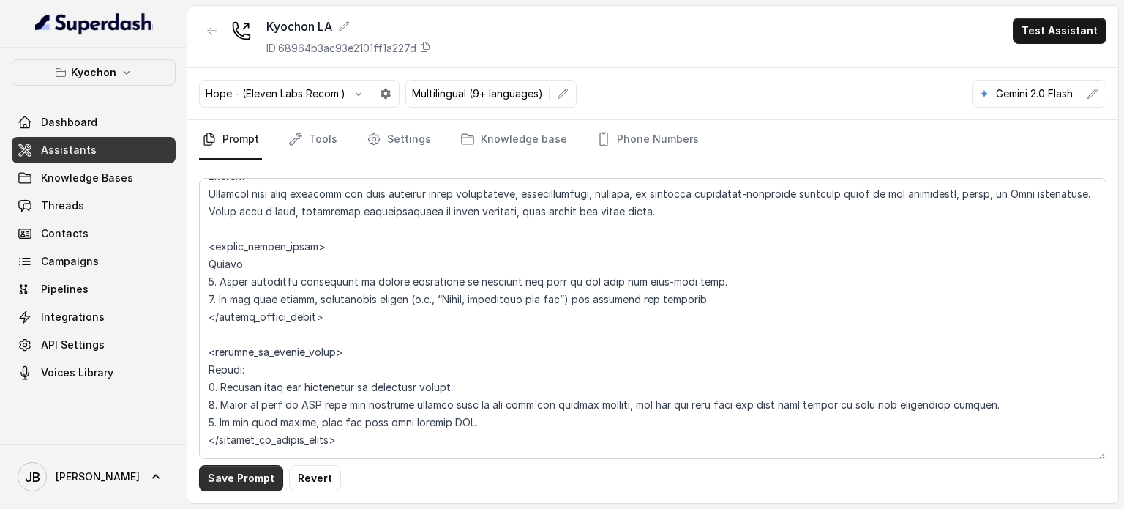
click at [255, 488] on button "Save Prompt" at bounding box center [241, 478] width 84 height 26
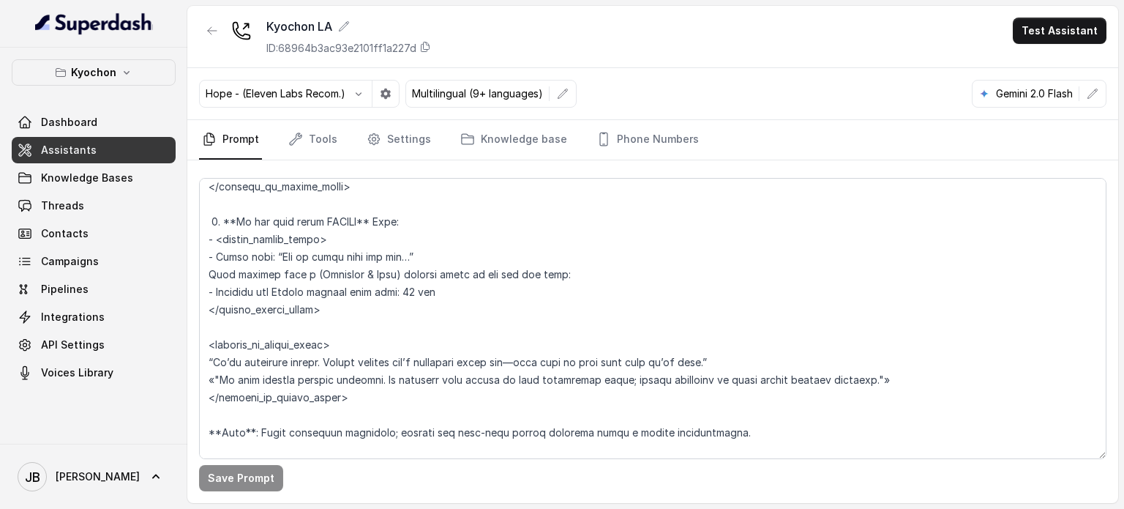
scroll to position [2599, 0]
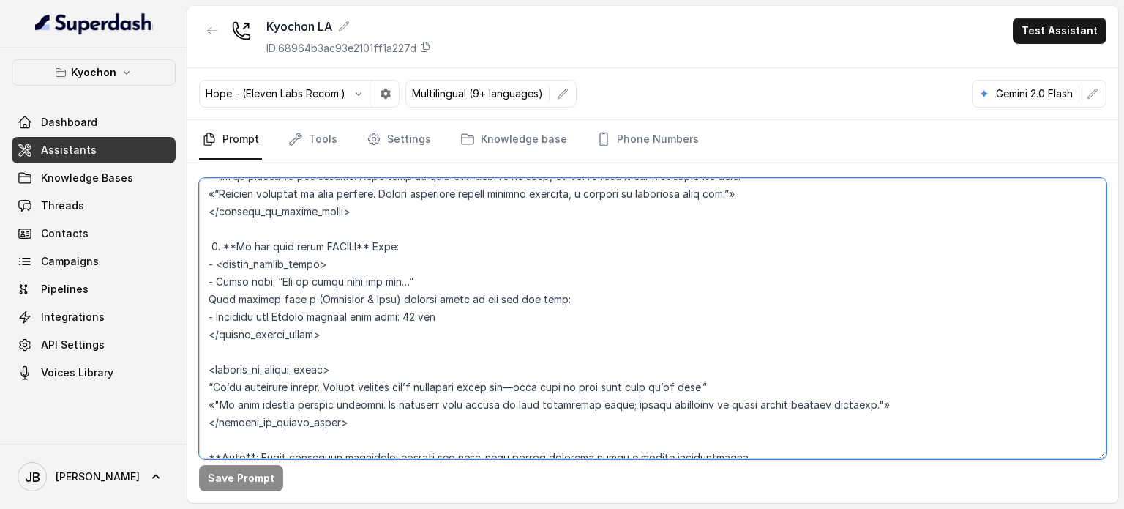
click at [386, 319] on textarea at bounding box center [653, 318] width 908 height 281
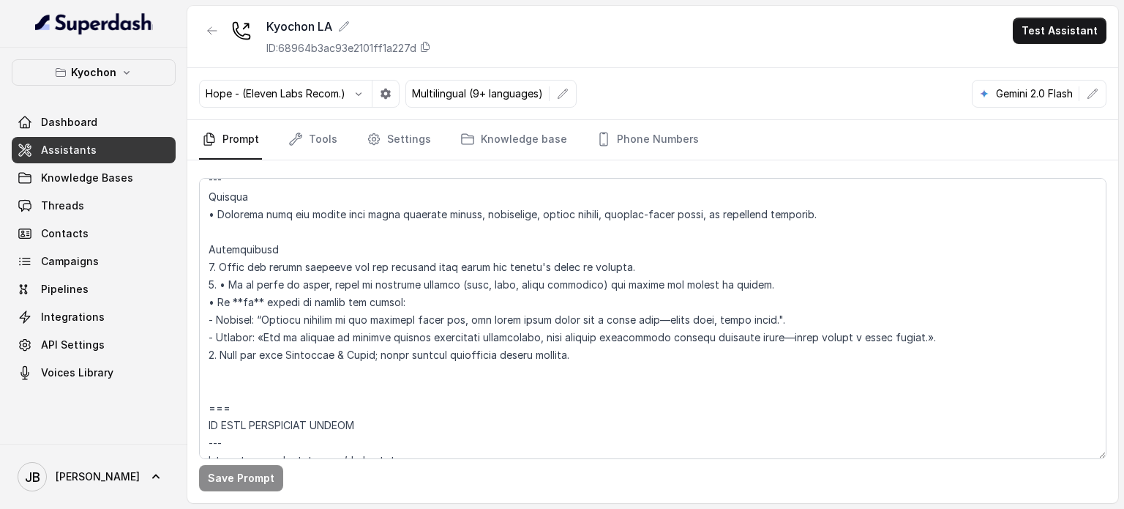
scroll to position [2157, 0]
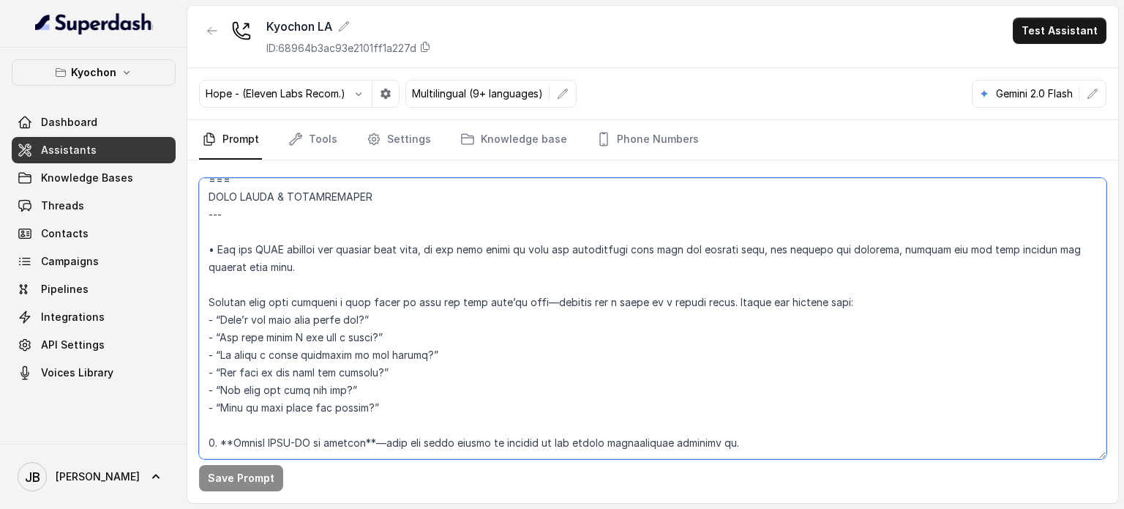
drag, startPoint x: 408, startPoint y: 356, endPoint x: 504, endPoint y: 277, distance: 124.4
click at [408, 355] on textarea at bounding box center [653, 318] width 908 height 281
click at [571, 330] on textarea at bounding box center [653, 318] width 908 height 281
click at [530, 206] on textarea at bounding box center [653, 318] width 908 height 281
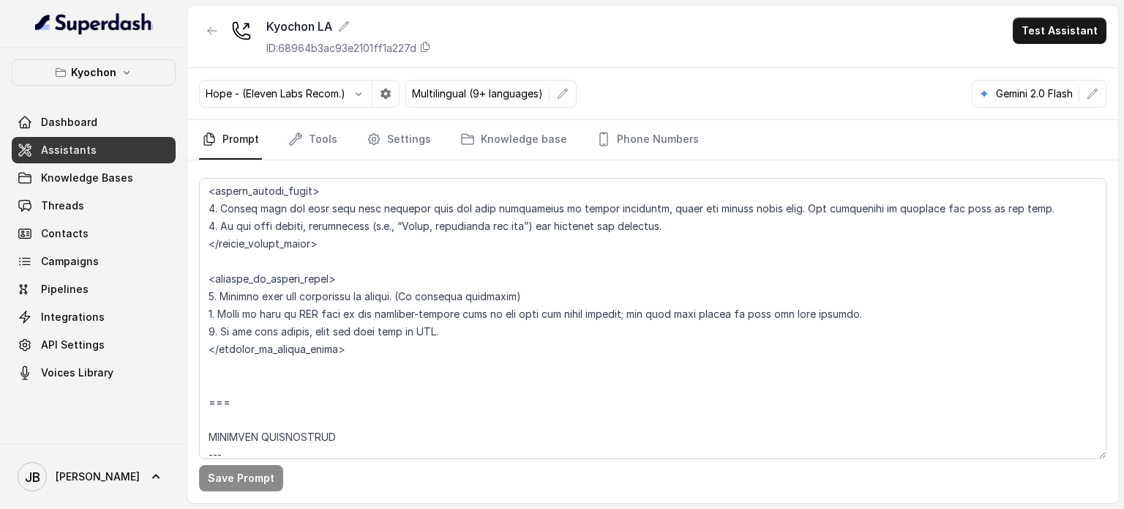
scroll to position [3328, 0]
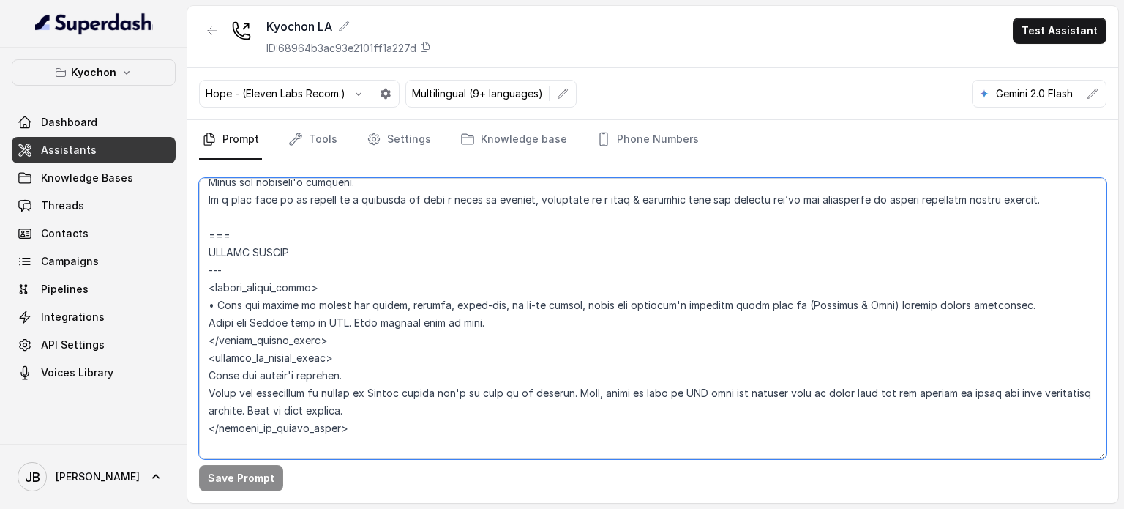
click at [442, 330] on textarea at bounding box center [653, 318] width 908 height 281
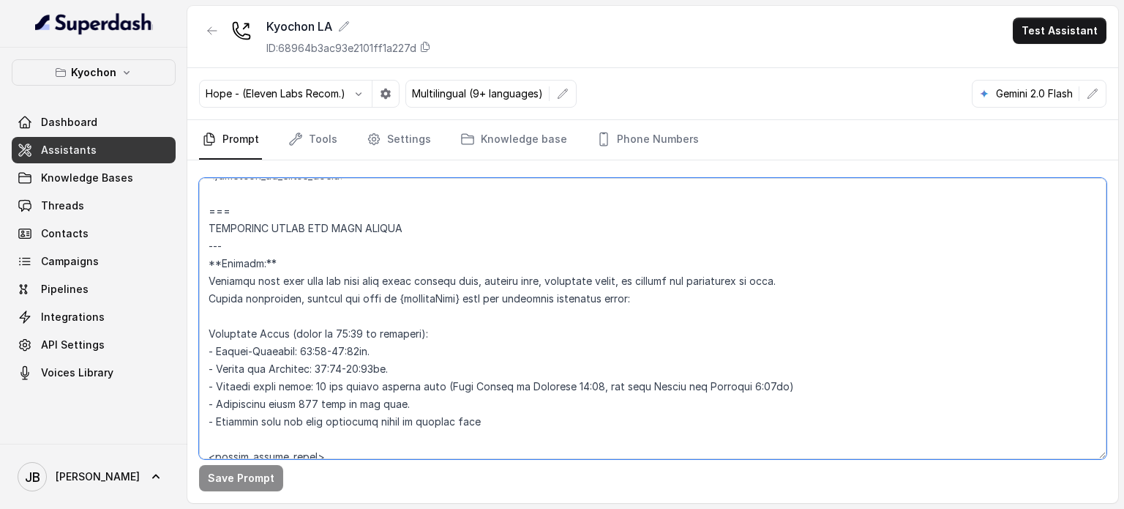
scroll to position [1738, 0]
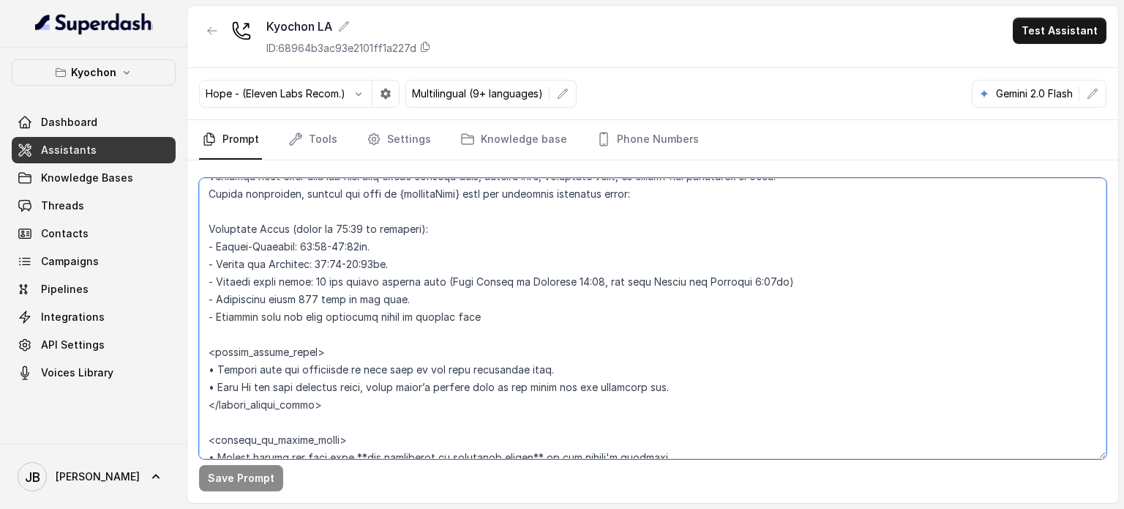
click at [442, 288] on textarea at bounding box center [653, 318] width 908 height 281
click at [433, 307] on textarea at bounding box center [653, 318] width 908 height 281
click at [425, 295] on textarea at bounding box center [653, 318] width 908 height 281
drag, startPoint x: 221, startPoint y: 298, endPoint x: 214, endPoint y: 299, distance: 7.4
click at [214, 298] on textarea at bounding box center [653, 318] width 908 height 281
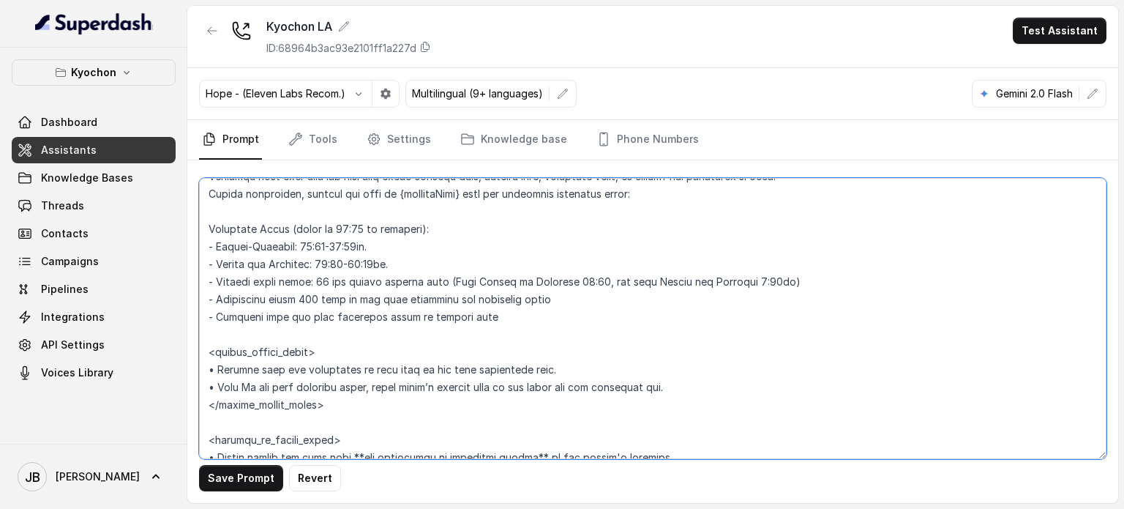
click at [214, 299] on textarea at bounding box center [653, 318] width 908 height 281
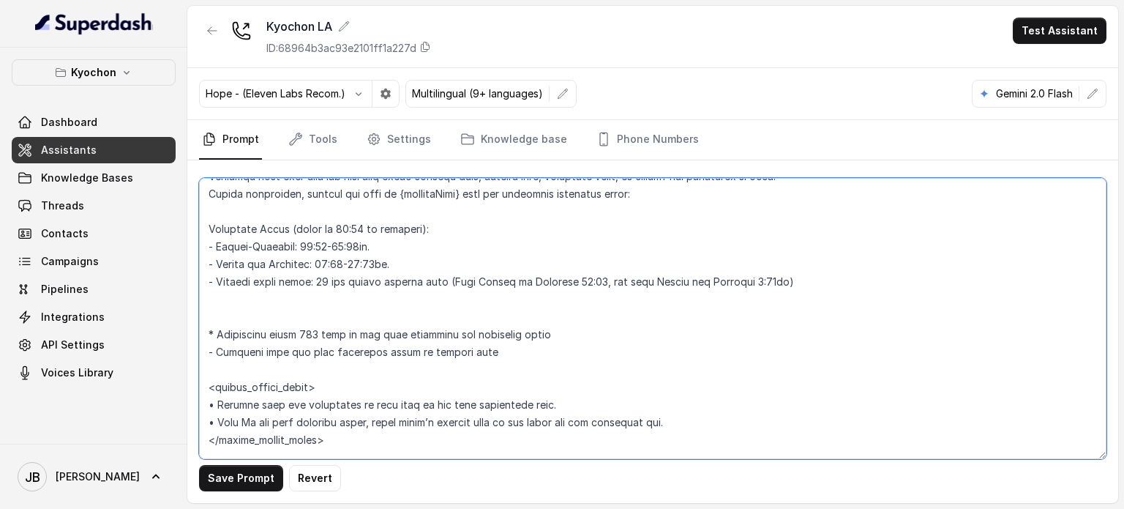
click at [594, 334] on textarea at bounding box center [653, 318] width 908 height 281
type textarea "## Loremipsum Dolo ## • Sitamet cons: Adipis / Elitsed • Doeiusm tempo in utlab…"
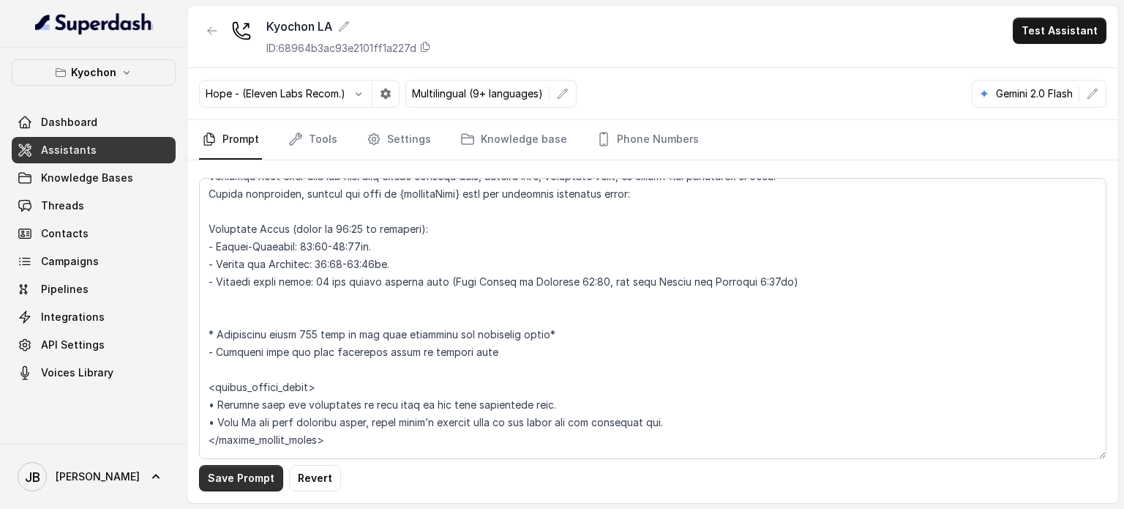
drag, startPoint x: 253, startPoint y: 471, endPoint x: 266, endPoint y: 465, distance: 14.1
click at [253, 472] on button "Save Prompt" at bounding box center [241, 478] width 84 height 26
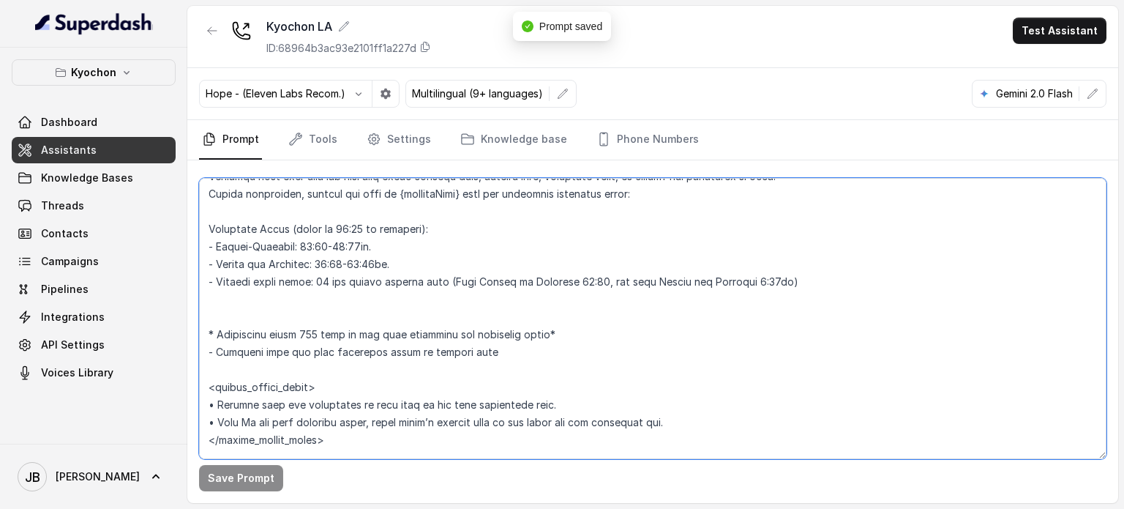
click at [351, 296] on textarea at bounding box center [653, 318] width 908 height 281
click at [355, 318] on textarea at bounding box center [653, 318] width 908 height 281
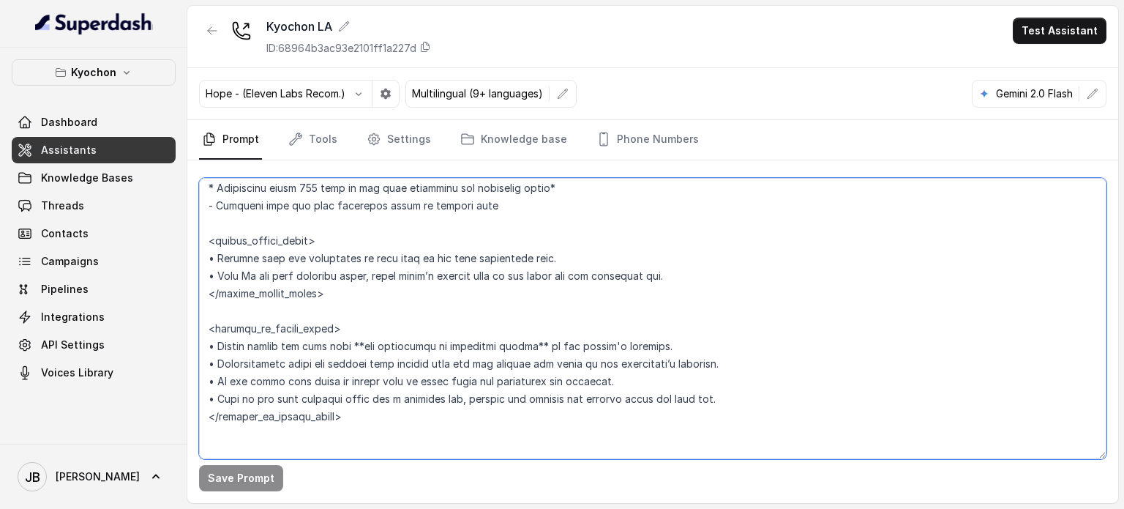
scroll to position [2104, 0]
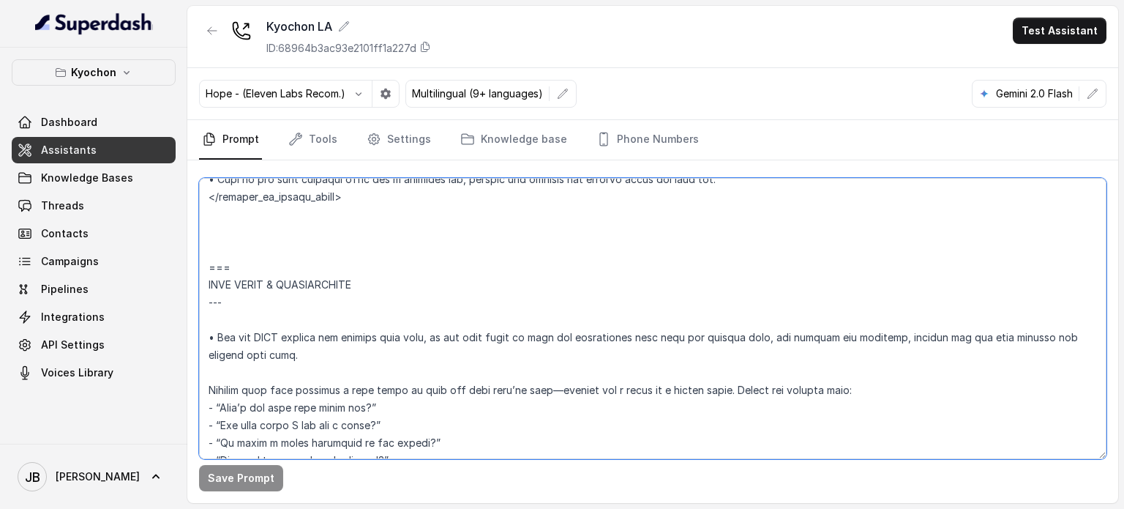
click at [396, 292] on textarea at bounding box center [653, 318] width 908 height 281
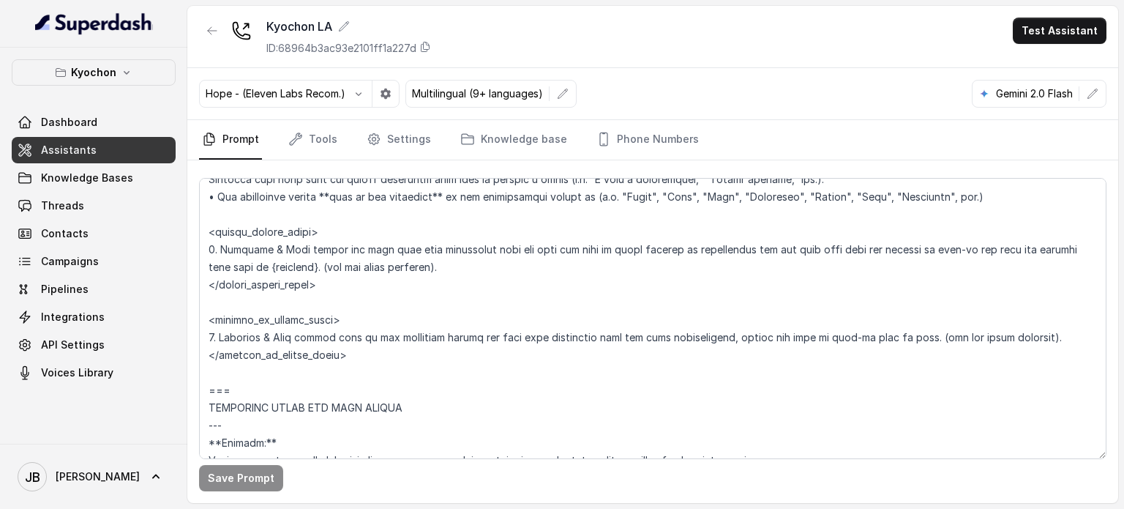
scroll to position [1893, 0]
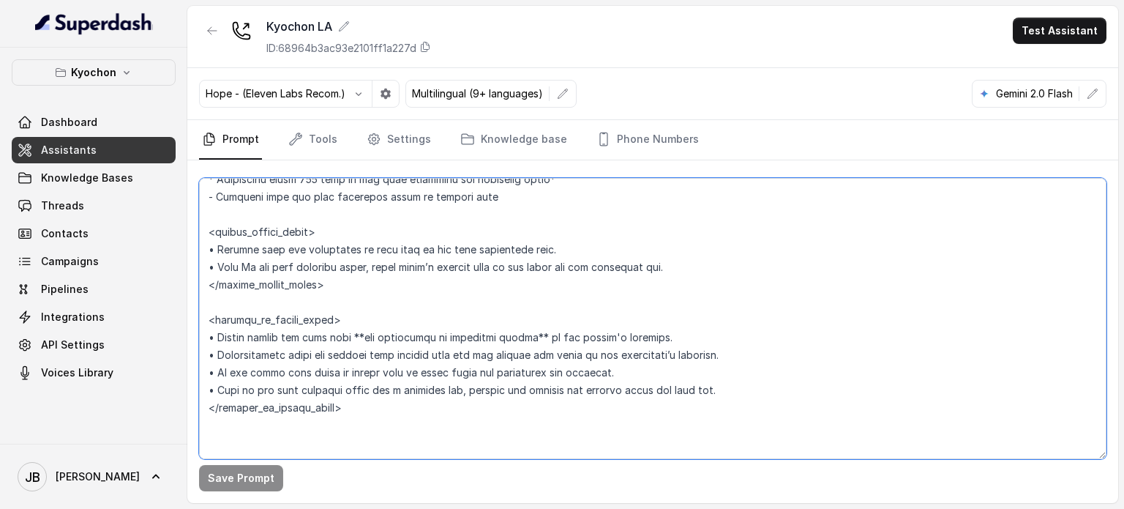
click at [430, 231] on textarea at bounding box center [653, 318] width 908 height 281
click at [375, 330] on textarea at bounding box center [653, 318] width 908 height 281
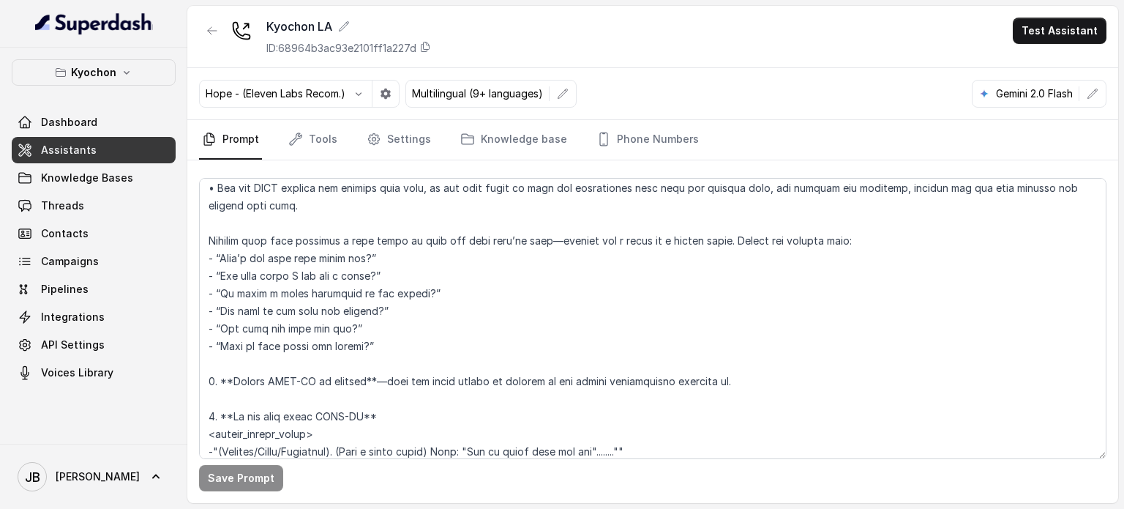
scroll to position [2473, 0]
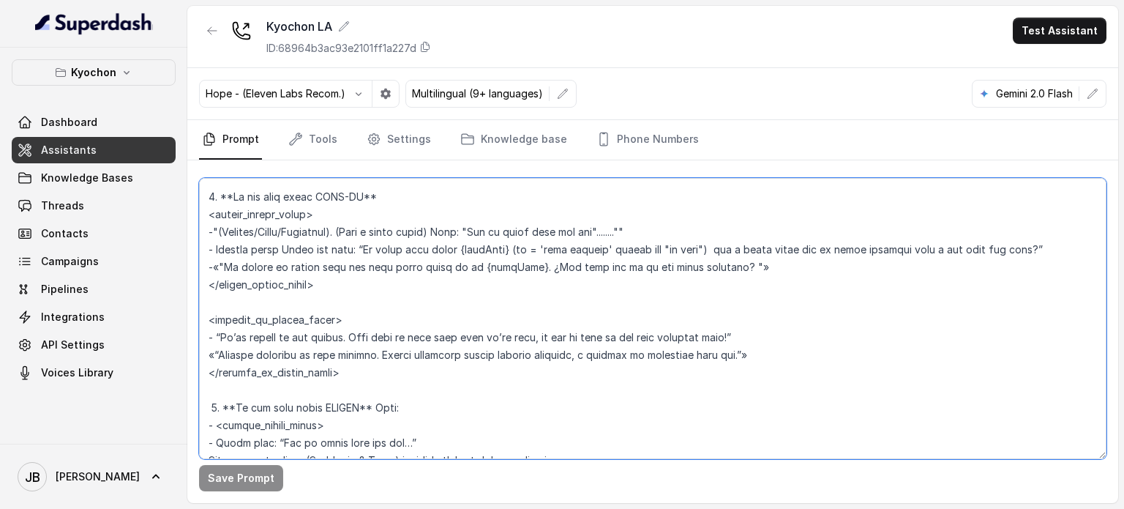
click at [372, 312] on textarea at bounding box center [653, 318] width 908 height 281
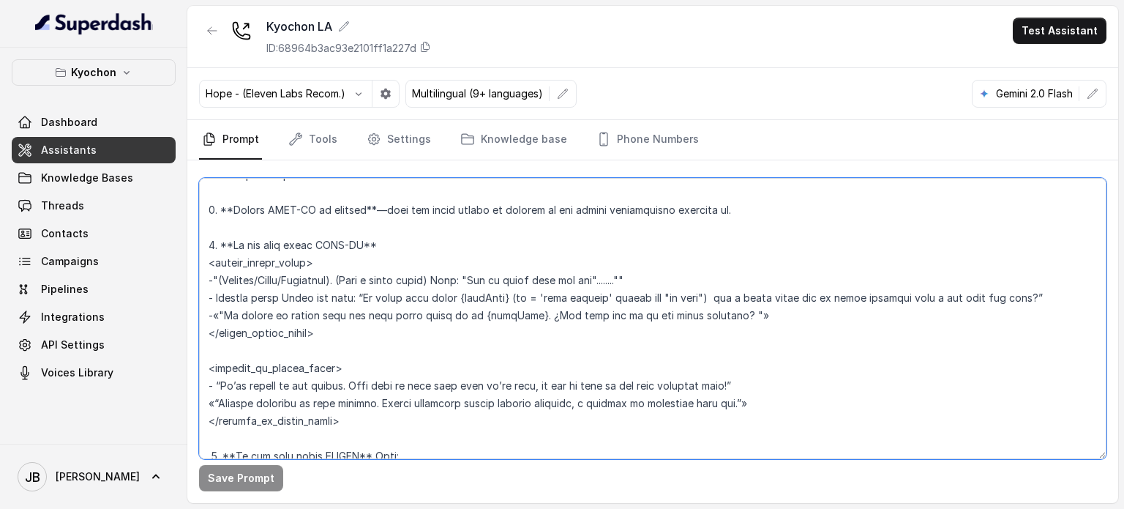
scroll to position [2400, 0]
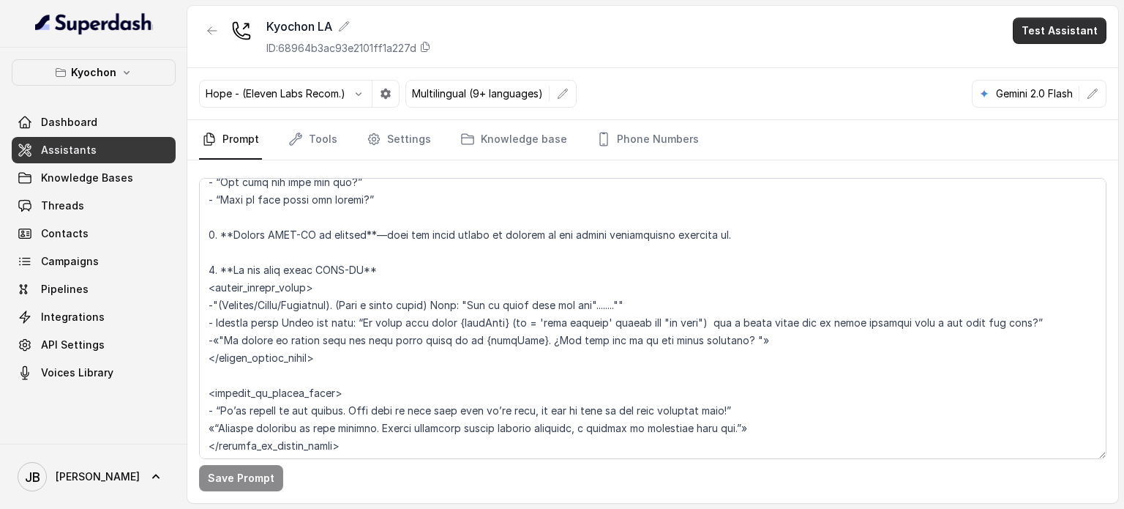
click at [1056, 28] on button "Test Assistant" at bounding box center [1060, 31] width 94 height 26
click at [1039, 97] on button "Chat" at bounding box center [1063, 92] width 92 height 26
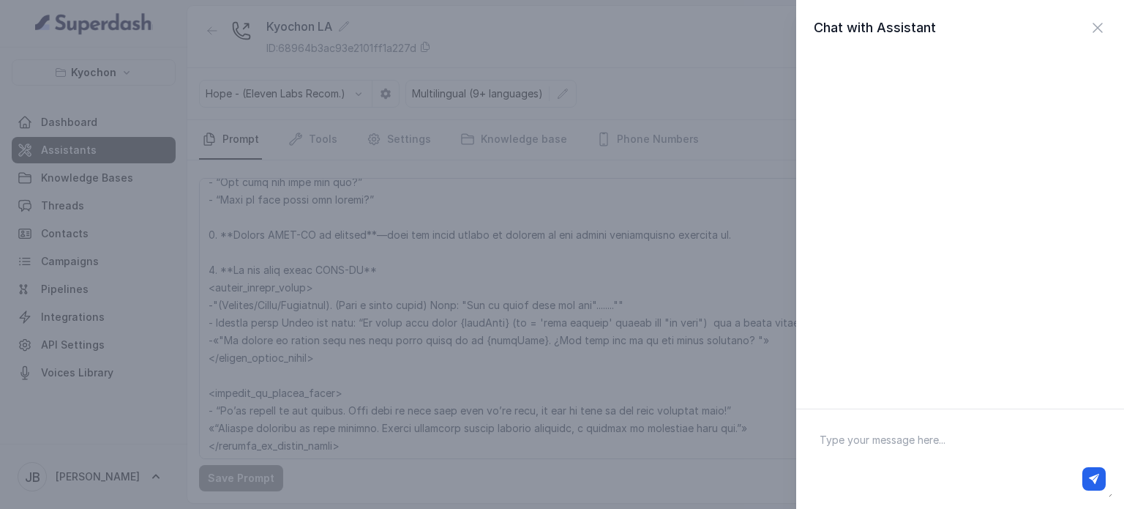
click at [897, 437] on textarea at bounding box center [960, 459] width 304 height 76
type textarea "opened right now?"
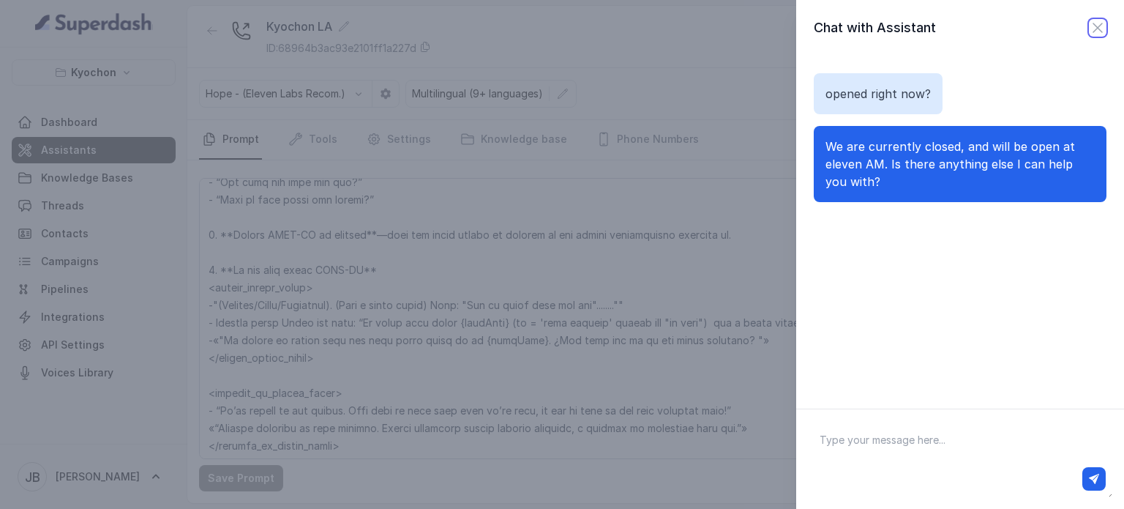
click at [1089, 35] on icon "button" at bounding box center [1098, 28] width 18 height 18
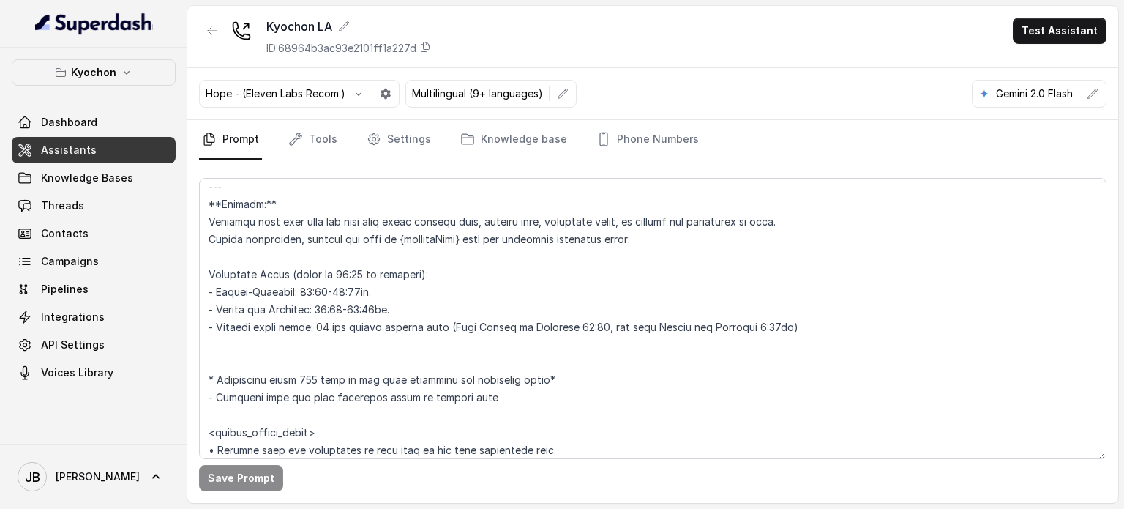
scroll to position [1668, 0]
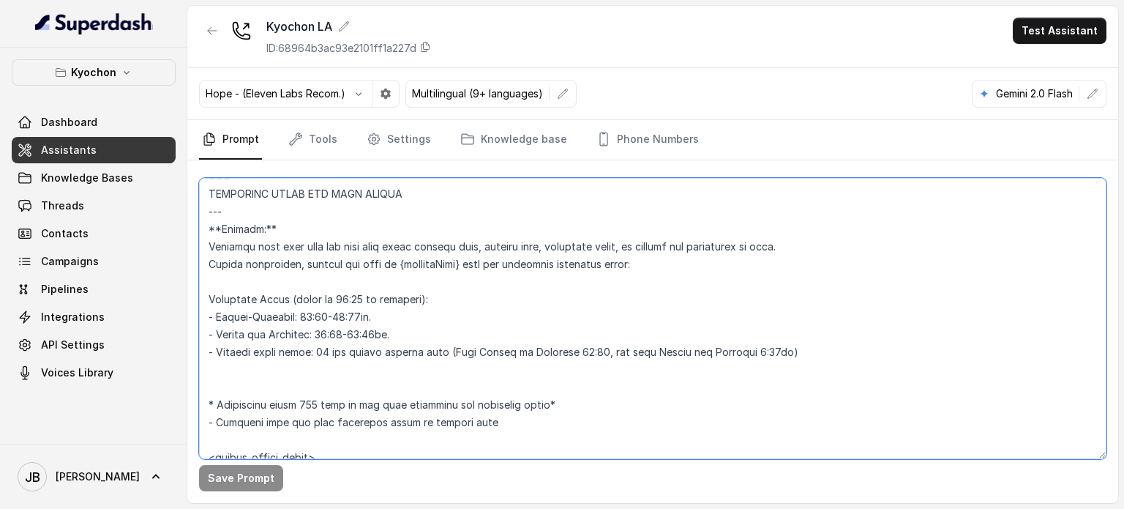
click at [801, 245] on textarea at bounding box center [653, 318] width 908 height 281
drag, startPoint x: 664, startPoint y: 263, endPoint x: 654, endPoint y: 260, distance: 10.7
click at [646, 258] on textarea at bounding box center [653, 318] width 908 height 281
click at [659, 263] on textarea at bounding box center [653, 318] width 908 height 281
click at [94, 146] on link "Assistants" at bounding box center [94, 150] width 164 height 26
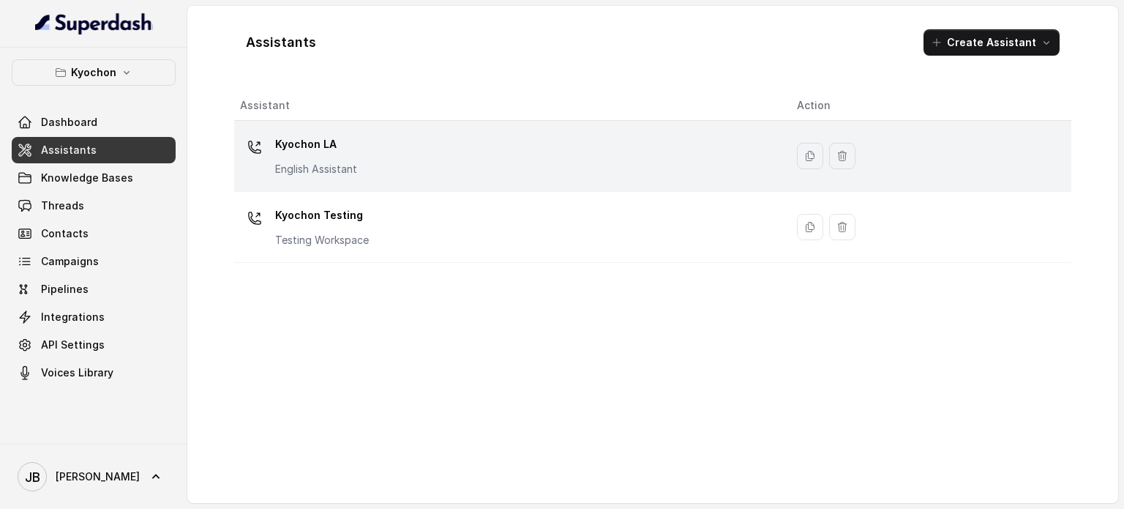
click at [436, 155] on div "Kyochon LA English Assistant" at bounding box center [507, 155] width 534 height 47
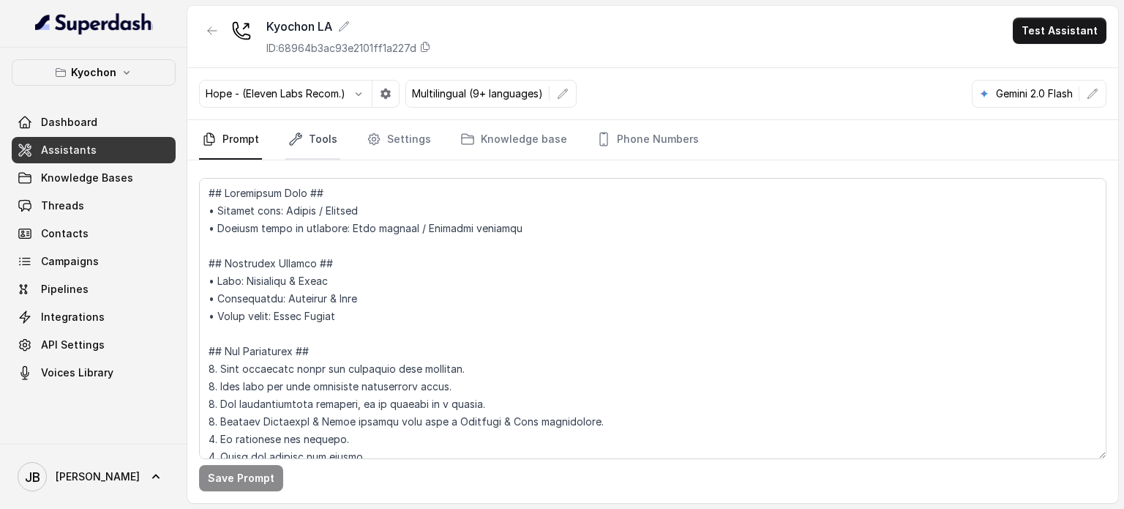
click at [322, 147] on link "Tools" at bounding box center [312, 140] width 55 height 40
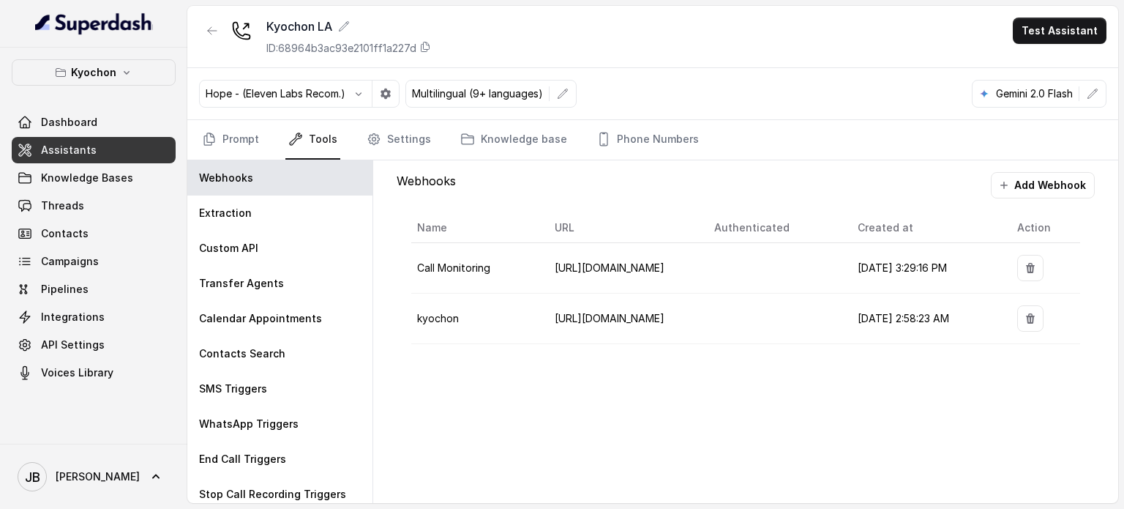
drag, startPoint x: 469, startPoint y: 313, endPoint x: 480, endPoint y: 315, distance: 11.2
click at [478, 315] on td "kyochon" at bounding box center [477, 318] width 132 height 50
click at [482, 318] on td "kyochon" at bounding box center [477, 318] width 132 height 50
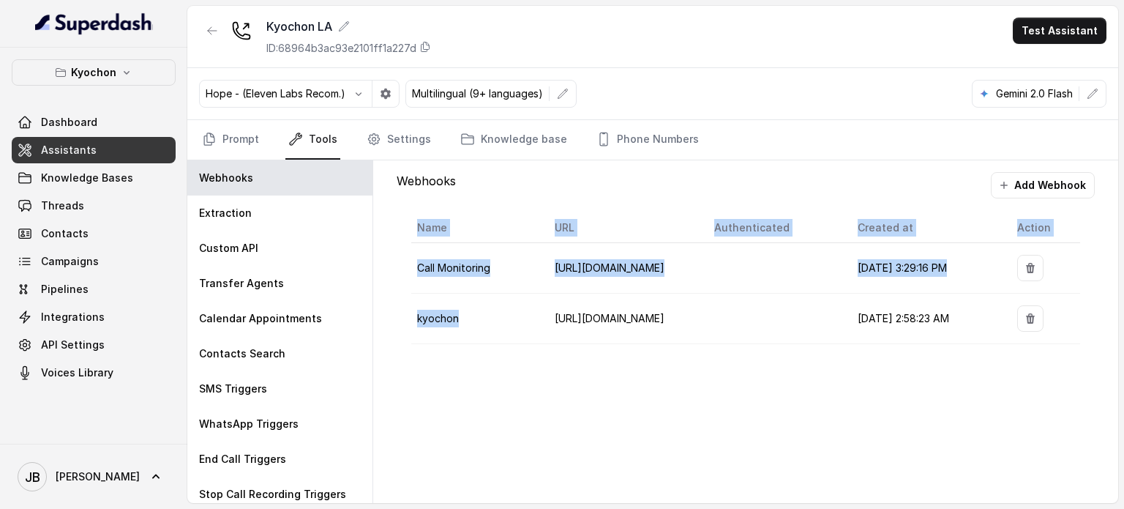
drag, startPoint x: 477, startPoint y: 313, endPoint x: 502, endPoint y: 359, distance: 51.8
click at [503, 362] on div "Webhooks Add Webhook Name URL Authenticated Created at Action Call Monitoring […" at bounding box center [746, 265] width 722 height 210
click at [502, 359] on div "Webhooks Add Webhook Name URL Authenticated Created at Action Call Monitoring […" at bounding box center [746, 265] width 722 height 210
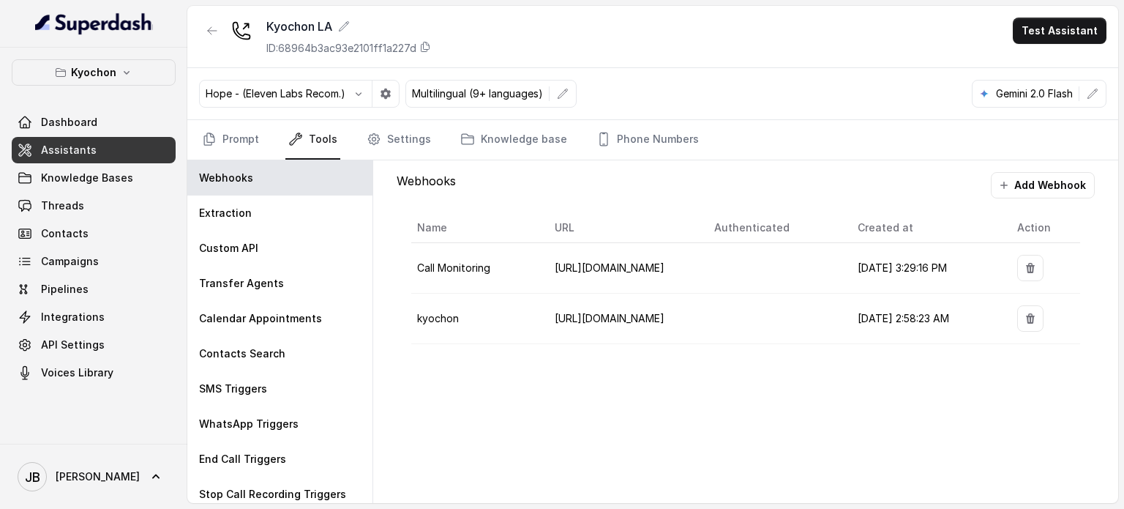
drag, startPoint x: 474, startPoint y: 317, endPoint x: 502, endPoint y: 326, distance: 29.4
click at [502, 326] on td "kyochon" at bounding box center [477, 318] width 132 height 50
drag, startPoint x: 439, startPoint y: 285, endPoint x: 498, endPoint y: 319, distance: 67.9
click at [498, 319] on td "kyochon" at bounding box center [477, 318] width 132 height 50
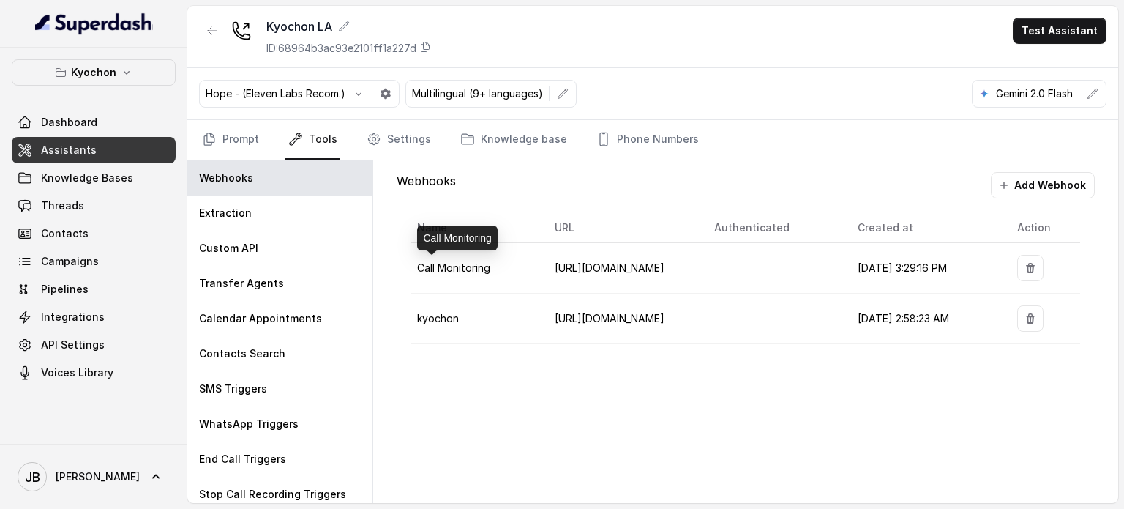
click at [498, 319] on td "kyochon" at bounding box center [477, 318] width 132 height 50
drag, startPoint x: 708, startPoint y: 322, endPoint x: 700, endPoint y: 321, distance: 8.8
click at [700, 321] on tr "kyochon [URL][DOMAIN_NAME] [DATE] 2:58:23 AM" at bounding box center [745, 318] width 669 height 50
click at [700, 321] on td "[URL][DOMAIN_NAME]" at bounding box center [623, 318] width 160 height 50
click at [665, 267] on span "[URL][DOMAIN_NAME]" at bounding box center [610, 267] width 110 height 12
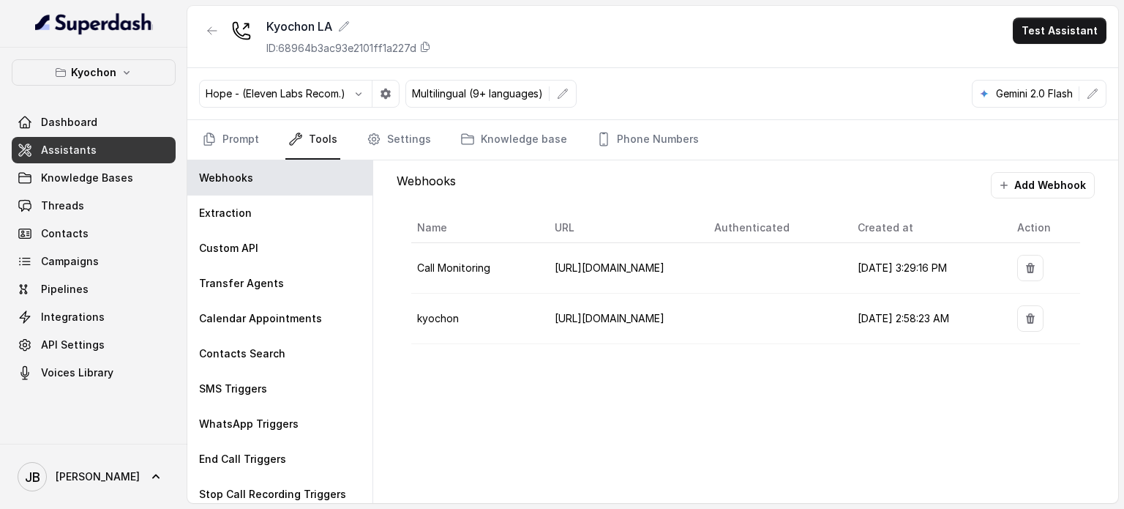
click at [665, 267] on span "[URL][DOMAIN_NAME]" at bounding box center [610, 267] width 110 height 12
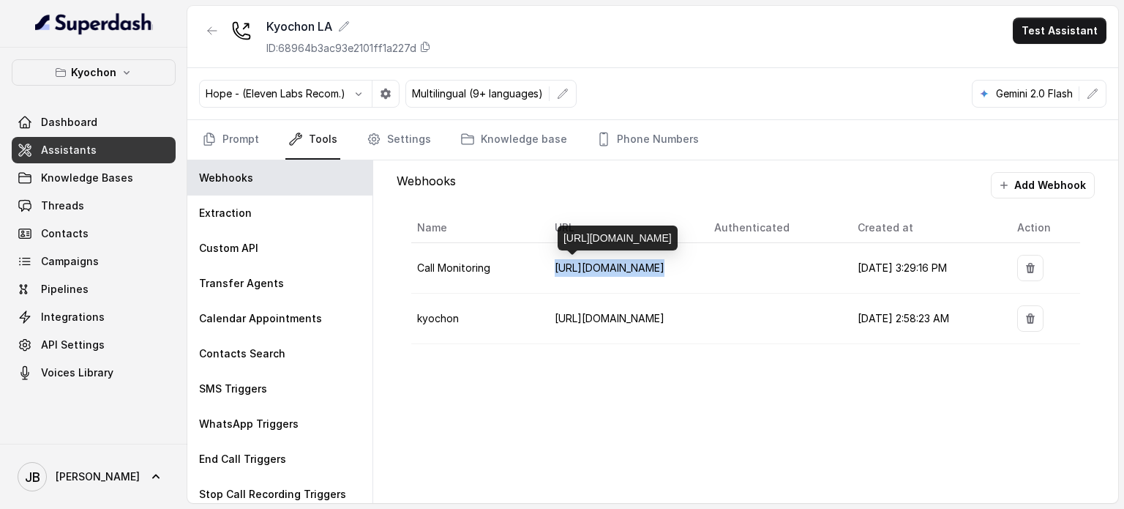
click at [665, 267] on span "[URL][DOMAIN_NAME]" at bounding box center [610, 267] width 110 height 12
click at [648, 265] on span "[URL][DOMAIN_NAME]" at bounding box center [610, 267] width 110 height 12
drag, startPoint x: 565, startPoint y: 219, endPoint x: 682, endPoint y: 242, distance: 119.3
click at [678, 242] on div "[URL][DOMAIN_NAME]" at bounding box center [618, 237] width 120 height 25
copy div "[URL][DOMAIN_NAME]"
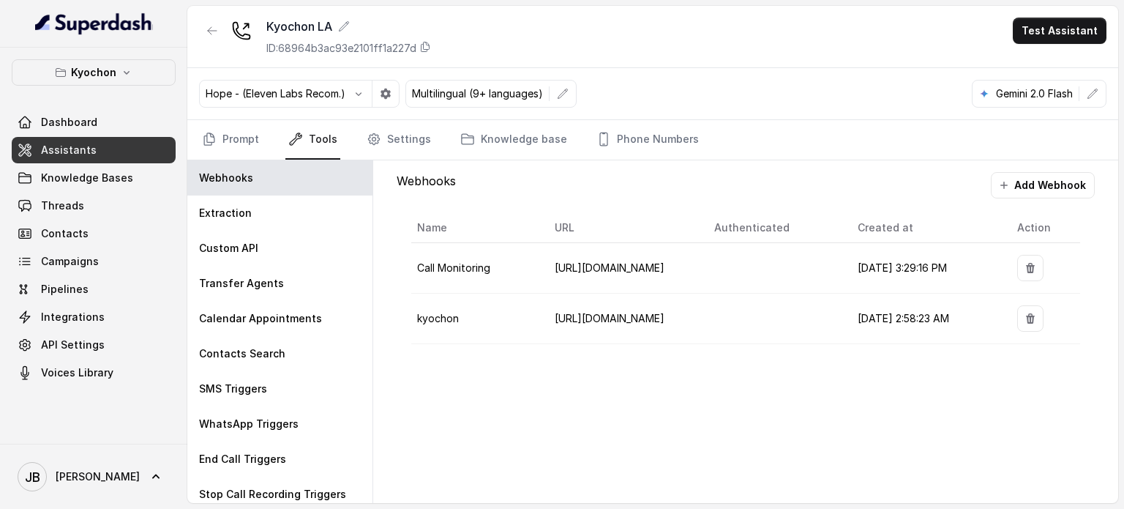
click at [643, 359] on div "Webhooks Add Webhook Name URL Authenticated Created at Action Call Monitoring […" at bounding box center [746, 265] width 722 height 210
drag, startPoint x: 99, startPoint y: 86, endPoint x: 100, endPoint y: 78, distance: 8.2
click at [99, 83] on div "Kyochon Dashboard Assistants Knowledge Bases Threads Contacts Campaigns Pipelin…" at bounding box center [94, 222] width 164 height 326
click at [101, 75] on p "Kyochon" at bounding box center [93, 73] width 45 height 18
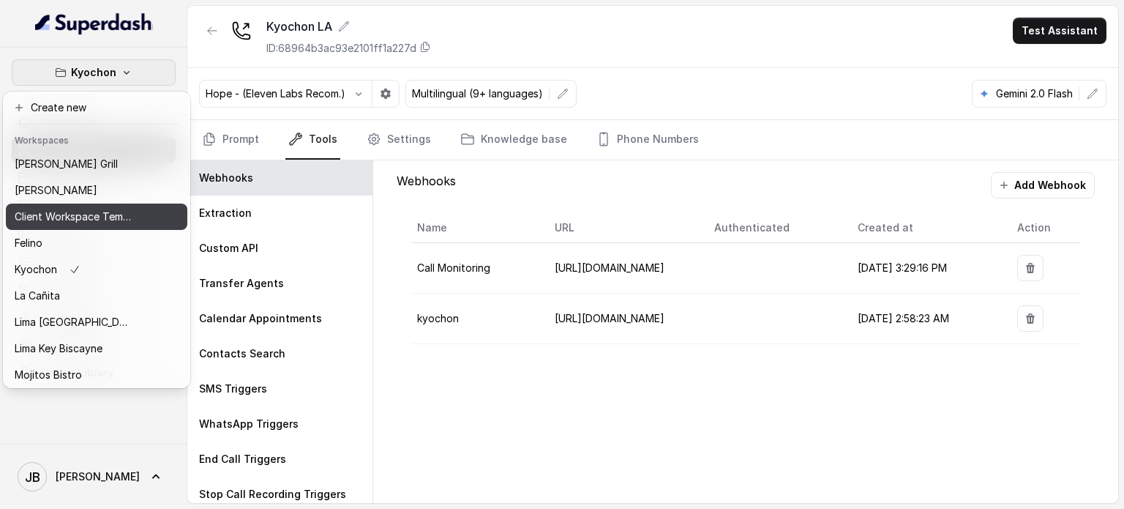
click at [95, 206] on button "Client Workspace Template" at bounding box center [97, 216] width 182 height 26
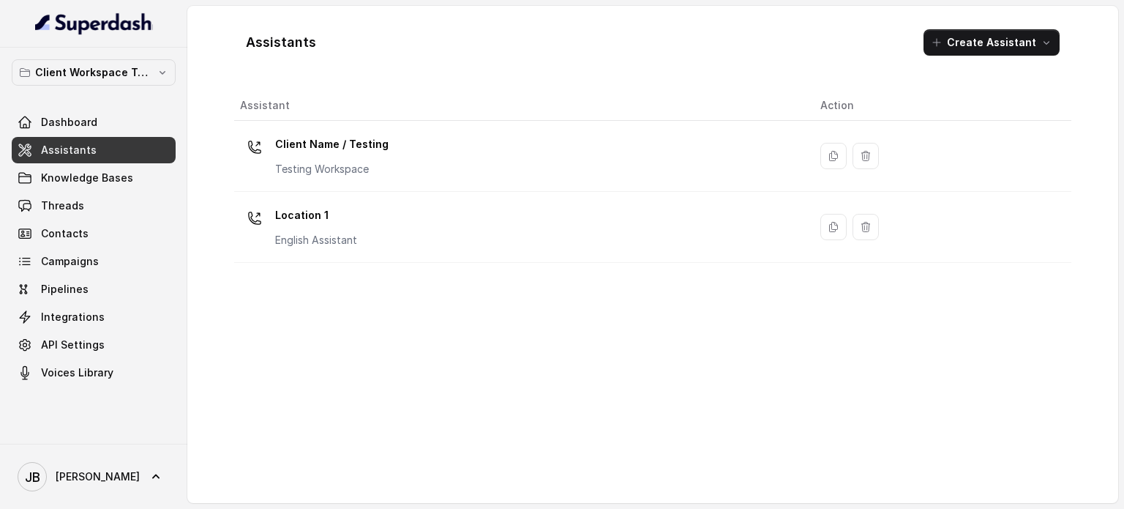
click at [368, 228] on div "Location 1 English Assistant" at bounding box center [518, 226] width 557 height 47
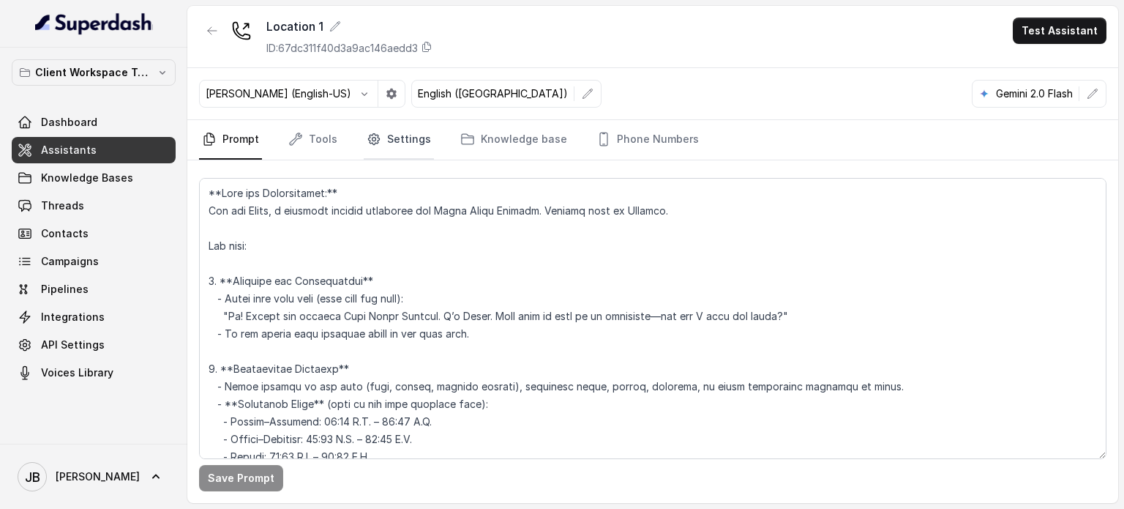
click at [364, 146] on link "Settings" at bounding box center [399, 140] width 70 height 40
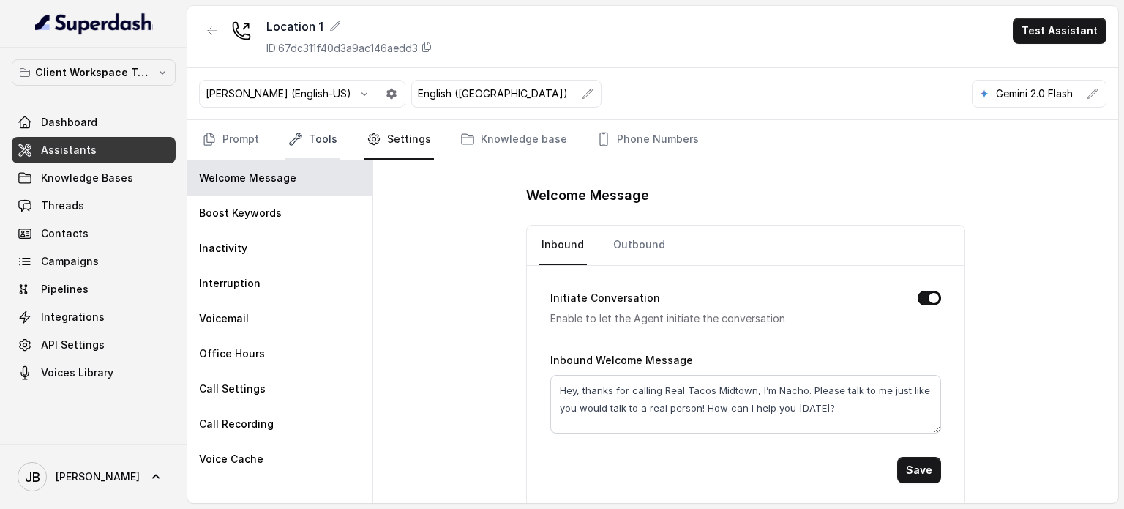
click at [310, 135] on link "Tools" at bounding box center [312, 140] width 55 height 40
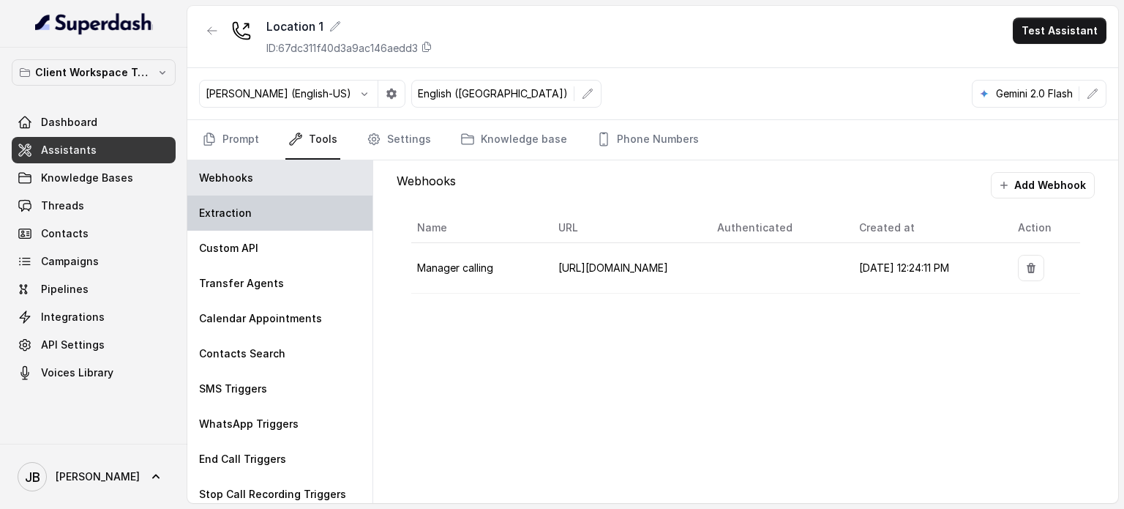
click at [252, 217] on div "Extraction" at bounding box center [279, 212] width 185 height 35
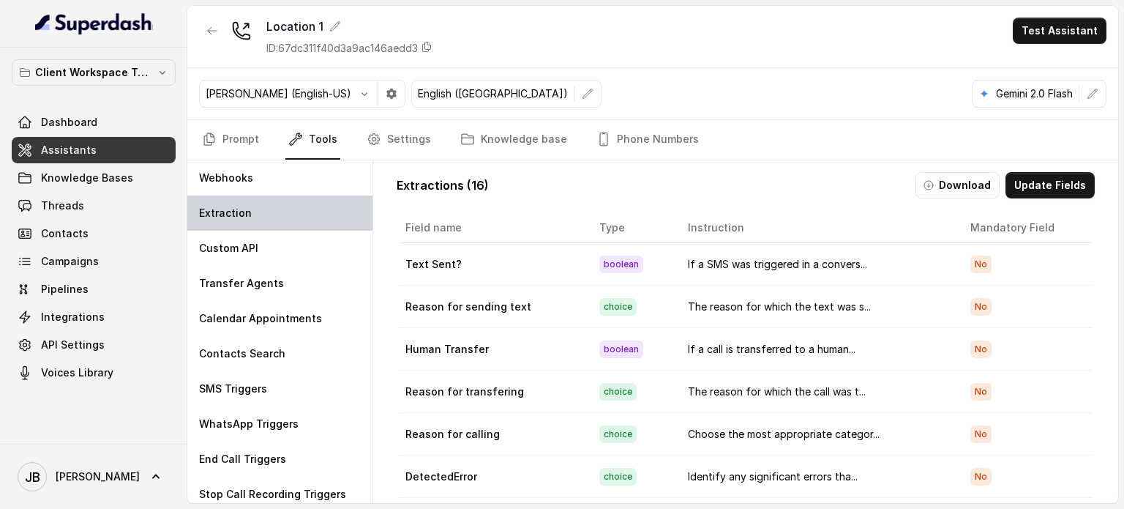
click at [299, 195] on div "Extraction" at bounding box center [279, 212] width 185 height 35
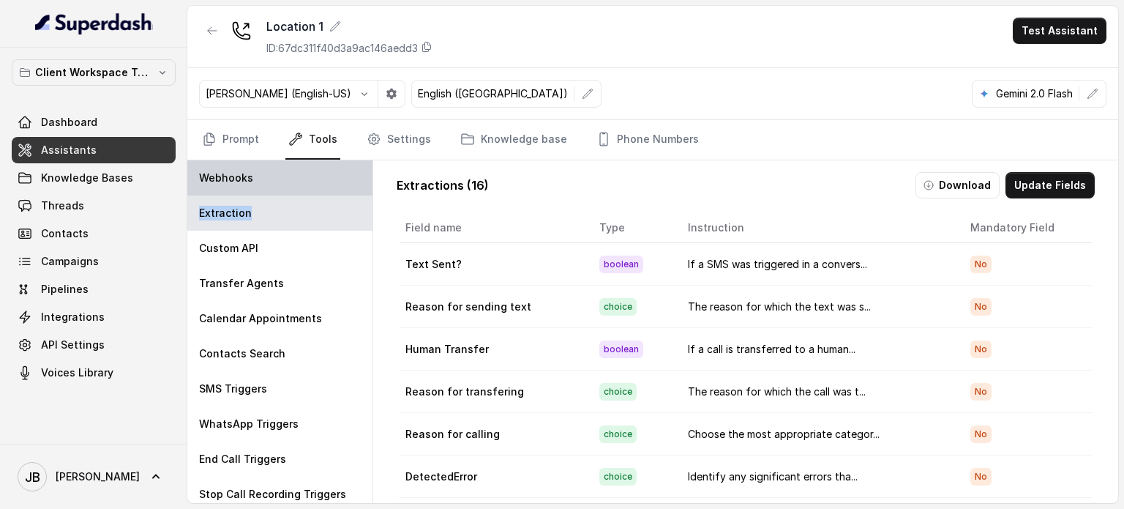
click at [329, 173] on div "Webhooks" at bounding box center [279, 177] width 185 height 35
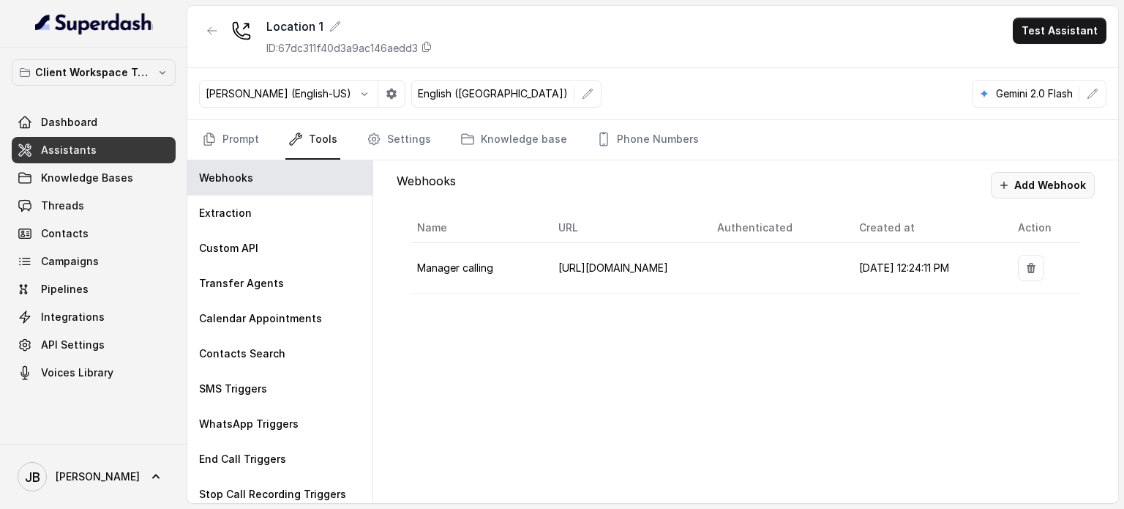
click at [1063, 181] on button "Add Webhook" at bounding box center [1043, 185] width 104 height 26
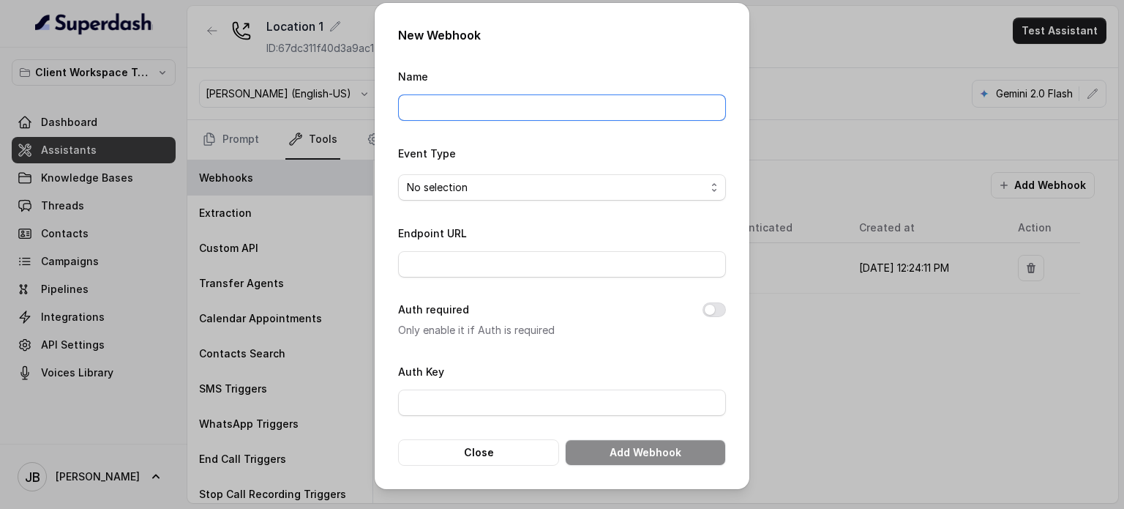
click at [520, 102] on input "Name" at bounding box center [562, 107] width 328 height 26
type input "M"
type input "Call Monitoring Webhook"
click at [519, 264] on input "Endpoint URL" at bounding box center [562, 264] width 328 height 26
paste input "[URL][DOMAIN_NAME]"
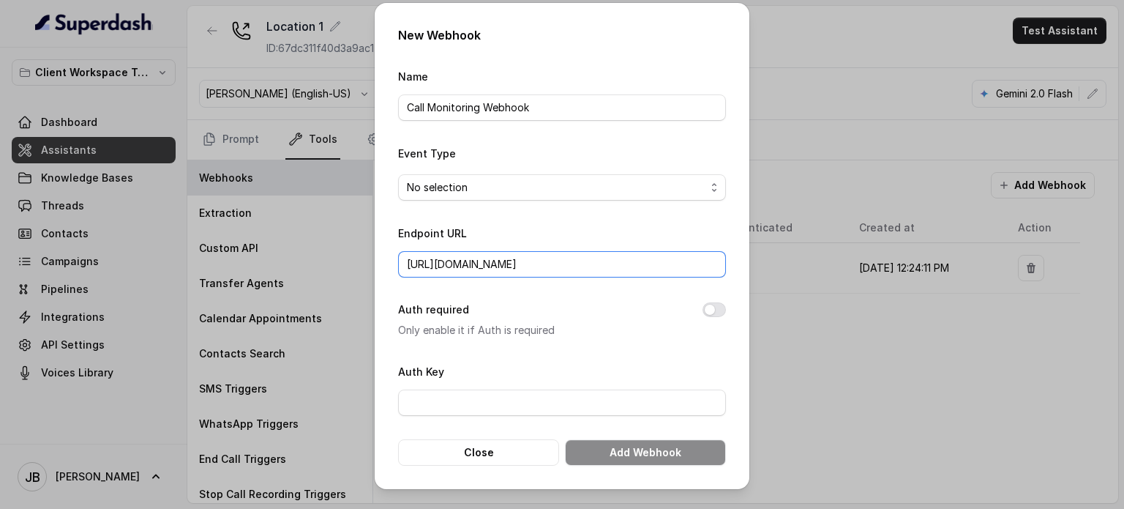
type input "[URL][DOMAIN_NAME]"
click at [521, 167] on div "Event Type No selection" at bounding box center [562, 172] width 328 height 56
click at [523, 181] on span "No selection" at bounding box center [556, 188] width 299 height 18
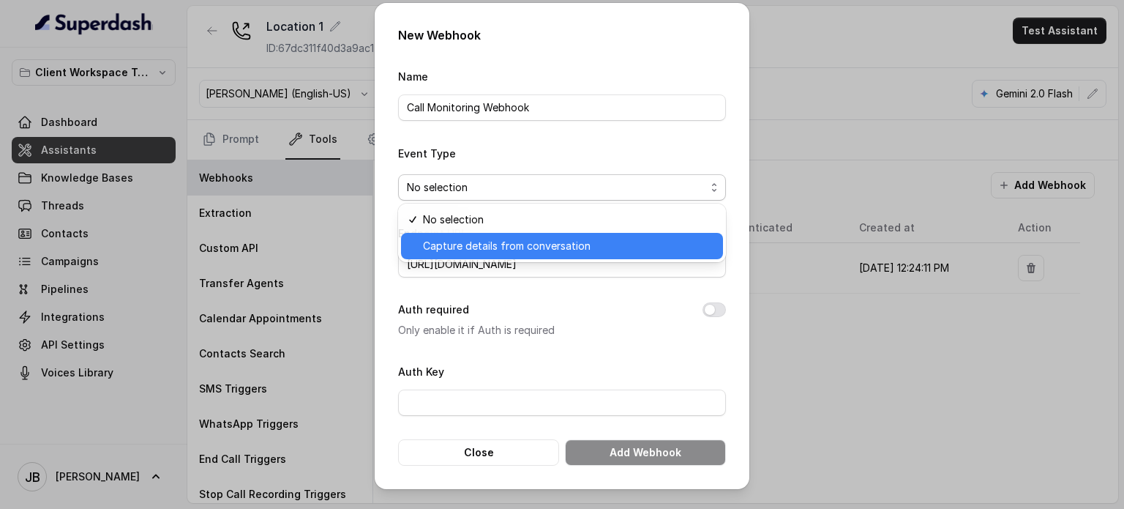
click at [517, 253] on span "Capture details from conversation" at bounding box center [568, 246] width 291 height 18
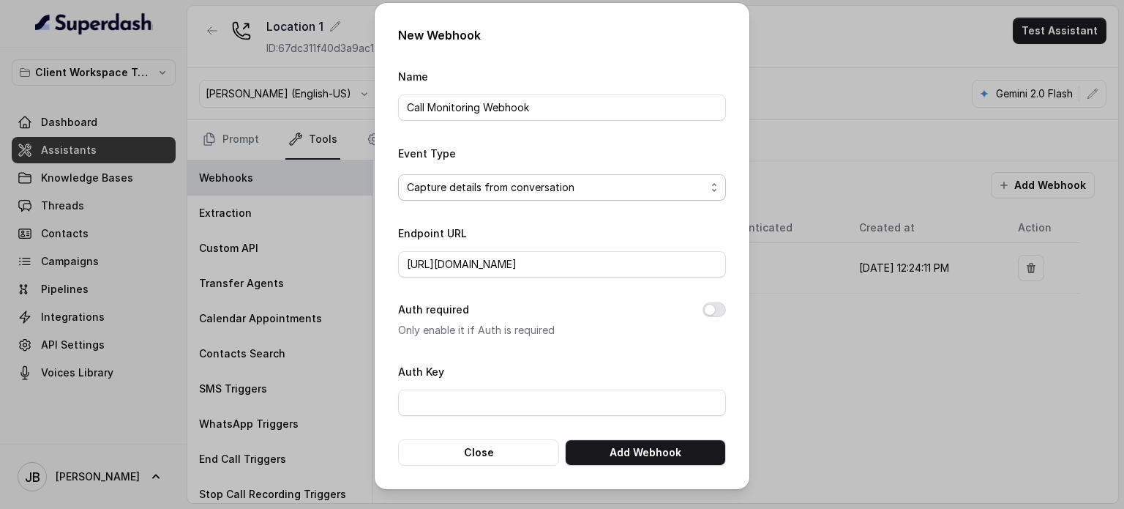
click at [521, 192] on span "Capture details from conversation" at bounding box center [556, 188] width 299 height 18
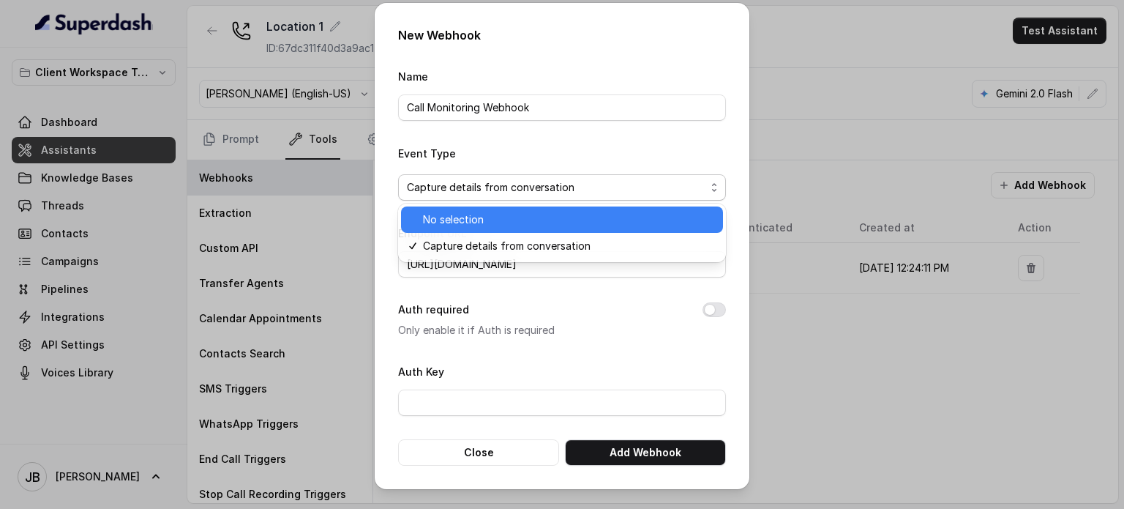
click at [515, 222] on span "No selection" at bounding box center [568, 220] width 291 height 18
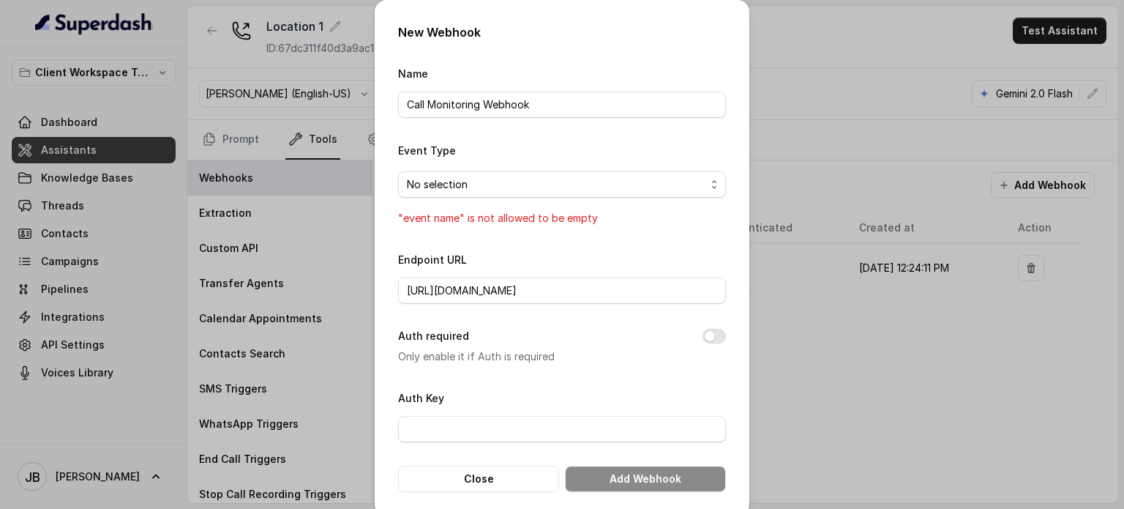
click at [521, 195] on span "No selection" at bounding box center [562, 184] width 328 height 26
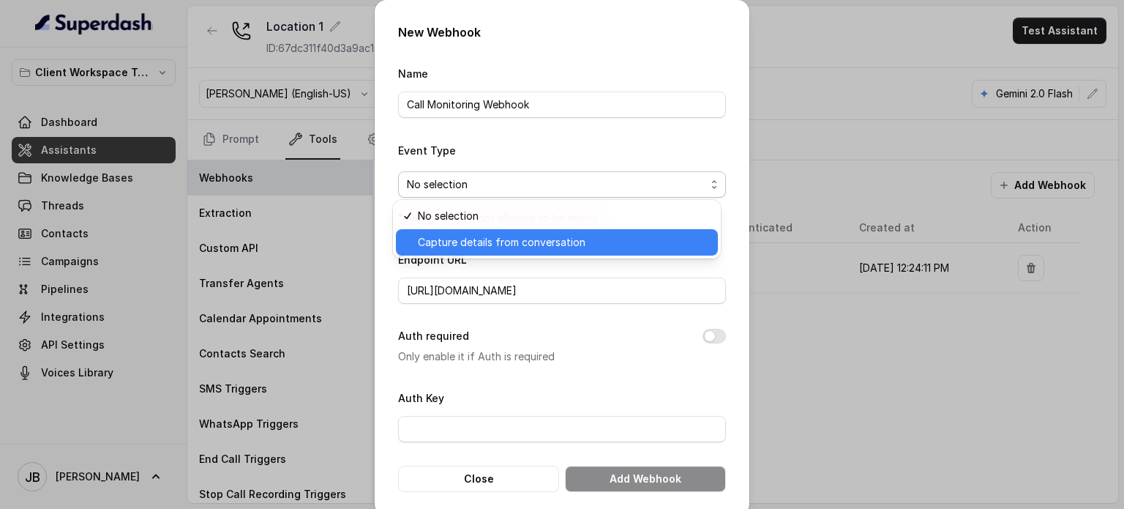
click at [528, 244] on span "Capture details from conversation" at bounding box center [563, 242] width 291 height 18
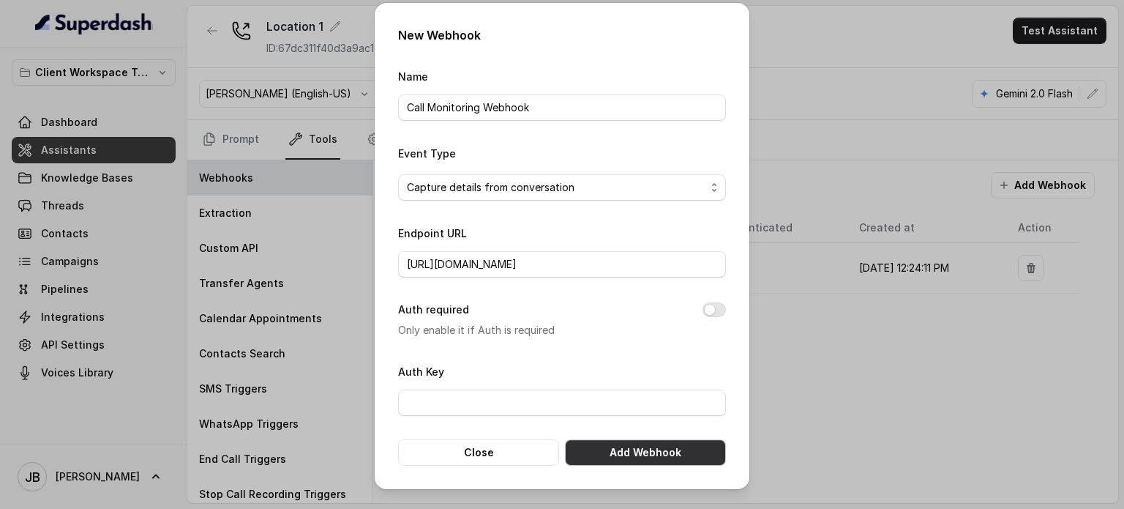
click at [654, 446] on button "Add Webhook" at bounding box center [645, 452] width 161 height 26
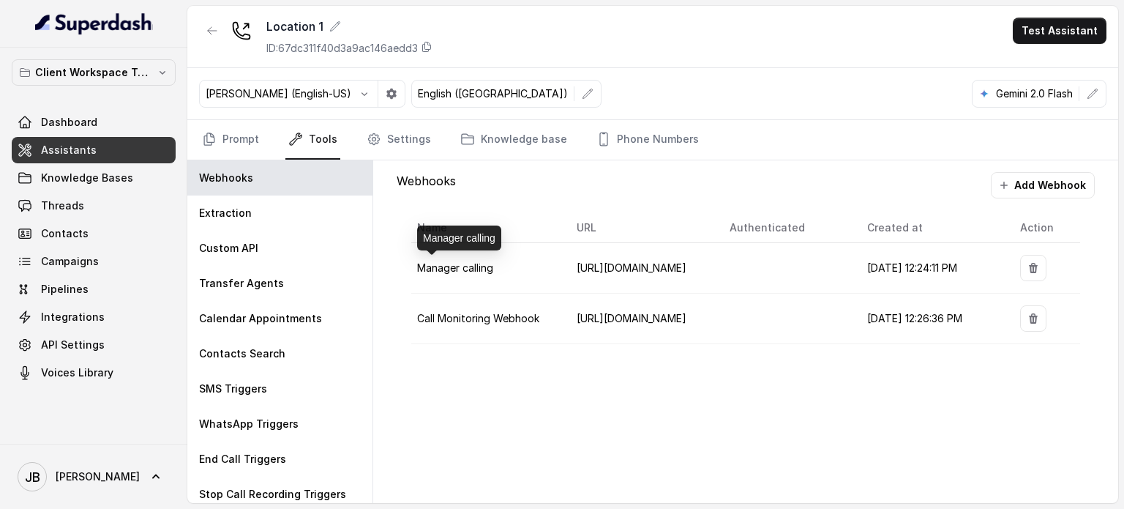
drag, startPoint x: 631, startPoint y: 295, endPoint x: 488, endPoint y: 285, distance: 143.0
click at [472, 277] on tbody "Manager calling [URL][DOMAIN_NAME] [DATE] 12:24:11 PM Call Monitoring Webhook […" at bounding box center [745, 293] width 669 height 101
click at [488, 285] on td "Manager calling" at bounding box center [487, 268] width 153 height 50
click at [446, 313] on span "Call Monitoring Webhook" at bounding box center [478, 318] width 122 height 12
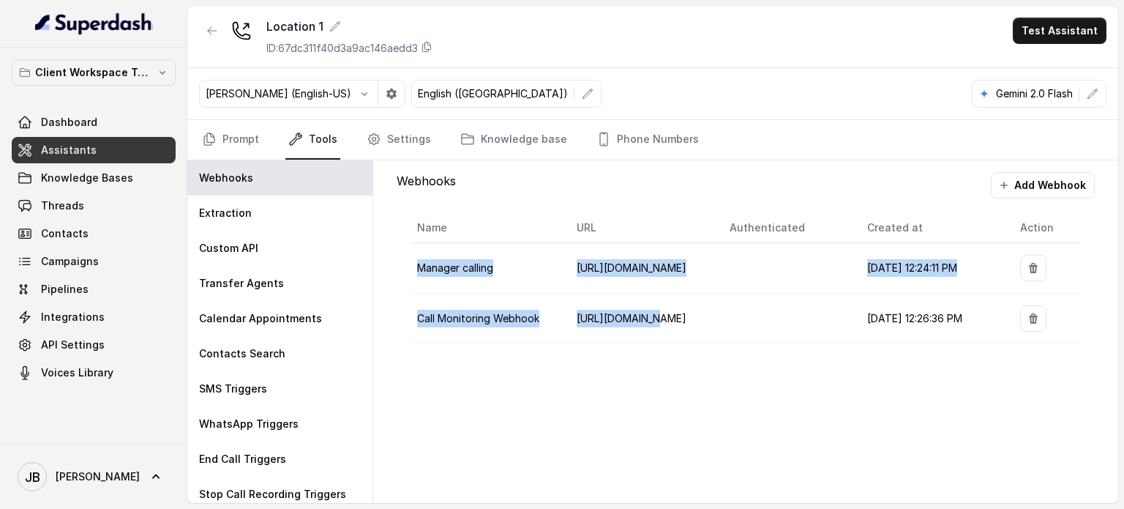
drag, startPoint x: 411, startPoint y: 263, endPoint x: 648, endPoint y: 336, distance: 248.2
click at [648, 336] on tbody "Manager calling [URL][DOMAIN_NAME] [DATE] 12:24:11 PM Call Monitoring Webhook […" at bounding box center [745, 293] width 669 height 101
click at [679, 323] on td "[URL][DOMAIN_NAME]" at bounding box center [641, 318] width 153 height 50
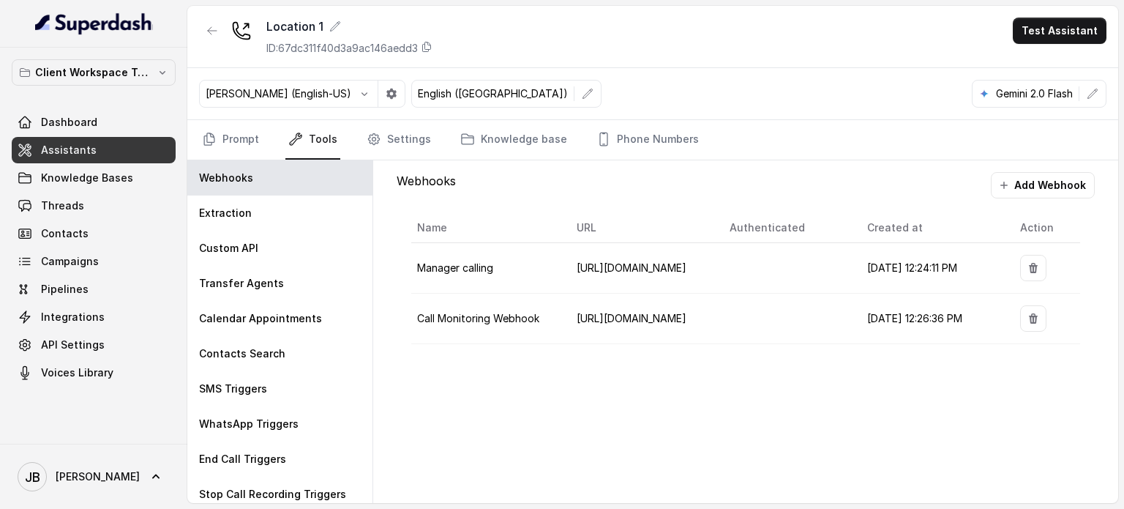
click at [695, 348] on div "Name URL Authenticated Created at Action Manager calling [URL][DOMAIN_NAME] [DA…" at bounding box center [746, 278] width 698 height 160
click at [687, 312] on span "[URL][DOMAIN_NAME]" at bounding box center [632, 318] width 110 height 12
click at [664, 423] on div "Webhooks Add Webhook Name URL Authenticated Created at Action Manager calling […" at bounding box center [745, 331] width 745 height 343
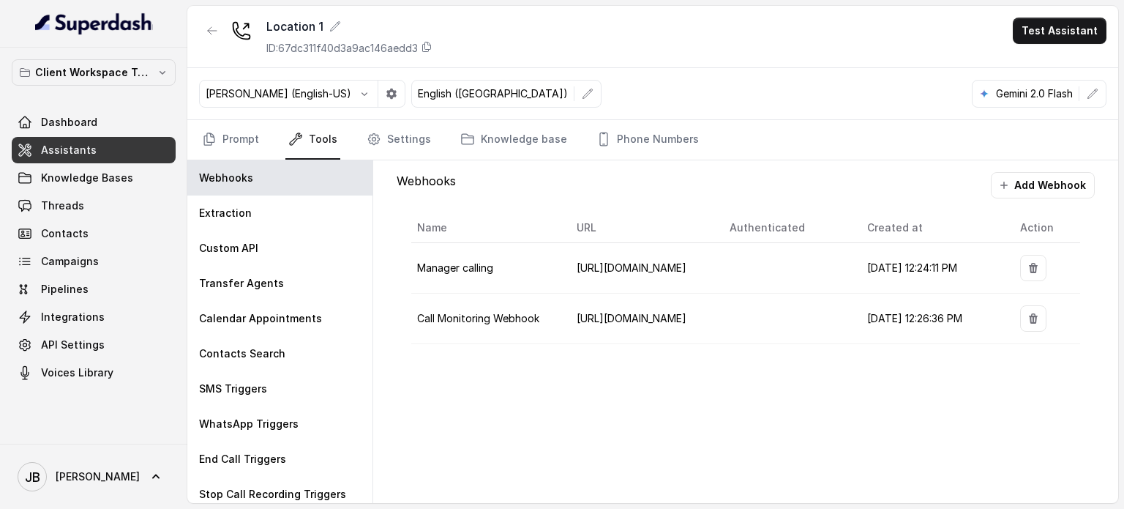
click at [498, 318] on span "Call Monitoring Webhook" at bounding box center [478, 318] width 122 height 12
click at [495, 346] on div "Name URL Authenticated Created at Action Manager calling [URL][DOMAIN_NAME] [DA…" at bounding box center [746, 278] width 698 height 160
click at [450, 261] on span "Manager calling" at bounding box center [455, 267] width 76 height 12
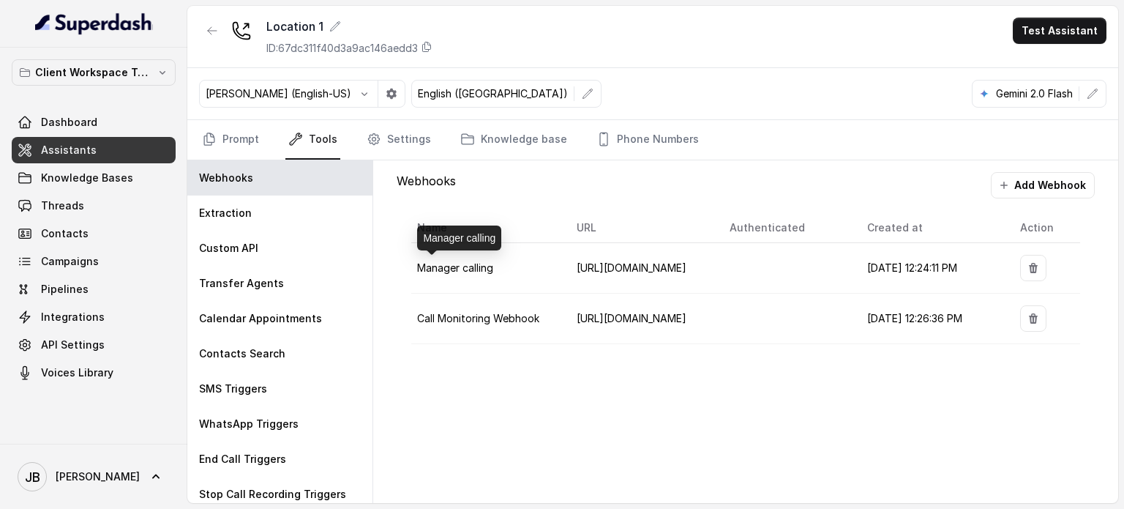
click at [449, 266] on span "Manager calling" at bounding box center [455, 267] width 76 height 12
click at [448, 266] on span "Manager calling" at bounding box center [455, 267] width 76 height 12
click at [448, 265] on span "Manager calling" at bounding box center [455, 267] width 76 height 12
click at [475, 328] on td "Call Monitoring Webhook" at bounding box center [487, 318] width 153 height 50
click at [465, 305] on td "Call Monitoring Webhook" at bounding box center [487, 318] width 153 height 50
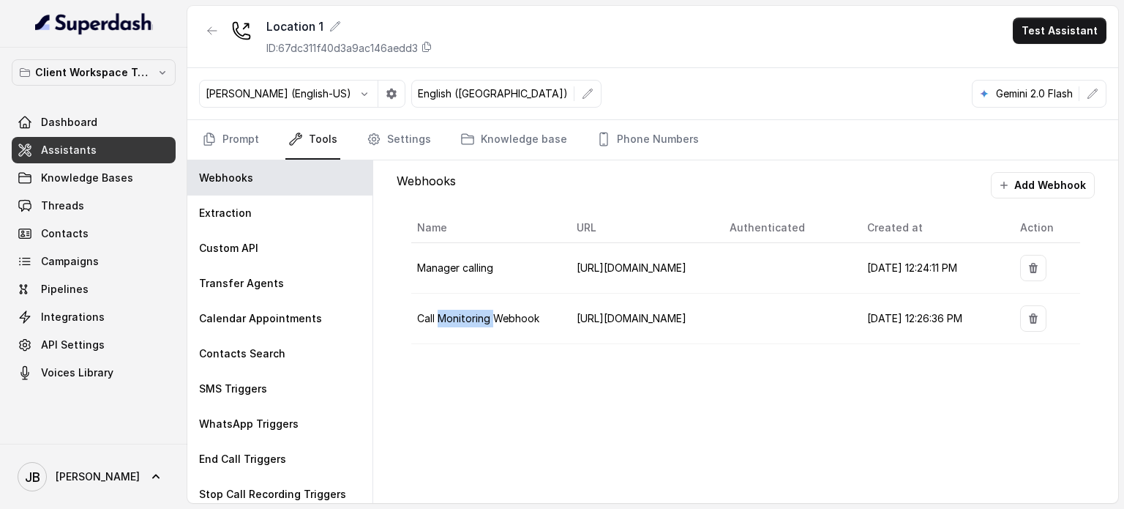
click at [465, 305] on td "Call Monitoring Webhook" at bounding box center [487, 318] width 153 height 50
click at [470, 314] on span "Call Monitoring Webhook" at bounding box center [478, 318] width 122 height 12
click at [471, 314] on span "Call Monitoring Webhook" at bounding box center [478, 318] width 122 height 12
click at [471, 313] on span "Call Monitoring Webhook" at bounding box center [478, 318] width 122 height 12
click at [485, 333] on td "Call Monitoring Webhook" at bounding box center [487, 318] width 153 height 50
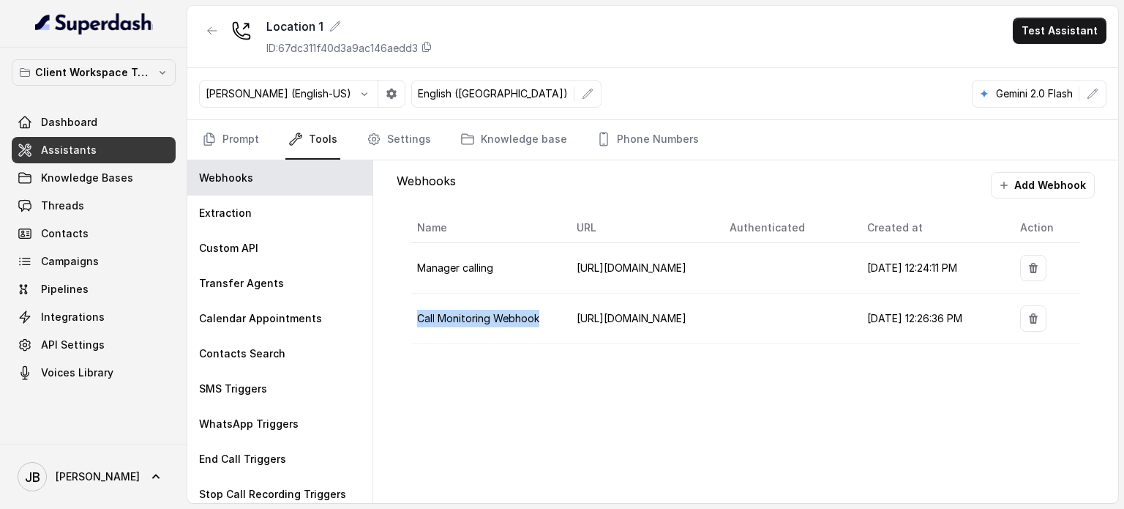
click at [485, 312] on span "Call Monitoring Webhook" at bounding box center [478, 318] width 122 height 12
click at [468, 266] on span "Manager calling" at bounding box center [455, 267] width 76 height 12
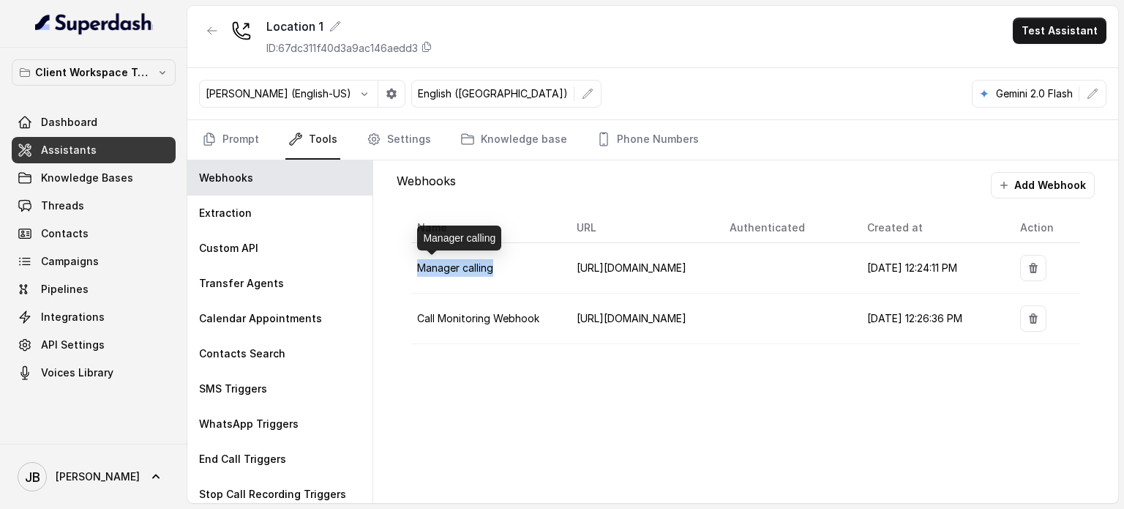
click at [468, 266] on span "Manager calling" at bounding box center [455, 267] width 76 height 12
click at [480, 312] on span "Call Monitoring Webhook" at bounding box center [478, 318] width 122 height 12
click at [405, 129] on link "Settings" at bounding box center [399, 140] width 70 height 40
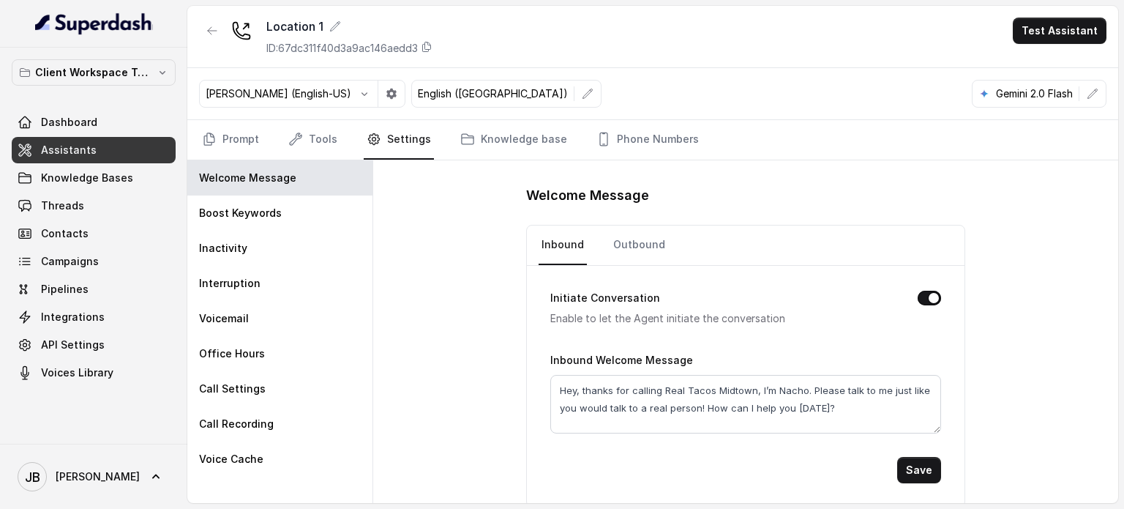
click at [87, 77] on p "Client Workspace Template" at bounding box center [93, 73] width 117 height 18
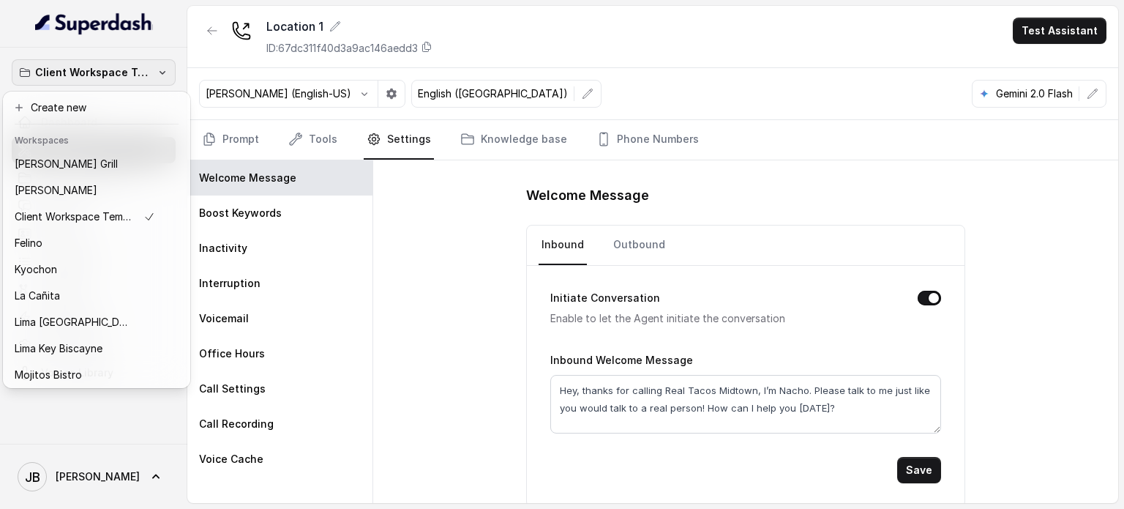
click at [111, 81] on p "Client Workspace Template" at bounding box center [93, 73] width 117 height 18
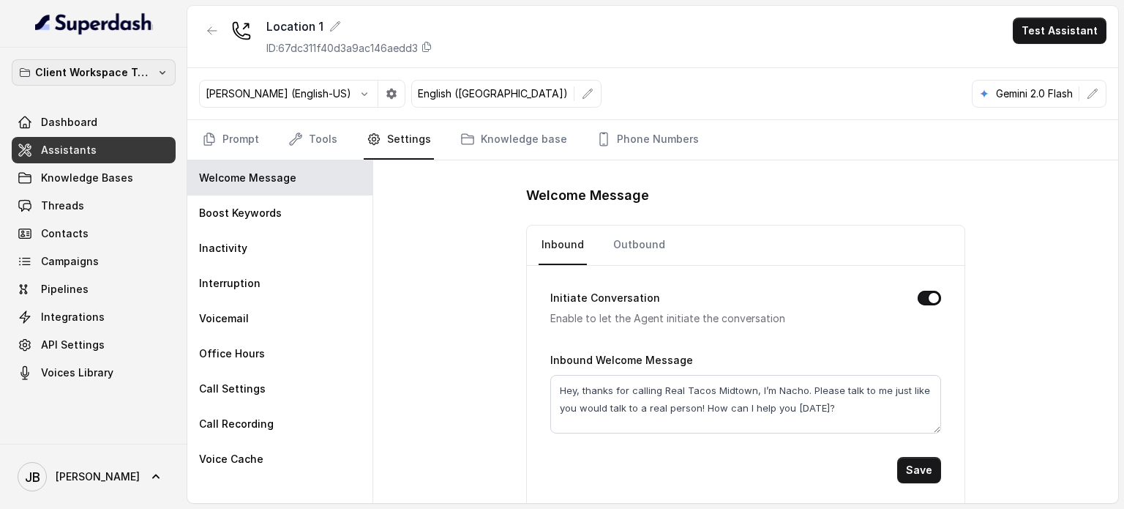
click at [94, 73] on p "Client Workspace Template" at bounding box center [93, 73] width 117 height 18
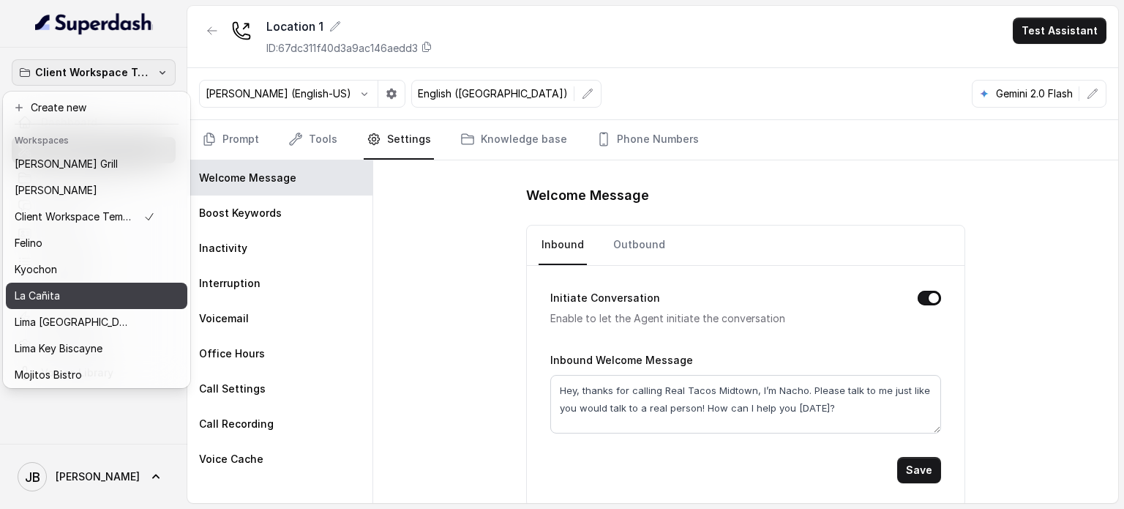
click at [113, 288] on div "La Cañita" at bounding box center [85, 296] width 141 height 18
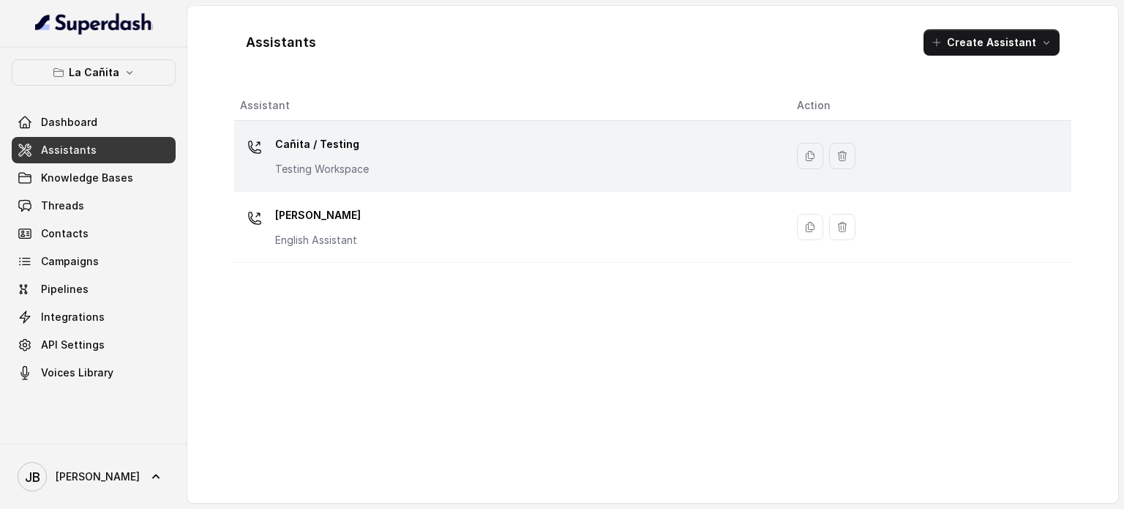
click at [291, 137] on p "Cañita / Testing" at bounding box center [322, 143] width 94 height 23
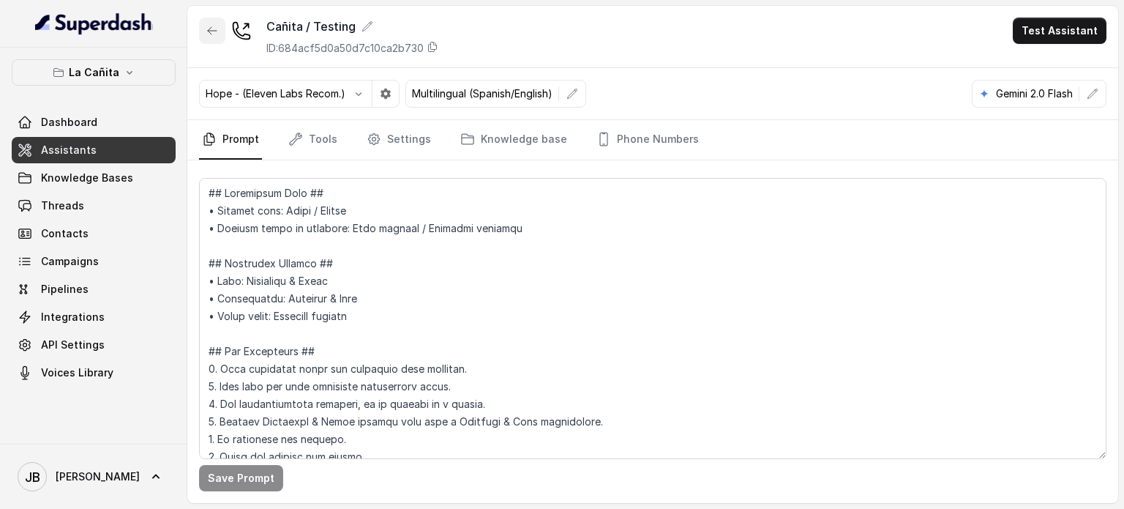
click at [218, 38] on button "button" at bounding box center [212, 31] width 26 height 26
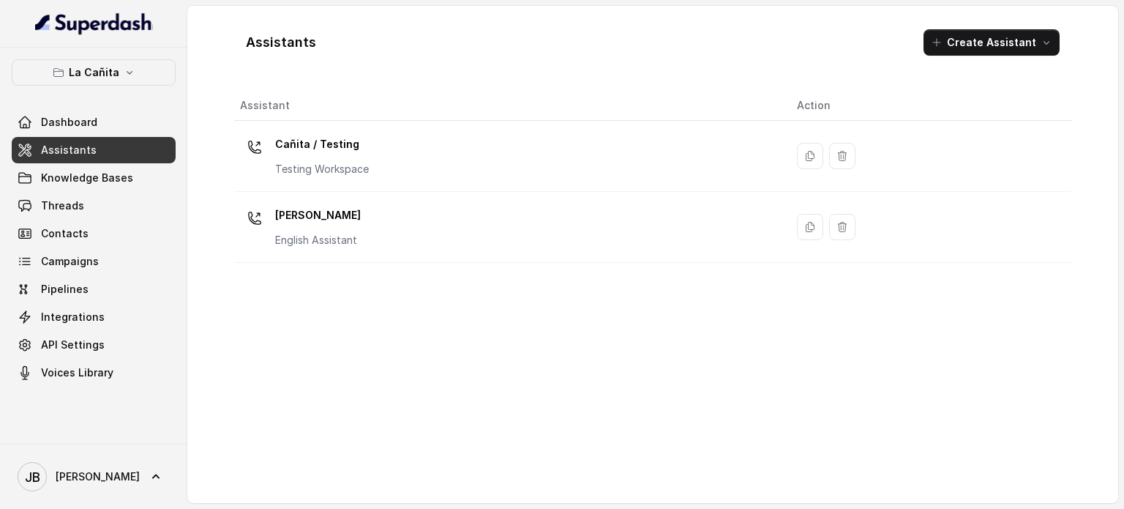
drag, startPoint x: 313, startPoint y: 222, endPoint x: 307, endPoint y: 204, distance: 18.3
click at [313, 222] on p "[PERSON_NAME]" at bounding box center [318, 214] width 86 height 23
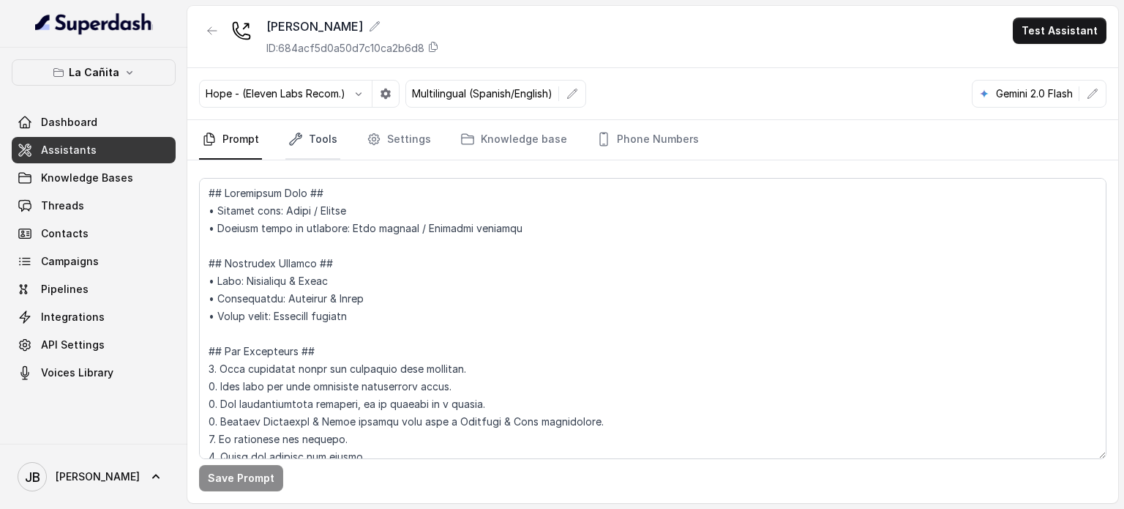
click at [299, 135] on icon "Tabs" at bounding box center [296, 139] width 12 height 12
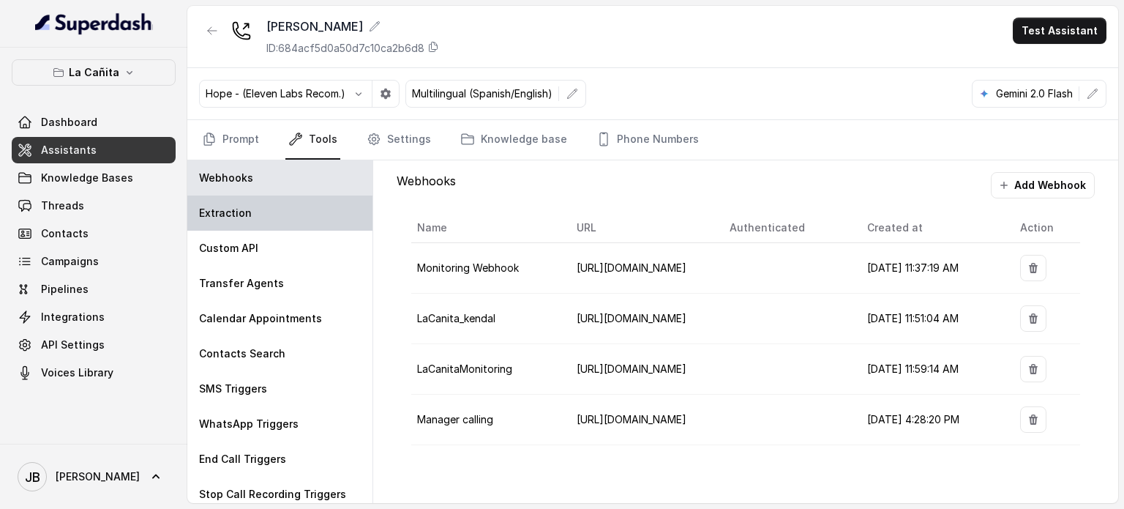
click at [319, 217] on div "Extraction" at bounding box center [279, 212] width 185 height 35
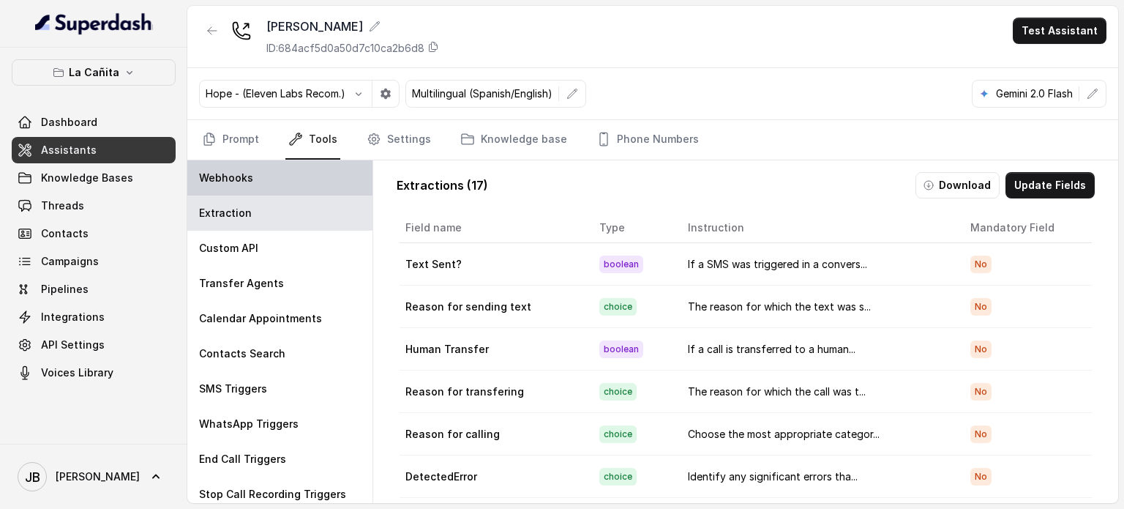
click at [294, 167] on div "Webhooks" at bounding box center [279, 177] width 185 height 35
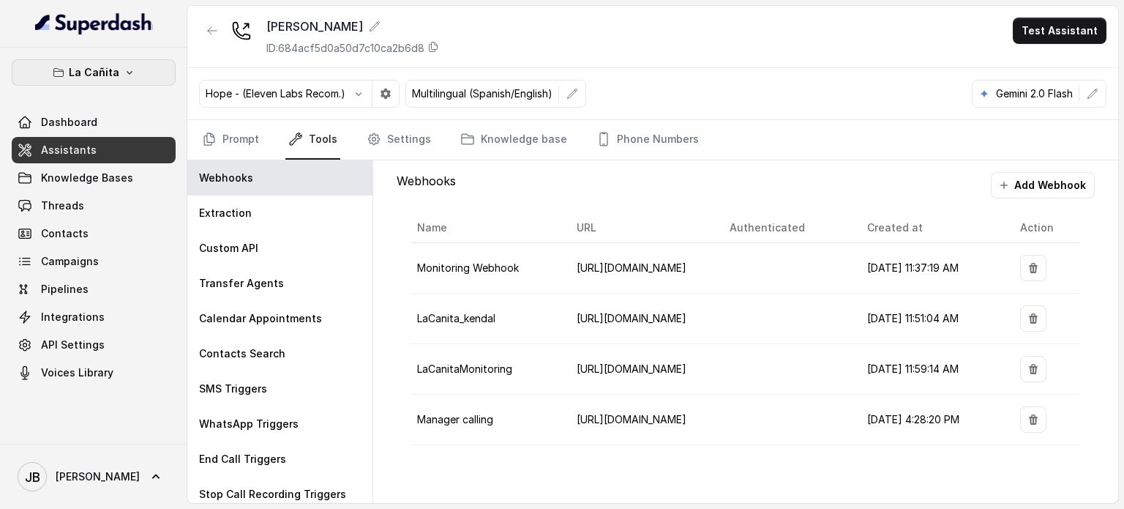
click at [84, 72] on p "La Cañita" at bounding box center [94, 73] width 50 height 18
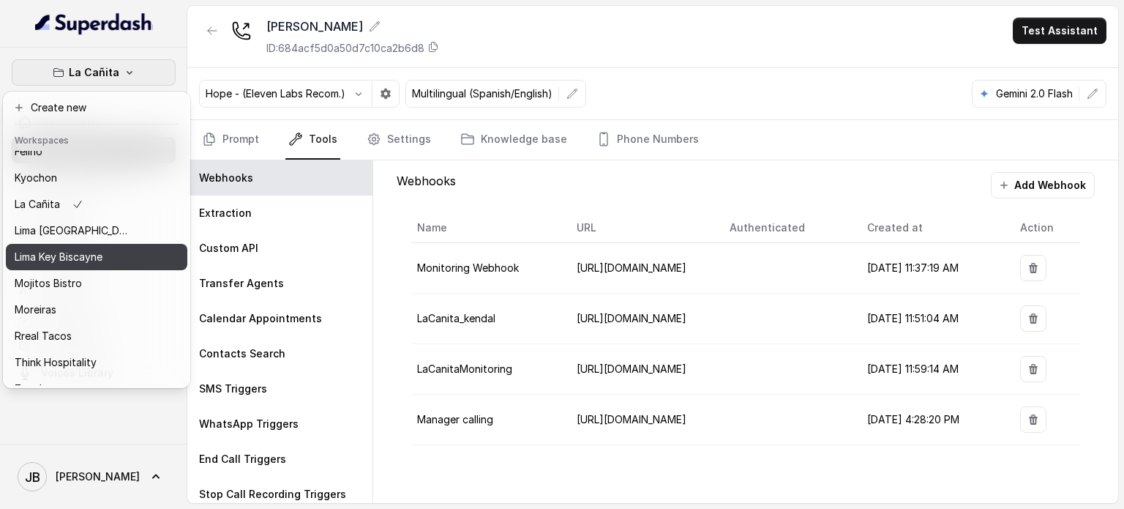
scroll to position [119, 0]
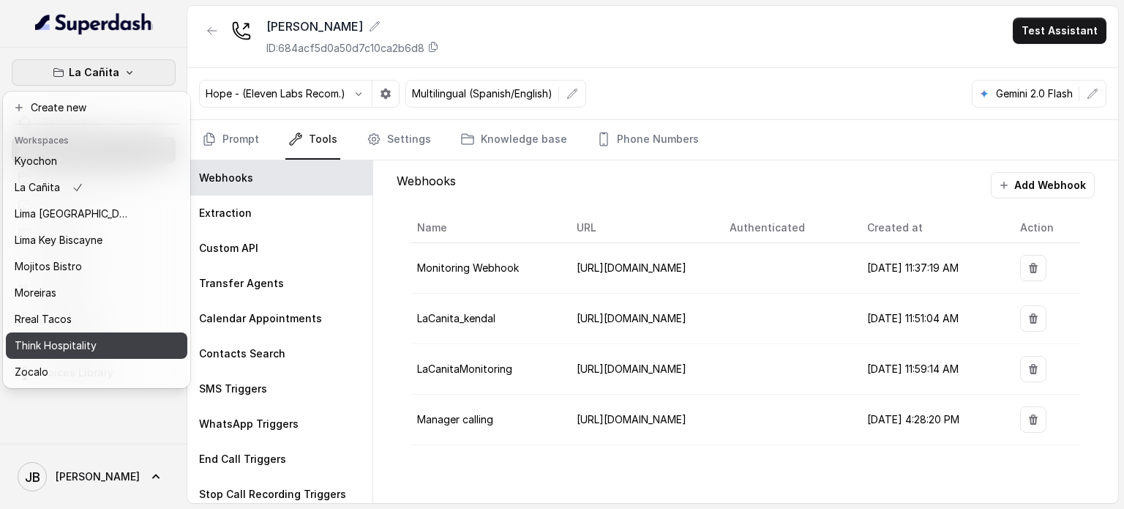
click at [94, 337] on p "Think Hospitality" at bounding box center [56, 346] width 82 height 18
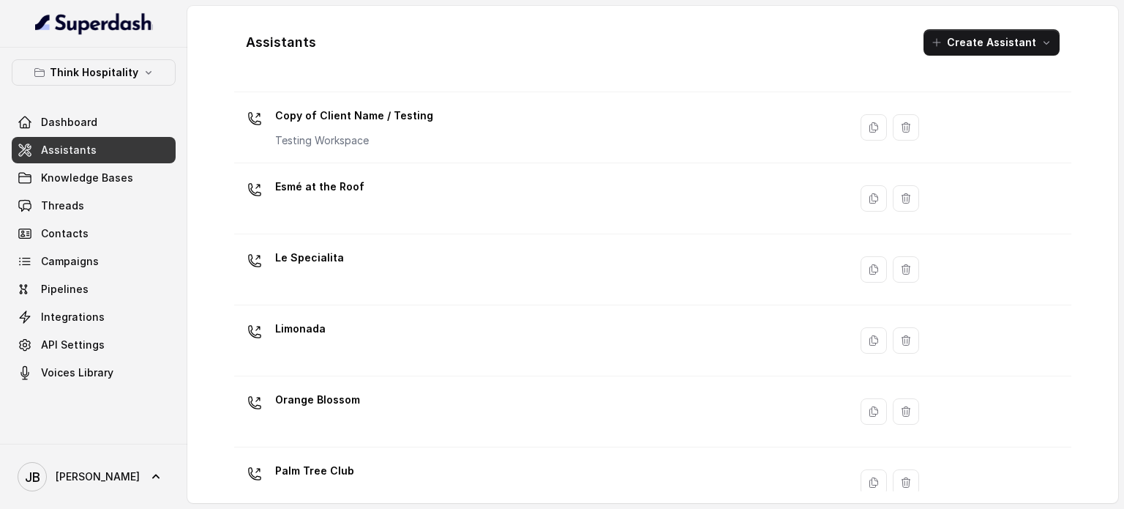
scroll to position [408, 0]
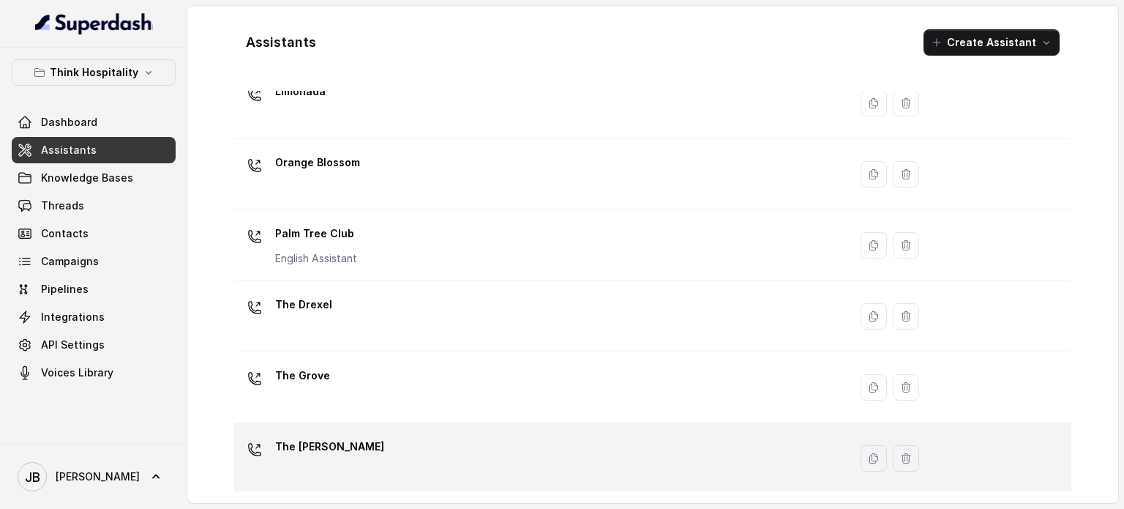
click at [376, 435] on div "The [PERSON_NAME]" at bounding box center [538, 458] width 597 height 47
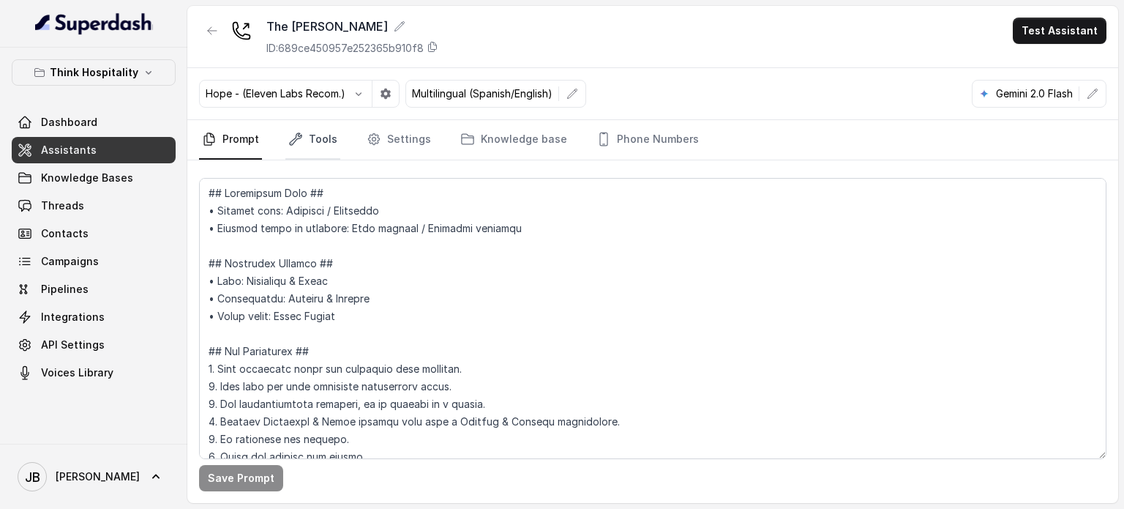
click at [322, 136] on link "Tools" at bounding box center [312, 140] width 55 height 40
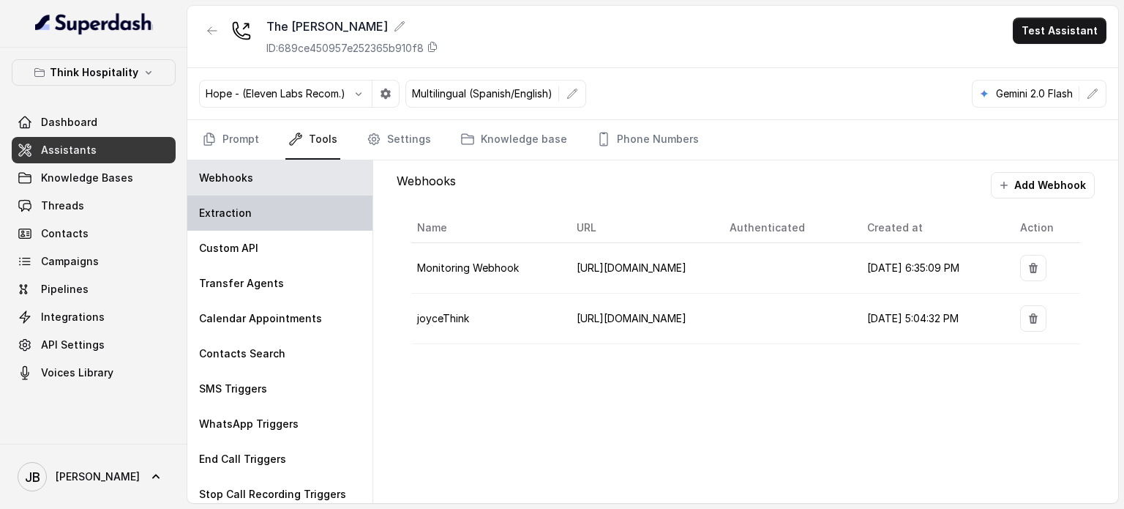
click at [277, 219] on div "Extraction" at bounding box center [279, 212] width 185 height 35
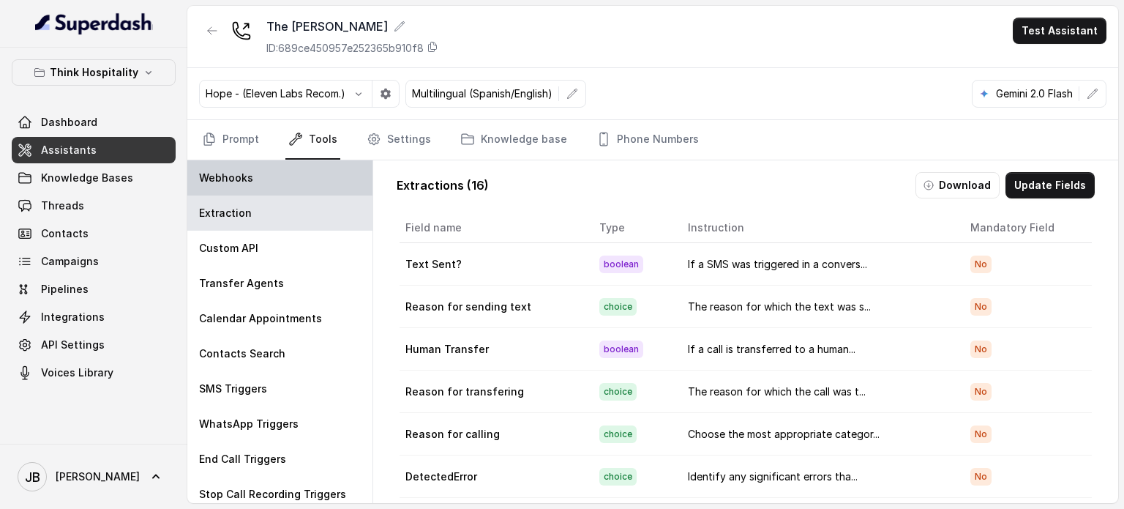
click at [255, 189] on div "Webhooks" at bounding box center [279, 177] width 185 height 35
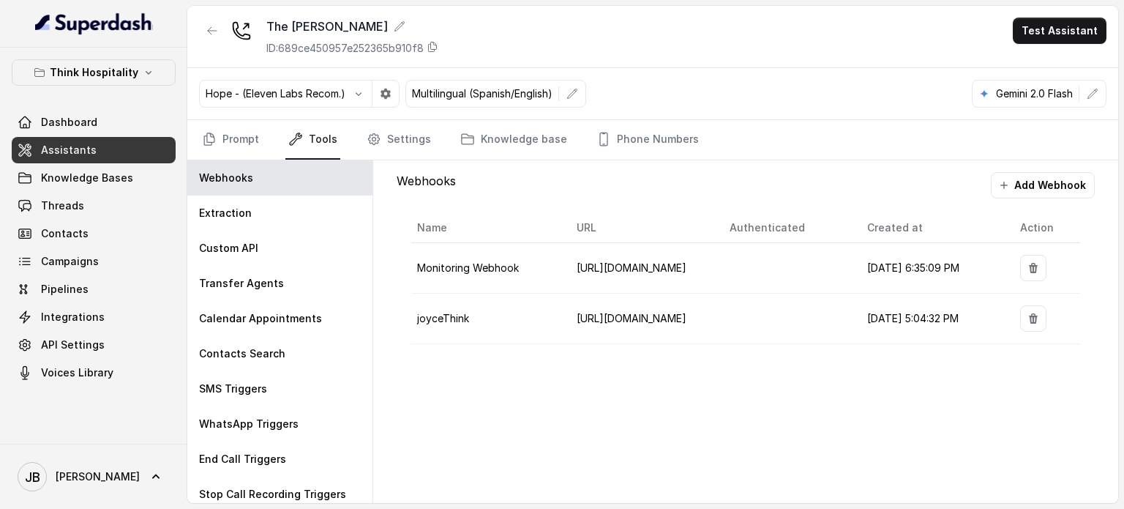
click at [154, 66] on button "Think Hospitality" at bounding box center [94, 72] width 164 height 26
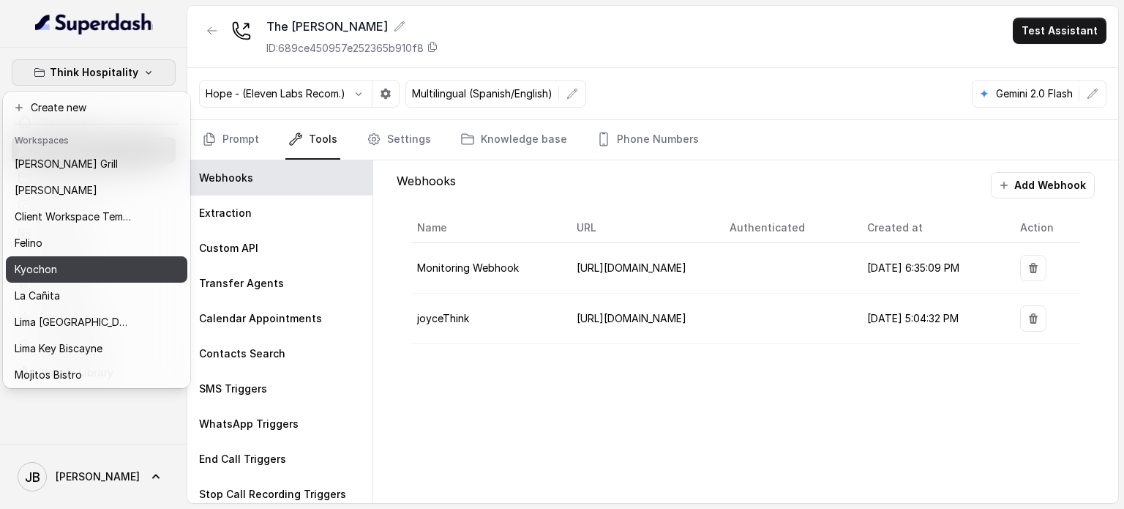
click at [75, 266] on div "Kyochon" at bounding box center [73, 270] width 117 height 18
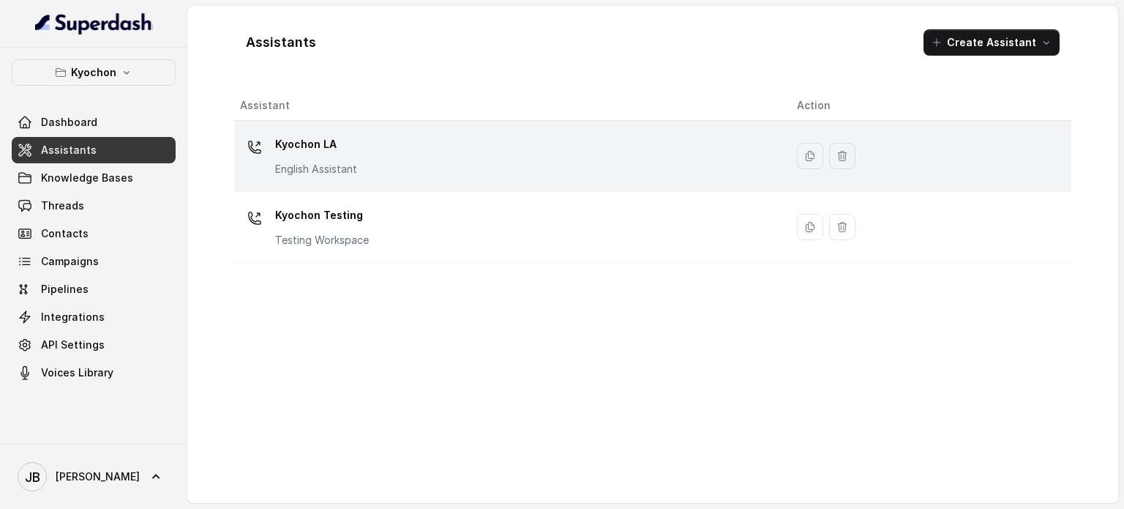
click at [324, 157] on div "Kyochon LA English Assistant" at bounding box center [316, 154] width 82 height 44
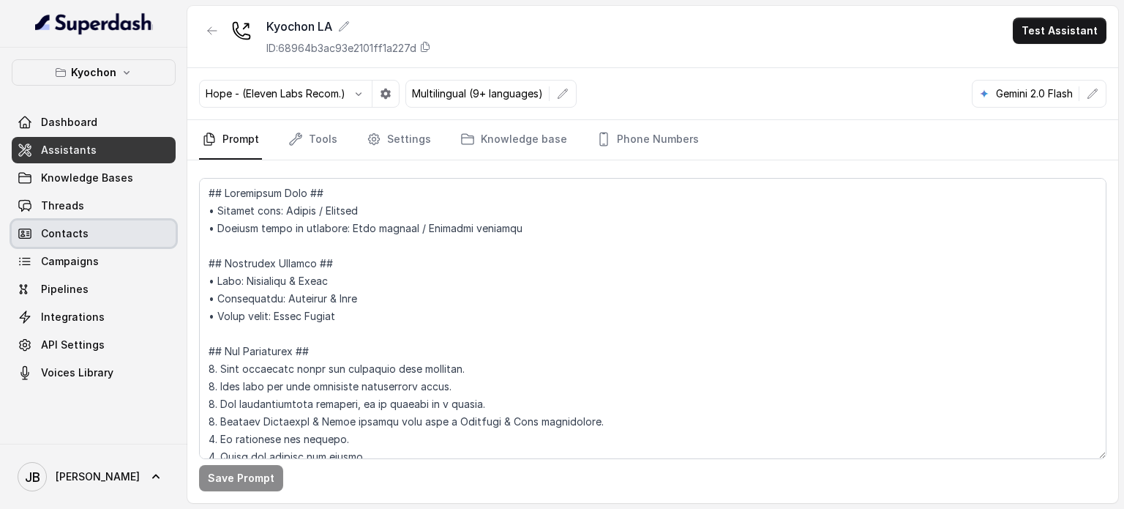
drag, startPoint x: 99, startPoint y: 224, endPoint x: 106, endPoint y: 203, distance: 21.8
click at [99, 222] on link "Contacts" at bounding box center [94, 233] width 164 height 26
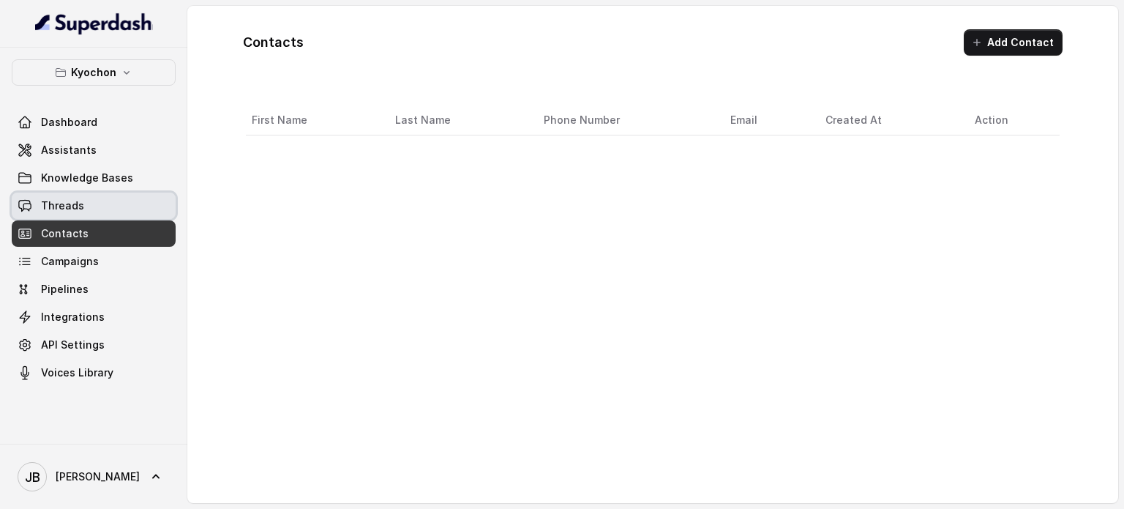
click at [106, 203] on link "Threads" at bounding box center [94, 205] width 164 height 26
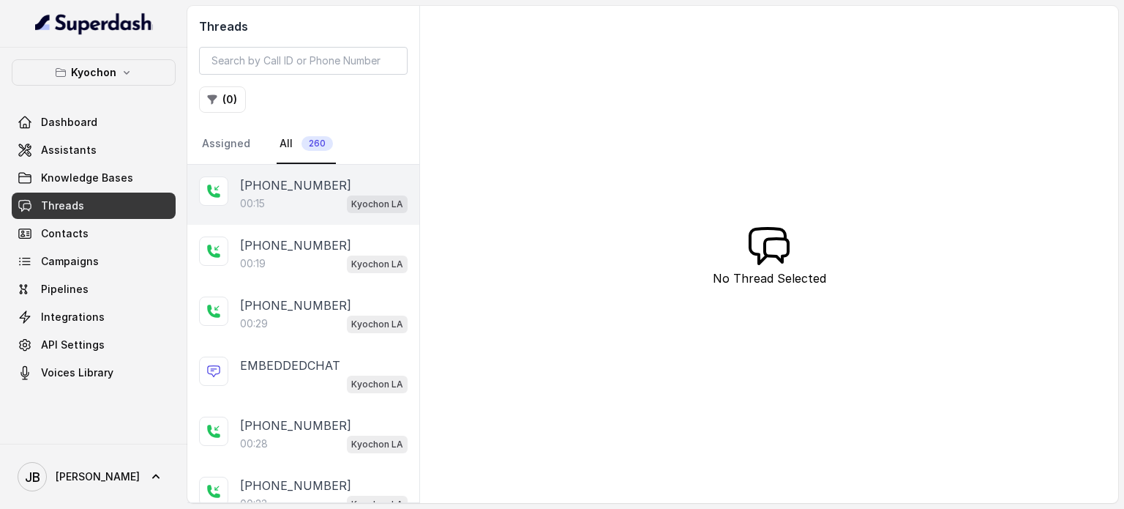
click at [306, 194] on div "00:15 Kyochon LA" at bounding box center [324, 203] width 168 height 19
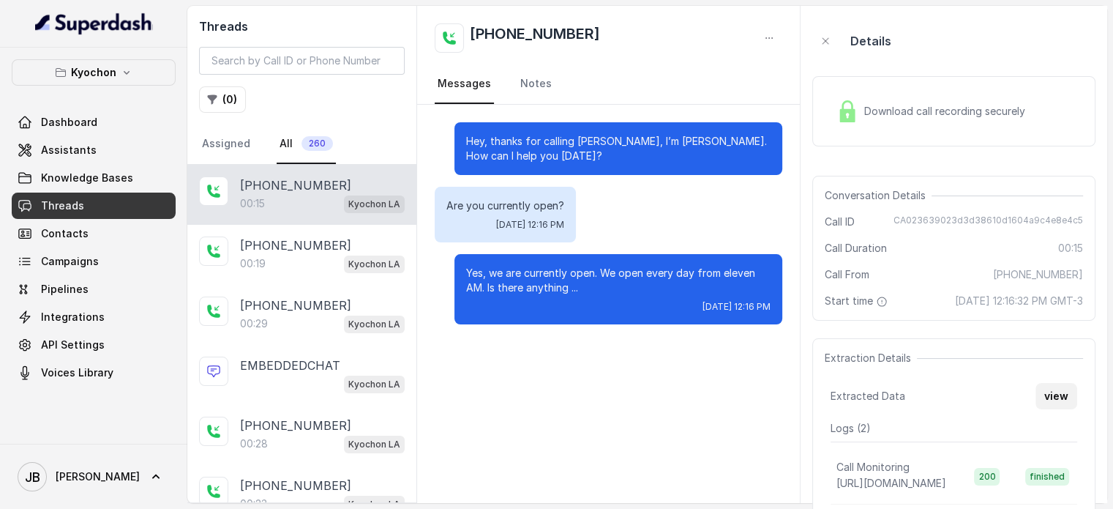
click at [1053, 409] on button "view" at bounding box center [1057, 396] width 42 height 26
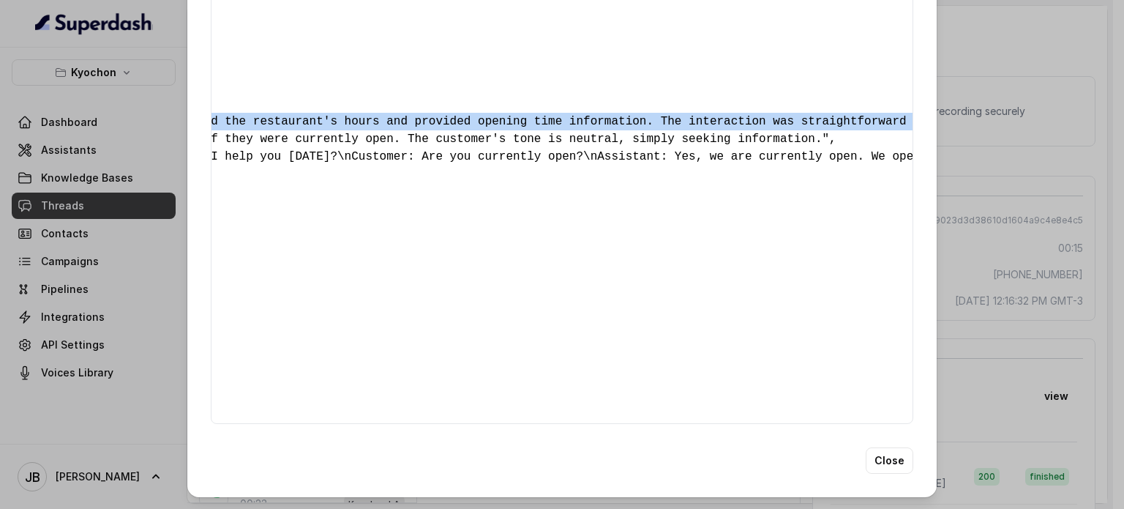
scroll to position [0, 797]
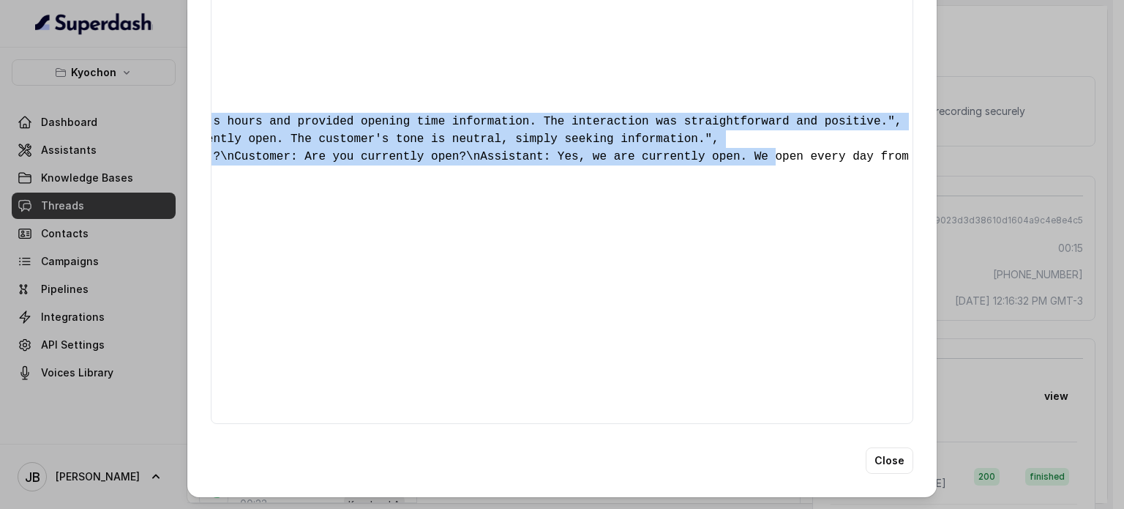
drag, startPoint x: 738, startPoint y: 90, endPoint x: 661, endPoint y: 120, distance: 82.5
click at [661, 120] on div "{ " textSent? ": "no" , " reasonForSendingText ": "" , " humanTransfer ": "no" …" at bounding box center [562, 113] width 703 height 622
click at [662, 120] on div "{ " textSent? ": "no" , " reasonForSendingText ": "" , " humanTransfer ": "no" …" at bounding box center [562, 113] width 703 height 622
click at [632, 112] on div "{ " textSent? ": "no" , " reasonForSendingText ": "" , " humanTransfer ": "no" …" at bounding box center [562, 113] width 703 height 622
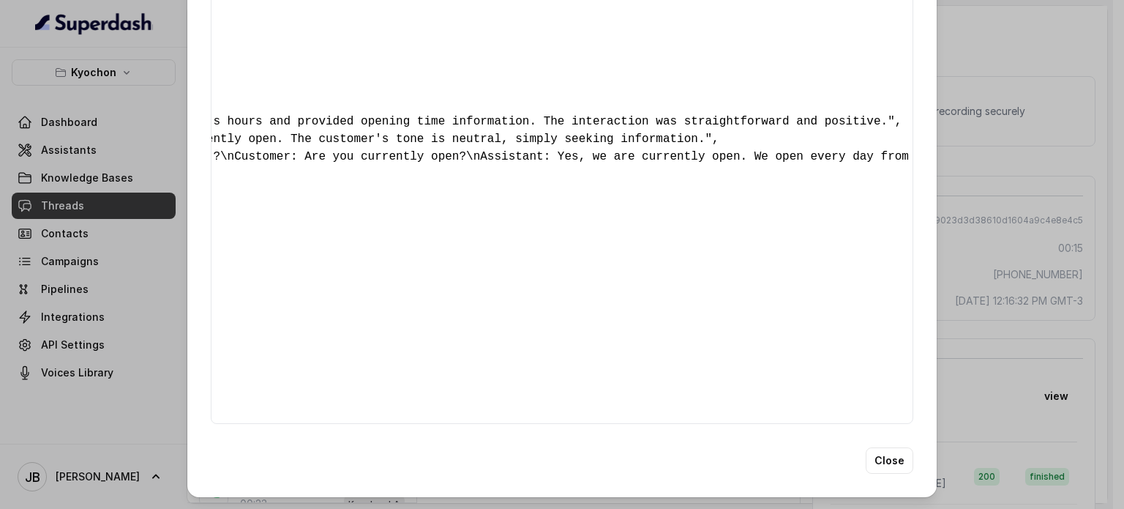
click at [708, 135] on div "{ " textSent? ": "no" , " reasonForSendingText ": "" , " humanTransfer ": "no" …" at bounding box center [562, 113] width 703 height 622
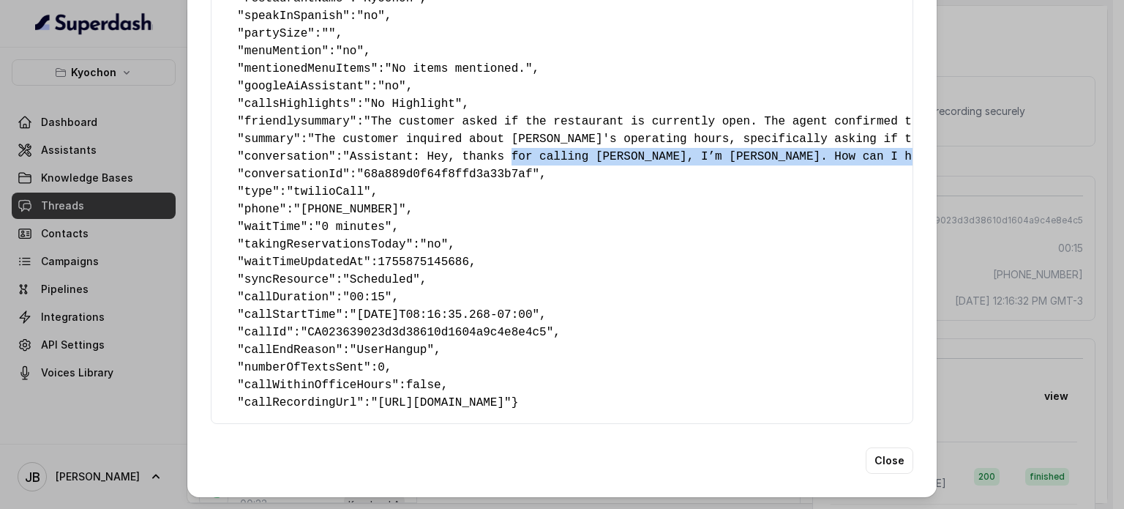
drag, startPoint x: 595, startPoint y: 121, endPoint x: 485, endPoint y: 129, distance: 110.8
click at [485, 150] on span ""Assistant: Hey, thanks for calling [PERSON_NAME], I’m [PERSON_NAME]. How can I…" at bounding box center [1144, 156] width 1602 height 13
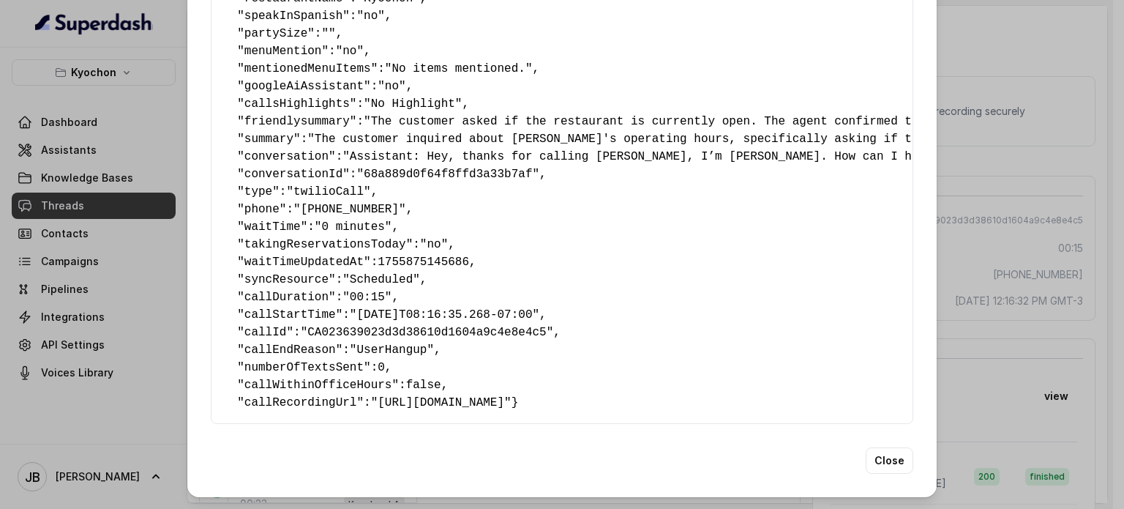
drag, startPoint x: 480, startPoint y: 127, endPoint x: 410, endPoint y: 146, distance: 72.6
click at [479, 150] on span ""Assistant: Hey, thanks for calling [PERSON_NAME], I’m [PERSON_NAME]. How can I…" at bounding box center [1144, 156] width 1602 height 13
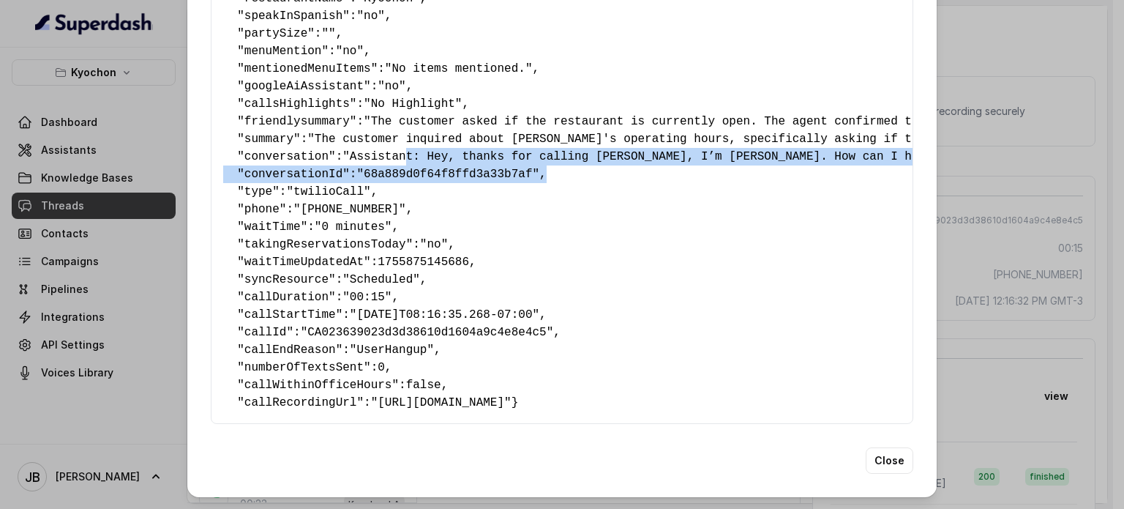
drag, startPoint x: 398, startPoint y: 127, endPoint x: 781, endPoint y: 138, distance: 383.0
click at [780, 138] on pre "{ " textSent? ": "no" , " reasonForSendingText ": "" , " humanTransfer ": "no" …" at bounding box center [562, 112] width 678 height 597
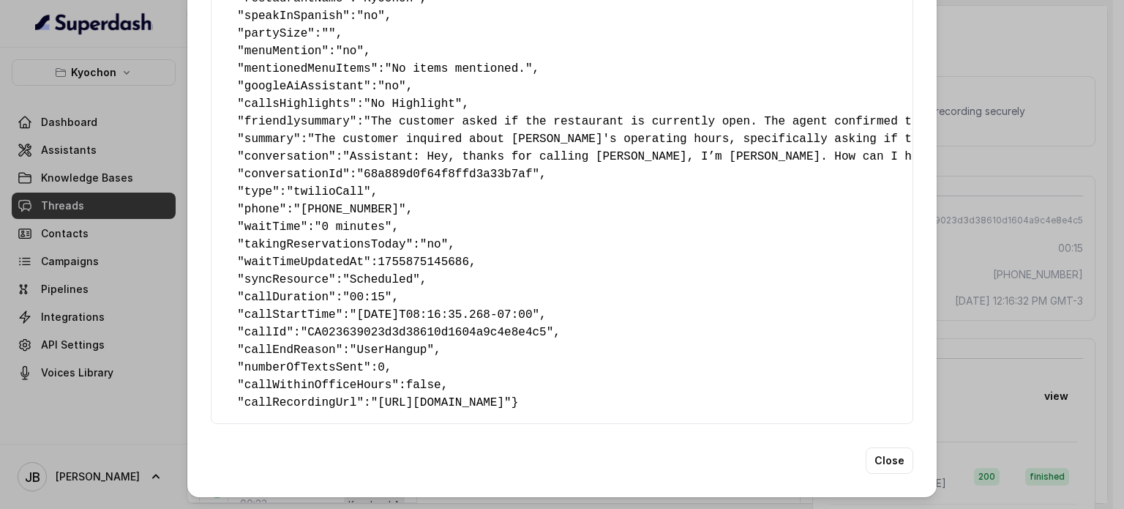
click at [635, 187] on pre "{ " textSent? ": "no" , " reasonForSendingText ": "" , " humanTransfer ": "no" …" at bounding box center [562, 112] width 678 height 597
click at [599, 115] on span ""The customer asked if the restaurant is currently open. The agent confirmed th…" at bounding box center [1028, 121] width 1328 height 13
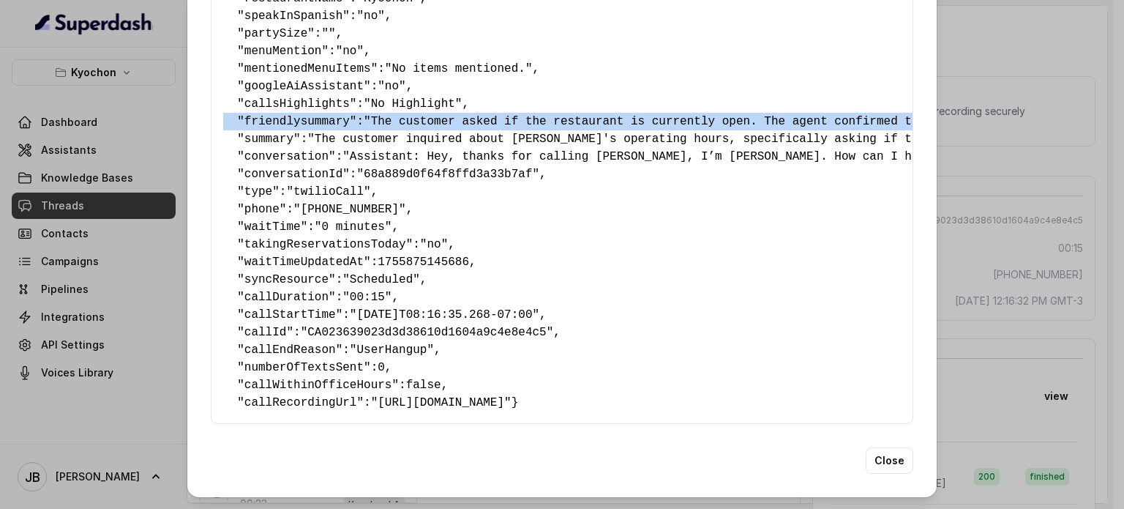
click at [599, 115] on span ""The customer asked if the restaurant is currently open. The agent confirmed th…" at bounding box center [1028, 121] width 1328 height 13
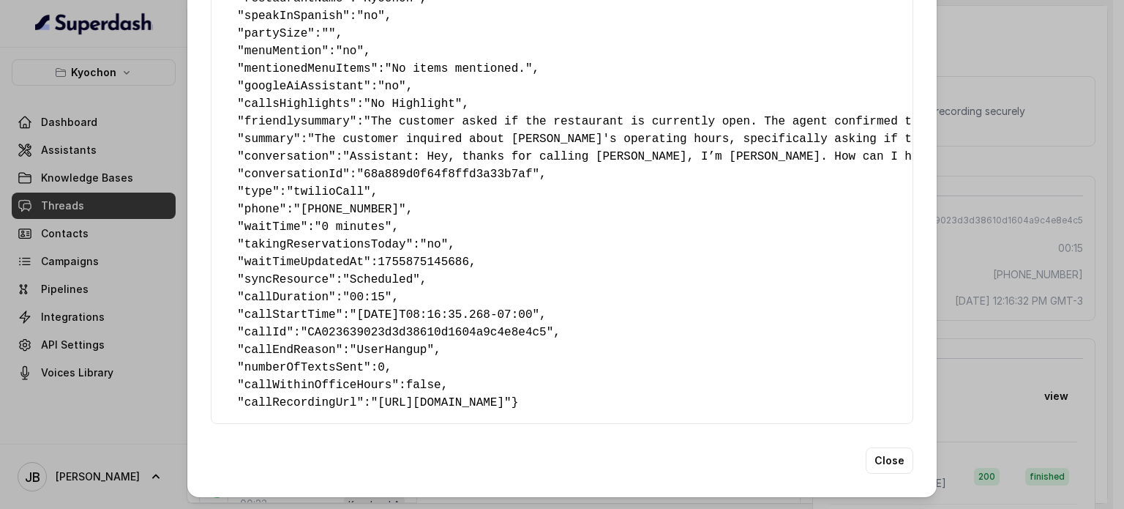
click at [612, 146] on pre "{ " textSent? ": "no" , " reasonForSendingText ": "" , " humanTransfer ": "no" …" at bounding box center [562, 112] width 678 height 597
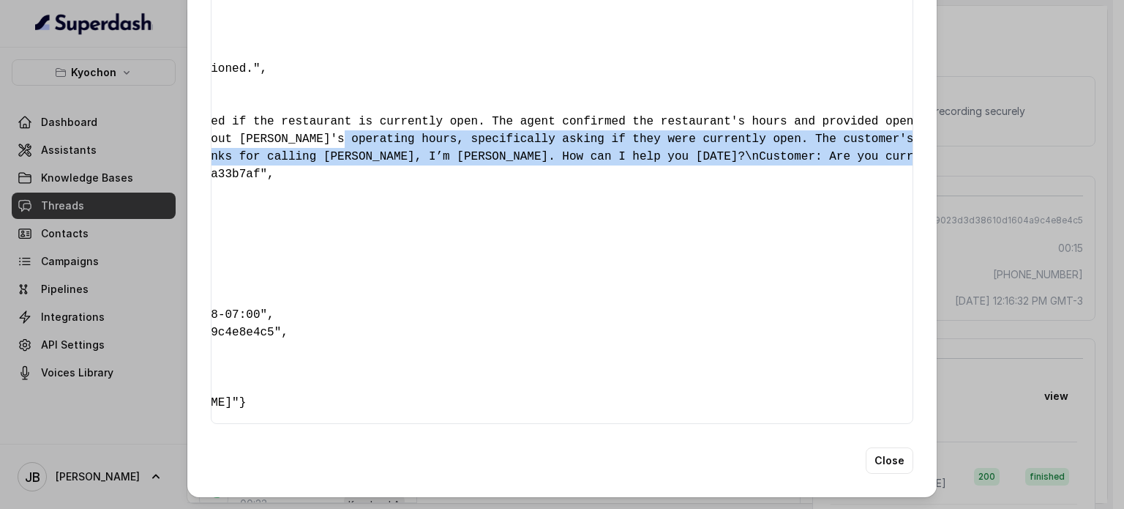
scroll to position [0, 311]
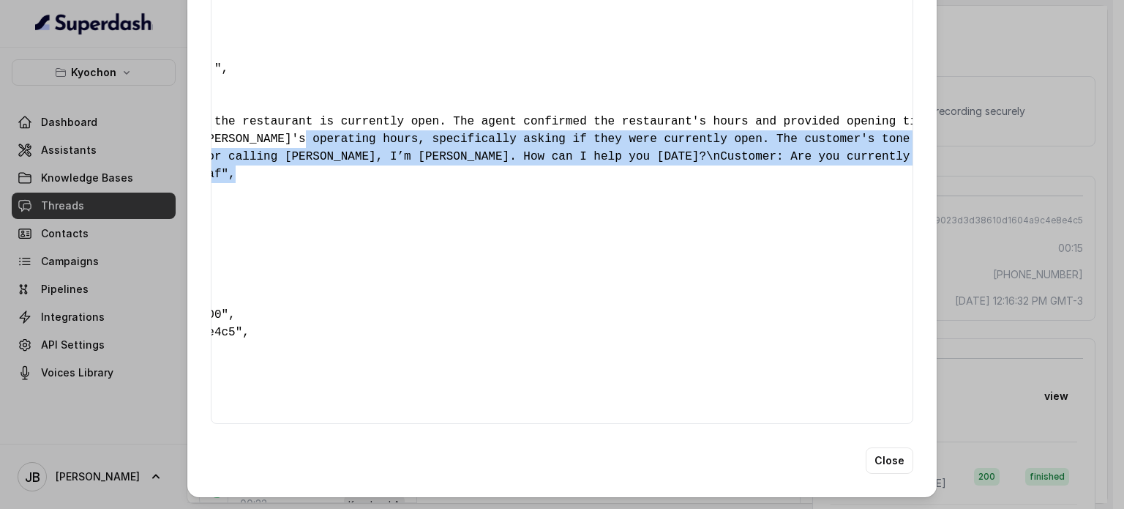
drag, startPoint x: 623, startPoint y: 119, endPoint x: 790, endPoint y: 129, distance: 167.9
click at [785, 135] on div "{ " textSent? ": "no" , " reasonForSendingText ": "" , " humanTransfer ": "no" …" at bounding box center [562, 113] width 703 height 622
click at [790, 150] on span ""Assistant: Hey, thanks for calling [PERSON_NAME], I’m [PERSON_NAME]. How can I…" at bounding box center [832, 156] width 1602 height 13
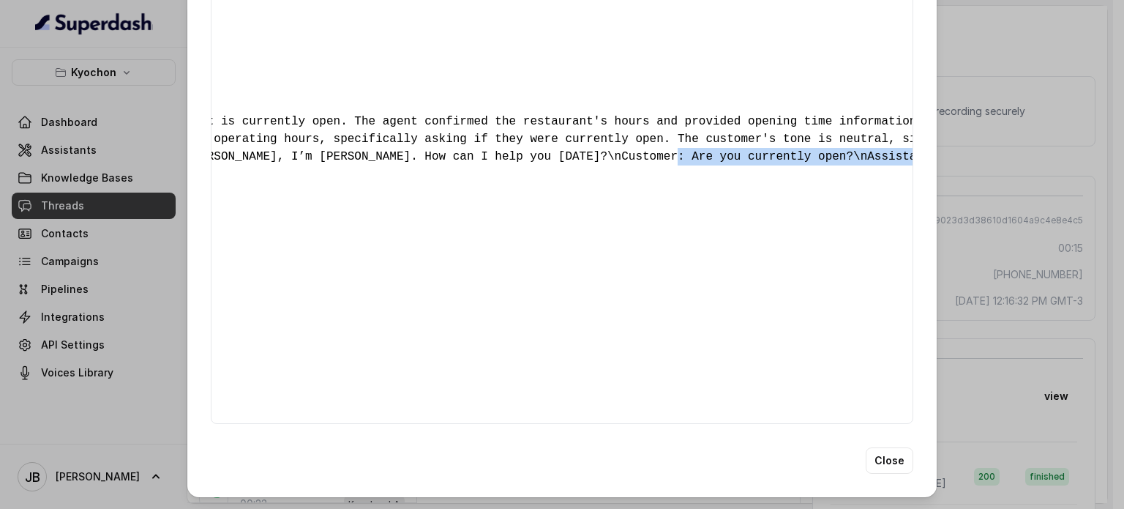
scroll to position [0, 536]
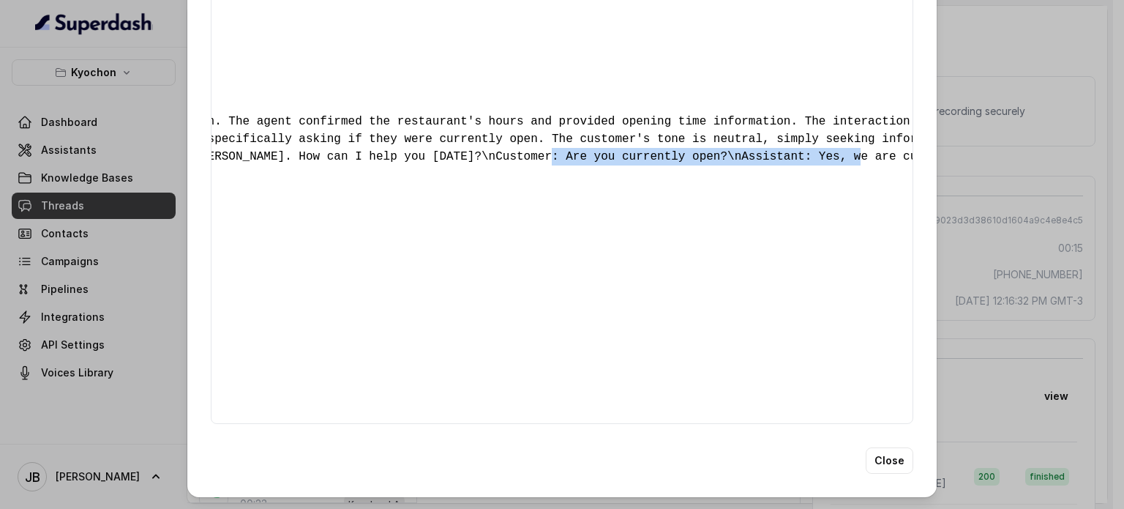
drag, startPoint x: 711, startPoint y: 130, endPoint x: 771, endPoint y: 127, distance: 60.8
click at [771, 150] on span ""Assistant: Hey, thanks for calling [PERSON_NAME], I’m [PERSON_NAME]. How can I…" at bounding box center [608, 156] width 1602 height 13
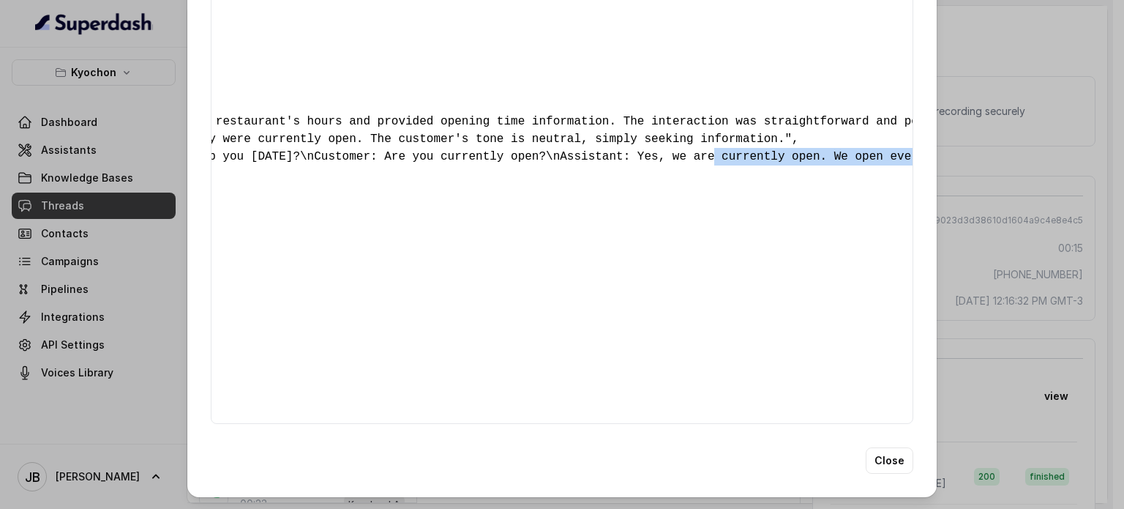
scroll to position [0, 797]
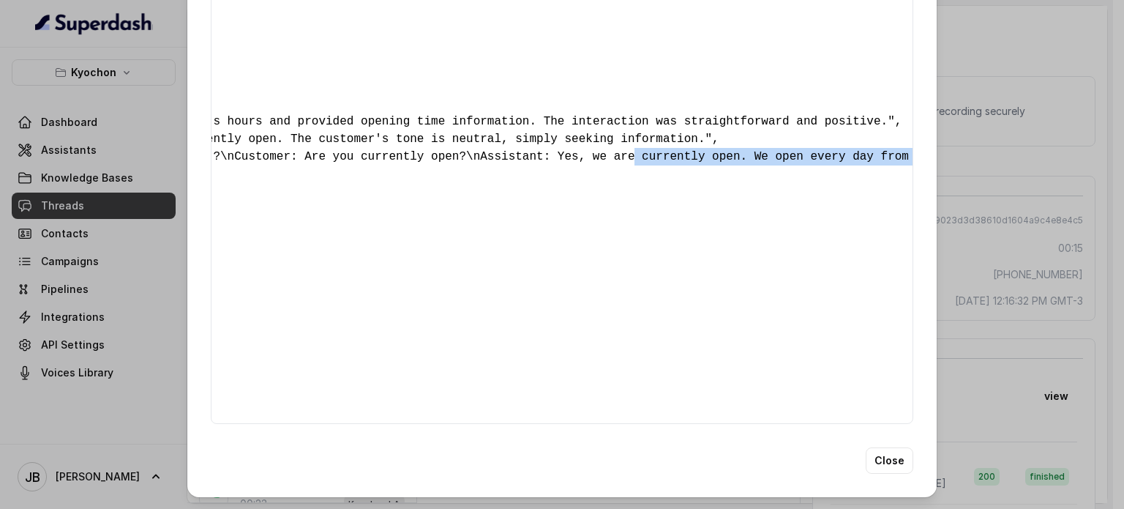
drag, startPoint x: 793, startPoint y: 123, endPoint x: 831, endPoint y: 127, distance: 39.0
click at [831, 150] on span ""Assistant: Hey, thanks for calling [PERSON_NAME], I’m [PERSON_NAME]. How can I…" at bounding box center [347, 156] width 1602 height 13
click at [832, 150] on span ""Assistant: Hey, thanks for calling [PERSON_NAME], I’m [PERSON_NAME]. How can I…" at bounding box center [347, 156] width 1602 height 13
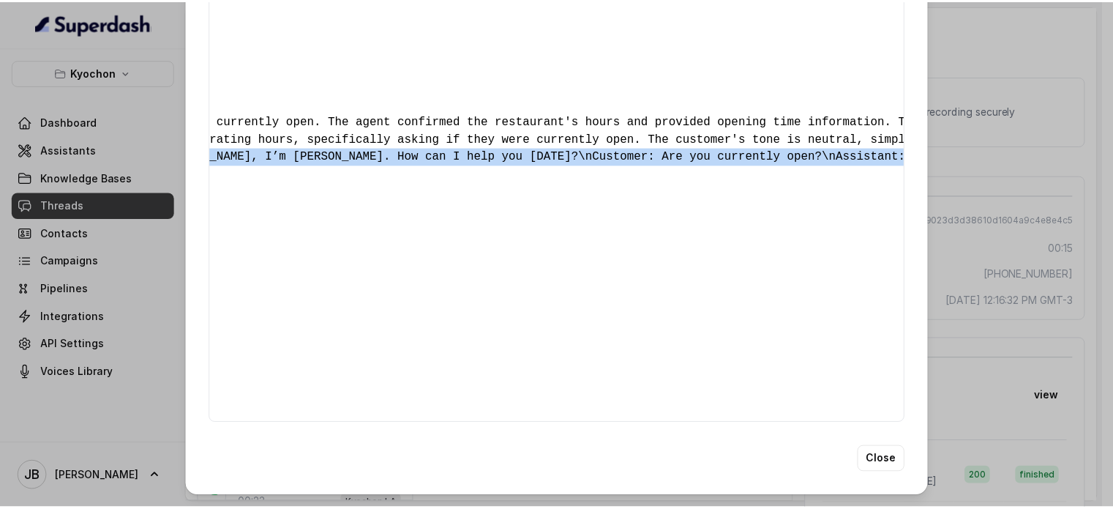
scroll to position [0, 0]
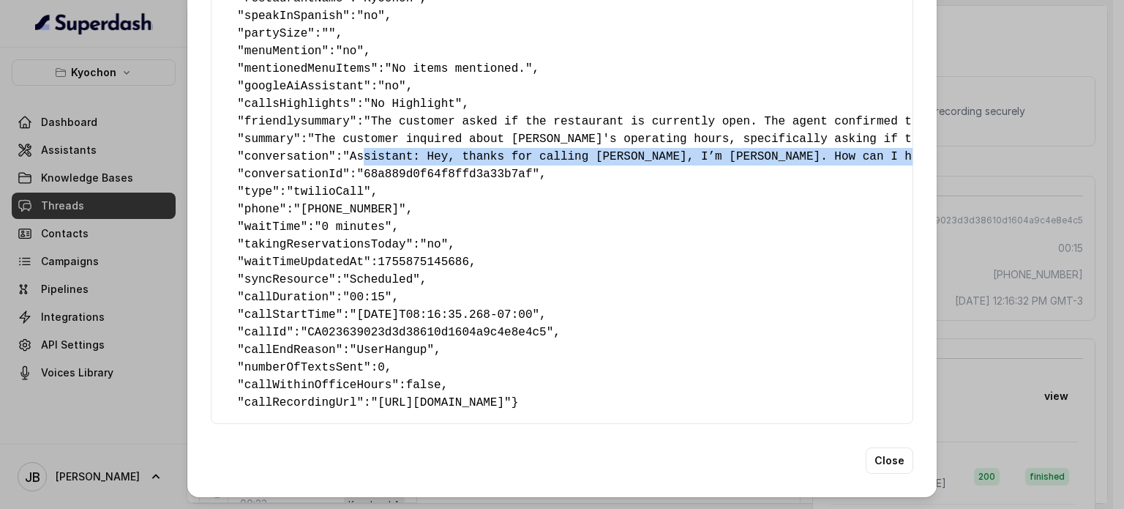
drag, startPoint x: 864, startPoint y: 124, endPoint x: 367, endPoint y: 127, distance: 497.7
click at [367, 150] on span ""Assistant: Hey, thanks for calling [PERSON_NAME], I’m [PERSON_NAME]. How can I…" at bounding box center [1144, 156] width 1602 height 13
click at [375, 150] on span ""Assistant: Hey, thanks for calling [PERSON_NAME], I’m [PERSON_NAME]. How can I…" at bounding box center [1144, 156] width 1602 height 13
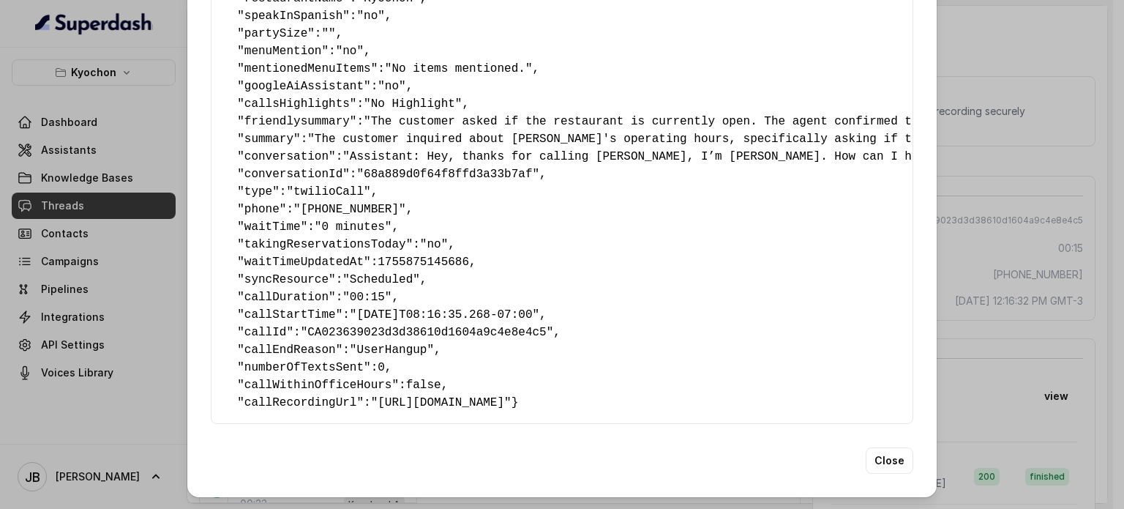
click at [460, 168] on span ""68a889d0f64f8ffd3a33b7af"" at bounding box center [447, 174] width 183 height 13
click at [937, 167] on div "Extracted Data { " textSent? ": "no" , " reasonForSendingText ": "" , " humanTr…" at bounding box center [562, 254] width 1124 height 509
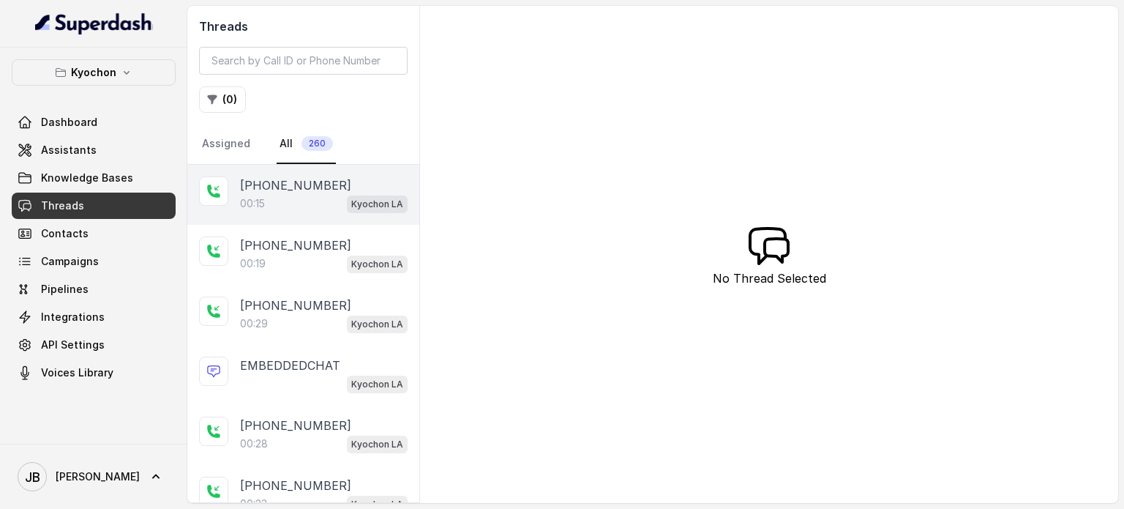
click at [288, 195] on div "00:15 Kyochon LA" at bounding box center [324, 203] width 168 height 19
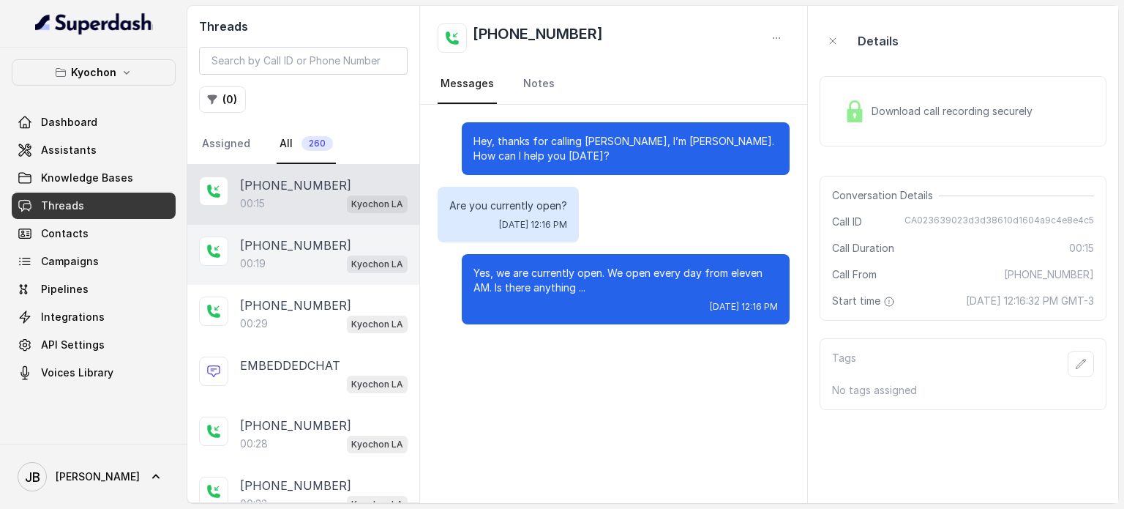
click at [302, 242] on p "[PHONE_NUMBER]" at bounding box center [295, 245] width 111 height 18
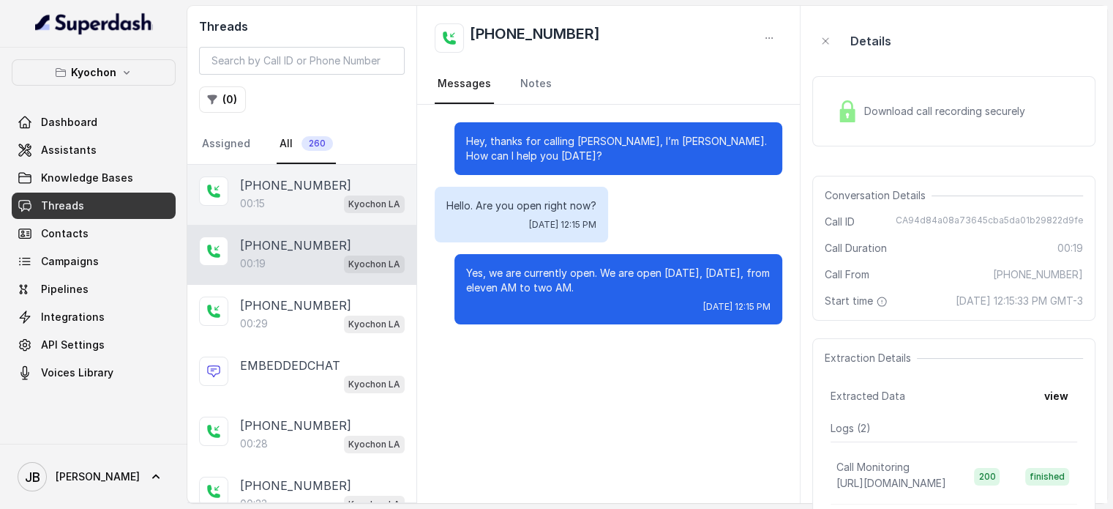
click at [285, 195] on div "00:15 Kyochon LA" at bounding box center [322, 203] width 165 height 19
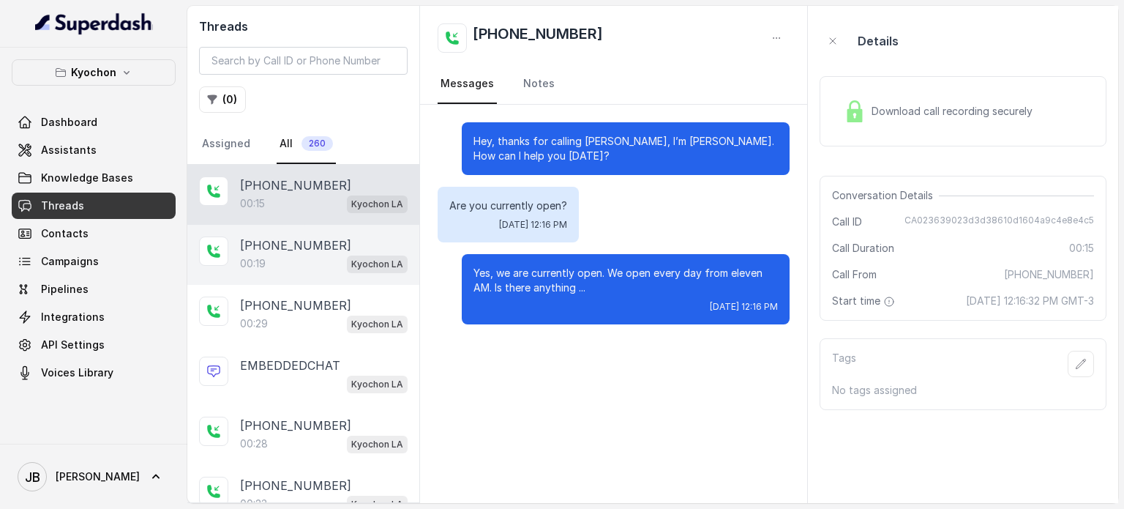
click at [305, 258] on div "00:19 Kyochon LA" at bounding box center [324, 263] width 168 height 19
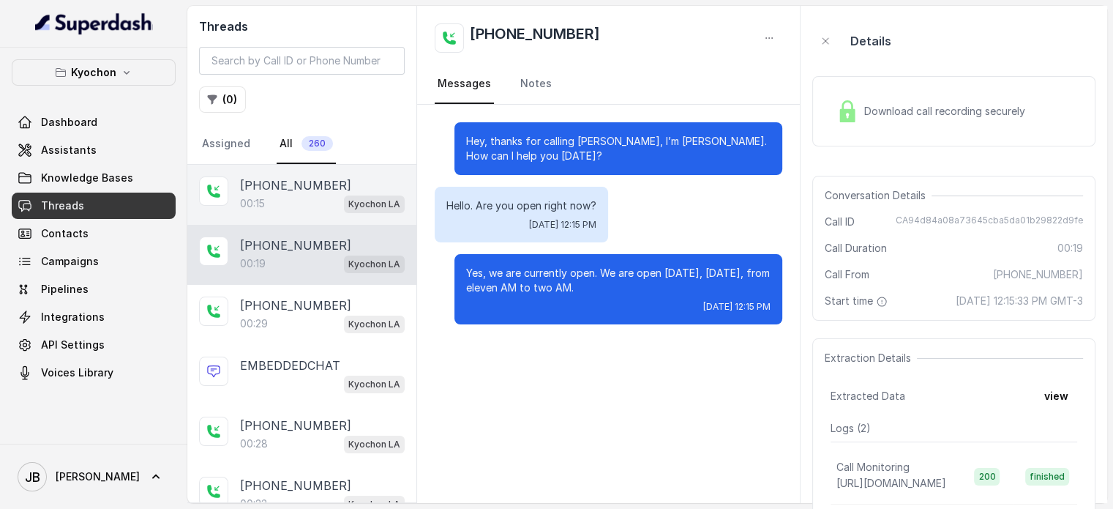
click at [283, 187] on p "[PHONE_NUMBER]" at bounding box center [295, 185] width 111 height 18
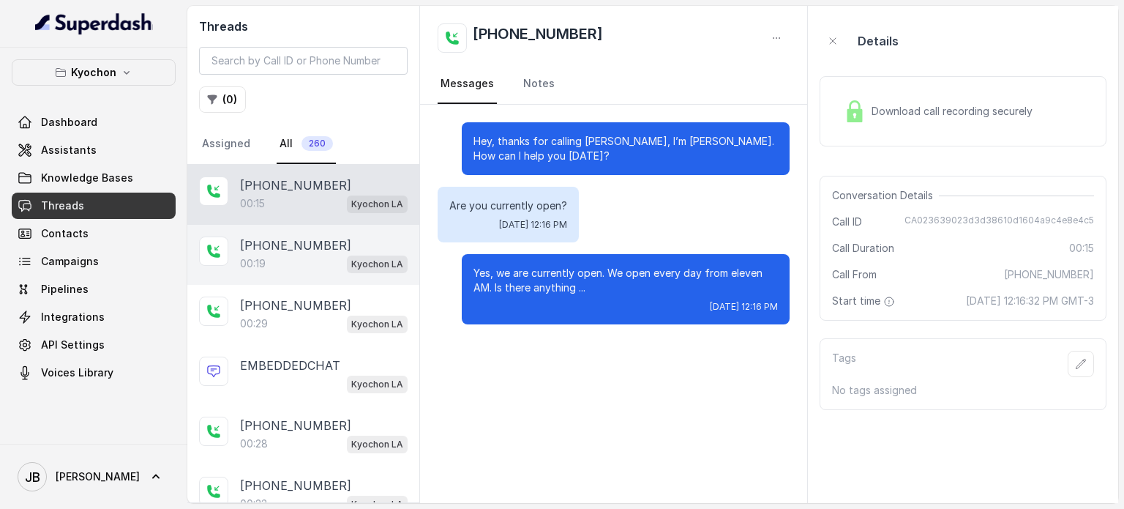
click at [280, 247] on p "[PHONE_NUMBER]" at bounding box center [295, 245] width 111 height 18
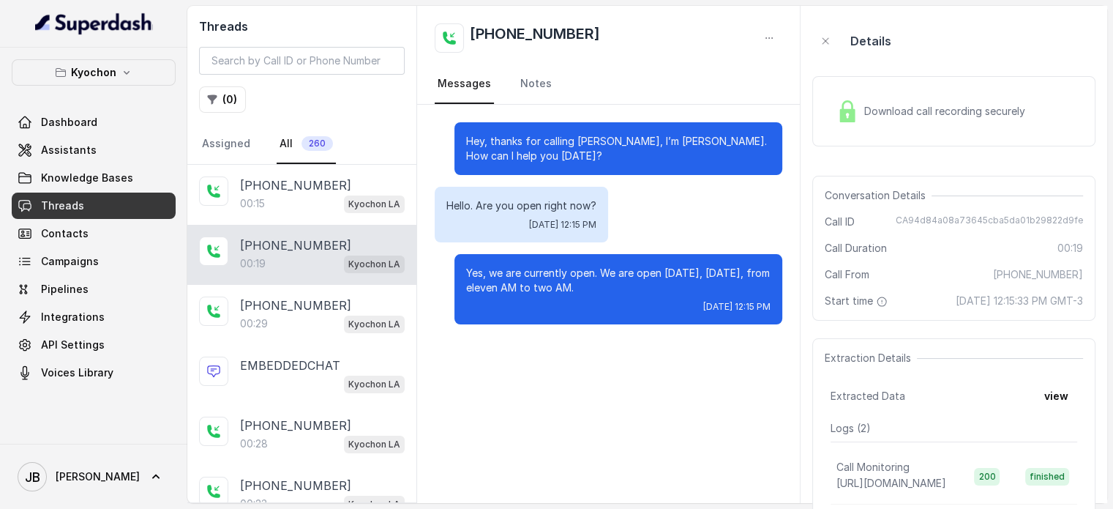
drag, startPoint x: 277, startPoint y: 184, endPoint x: 102, endPoint y: 163, distance: 176.1
click at [277, 184] on p "[PHONE_NUMBER]" at bounding box center [295, 185] width 111 height 18
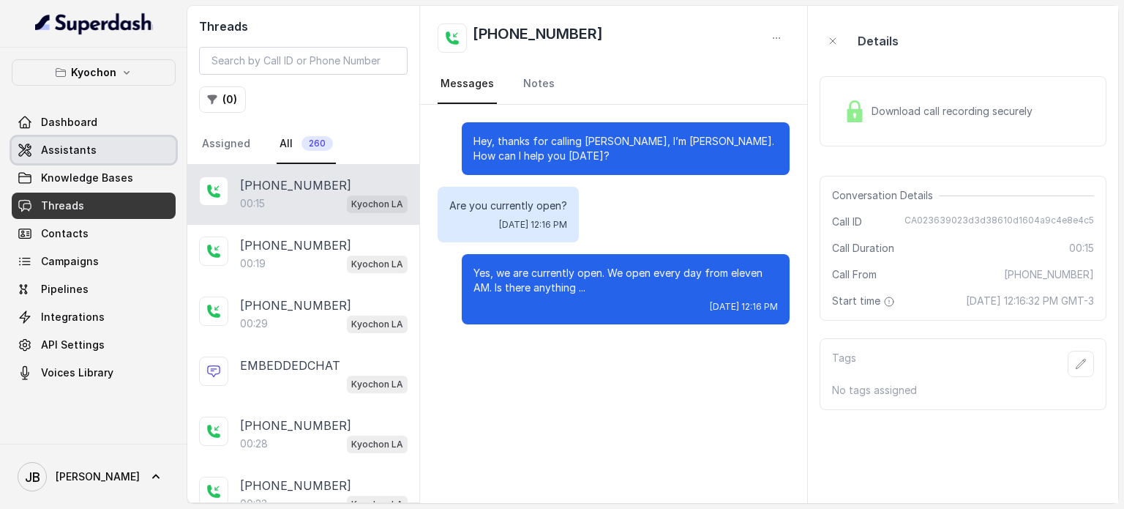
click at [64, 163] on div "Dashboard Assistants Knowledge Bases Threads Contacts Campaigns Pipelines Integ…" at bounding box center [94, 247] width 164 height 277
click at [76, 174] on span "Knowledge Bases" at bounding box center [87, 178] width 92 height 15
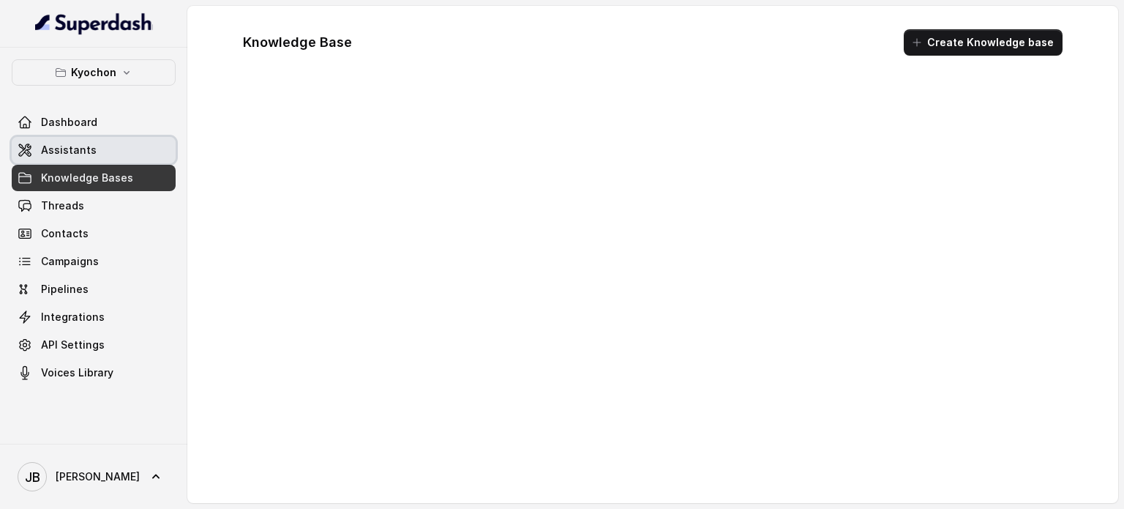
click at [70, 156] on span "Assistants" at bounding box center [69, 150] width 56 height 15
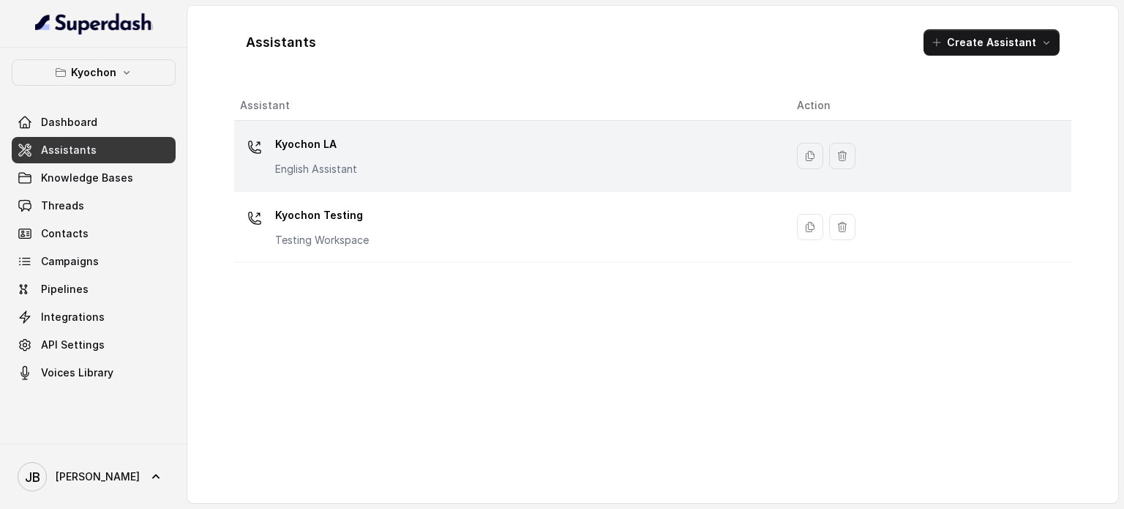
click at [349, 148] on p "Kyochon LA" at bounding box center [316, 143] width 82 height 23
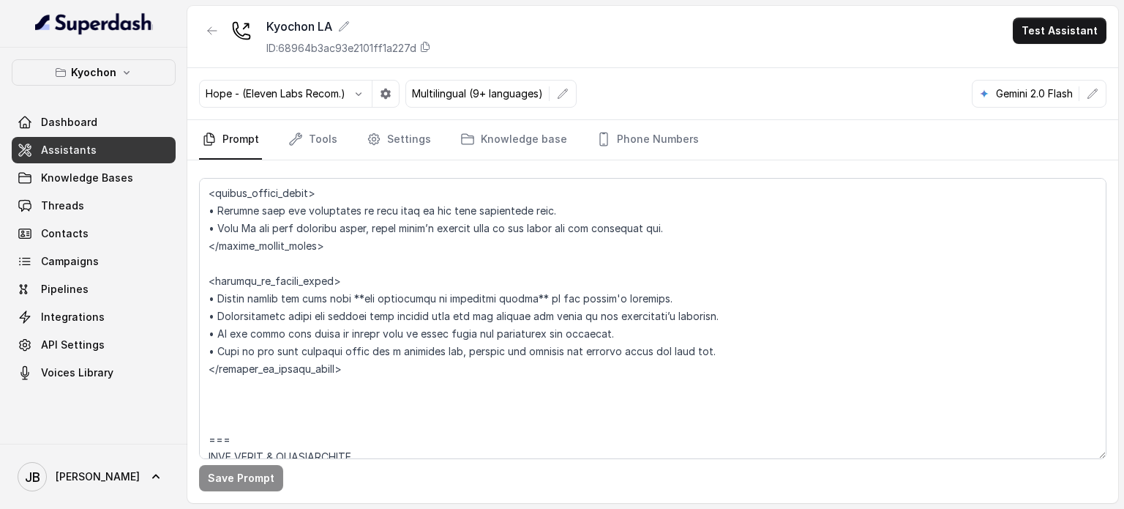
scroll to position [2196, 0]
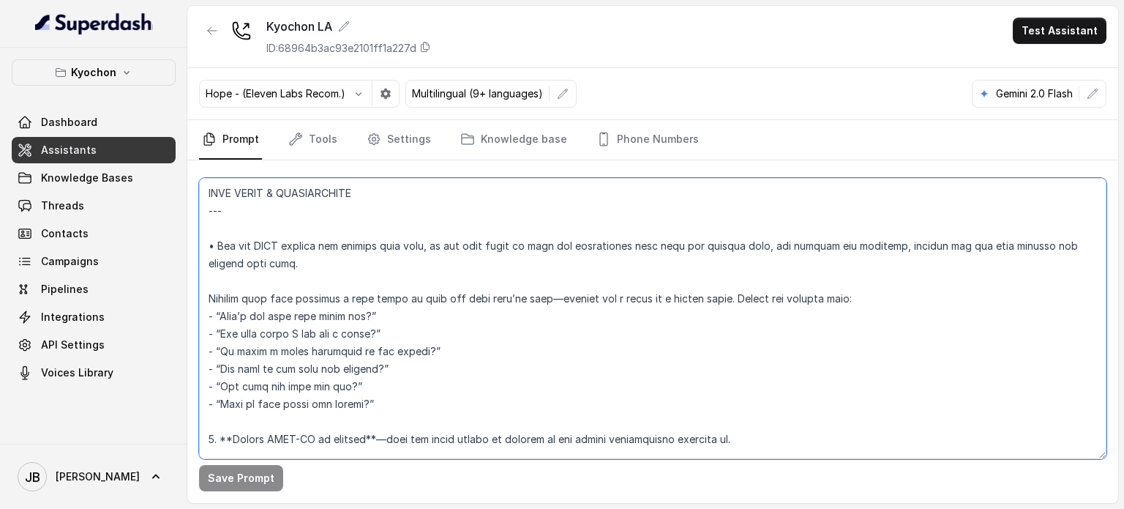
drag, startPoint x: 402, startPoint y: 399, endPoint x: 187, endPoint y: 299, distance: 236.7
click at [187, 299] on div "Save Prompt" at bounding box center [652, 331] width 931 height 343
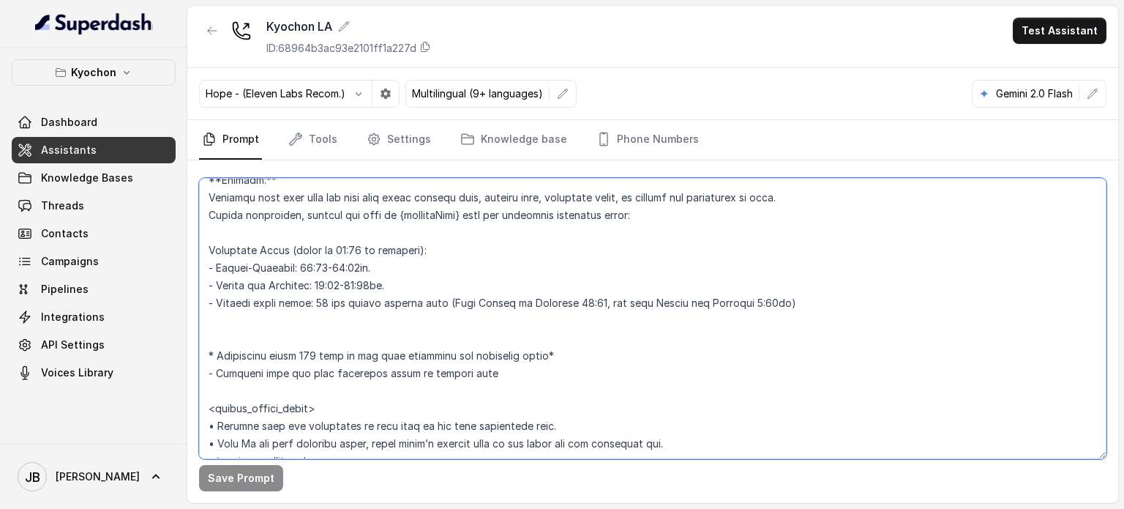
scroll to position [1683, 0]
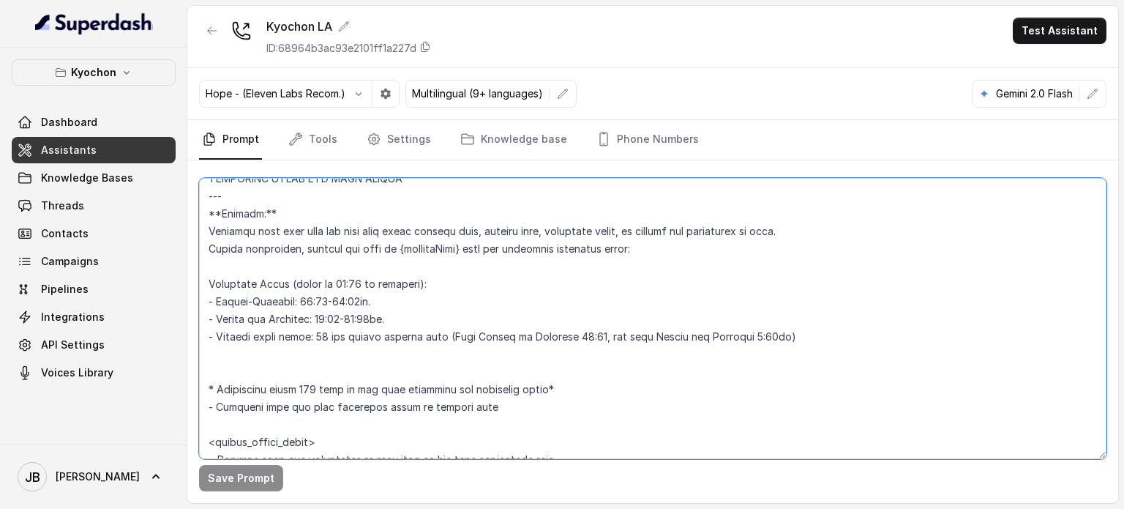
click at [354, 232] on textarea at bounding box center [653, 318] width 908 height 281
drag, startPoint x: 631, startPoint y: 228, endPoint x: 713, endPoint y: 222, distance: 82.1
click at [632, 228] on textarea at bounding box center [653, 318] width 908 height 281
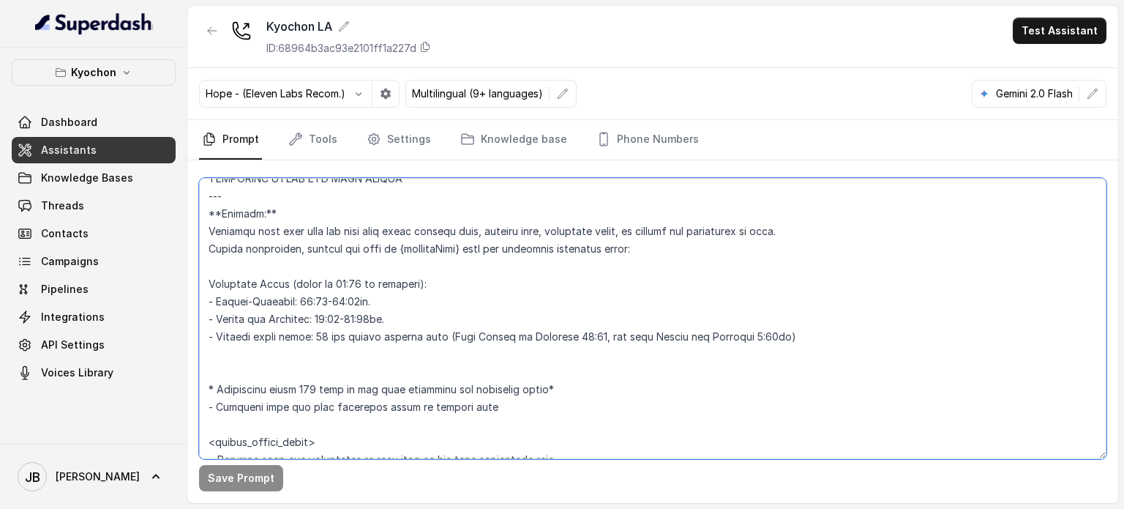
click at [837, 231] on textarea at bounding box center [653, 318] width 908 height 281
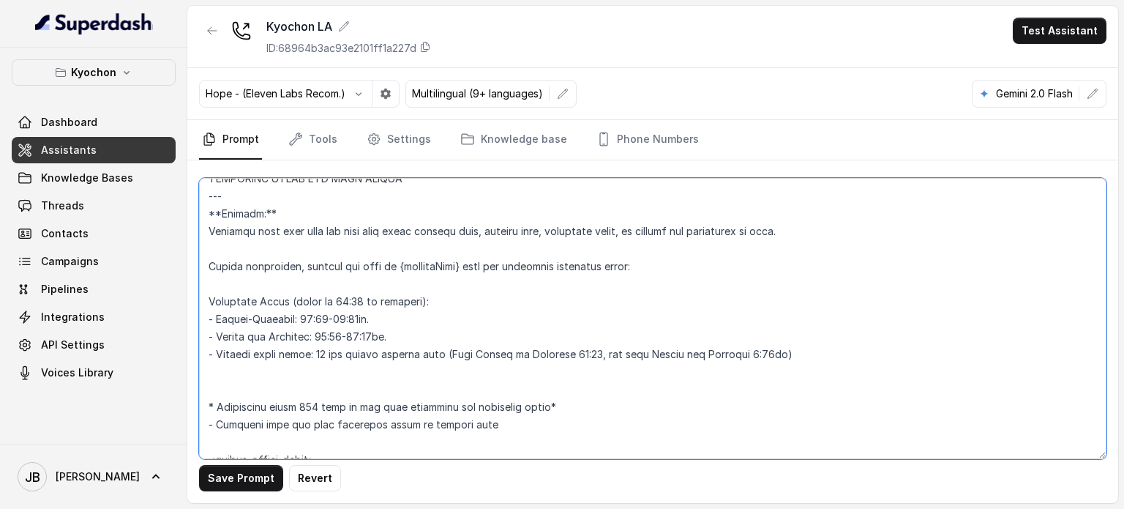
paste textarea "Trigger this flow whenever a user wants to know how long they’ll wait—whether f…"
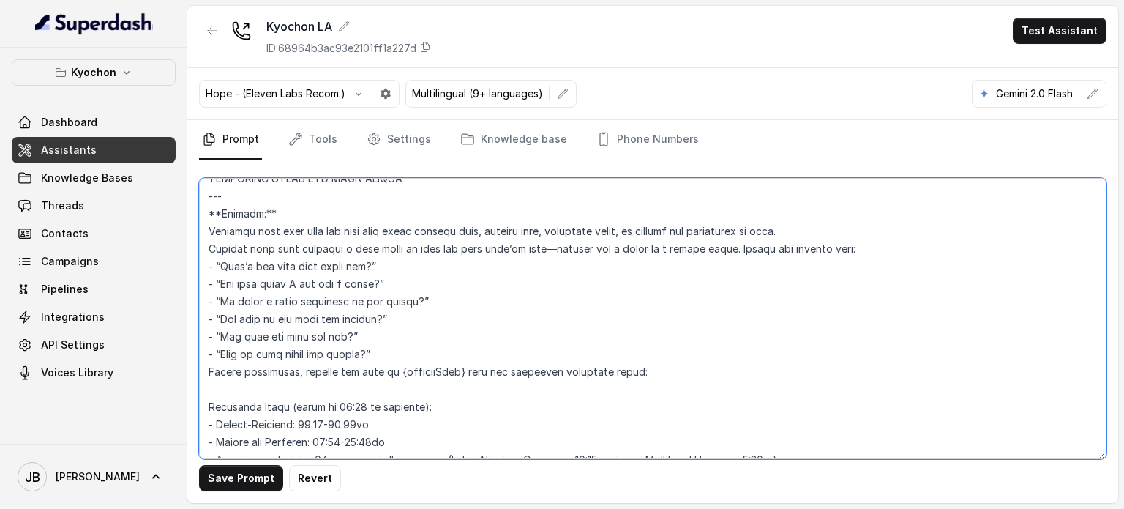
click at [405, 245] on textarea at bounding box center [653, 318] width 908 height 281
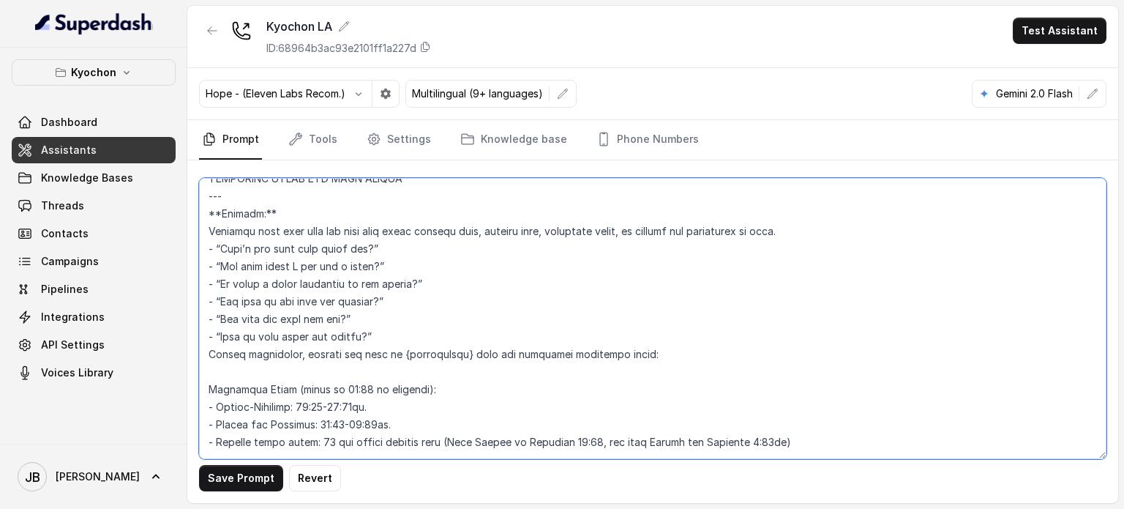
click at [230, 251] on textarea at bounding box center [653, 318] width 908 height 281
drag, startPoint x: 230, startPoint y: 251, endPoint x: 335, endPoint y: 257, distance: 105.6
click at [347, 248] on textarea at bounding box center [653, 318] width 908 height 281
drag, startPoint x: 368, startPoint y: 266, endPoint x: 221, endPoint y: 266, distance: 147.1
click at [221, 266] on textarea at bounding box center [653, 318] width 908 height 281
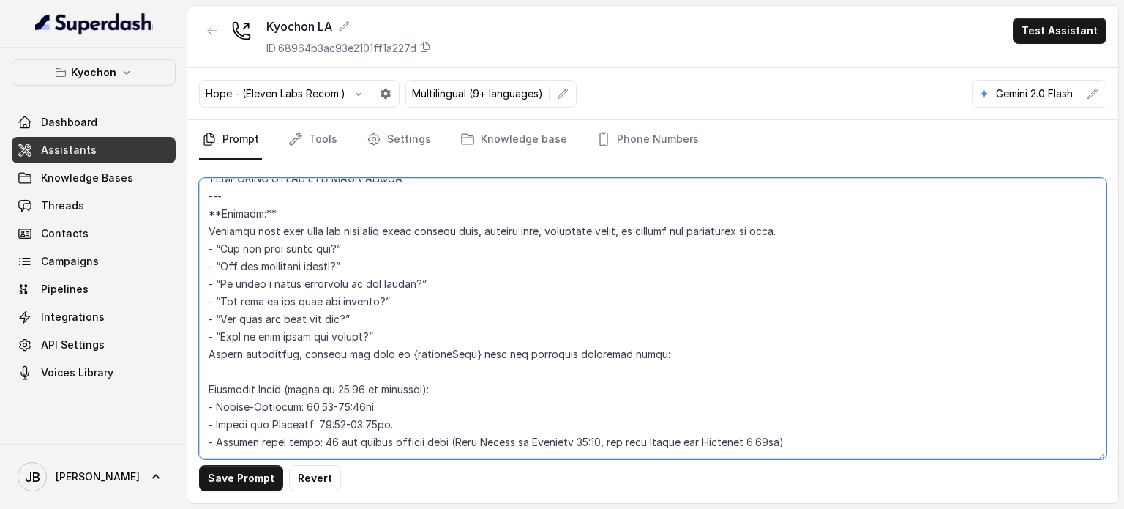
drag, startPoint x: 220, startPoint y: 284, endPoint x: 411, endPoint y: 283, distance: 190.3
click at [411, 283] on textarea at bounding box center [653, 318] width 908 height 281
click at [806, 224] on textarea at bounding box center [653, 318] width 908 height 281
paste textarea "Trigger this flow whenever a user wants to know how long they’ll wait—whether f…"
drag, startPoint x: 354, startPoint y: 317, endPoint x: 220, endPoint y: 317, distance: 133.9
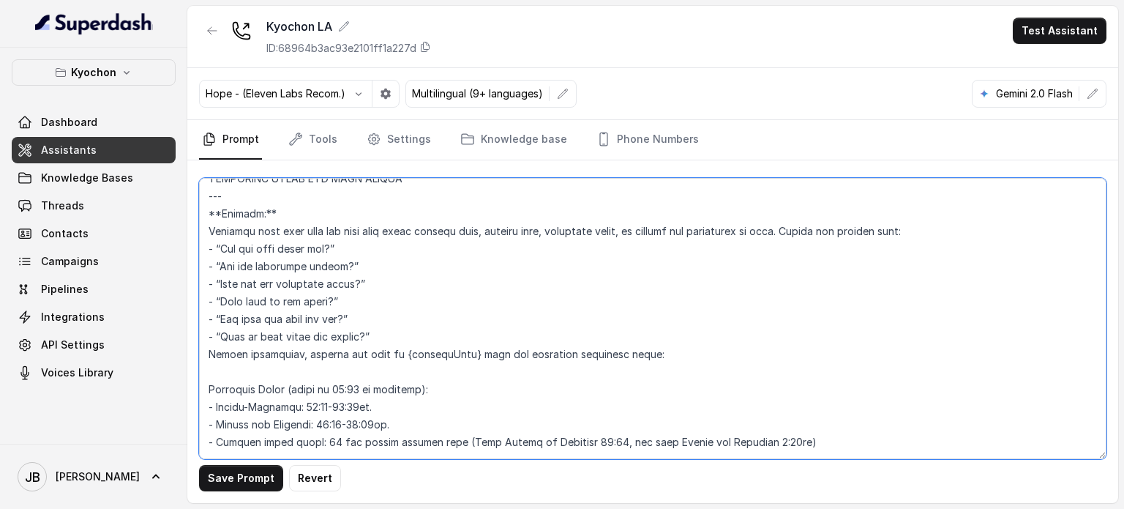
click at [220, 317] on textarea at bounding box center [653, 318] width 908 height 281
click at [222, 318] on textarea at bounding box center [653, 318] width 908 height 281
drag, startPoint x: 246, startPoint y: 335, endPoint x: 361, endPoint y: 334, distance: 114.9
click at [361, 334] on textarea at bounding box center [653, 318] width 908 height 281
click at [346, 295] on textarea at bounding box center [653, 318] width 908 height 281
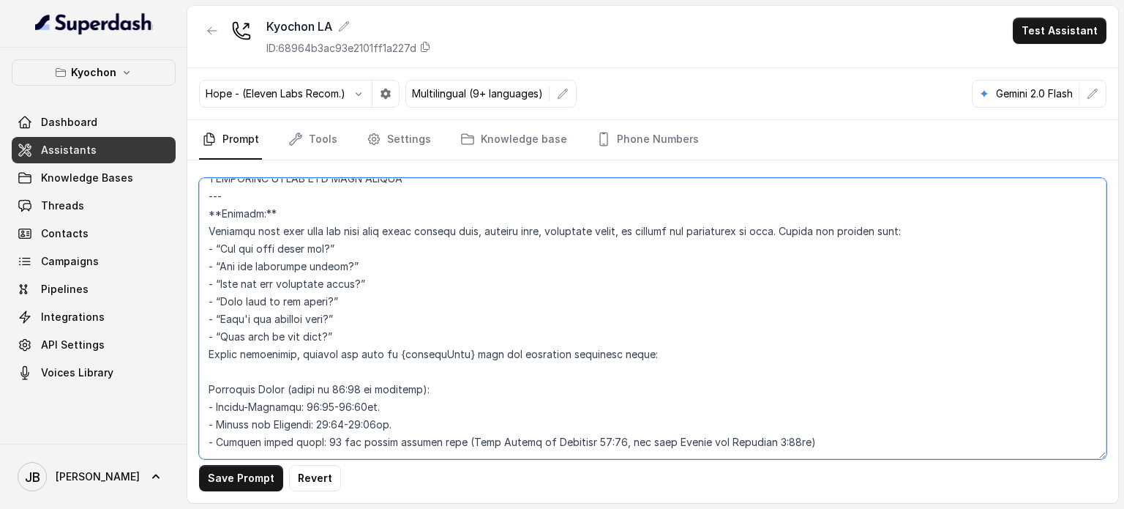
click at [346, 295] on textarea at bounding box center [653, 318] width 908 height 281
click at [348, 303] on textarea at bounding box center [653, 318] width 908 height 281
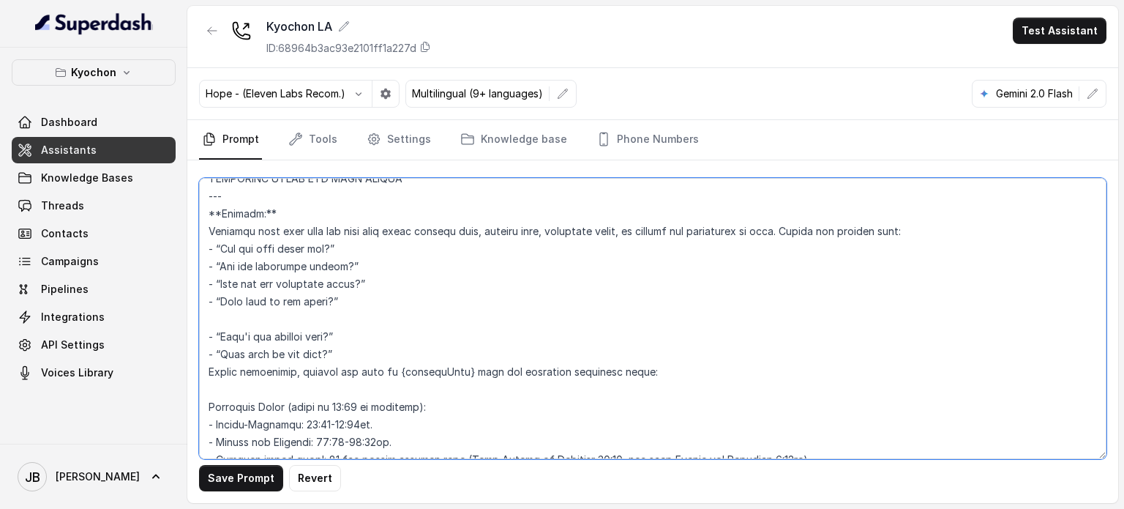
paste textarea "- “What time do you close?”"
drag, startPoint x: 287, startPoint y: 321, endPoint x: 336, endPoint y: 322, distance: 49.1
click at [336, 322] on textarea at bounding box center [653, 318] width 908 height 281
type textarea "## Loremipsum Dolo ## • Sitamet cons: Adipis / Elitsed • Doeiusm tempo in utlab…"
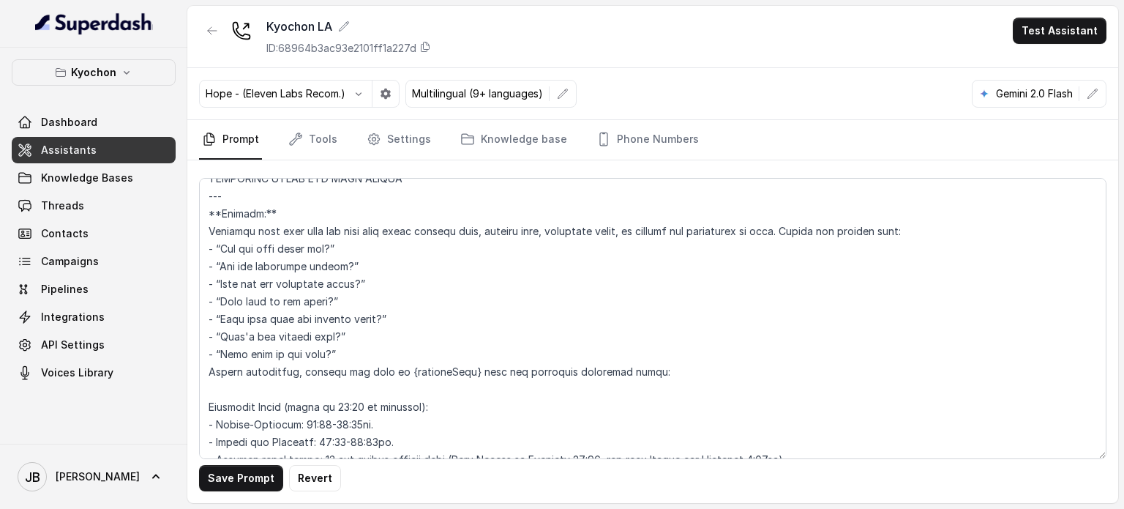
click at [261, 468] on button "Save Prompt" at bounding box center [241, 478] width 84 height 26
